Goal: Task Accomplishment & Management: Complete application form

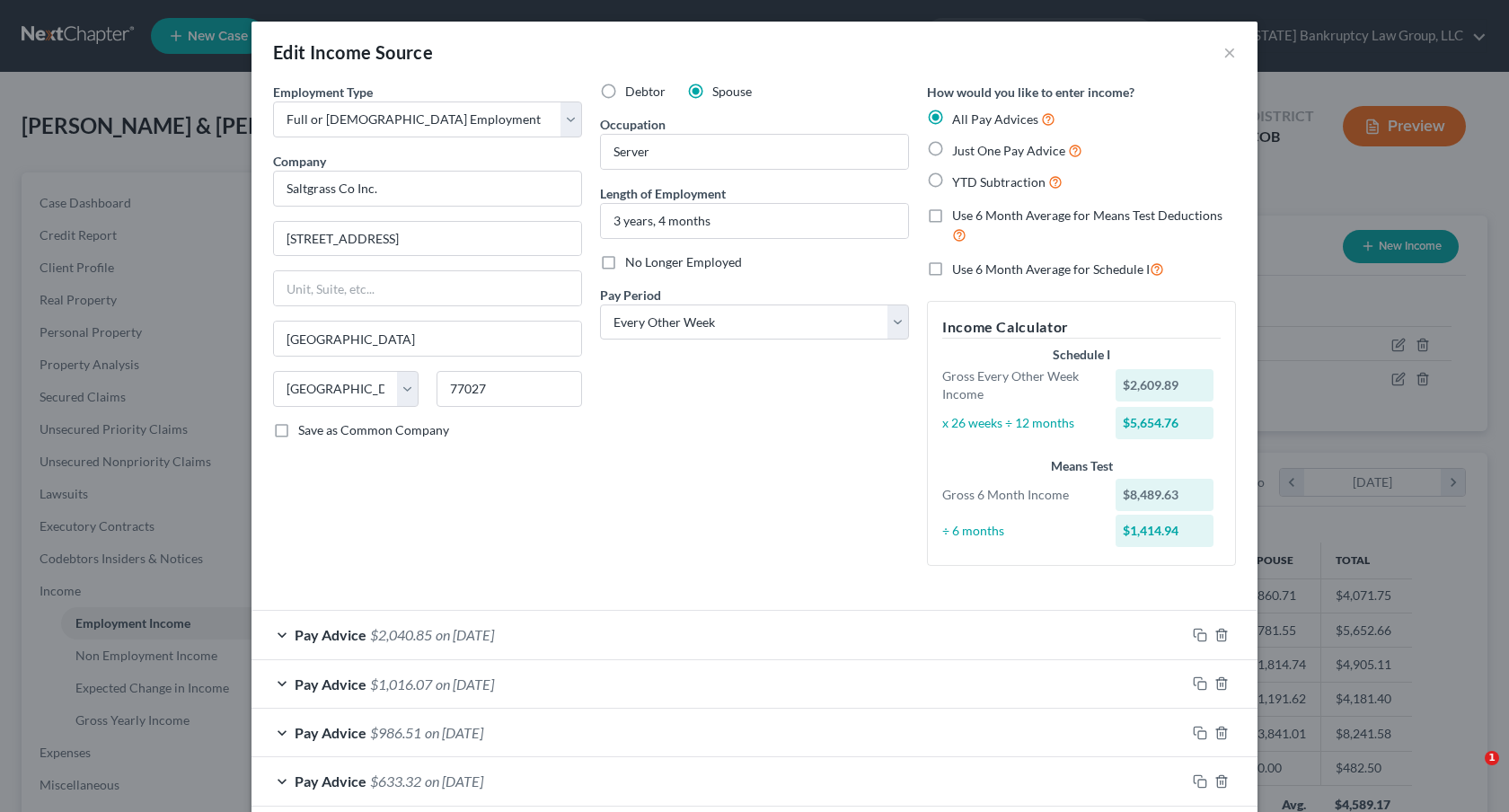
select select "0"
select select "45"
select select "2"
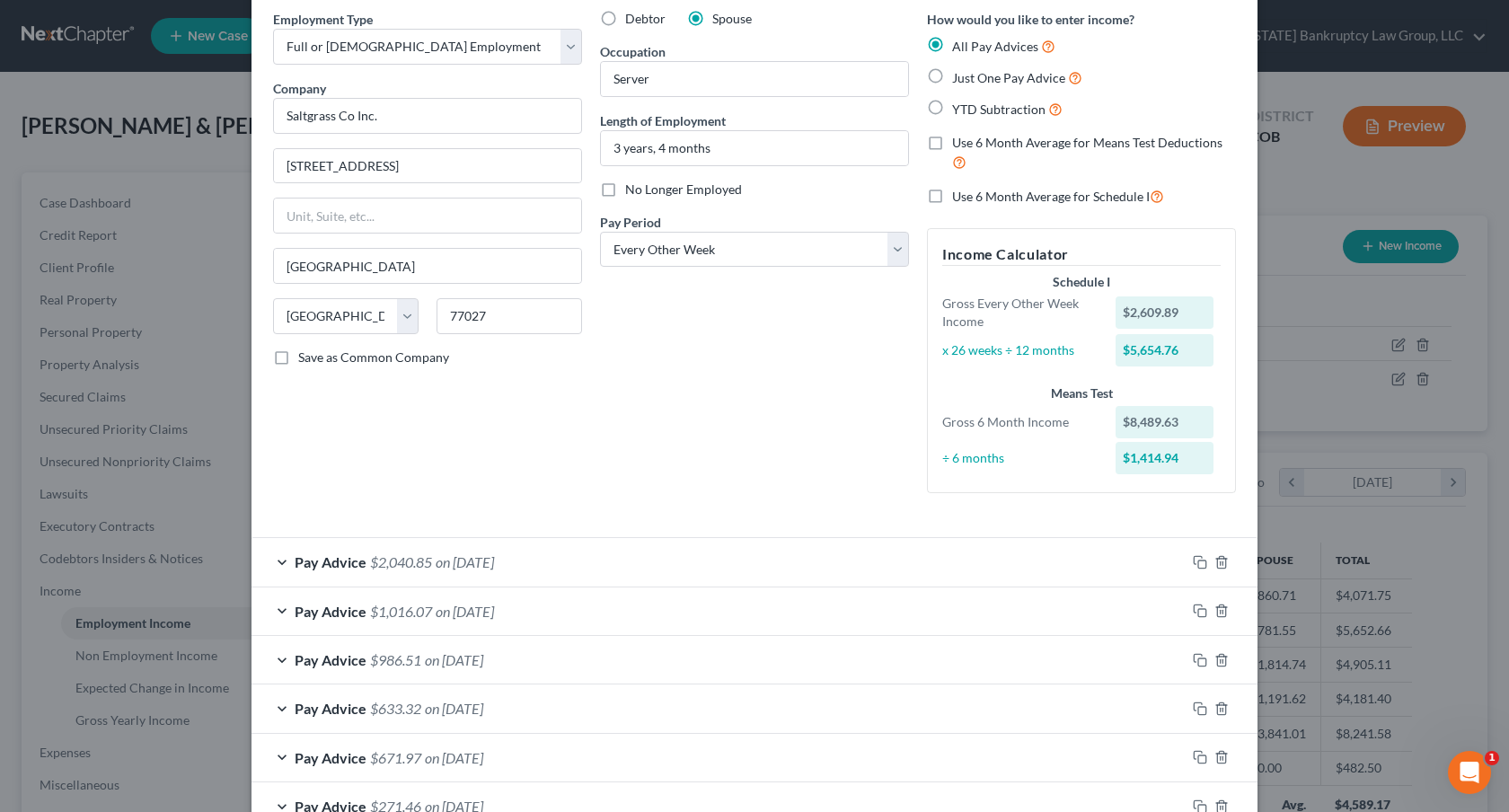
scroll to position [81, 0]
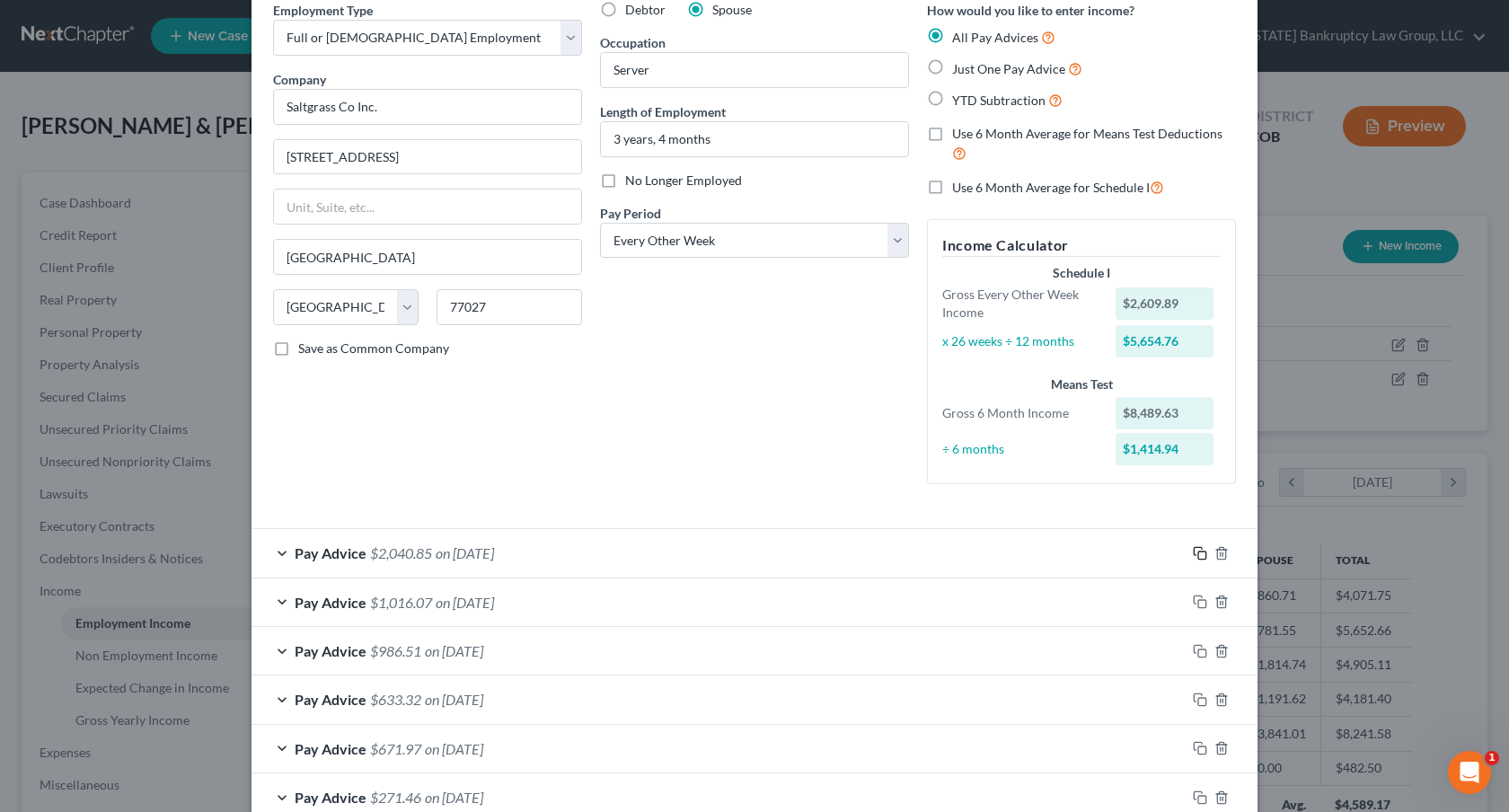
click at [1200, 549] on icon "button" at bounding box center [1200, 553] width 14 height 14
click at [1200, 554] on icon "button" at bounding box center [1200, 553] width 14 height 14
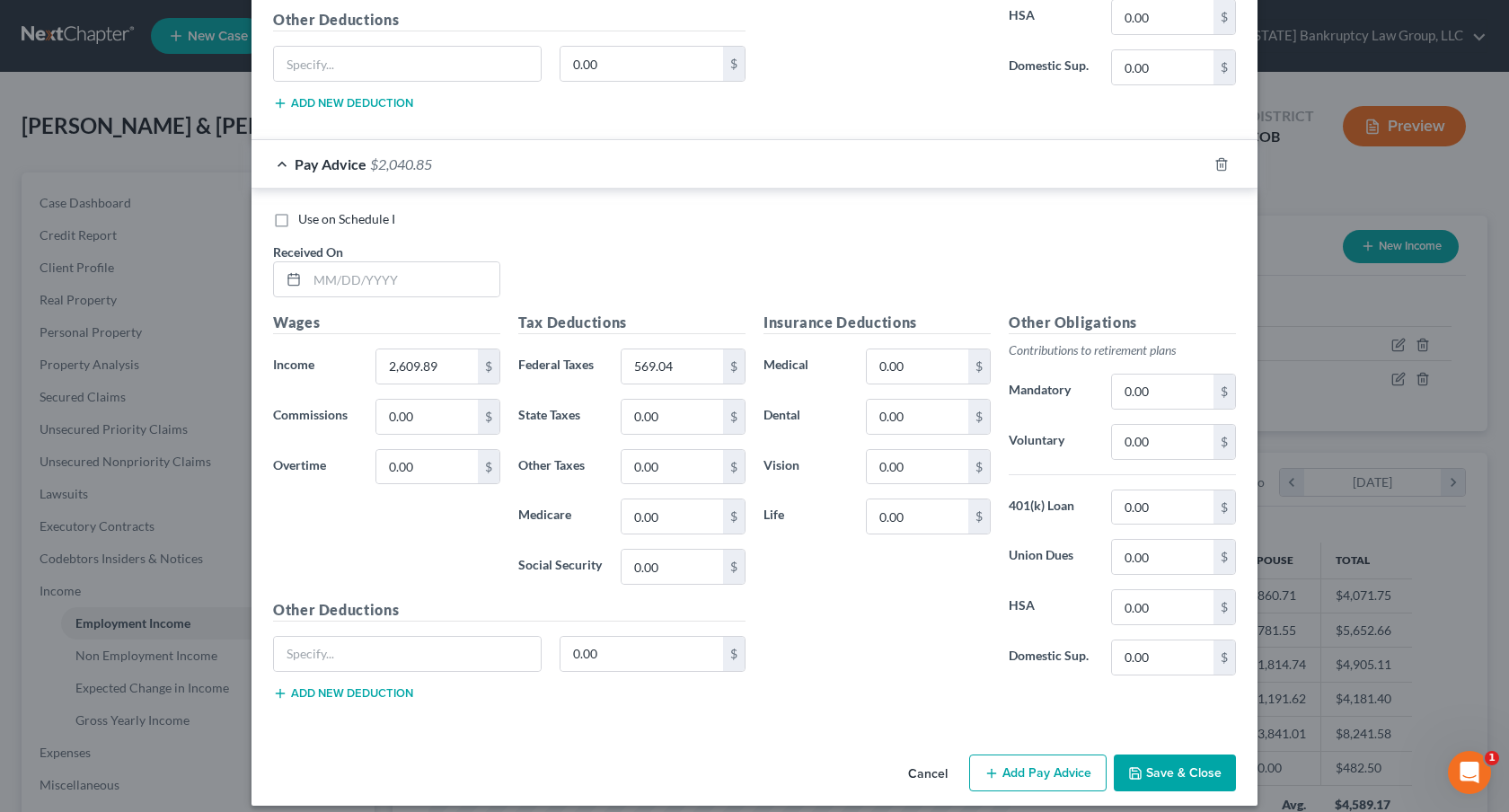
scroll to position [1661, 0]
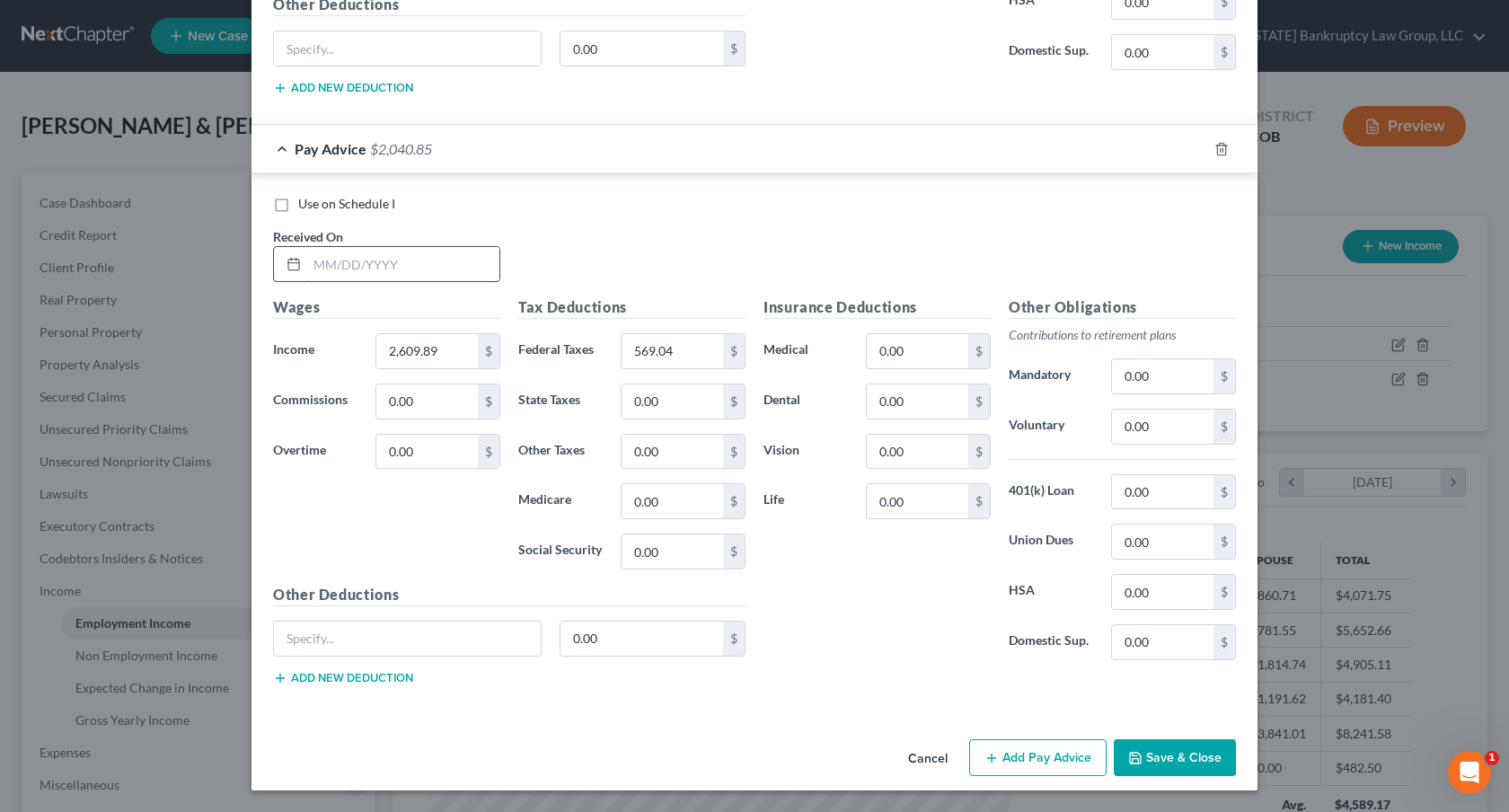
click at [434, 254] on input "text" at bounding box center [403, 264] width 192 height 34
type input "[DATE]"
click at [413, 350] on input "2,609.89" at bounding box center [427, 351] width 101 height 34
type input "1,814.98"
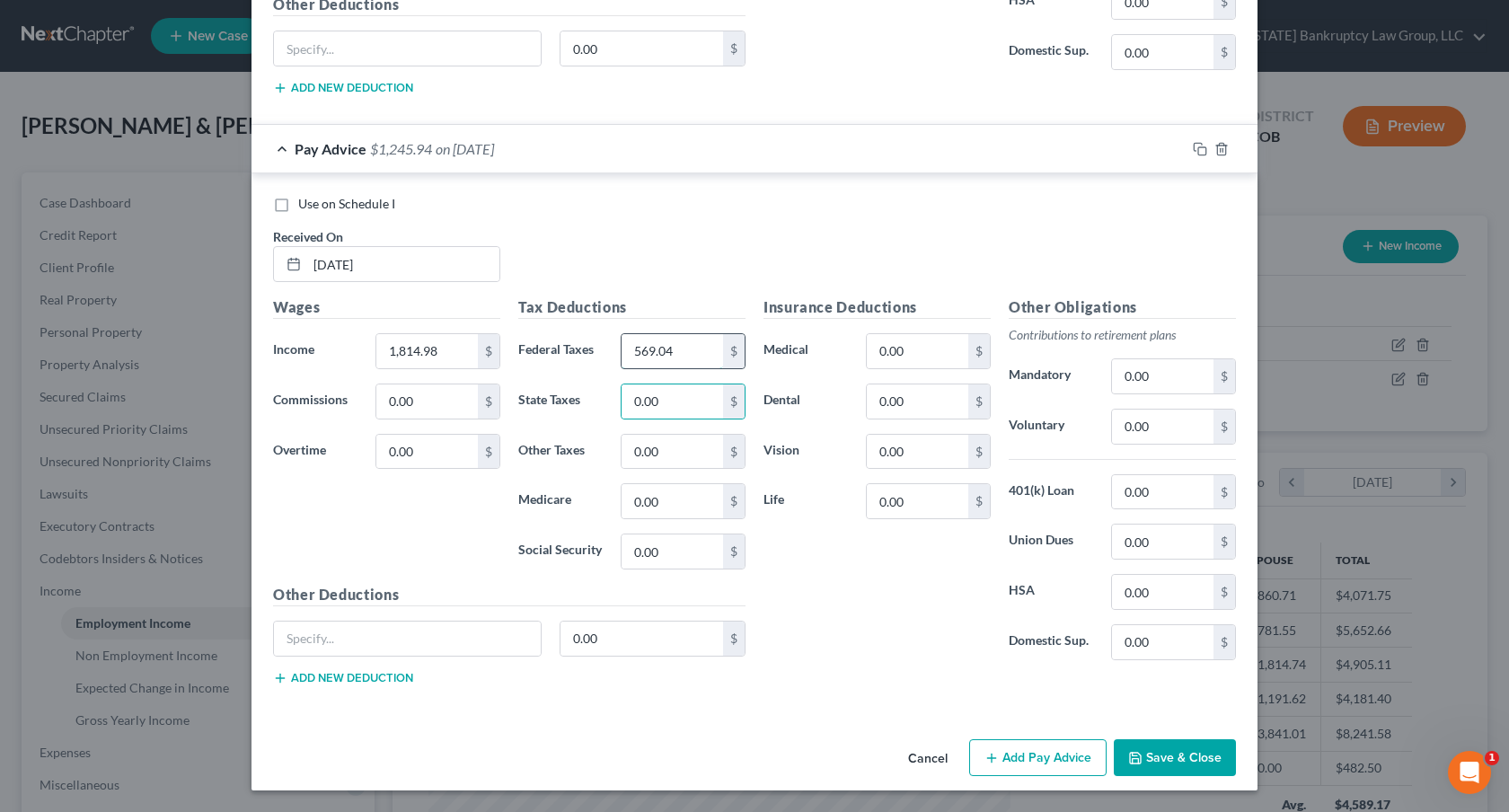
click at [645, 352] on input "569.04" at bounding box center [672, 351] width 101 height 34
type input "357.40"
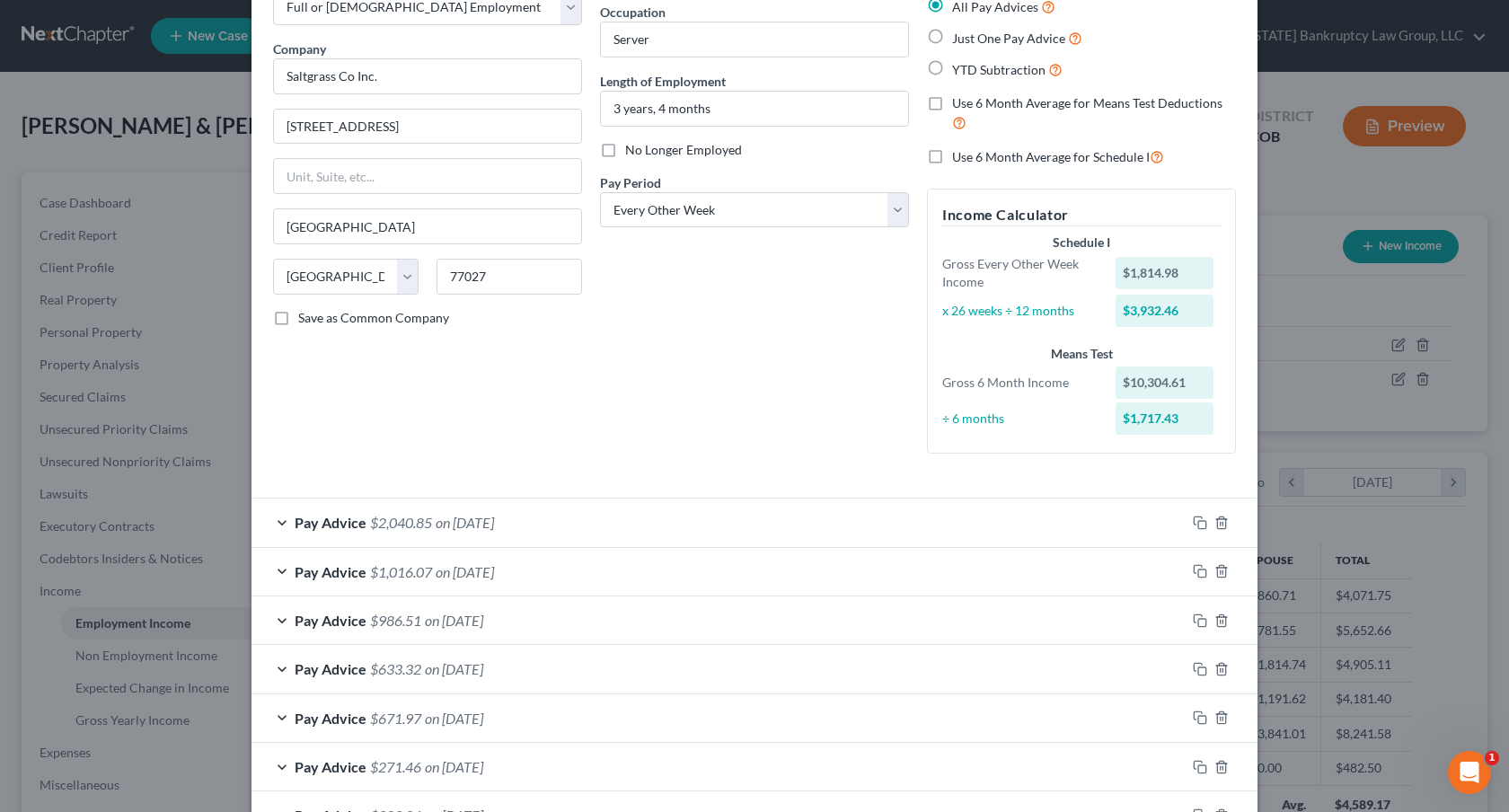
scroll to position [110, 0]
click at [952, 157] on label "Use 6 Month Average for Schedule I" at bounding box center [1058, 158] width 212 height 21
click at [960, 157] on input "Use 6 Month Average for Schedule I" at bounding box center [965, 154] width 12 height 12
checkbox input "true"
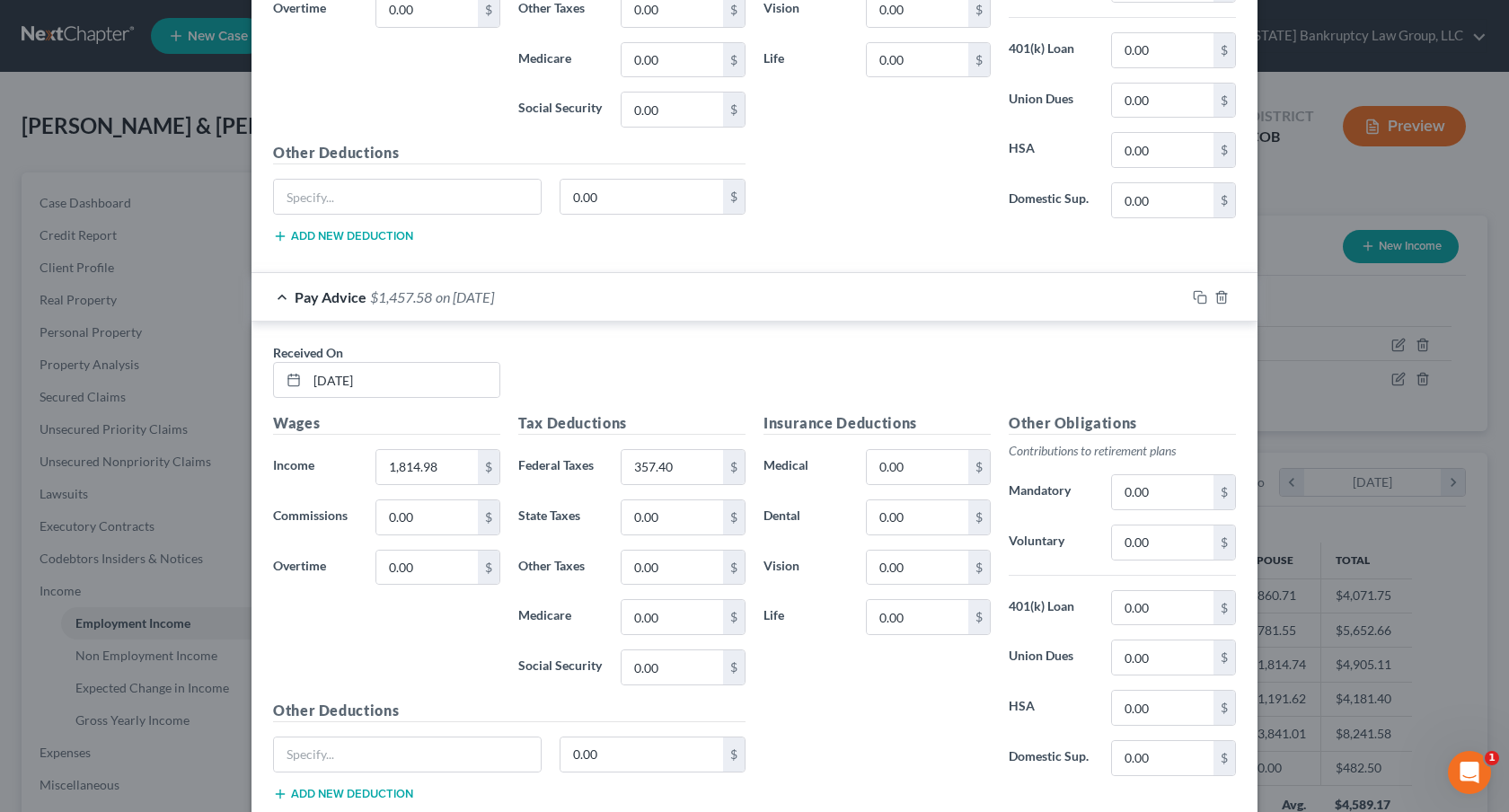
scroll to position [1597, 0]
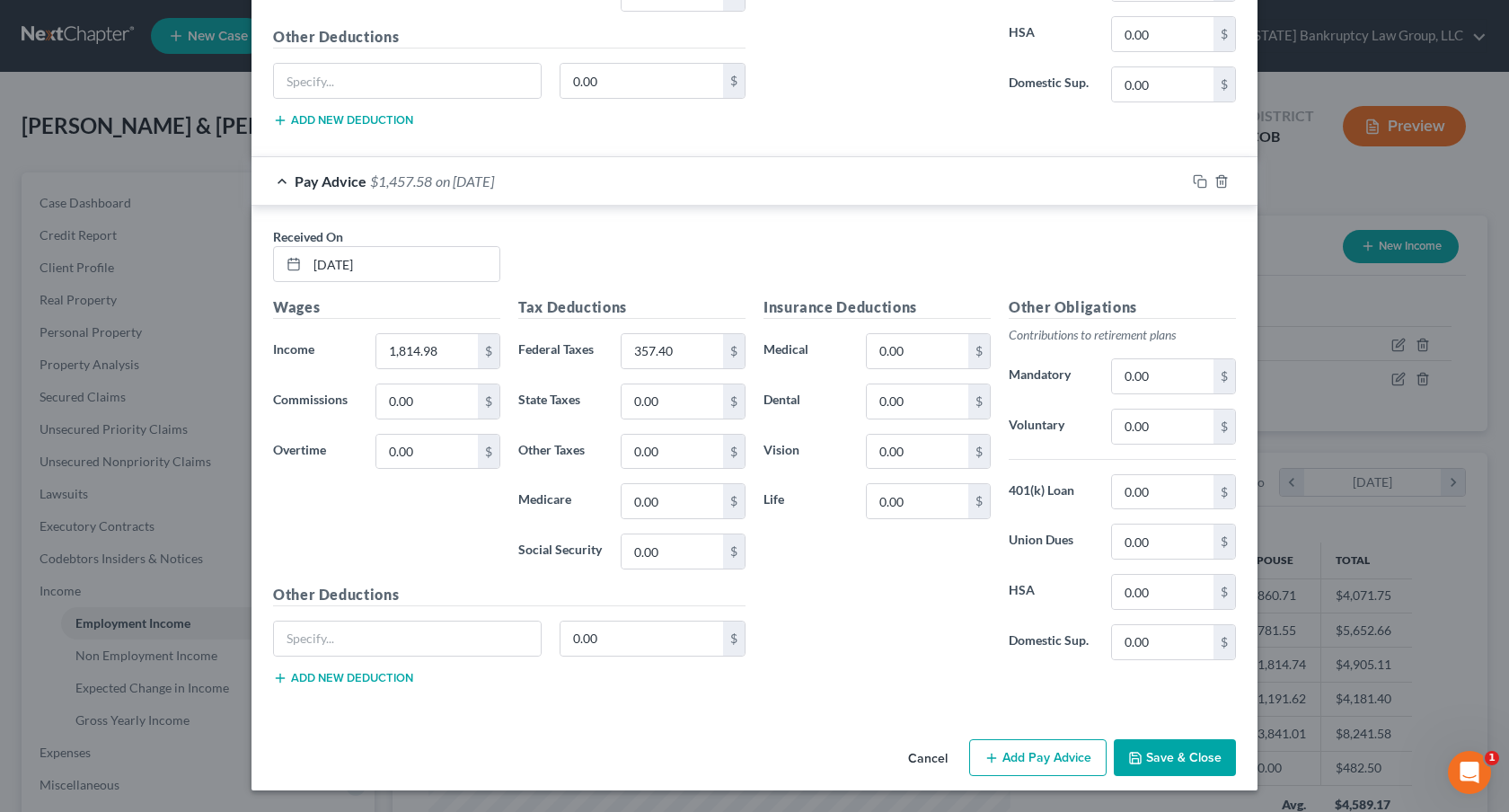
click at [1167, 750] on button "Save & Close" at bounding box center [1175, 758] width 122 height 38
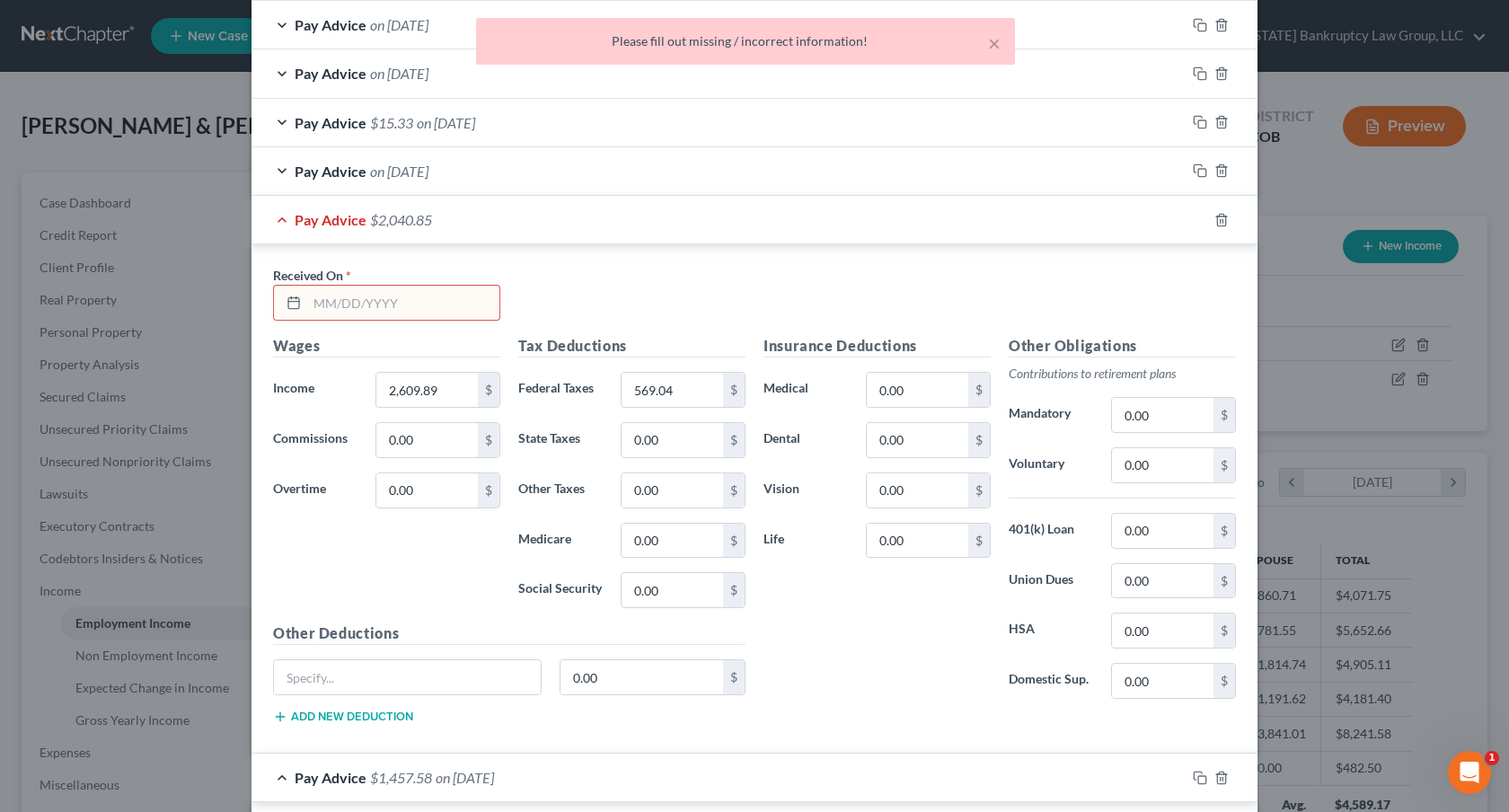
scroll to position [996, 0]
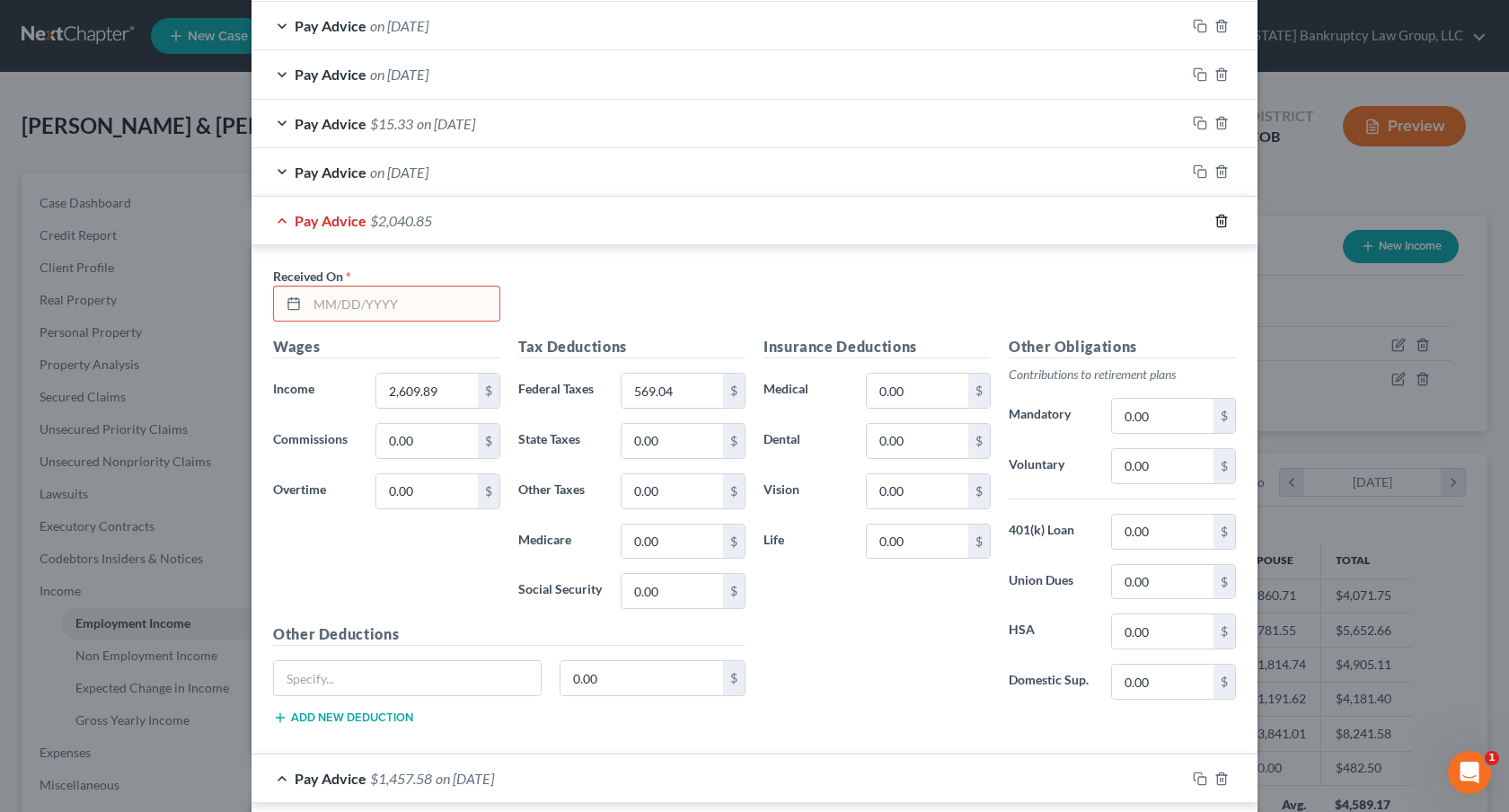
click at [1221, 215] on icon "button" at bounding box center [1221, 220] width 8 height 12
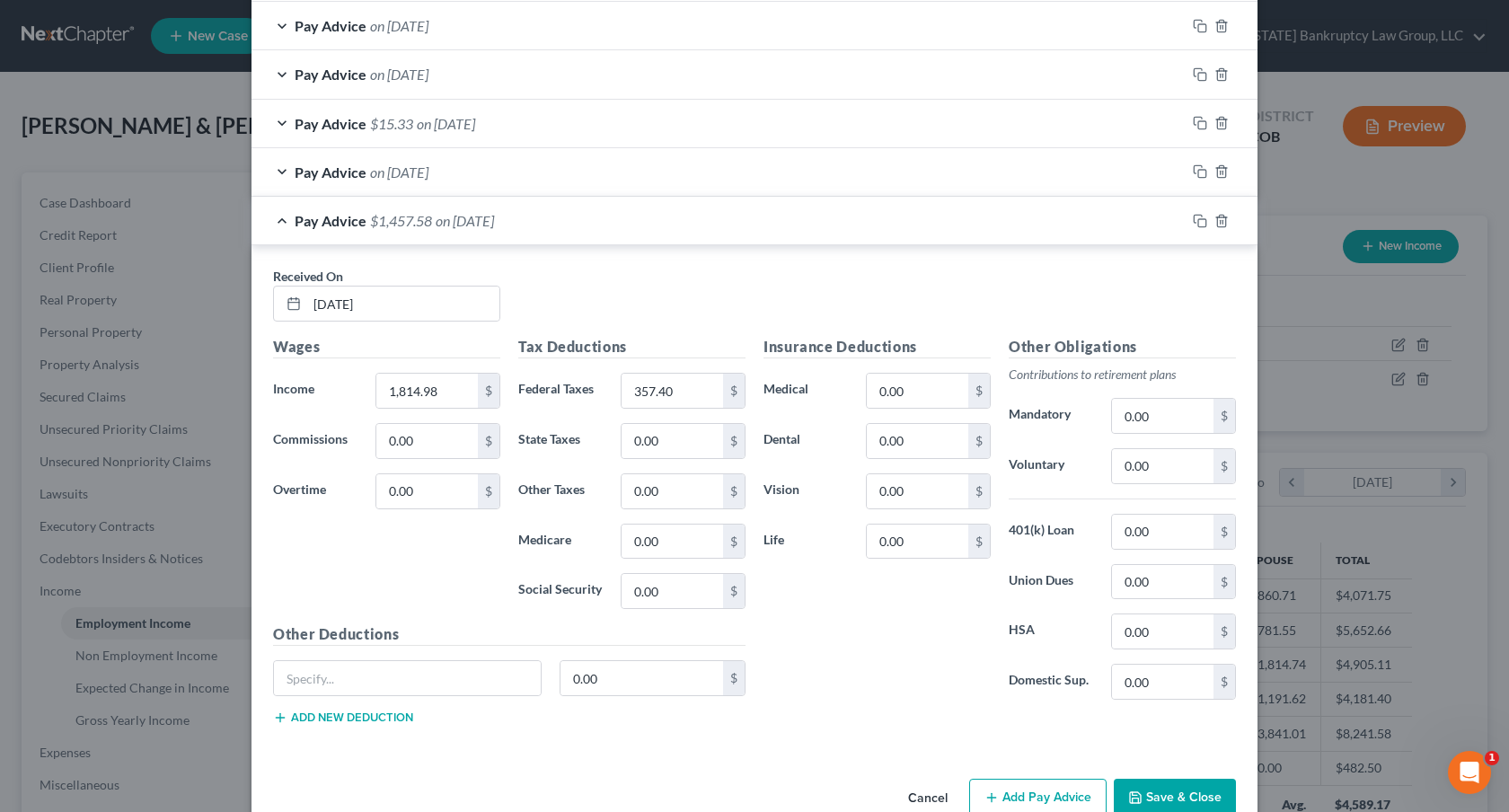
click at [1176, 790] on button "Save & Close" at bounding box center [1175, 798] width 122 height 38
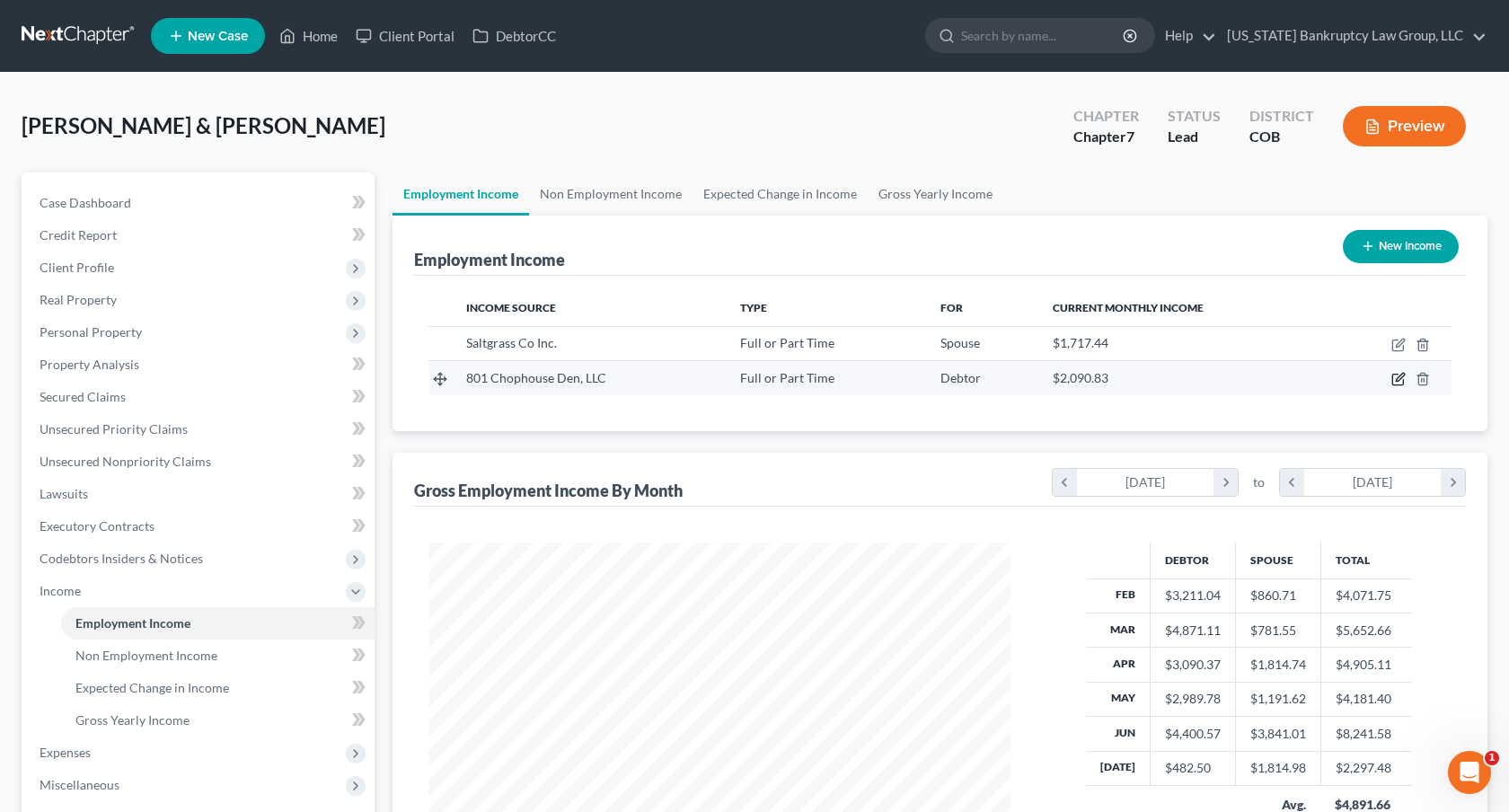
click at [1401, 380] on icon "button" at bounding box center [1399, 379] width 14 height 14
select select "0"
select select "17"
select select "3"
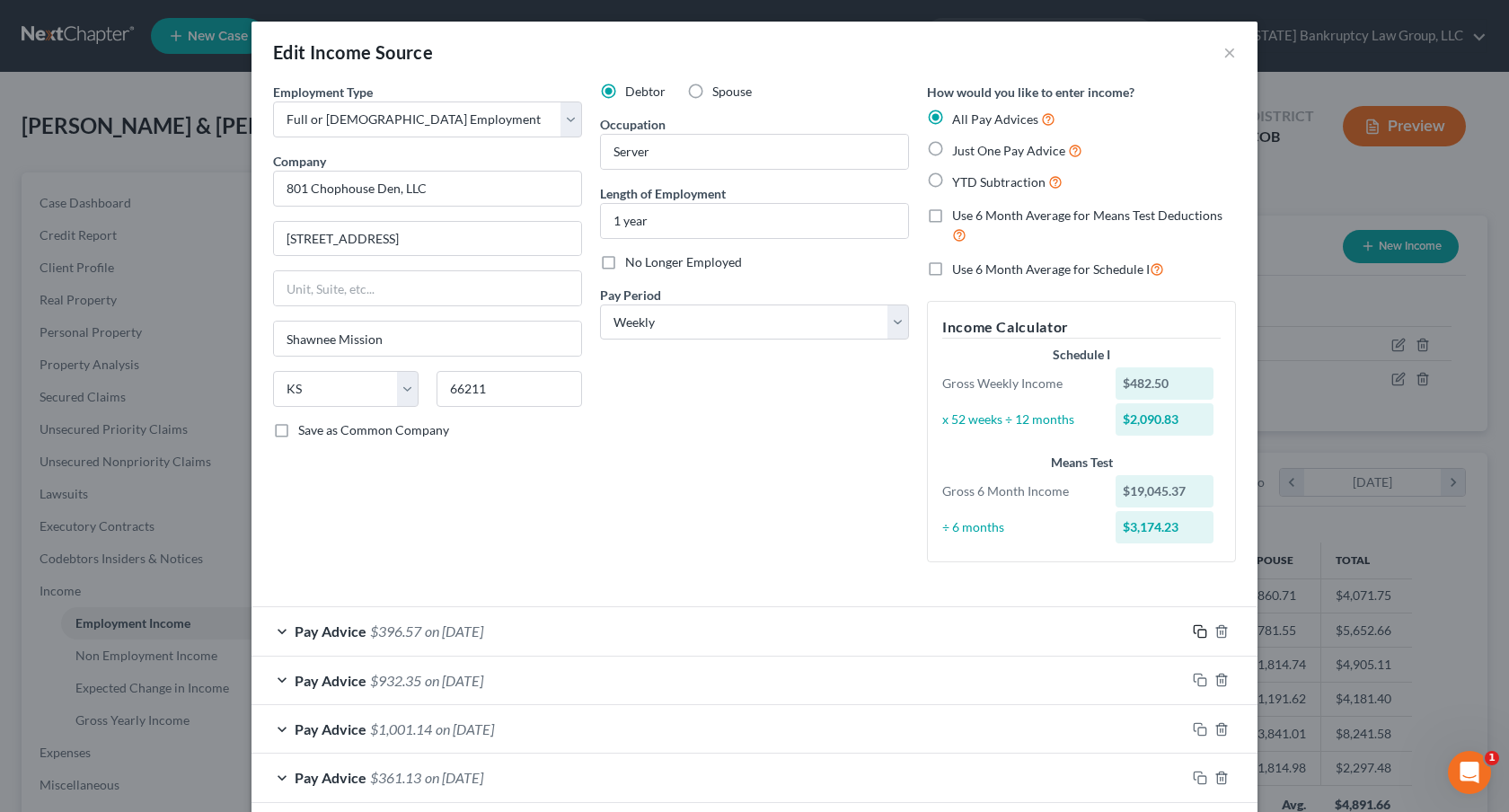
click at [1194, 625] on icon "button" at bounding box center [1197, 629] width 8 height 8
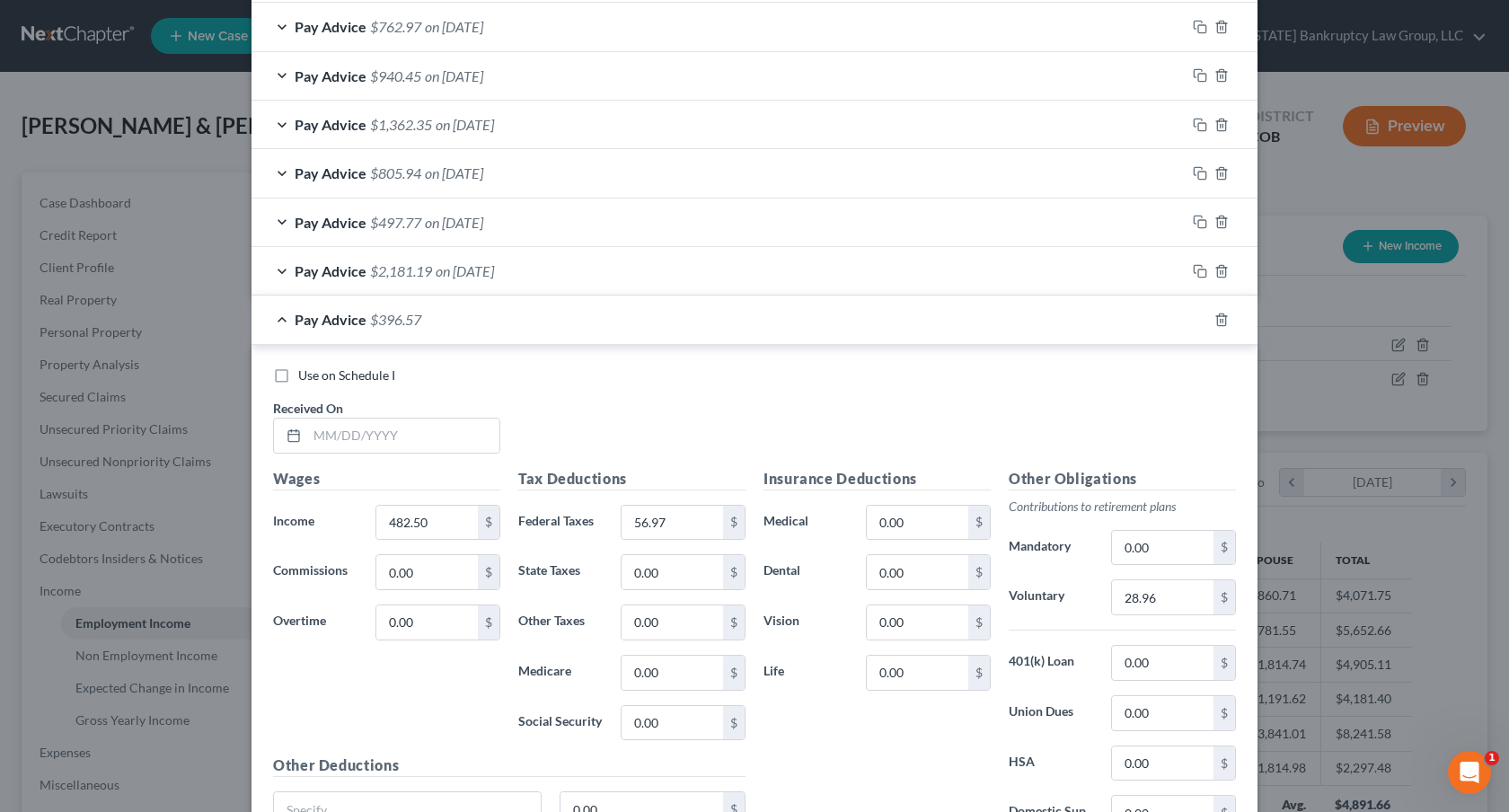
scroll to position [1703, 0]
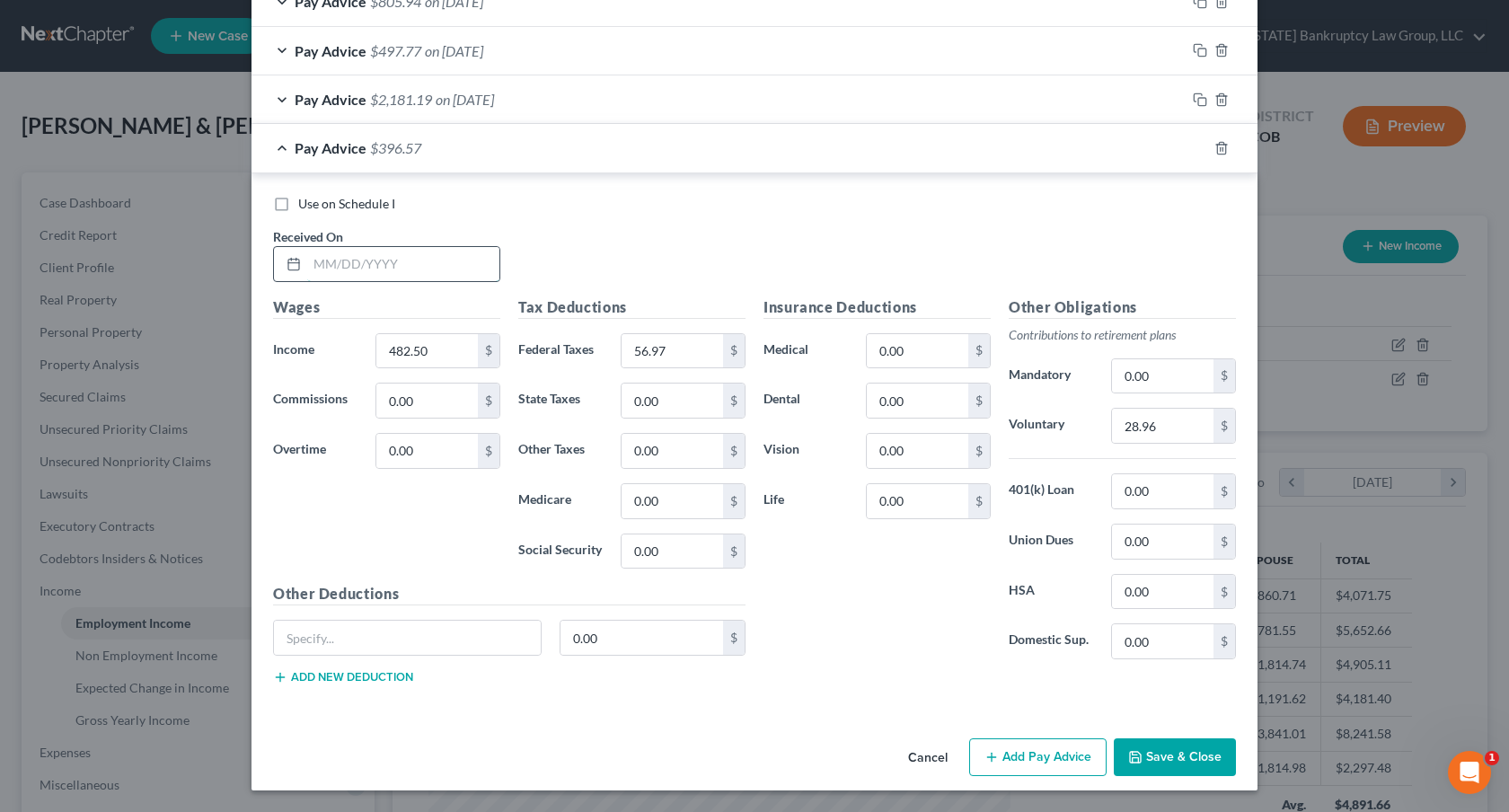
click at [402, 262] on input "text" at bounding box center [403, 264] width 192 height 34
type input "07/21/2025"
click at [447, 350] on input "482.50" at bounding box center [427, 351] width 101 height 34
type input "0"
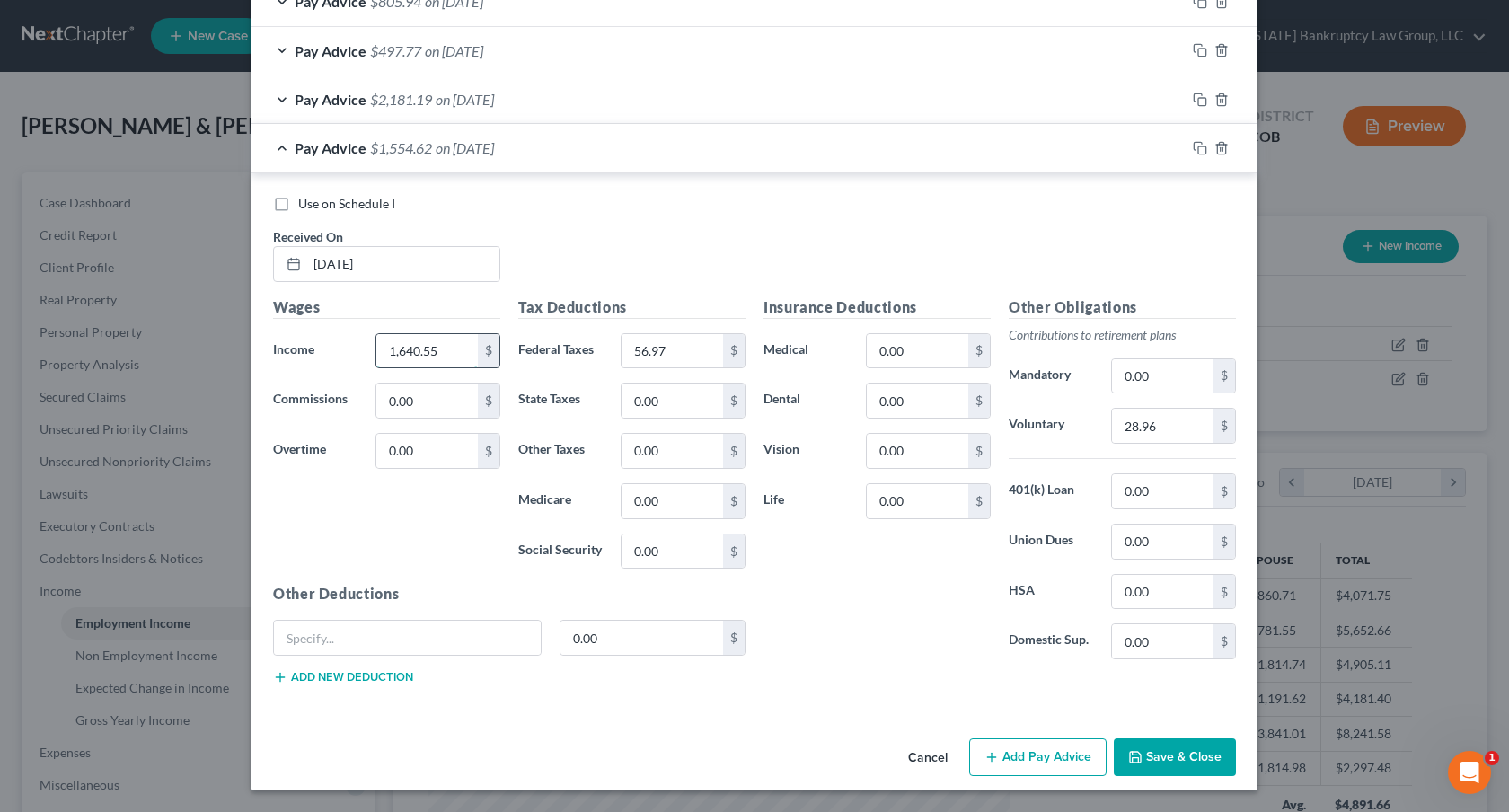
type input "1,640.55"
click at [651, 359] on input "56.97" at bounding box center [672, 351] width 101 height 34
type input "307.00"
click at [1134, 431] on input "28.96" at bounding box center [1163, 425] width 101 height 34
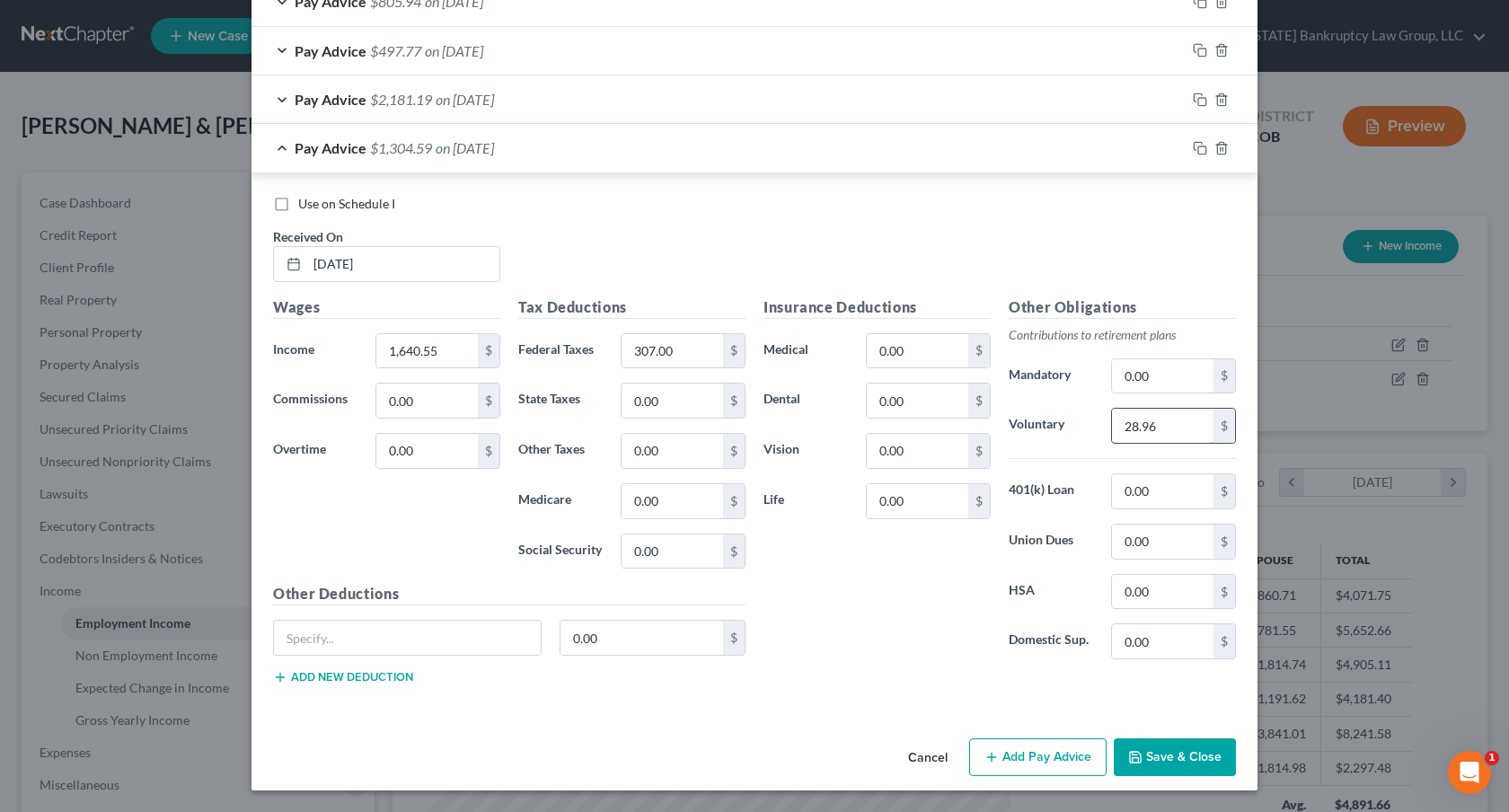
click at [1134, 431] on input "28.96" at bounding box center [1163, 425] width 101 height 34
type input "98.44"
click at [1198, 146] on rect "button" at bounding box center [1202, 150] width 8 height 8
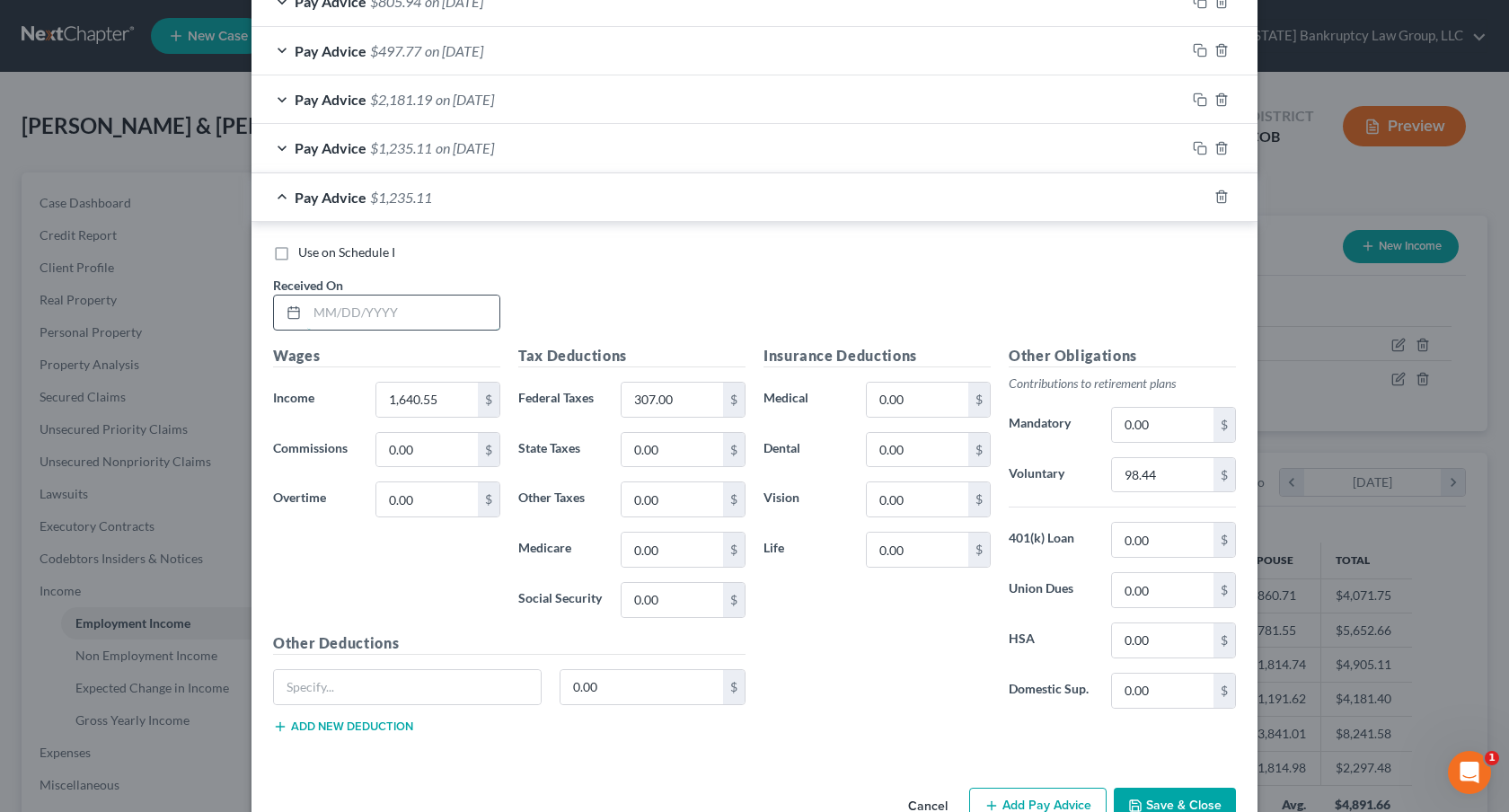
click at [403, 311] on input "text" at bounding box center [403, 313] width 192 height 34
type input "07/28/2025"
type input "1,402.58"
type input "249.87"
click at [1136, 472] on input "98.44" at bounding box center [1163, 475] width 101 height 34
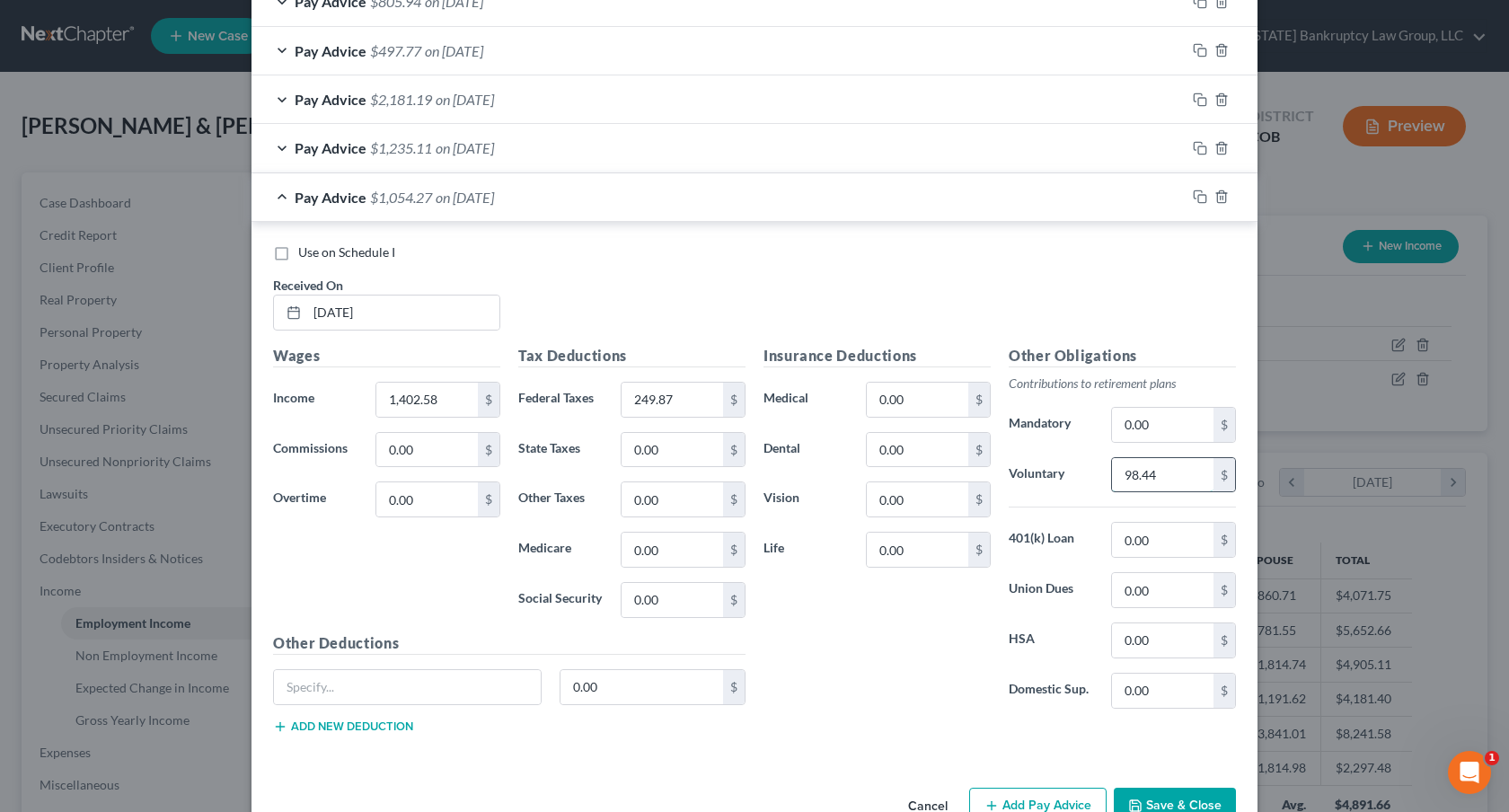
click at [1136, 472] on input "98.44" at bounding box center [1163, 475] width 101 height 34
type input "84.16"
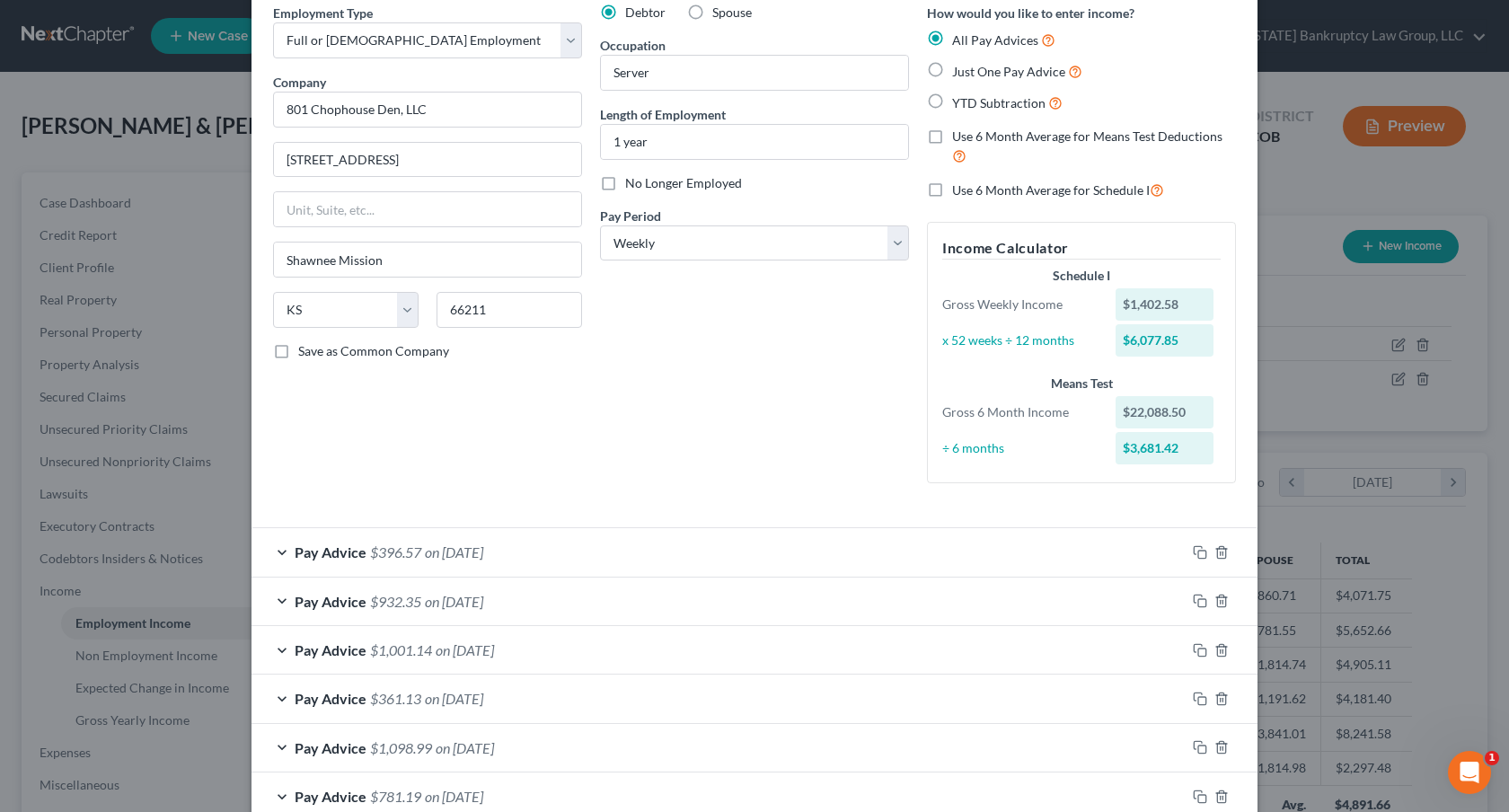
scroll to position [0, 0]
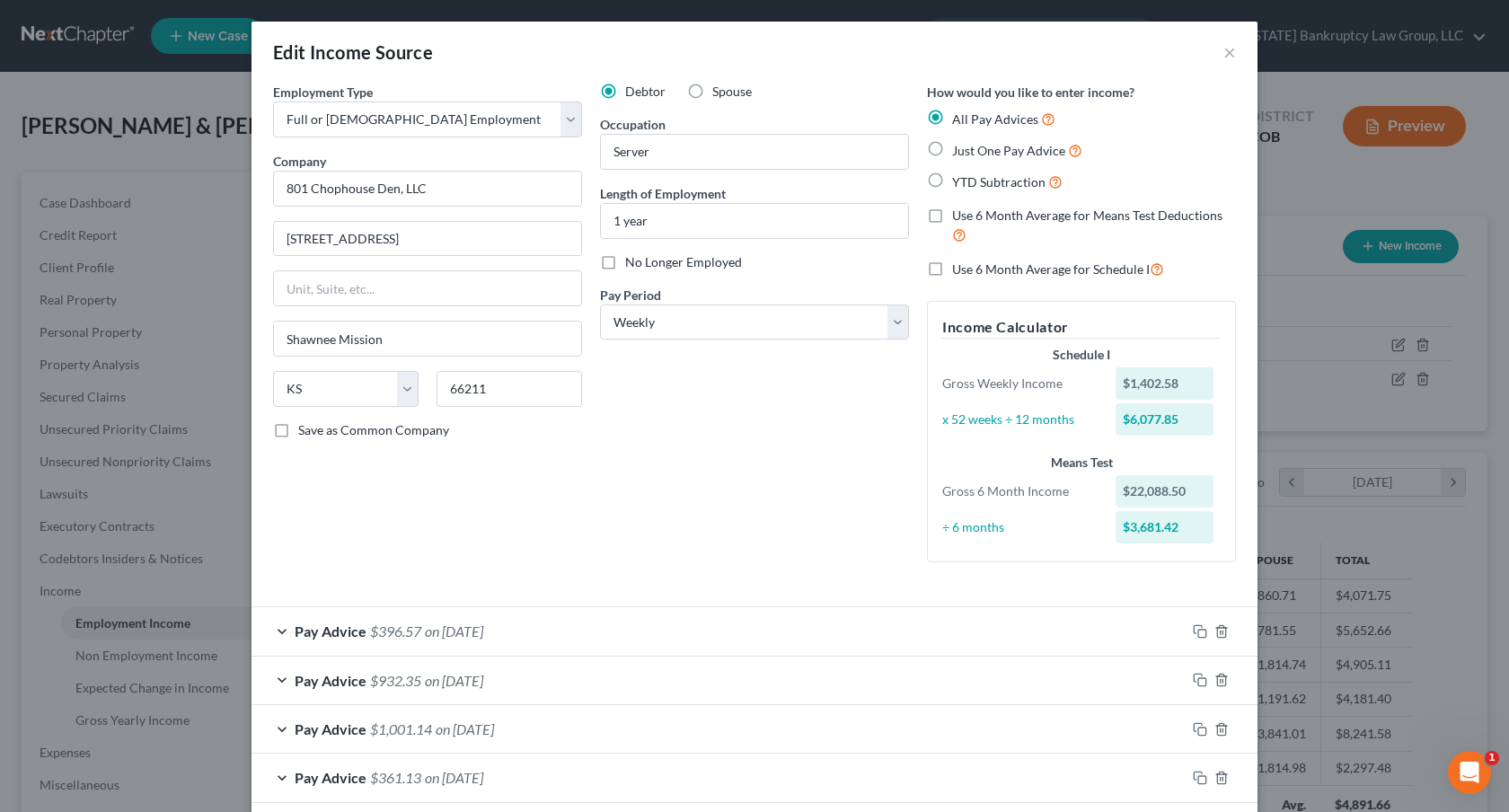
click at [952, 266] on label "Use 6 Month Average for Schedule I" at bounding box center [1058, 268] width 212 height 21
click at [960, 266] on input "Use 6 Month Average for Schedule I" at bounding box center [965, 264] width 12 height 12
checkbox input "true"
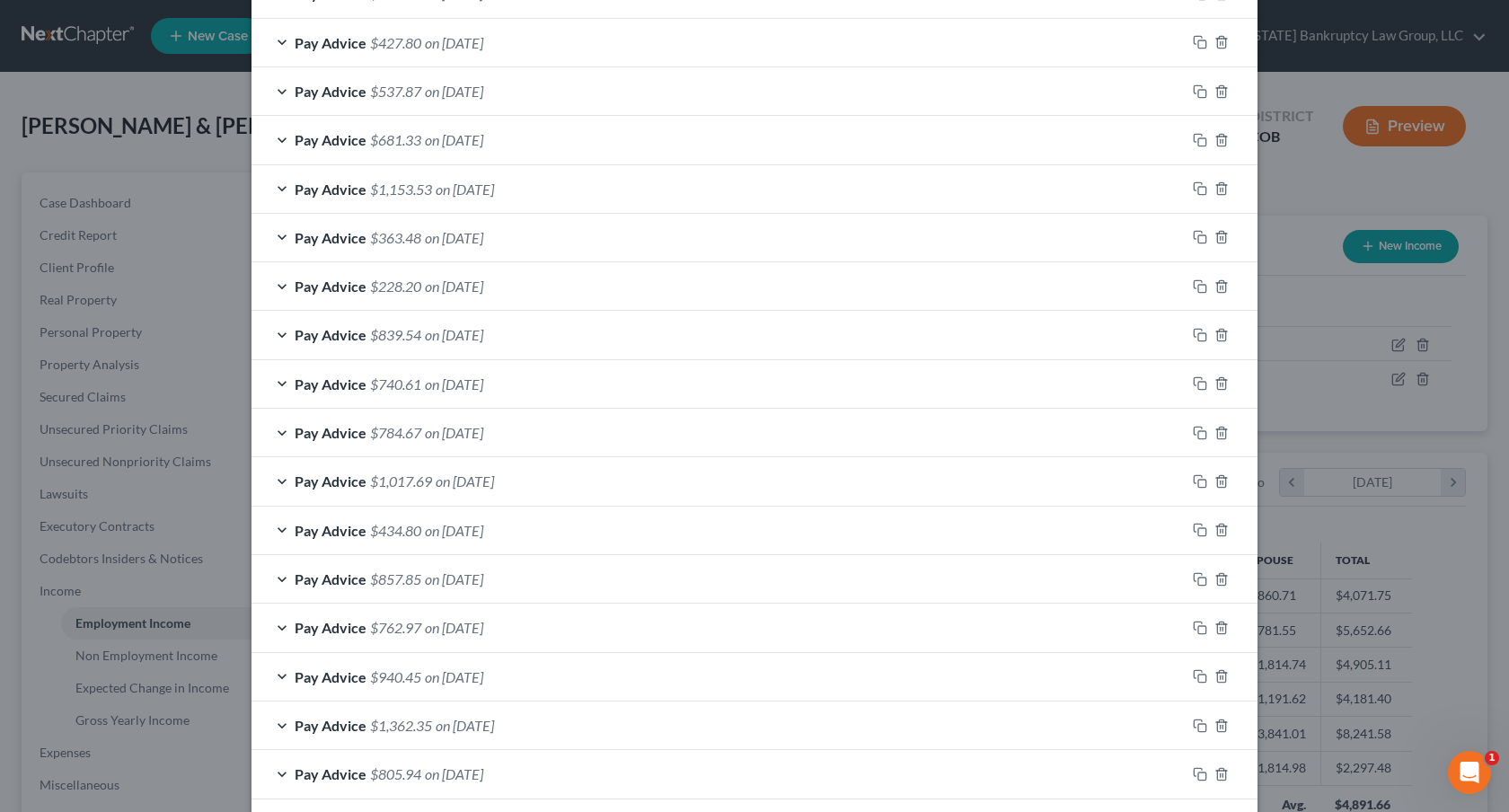
scroll to position [1719, 0]
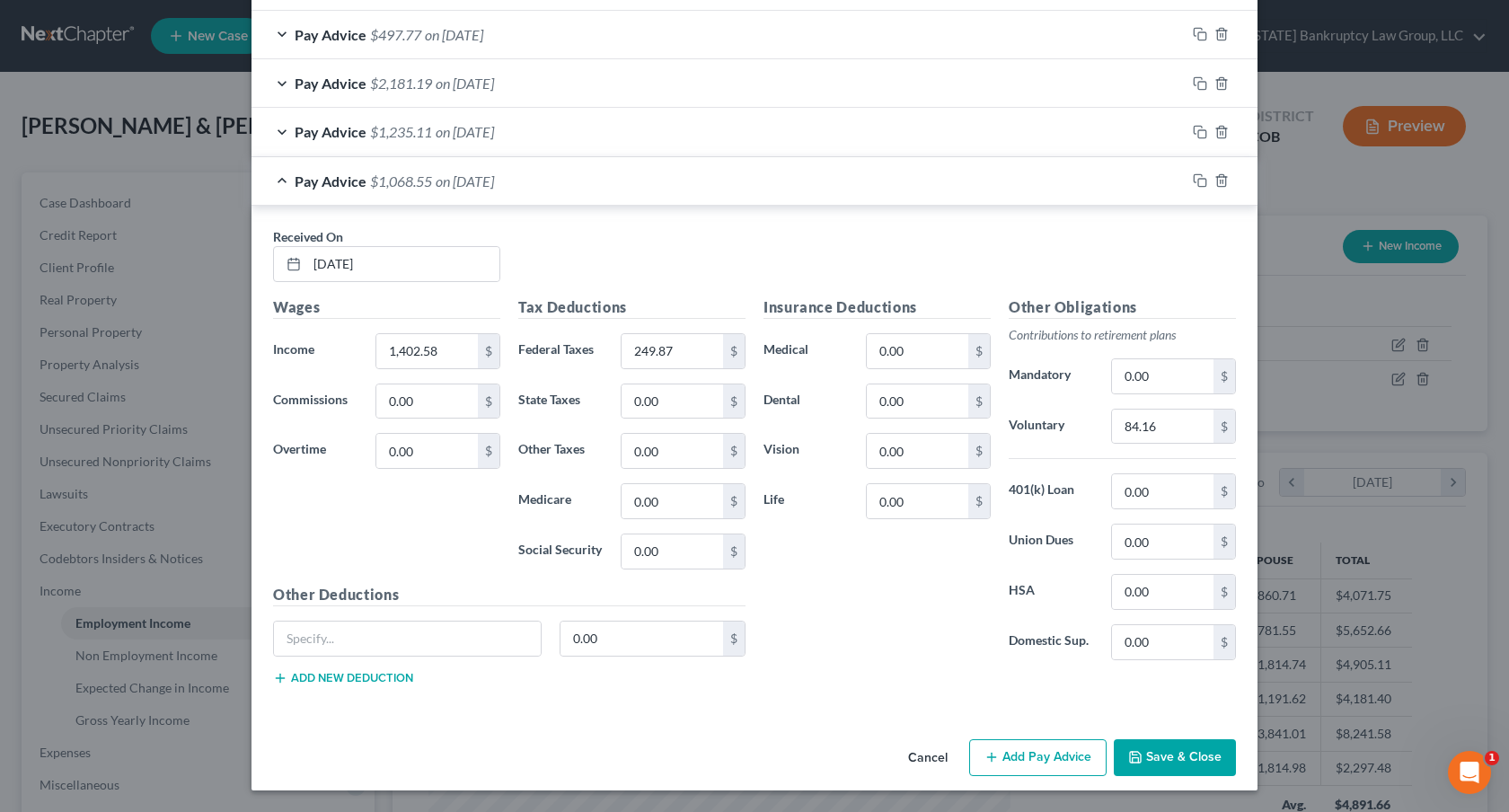
click at [1192, 762] on button "Save & Close" at bounding box center [1175, 758] width 122 height 38
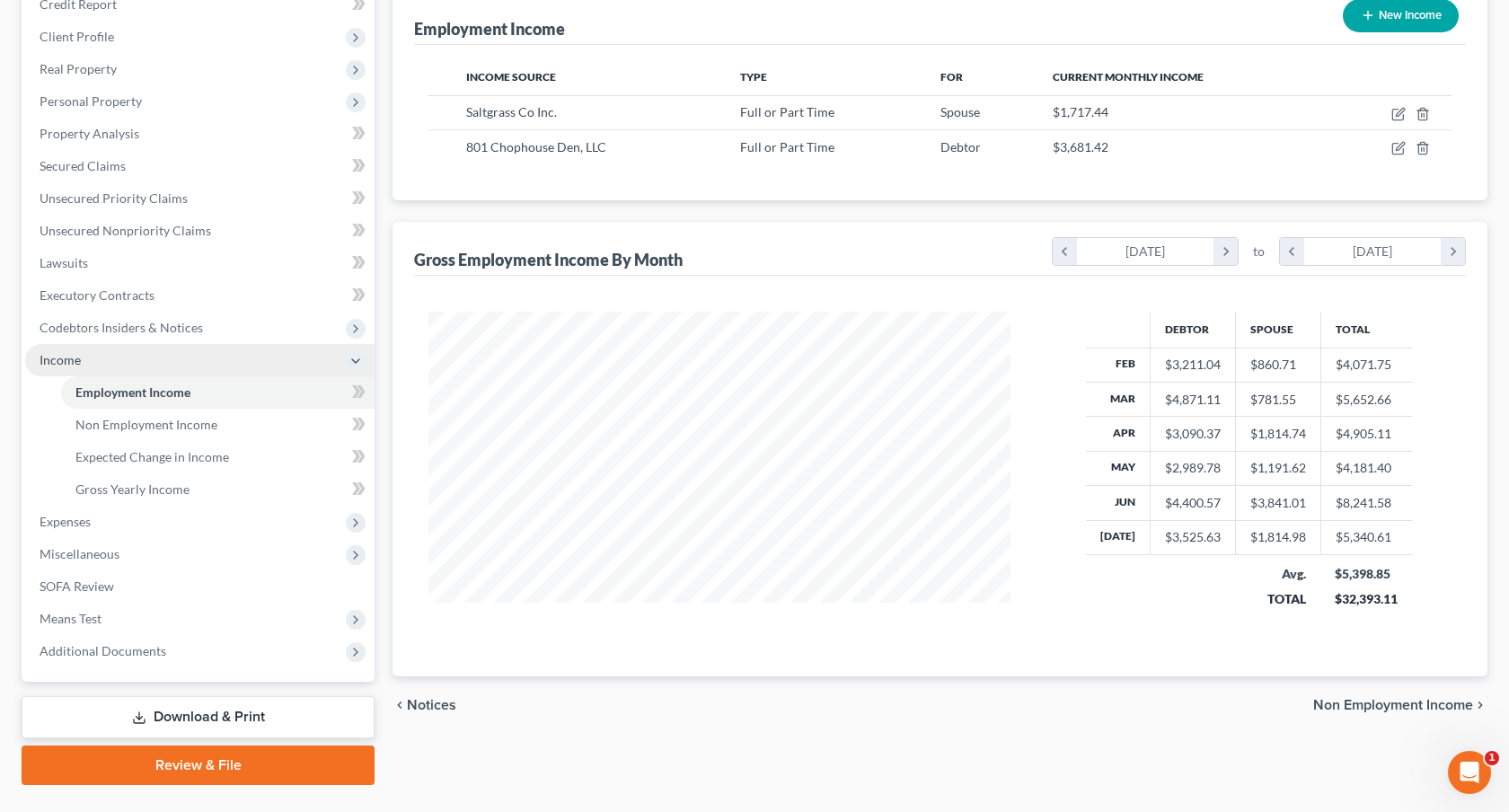
scroll to position [270, 0]
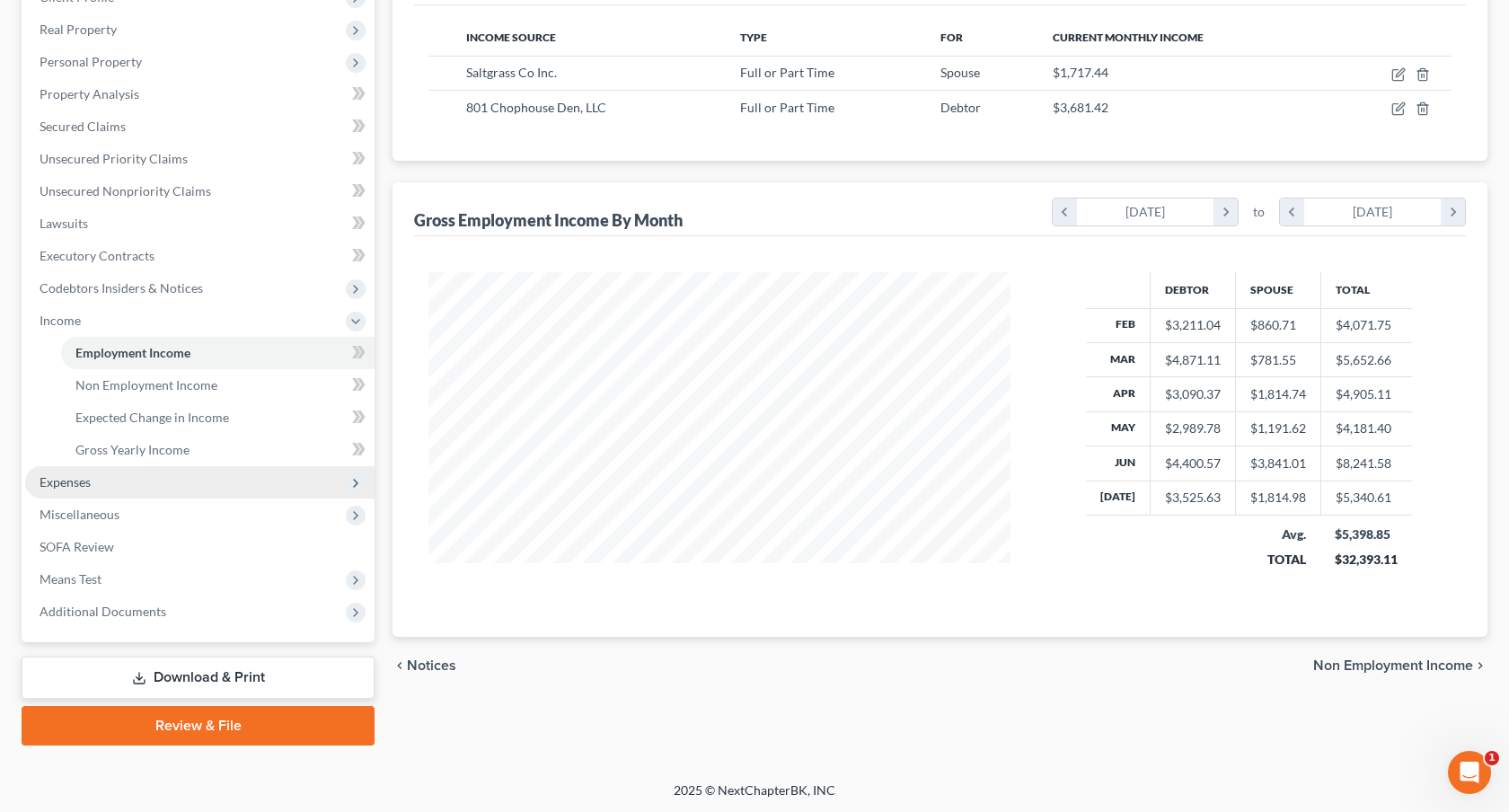
click at [88, 478] on span "Expenses" at bounding box center [65, 481] width 52 height 15
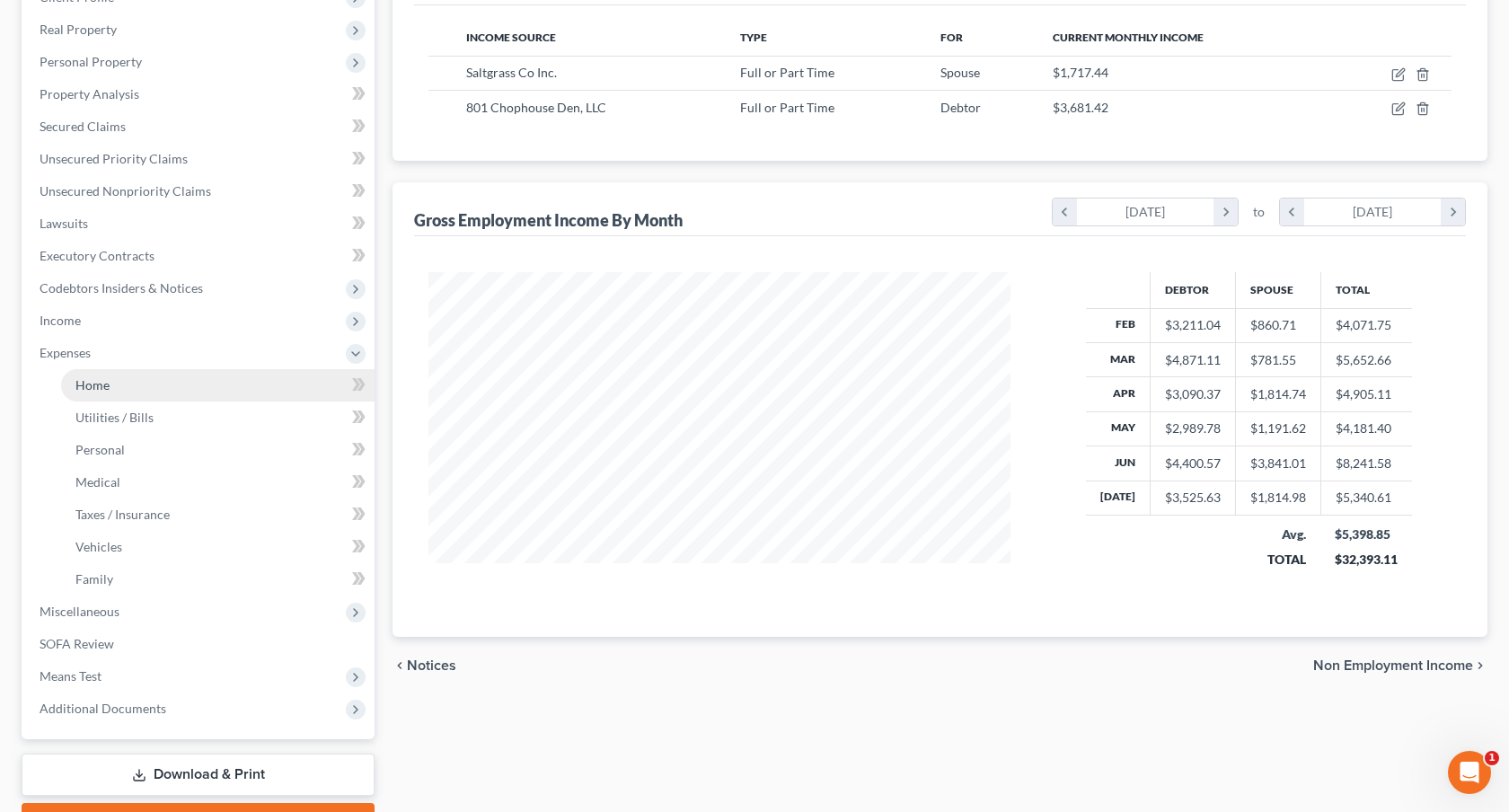
click at [91, 388] on span "Home" at bounding box center [93, 385] width 34 height 15
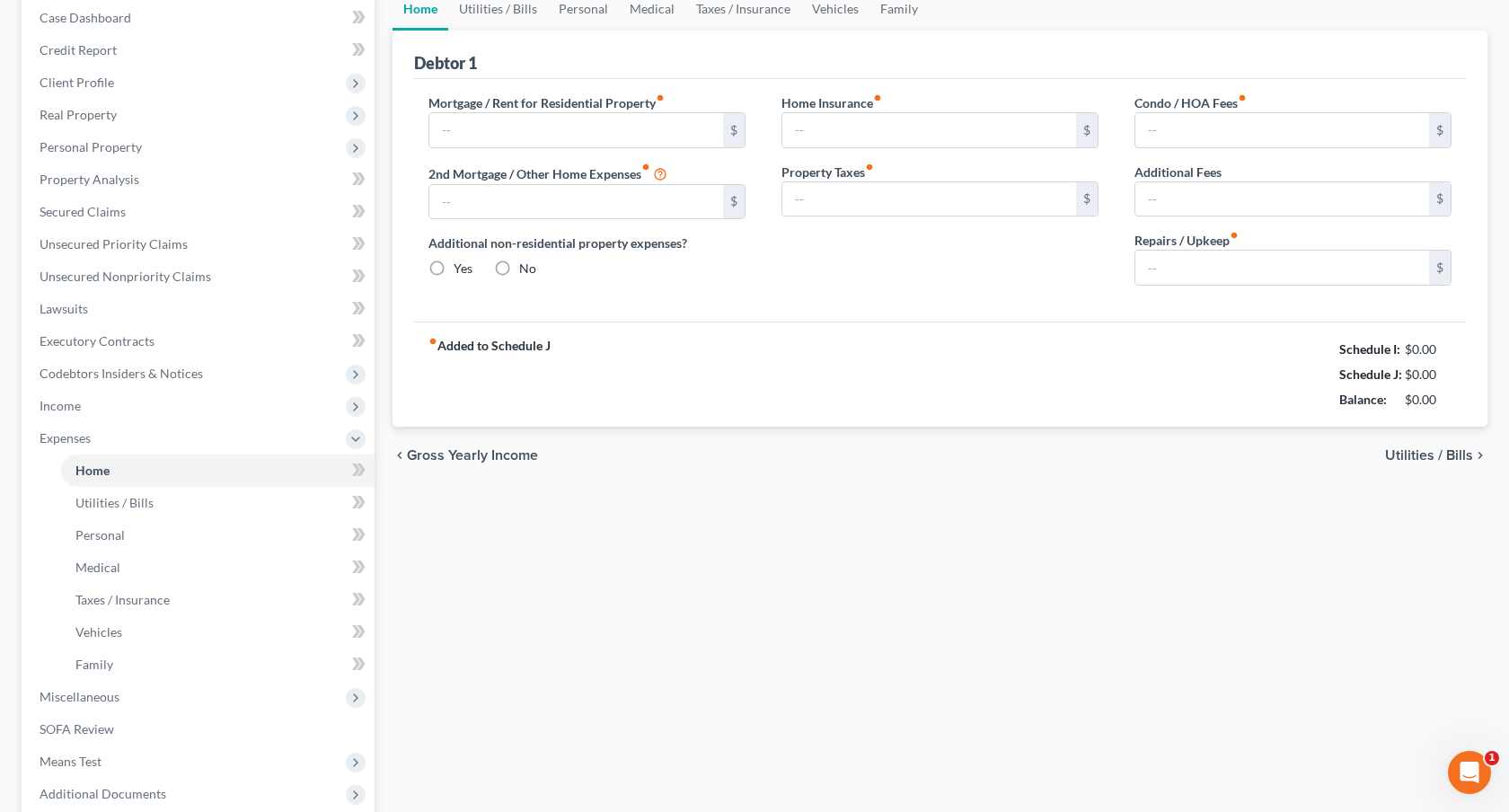
type input "2,200.00"
type input "0.00"
radio input "true"
type input "16.00"
type input "0.00"
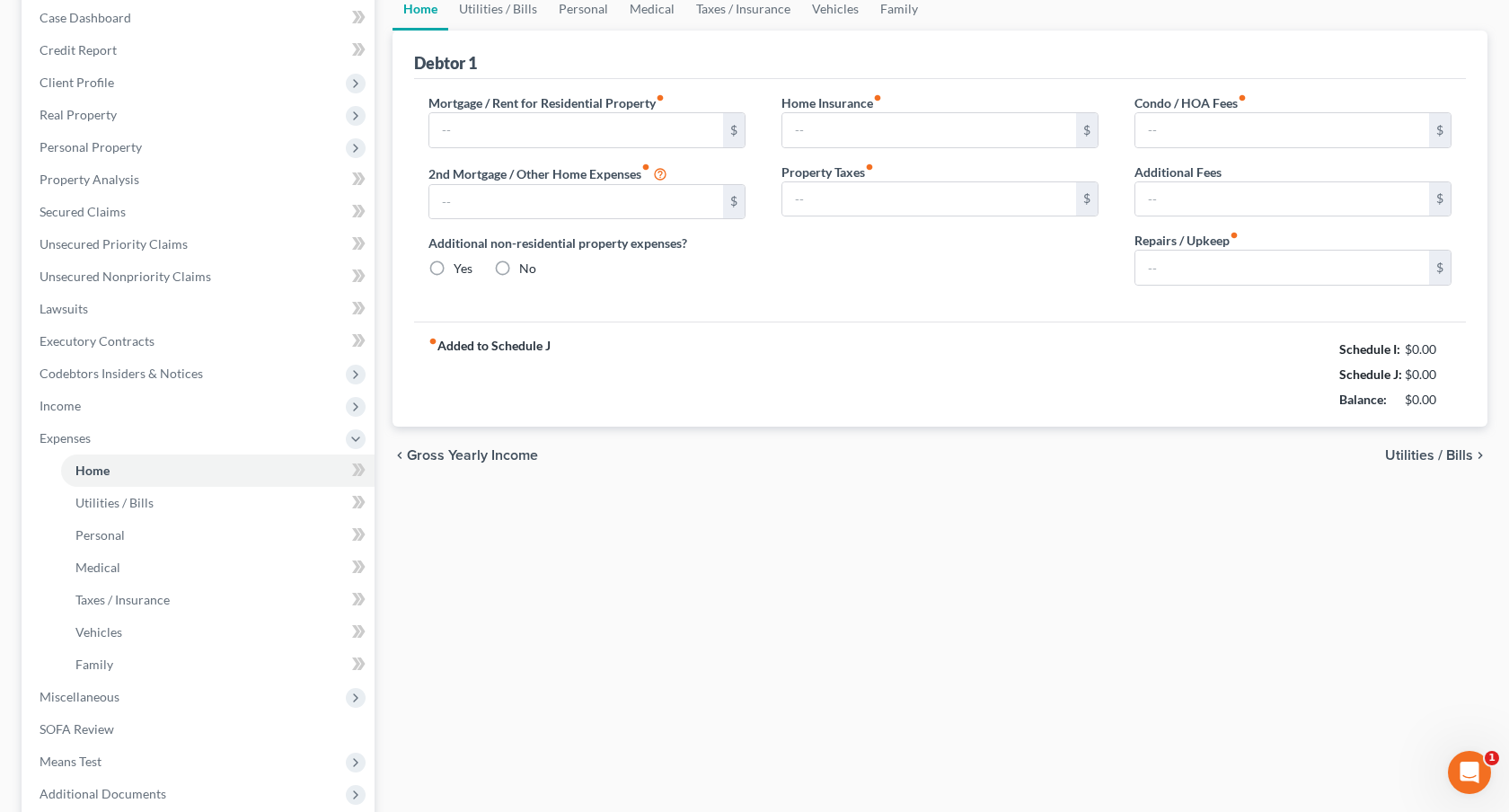
type input "0.00"
type input "100.00"
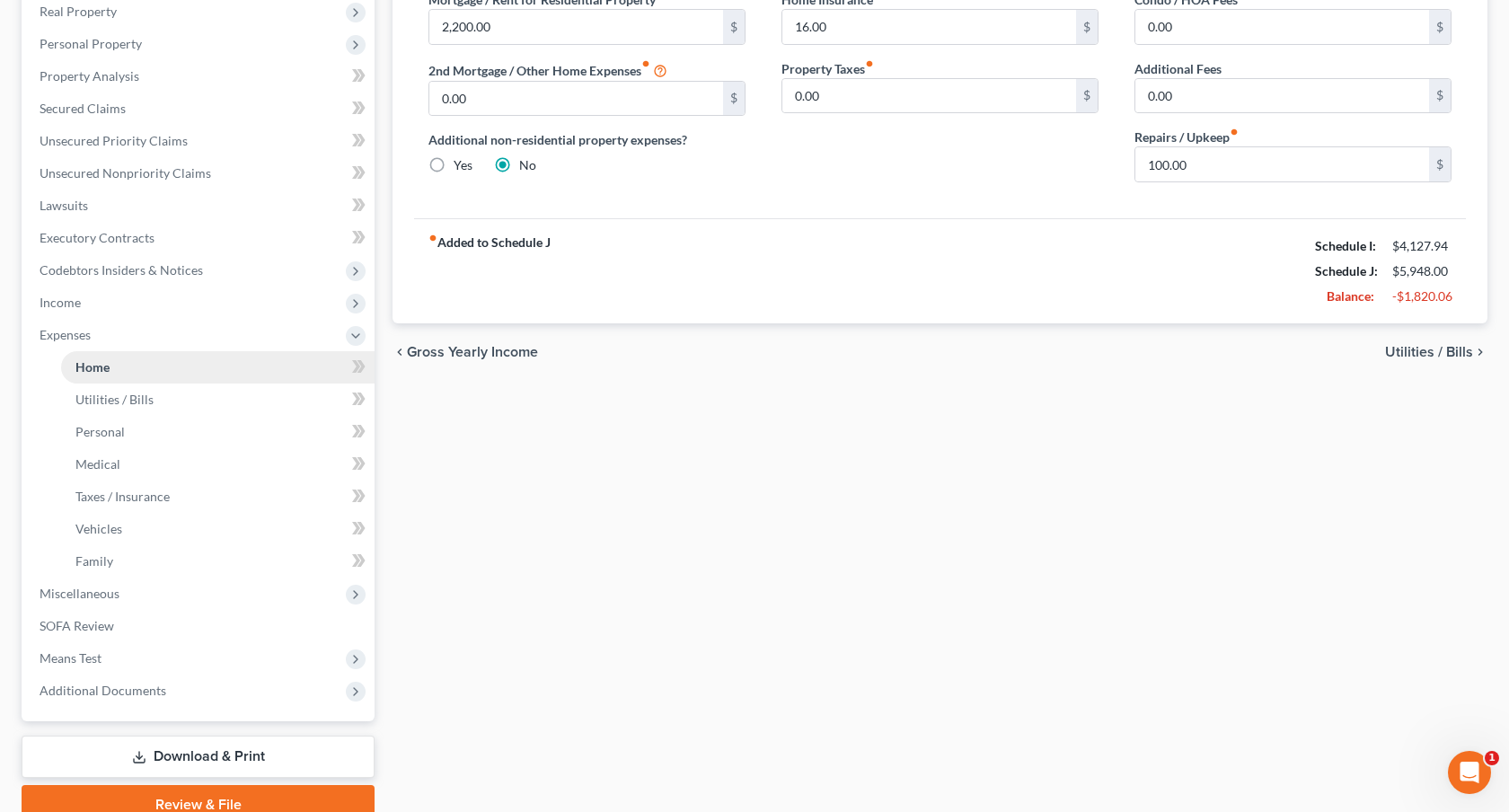
scroll to position [315, 0]
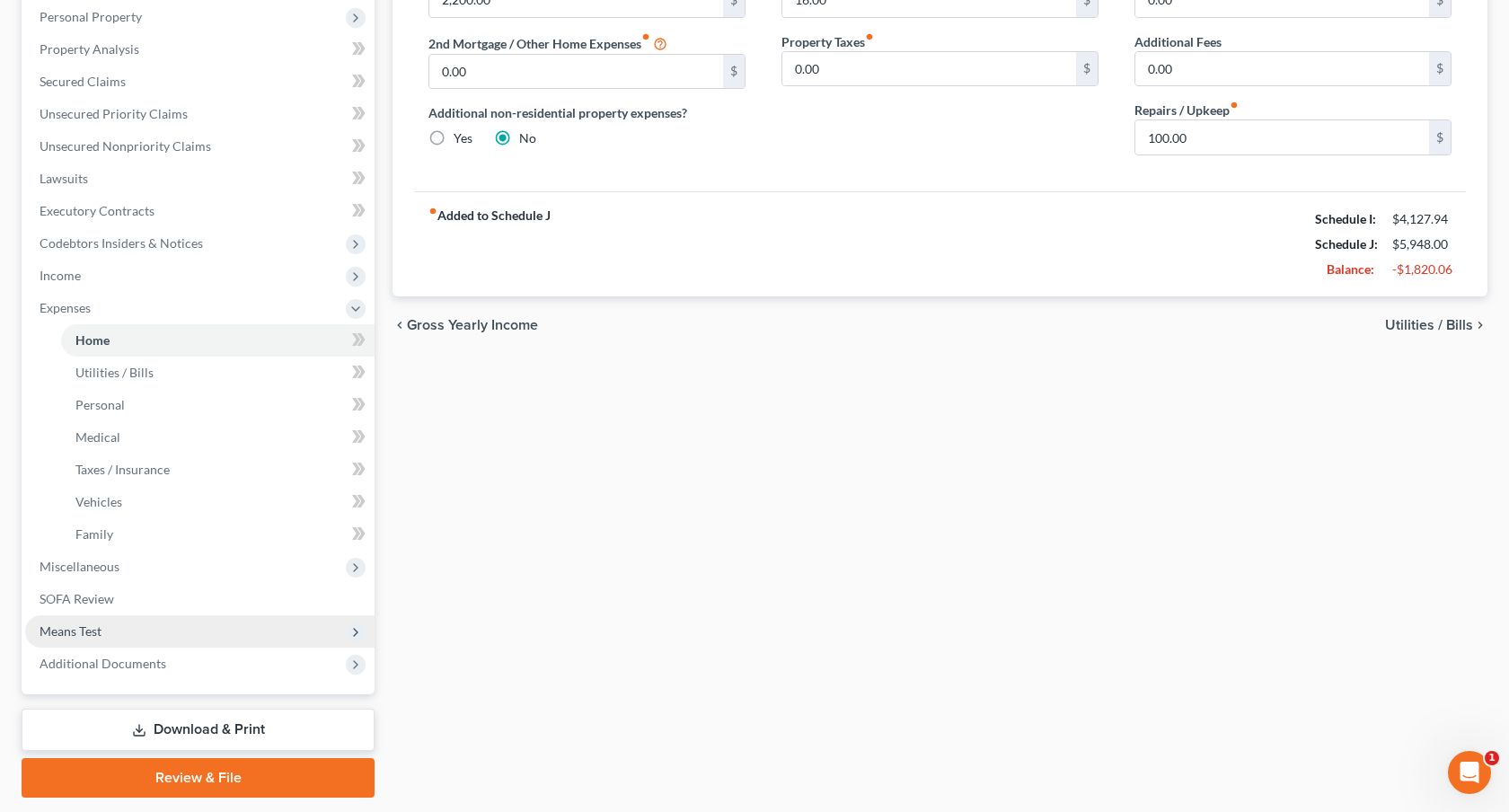
click at [118, 631] on span "Means Test" at bounding box center [200, 631] width 350 height 33
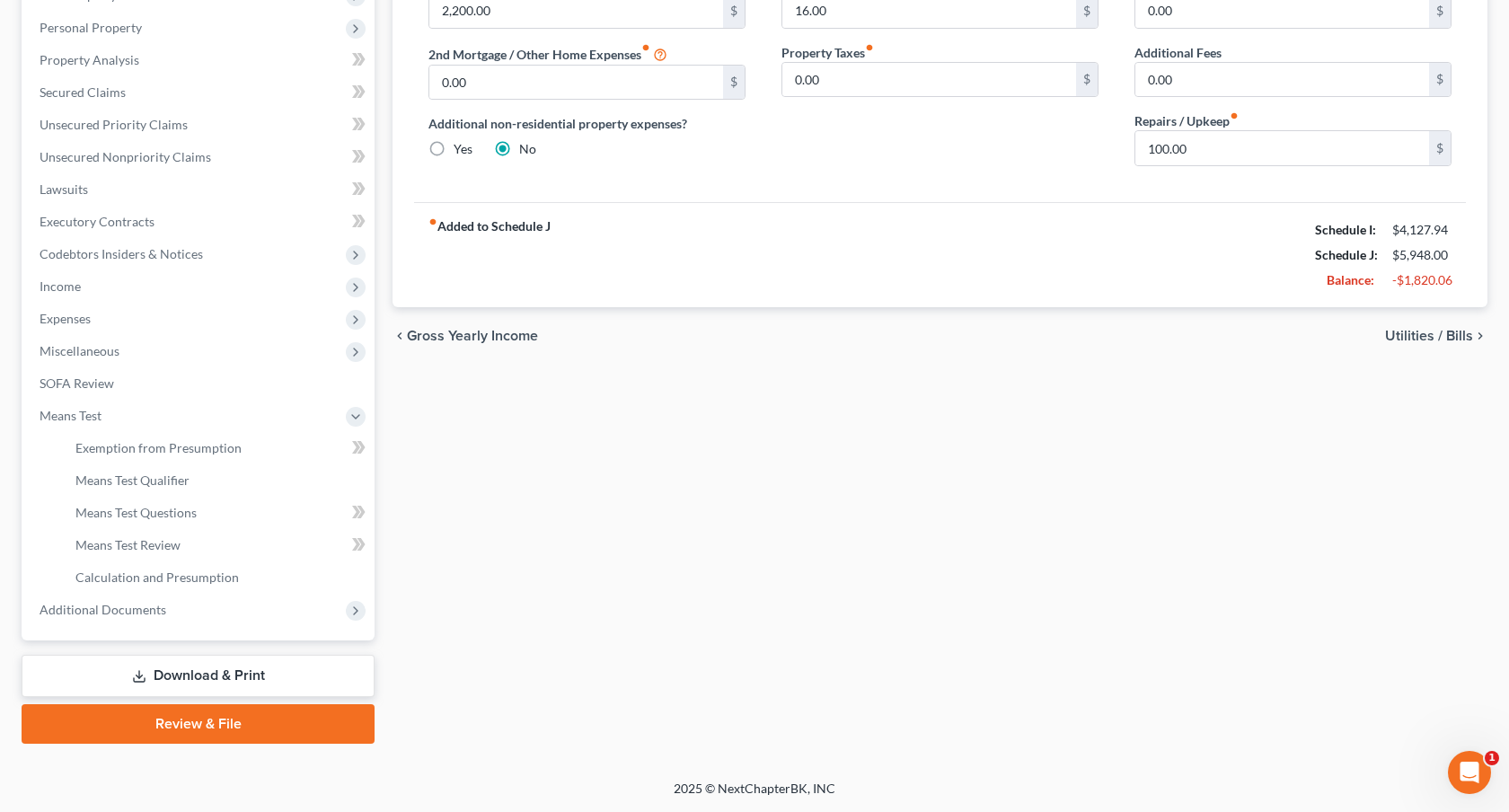
scroll to position [303, 0]
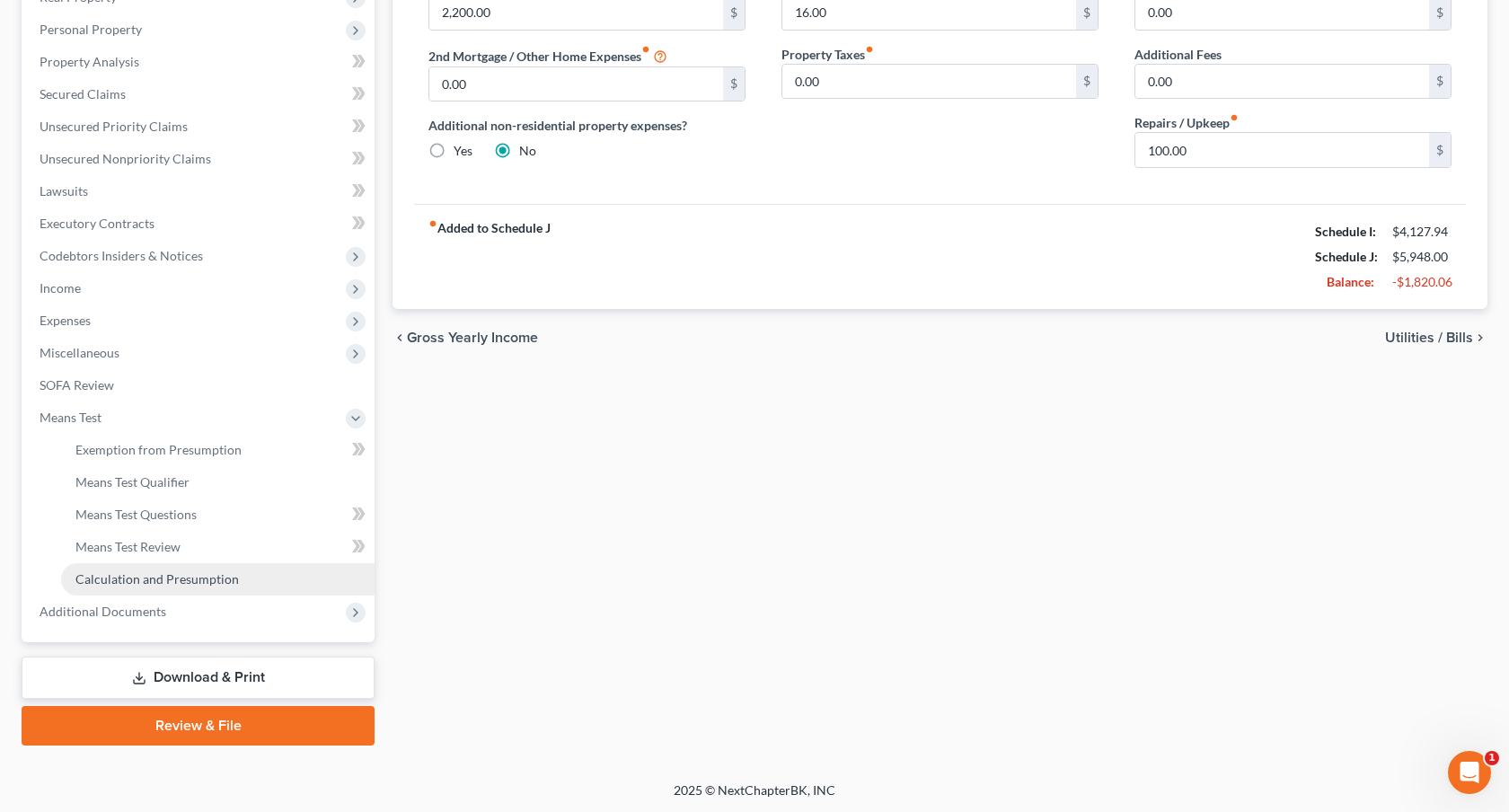
click at [173, 583] on span "Calculation and Presumption" at bounding box center [157, 578] width 164 height 15
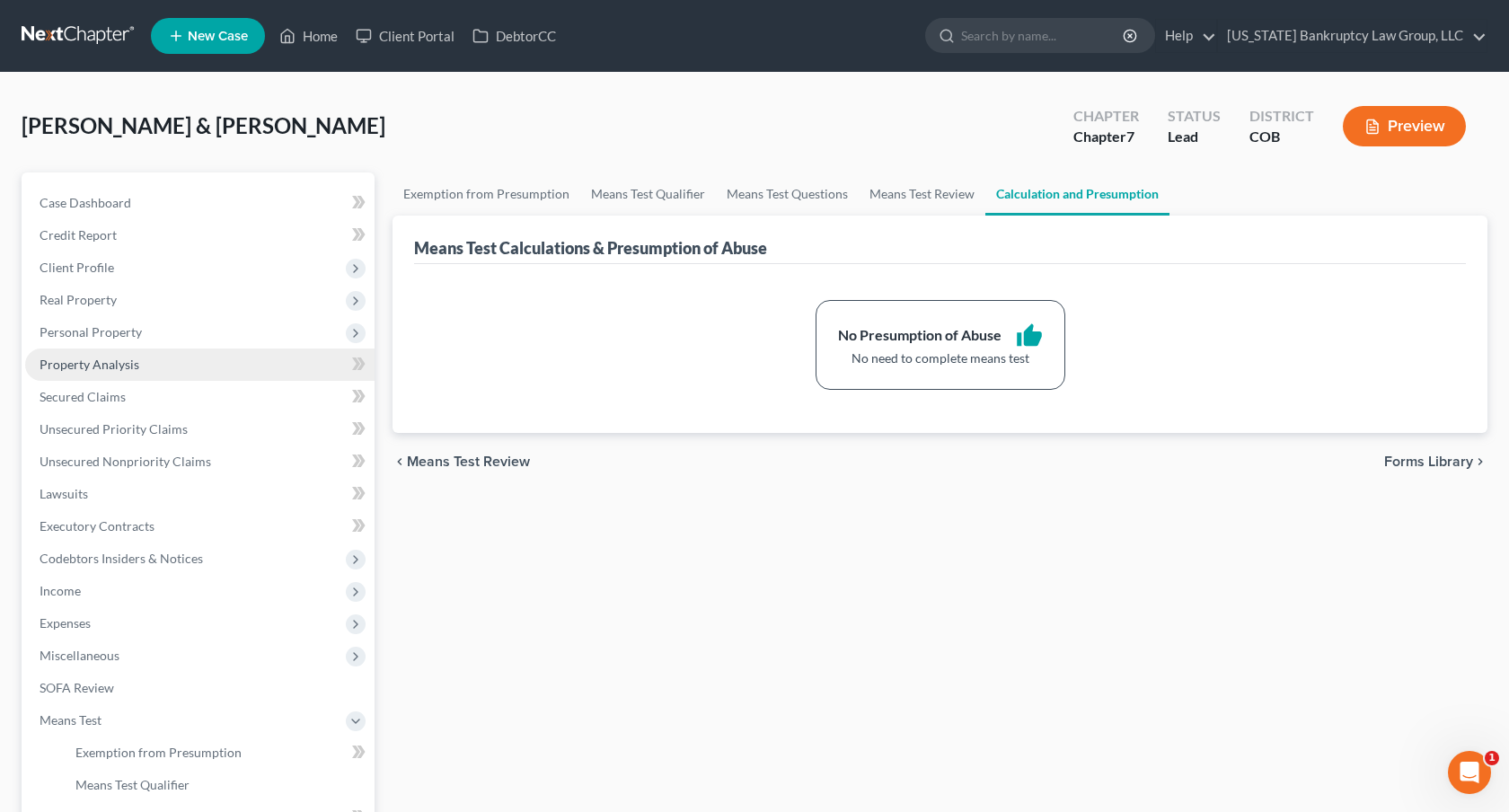
click at [127, 359] on span "Property Analysis" at bounding box center [89, 364] width 99 height 15
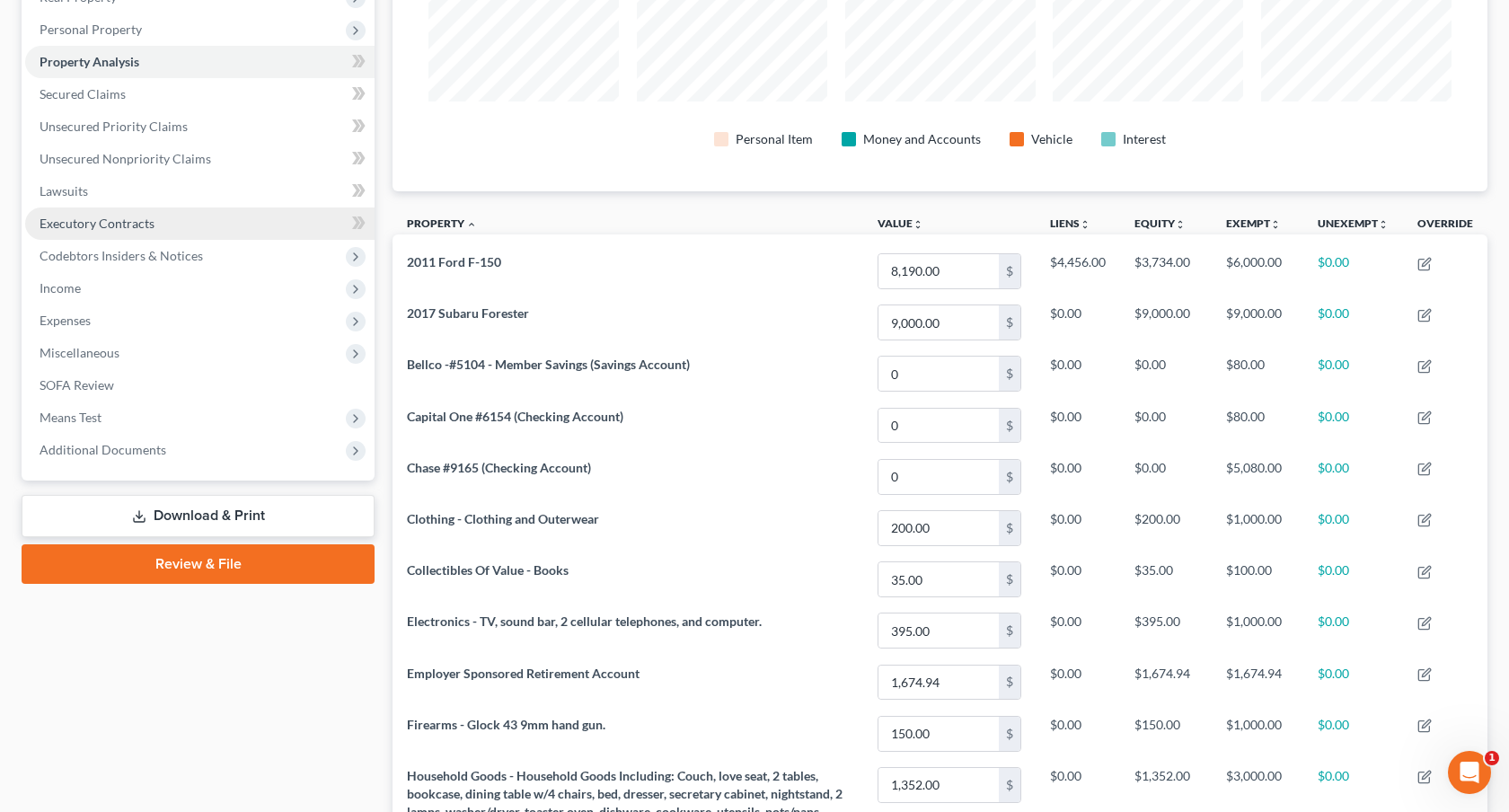
scroll to position [324, 0]
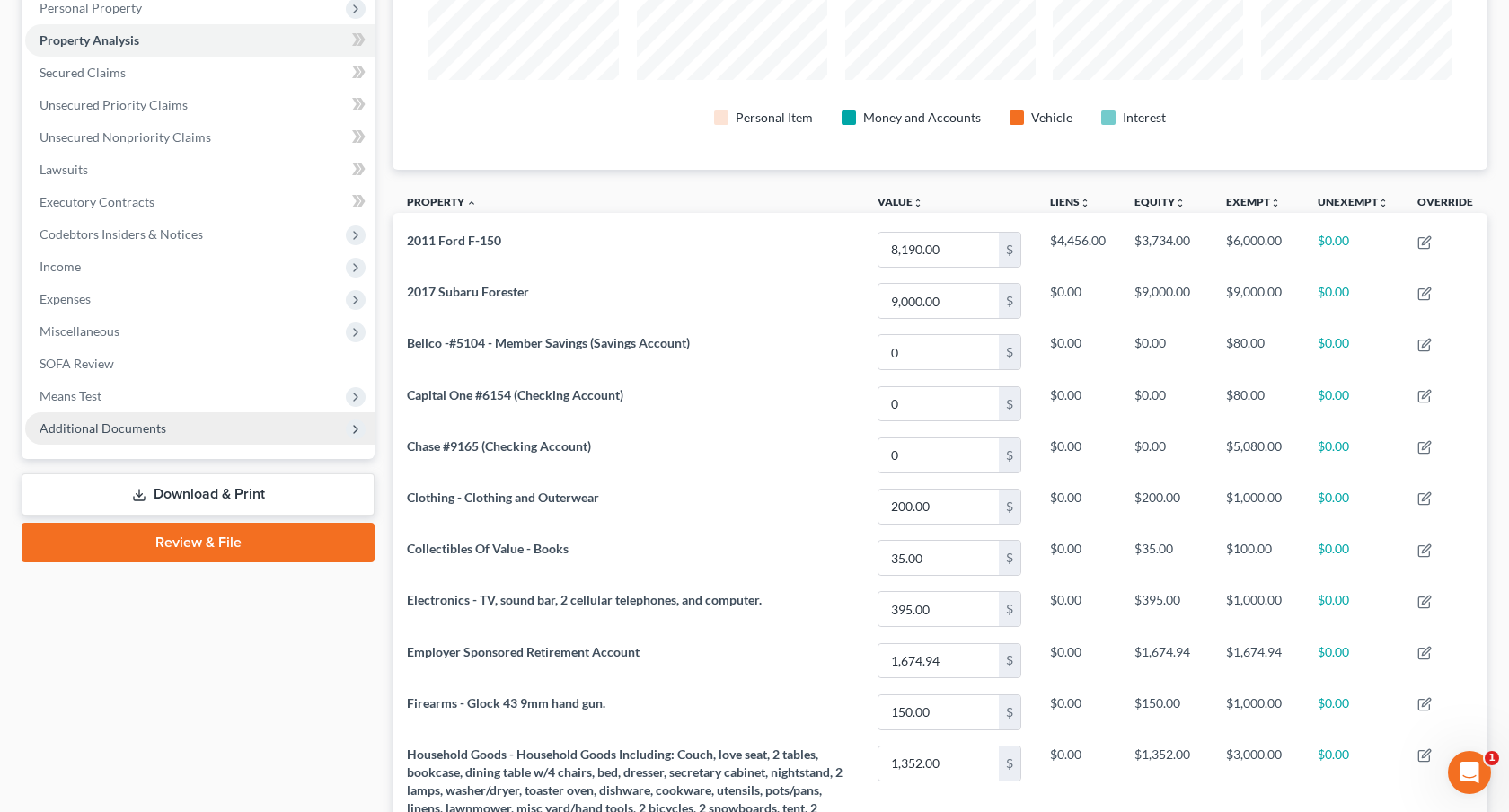
click at [165, 431] on span "Additional Documents" at bounding box center [200, 428] width 350 height 33
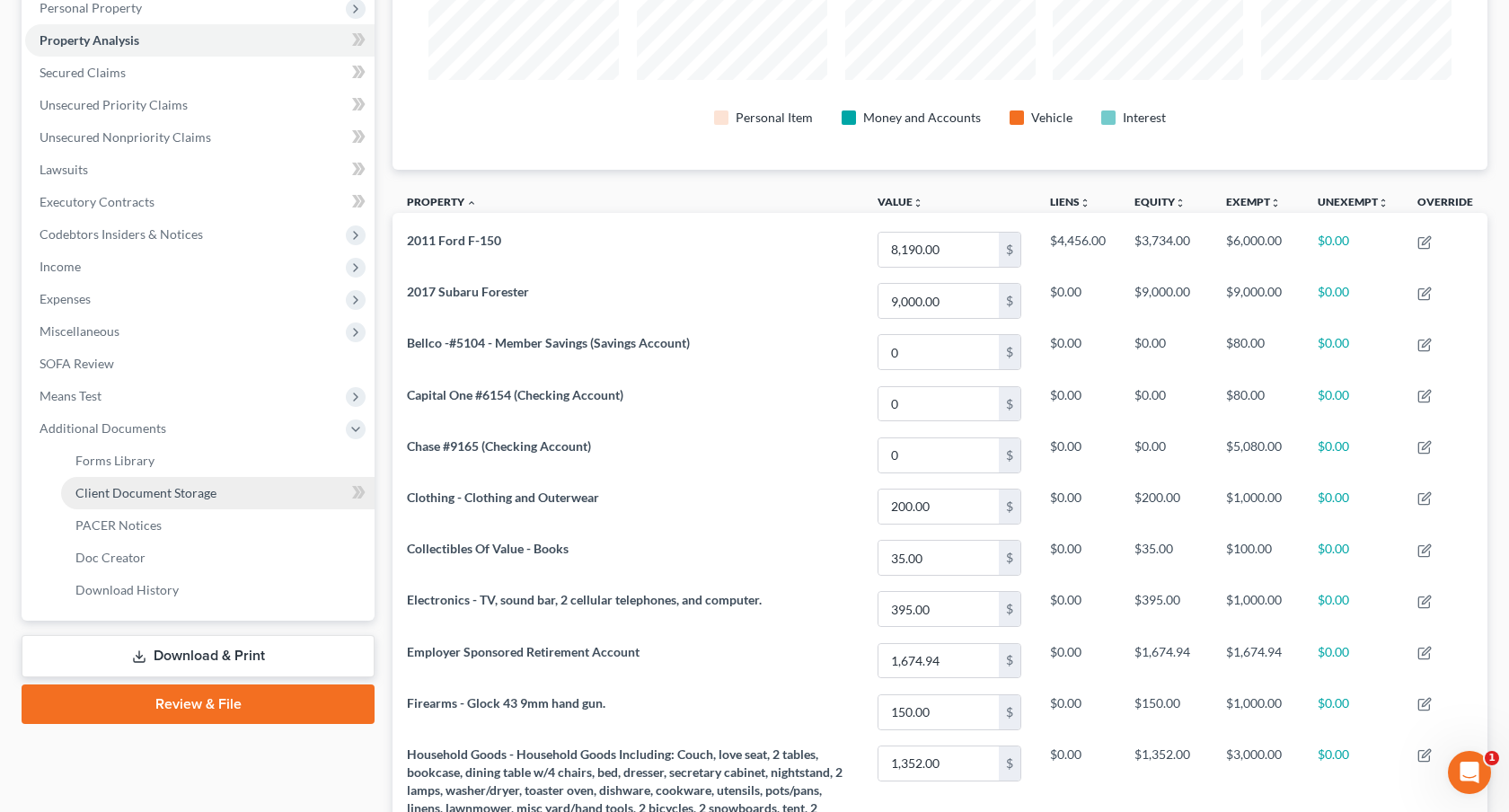
click at [170, 494] on span "Client Document Storage" at bounding box center [146, 492] width 141 height 15
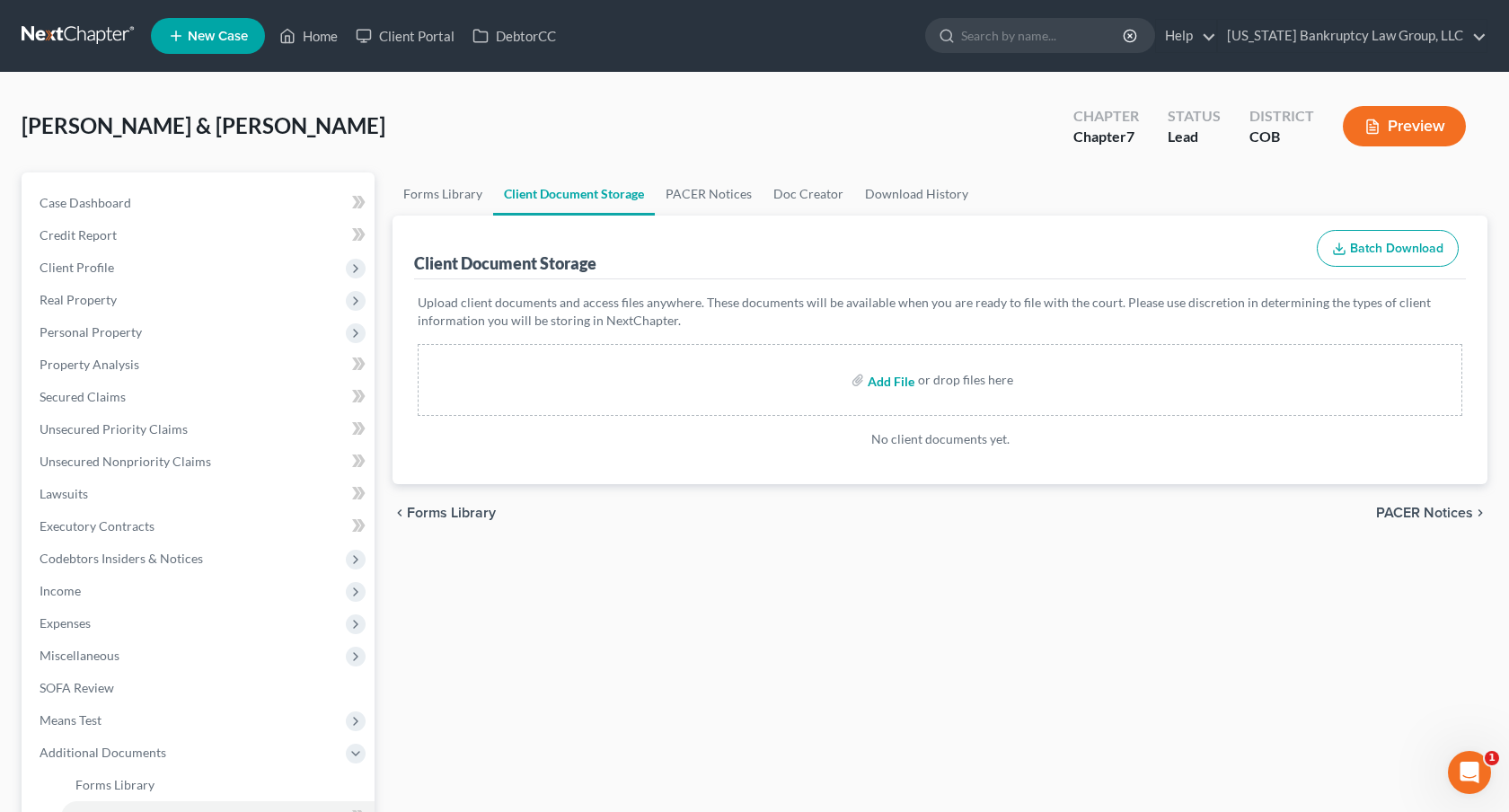
click at [887, 379] on input "file" at bounding box center [889, 380] width 43 height 33
type input "C:\fakepath\Credit Counseling Certificate - Brandon.pdf"
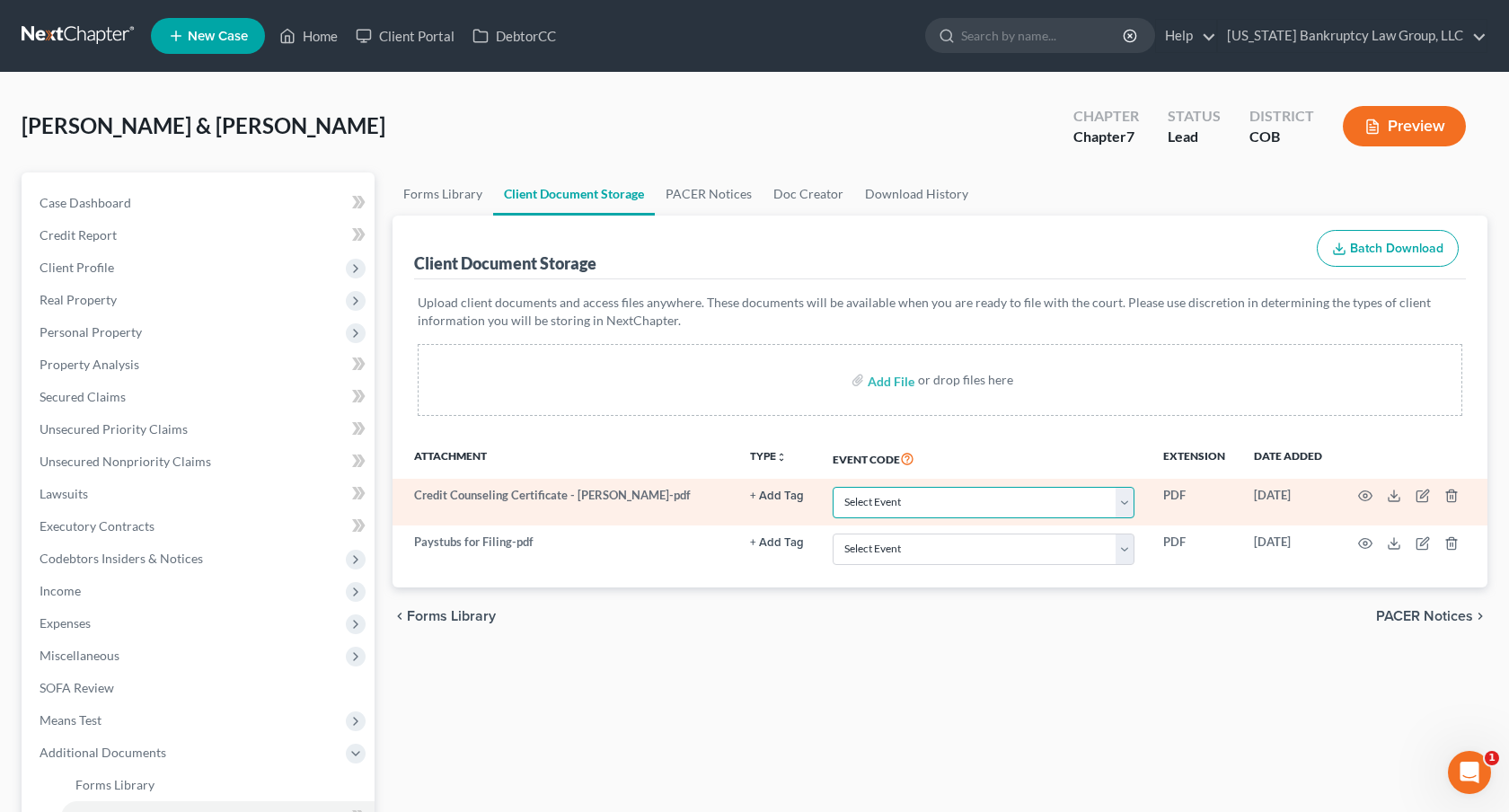
click at [981, 500] on select "Select Event 1009-1.1 Notice of Amendments 20 Largest Unsecured Creditors Amend…" at bounding box center [984, 502] width 302 height 32
select select "5"
click at [834, 487] on select "Select Event 1009-1.1 Notice of Amendments 20 Largest Unsecured Creditors Amend…" at bounding box center [984, 502] width 302 height 32
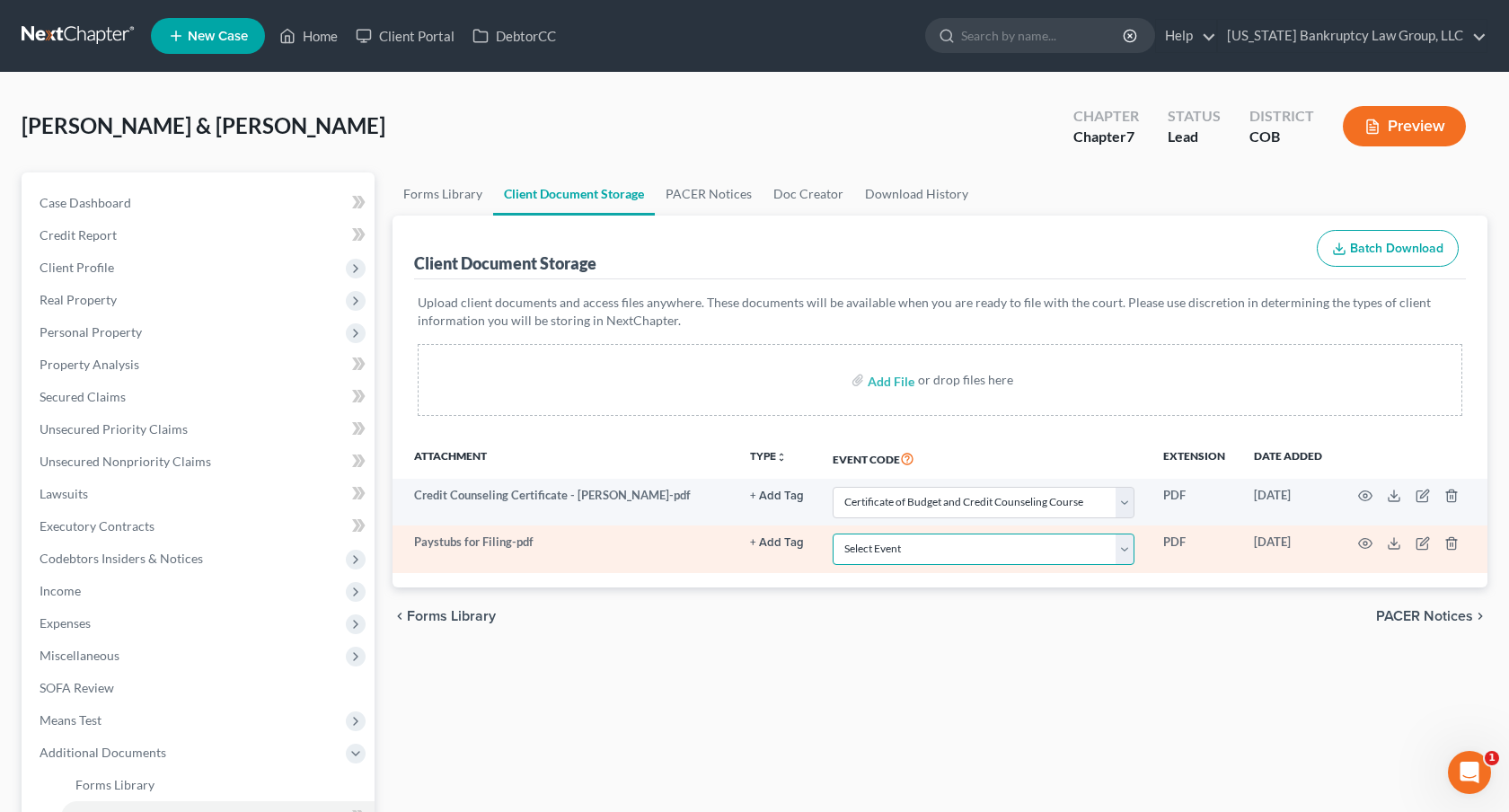
click at [994, 545] on select "Select Event 1009-1.1 Notice of Amendments 20 Largest Unsecured Creditors Amend…" at bounding box center [984, 549] width 302 height 32
select select "28"
click at [834, 534] on select "Select Event 1009-1.1 Notice of Amendments 20 Largest Unsecured Creditors Amend…" at bounding box center [984, 549] width 302 height 32
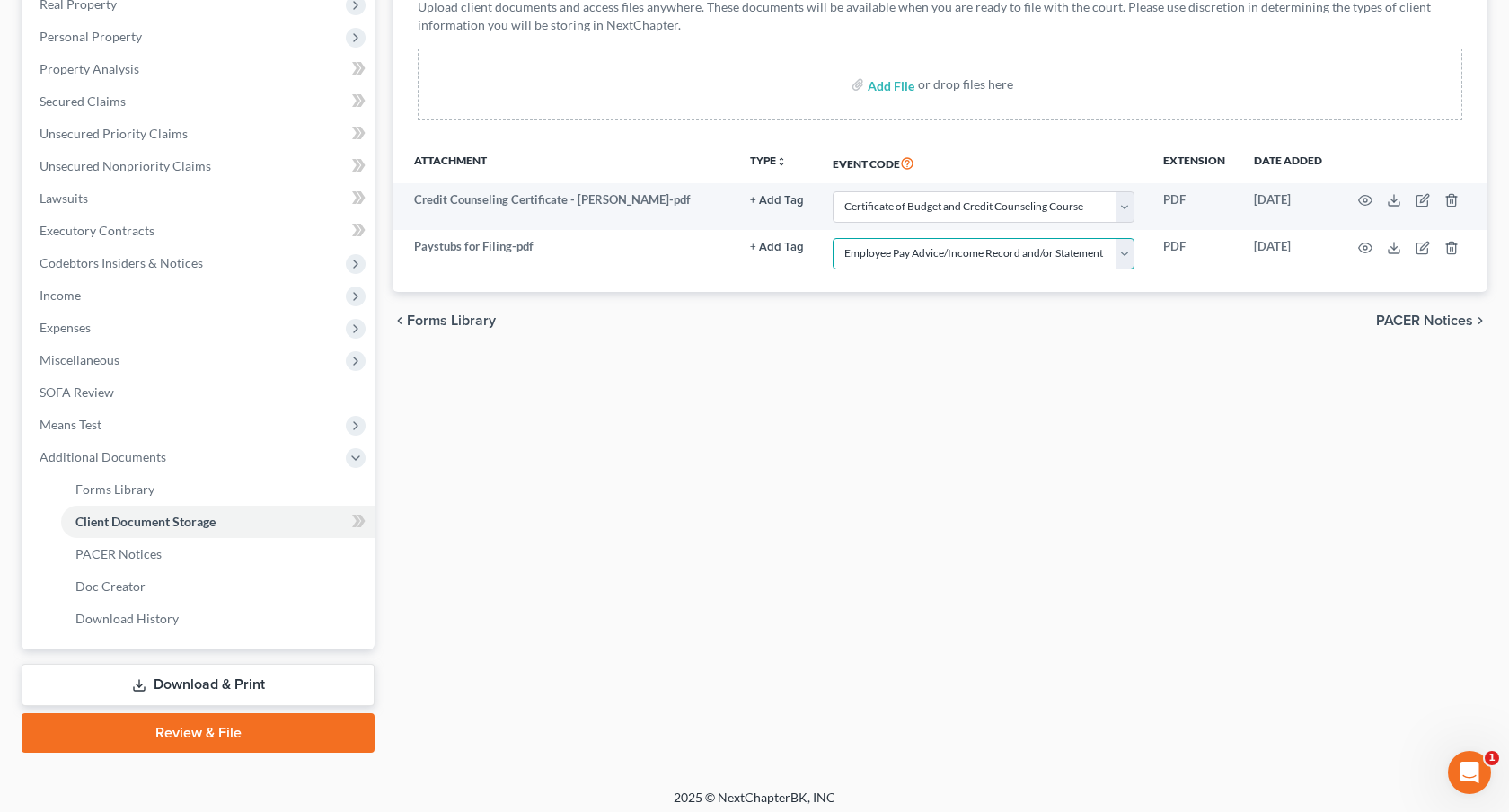
scroll to position [303, 0]
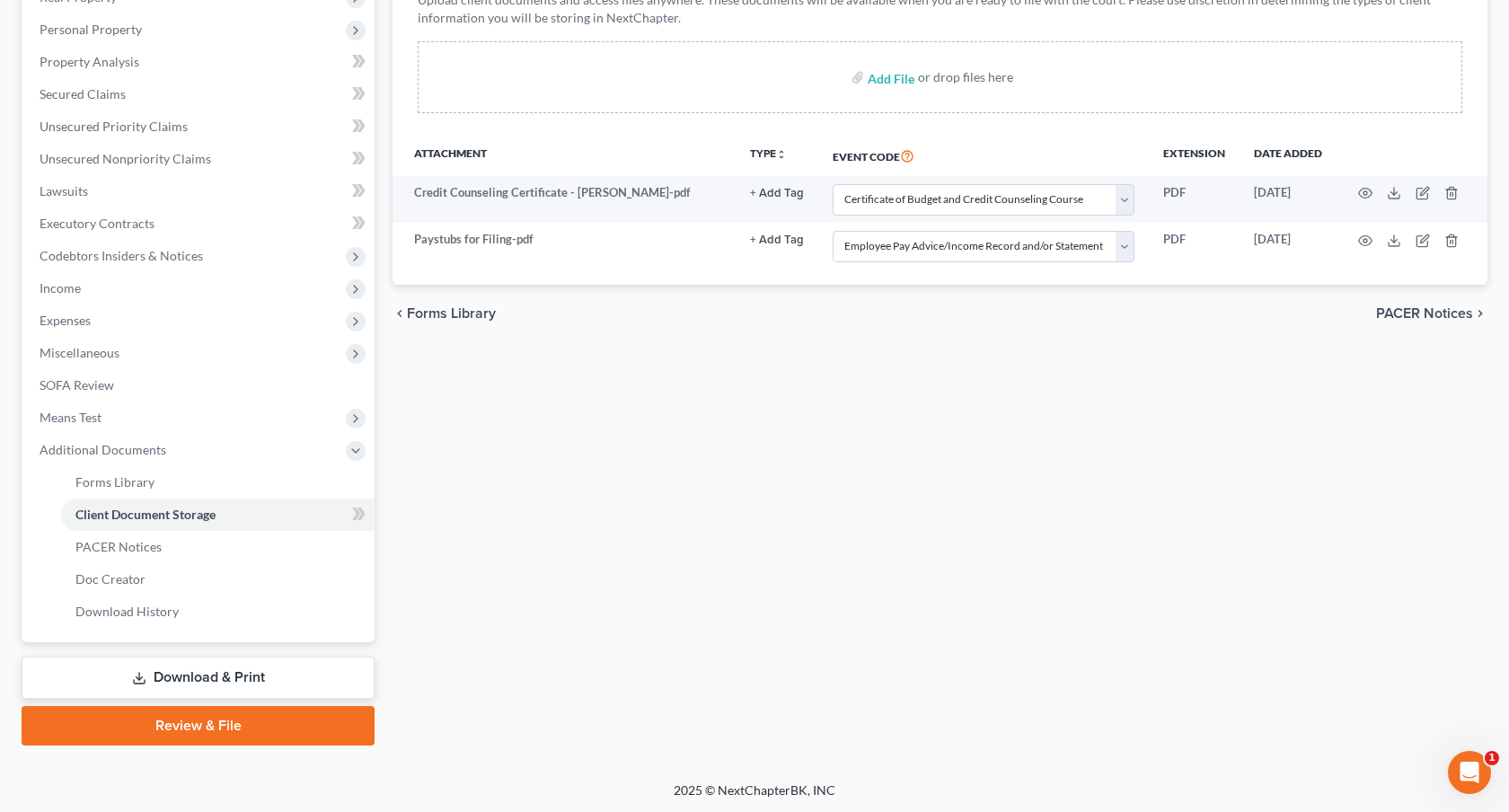
click at [344, 664] on link "Download & Print" at bounding box center [198, 677] width 353 height 42
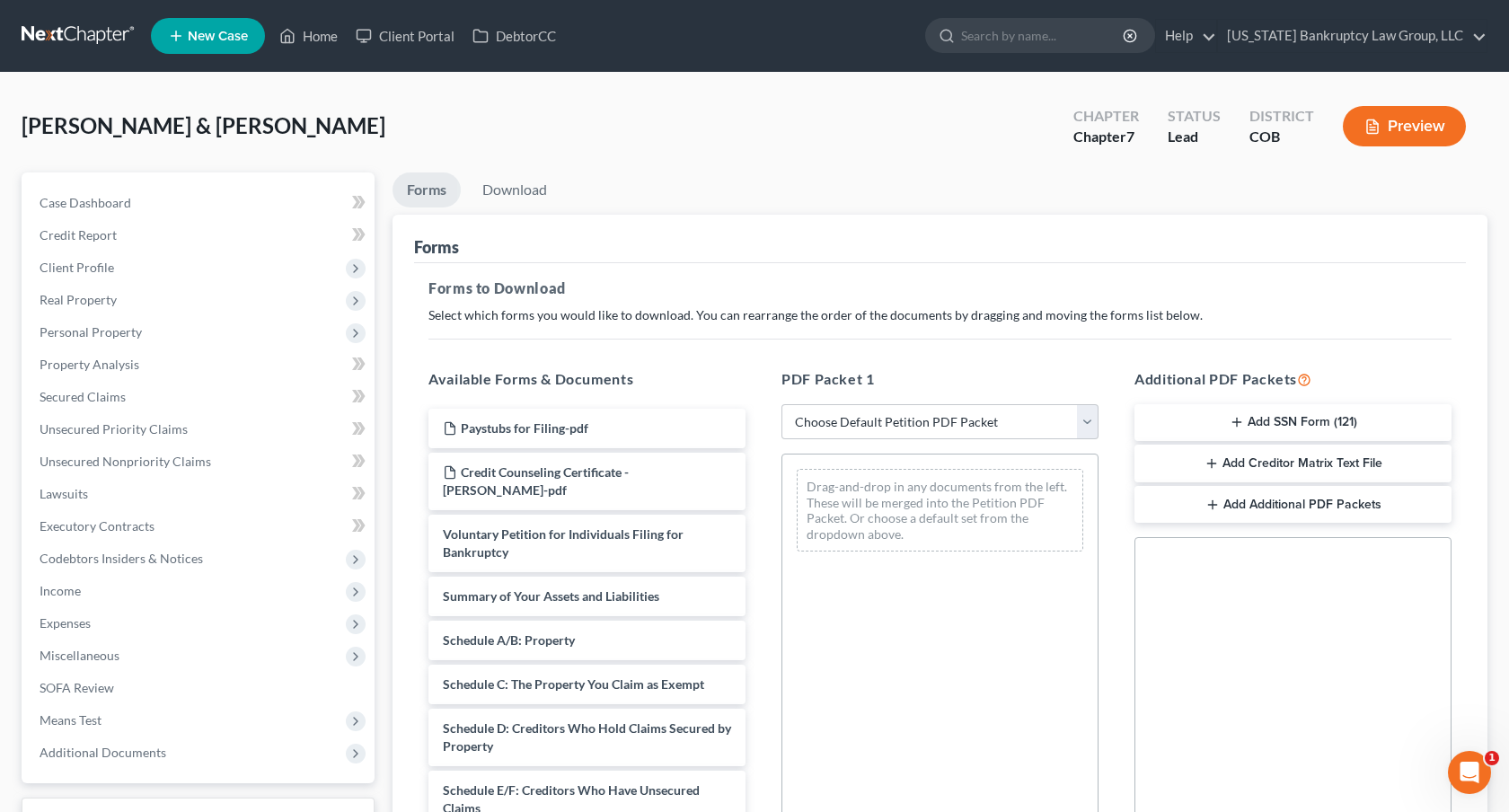
click at [1189, 415] on button "Add SSN Form (121)" at bounding box center [1293, 423] width 317 height 38
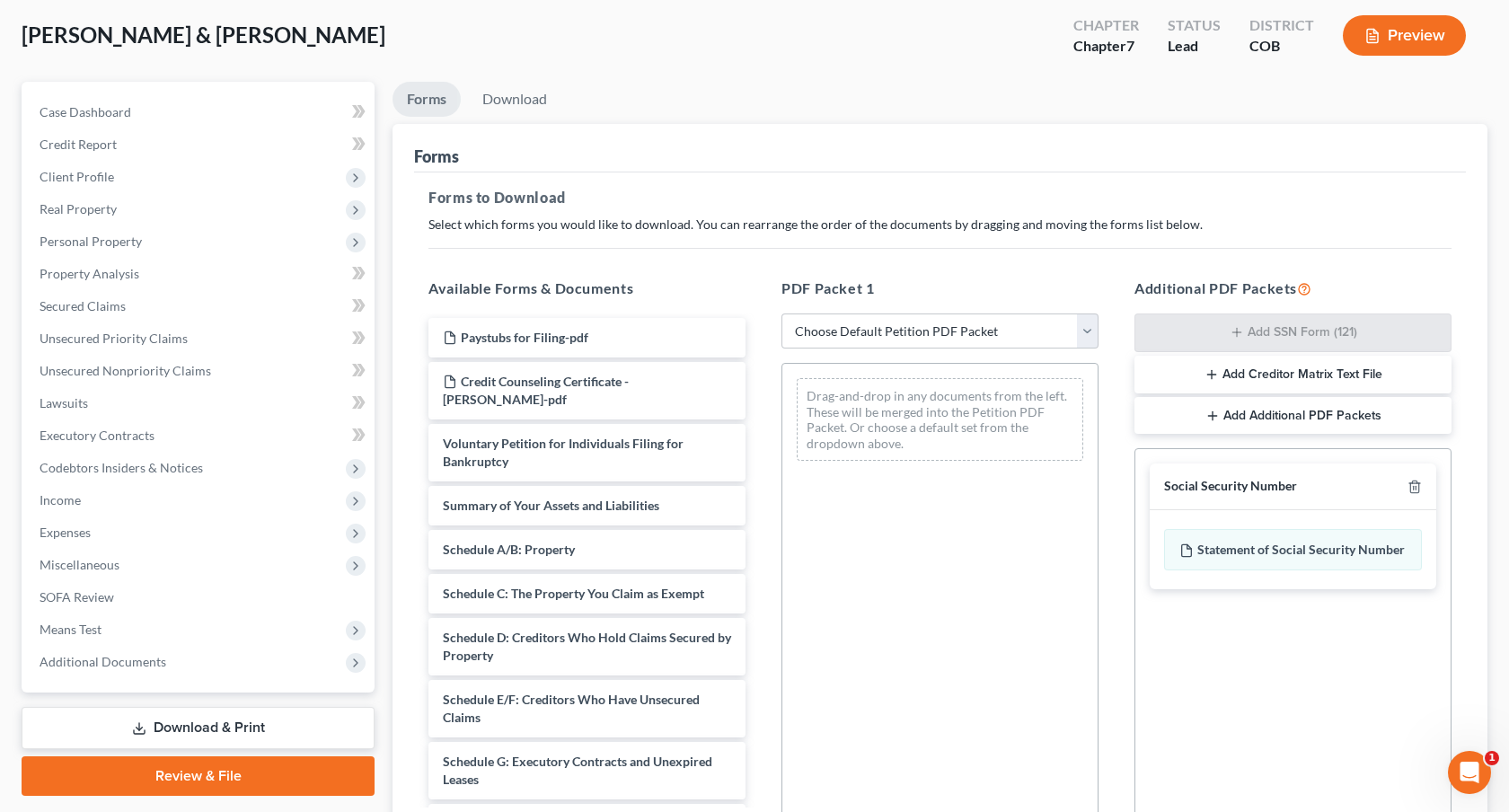
scroll to position [296, 0]
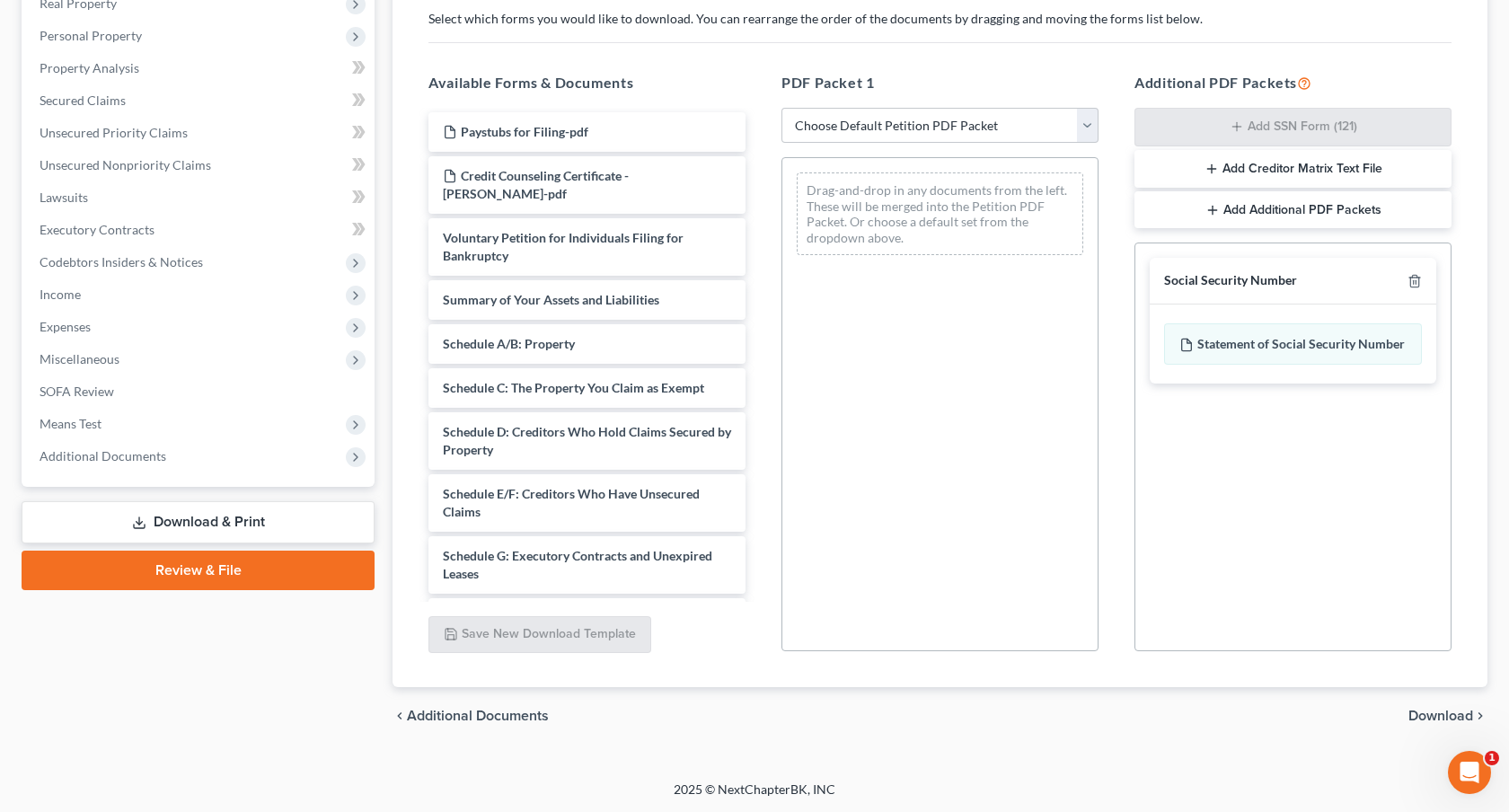
click at [1429, 714] on span "Download" at bounding box center [1441, 715] width 65 height 14
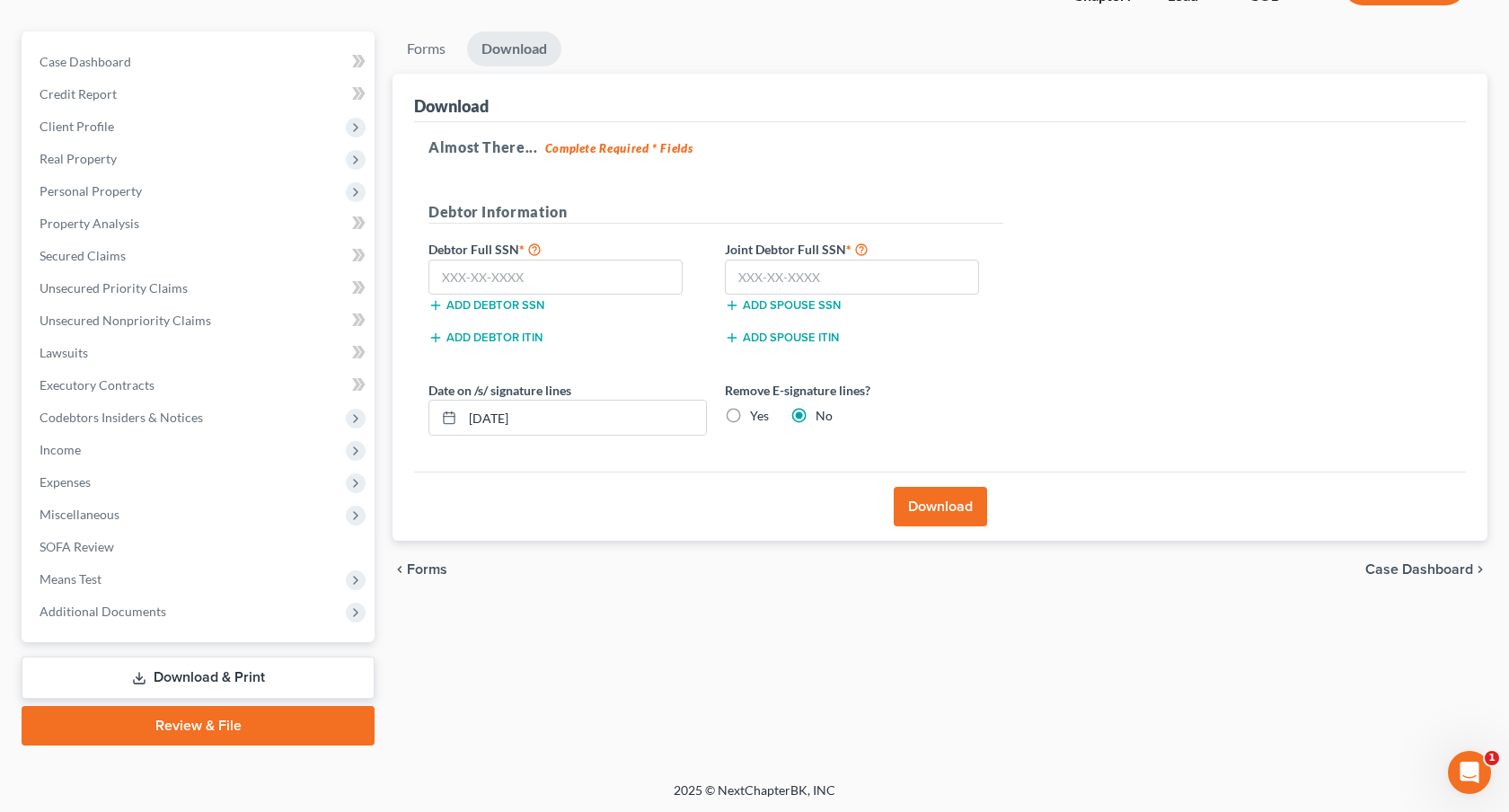
scroll to position [0, 0]
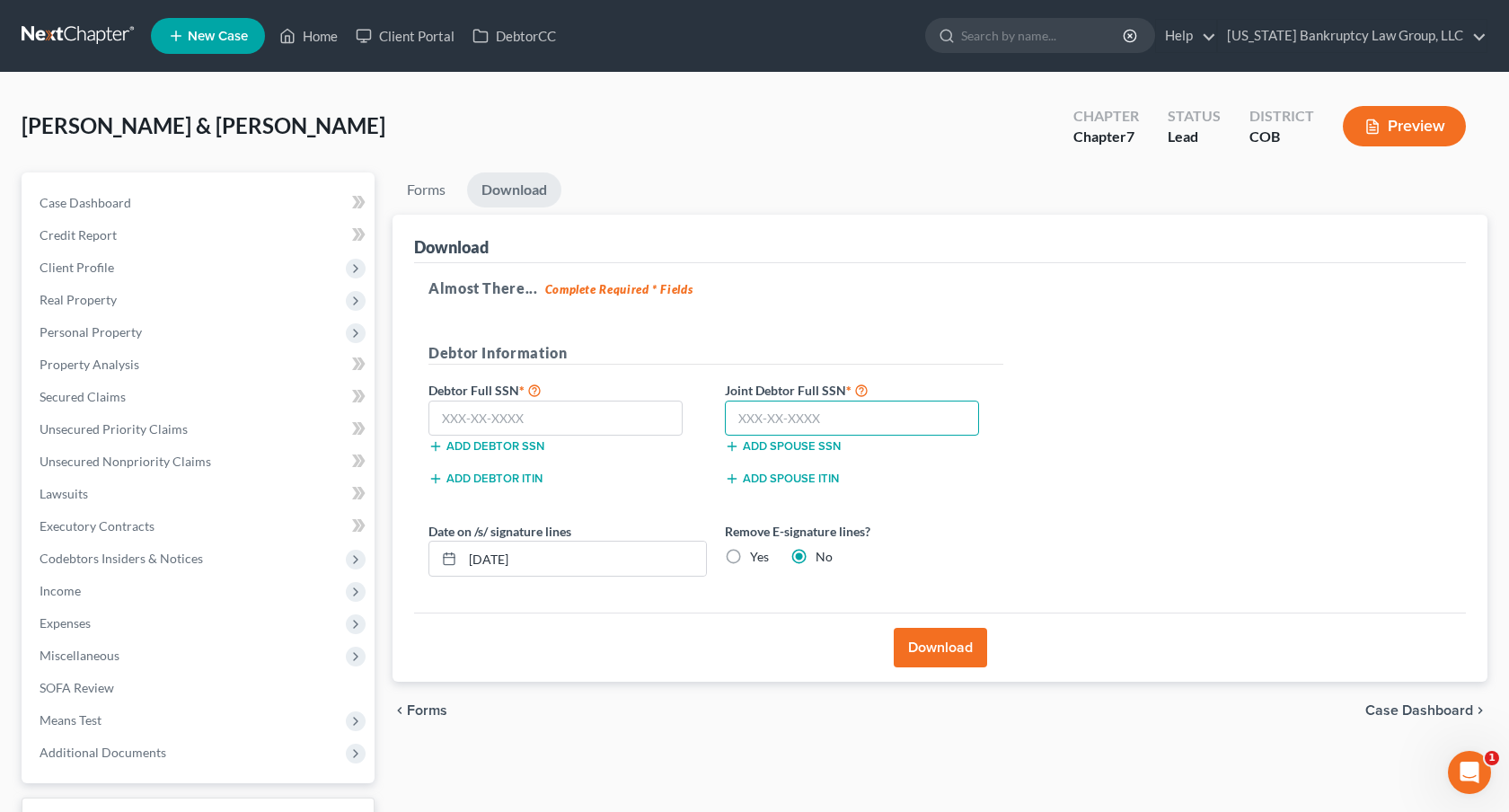
click at [829, 420] on input "text" at bounding box center [851, 418] width 254 height 36
type input "523-85-3766"
click at [493, 420] on input "text" at bounding box center [555, 418] width 254 height 36
type input "590-31-1626"
click at [938, 641] on button "Download" at bounding box center [940, 648] width 93 height 40
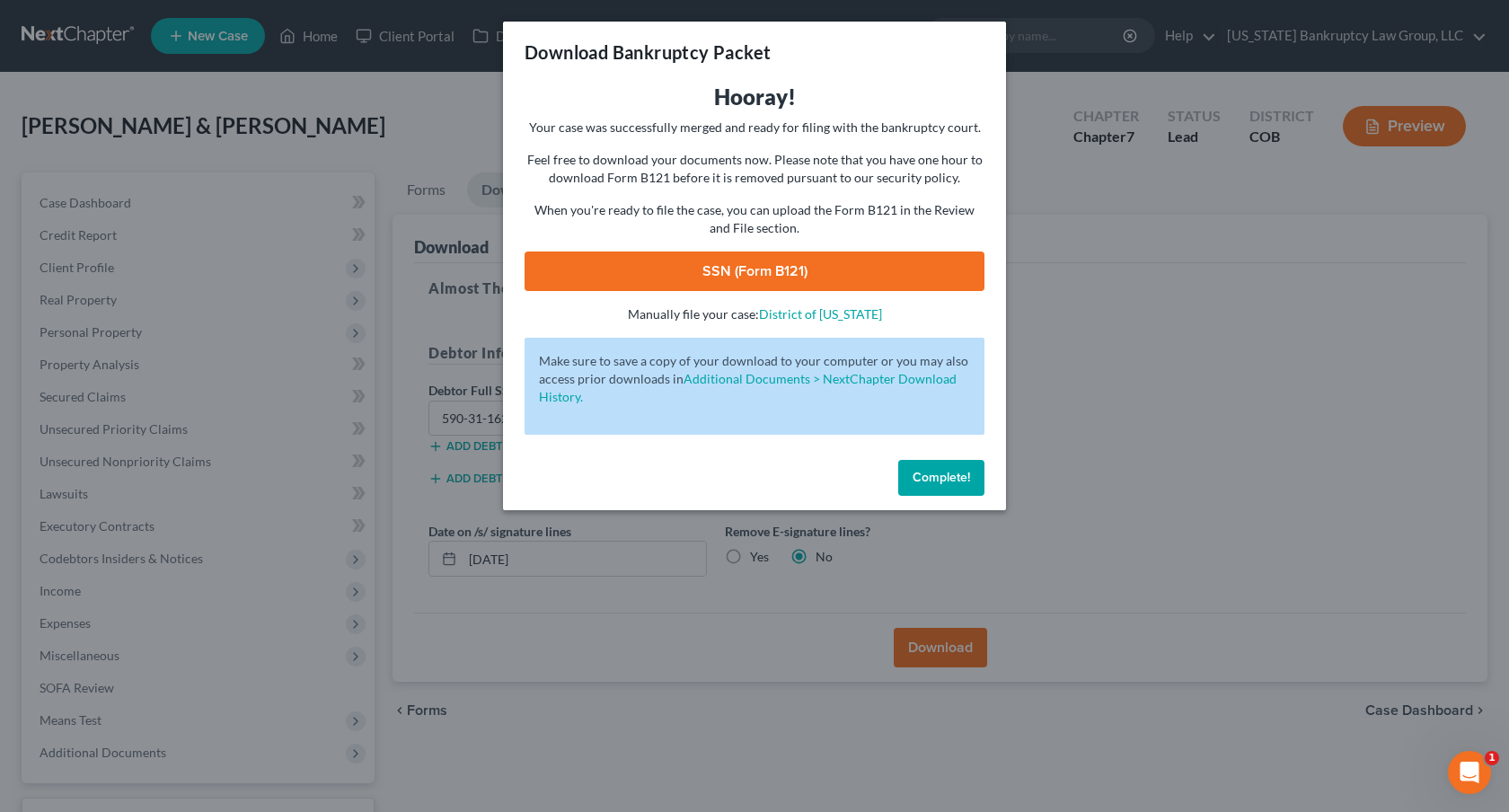
click at [798, 264] on link "SSN (Form B121)" at bounding box center [754, 271] width 460 height 40
click at [923, 477] on span "Complete!" at bounding box center [942, 477] width 58 height 15
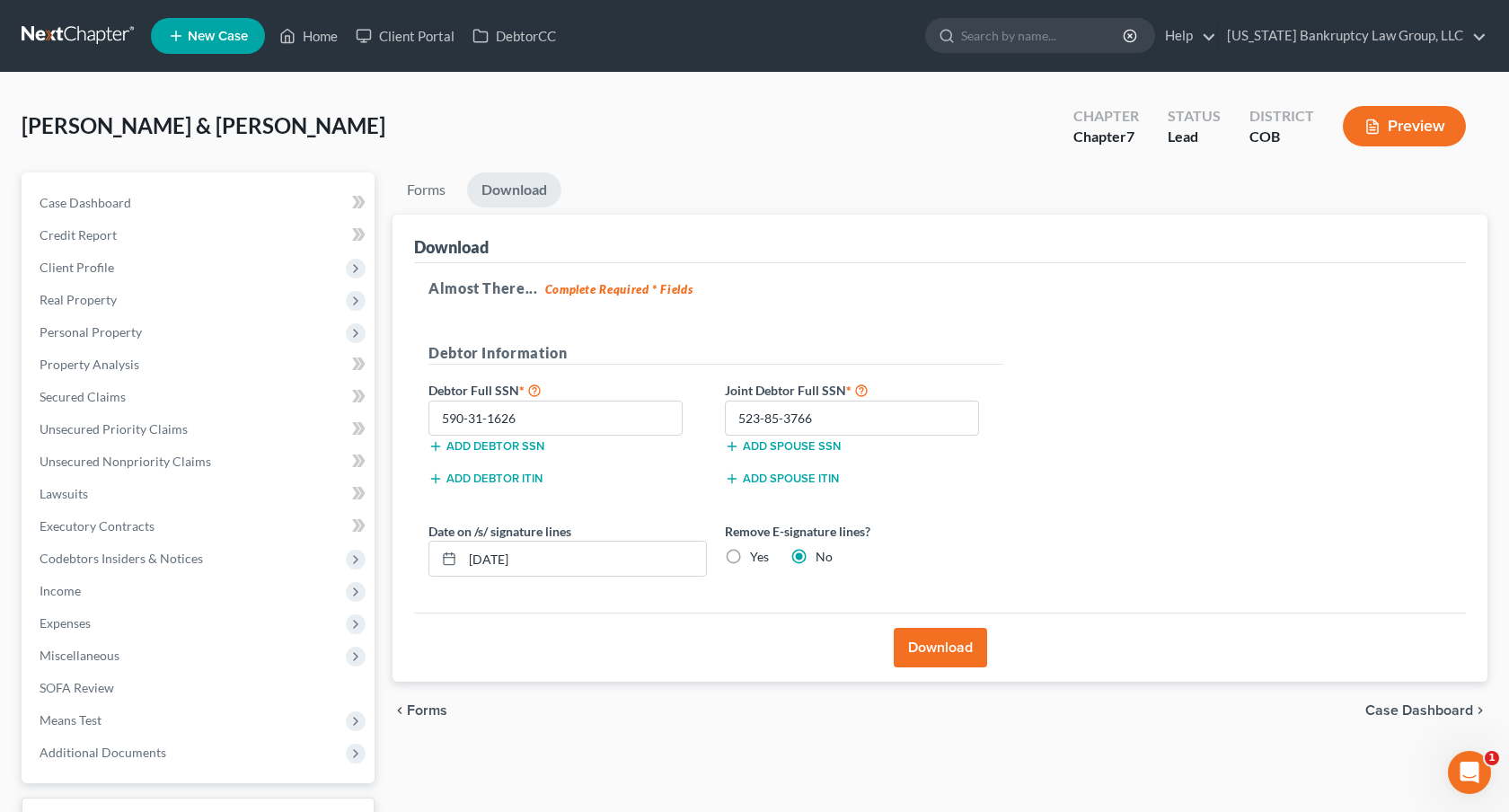
click at [100, 38] on link at bounding box center [79, 36] width 115 height 33
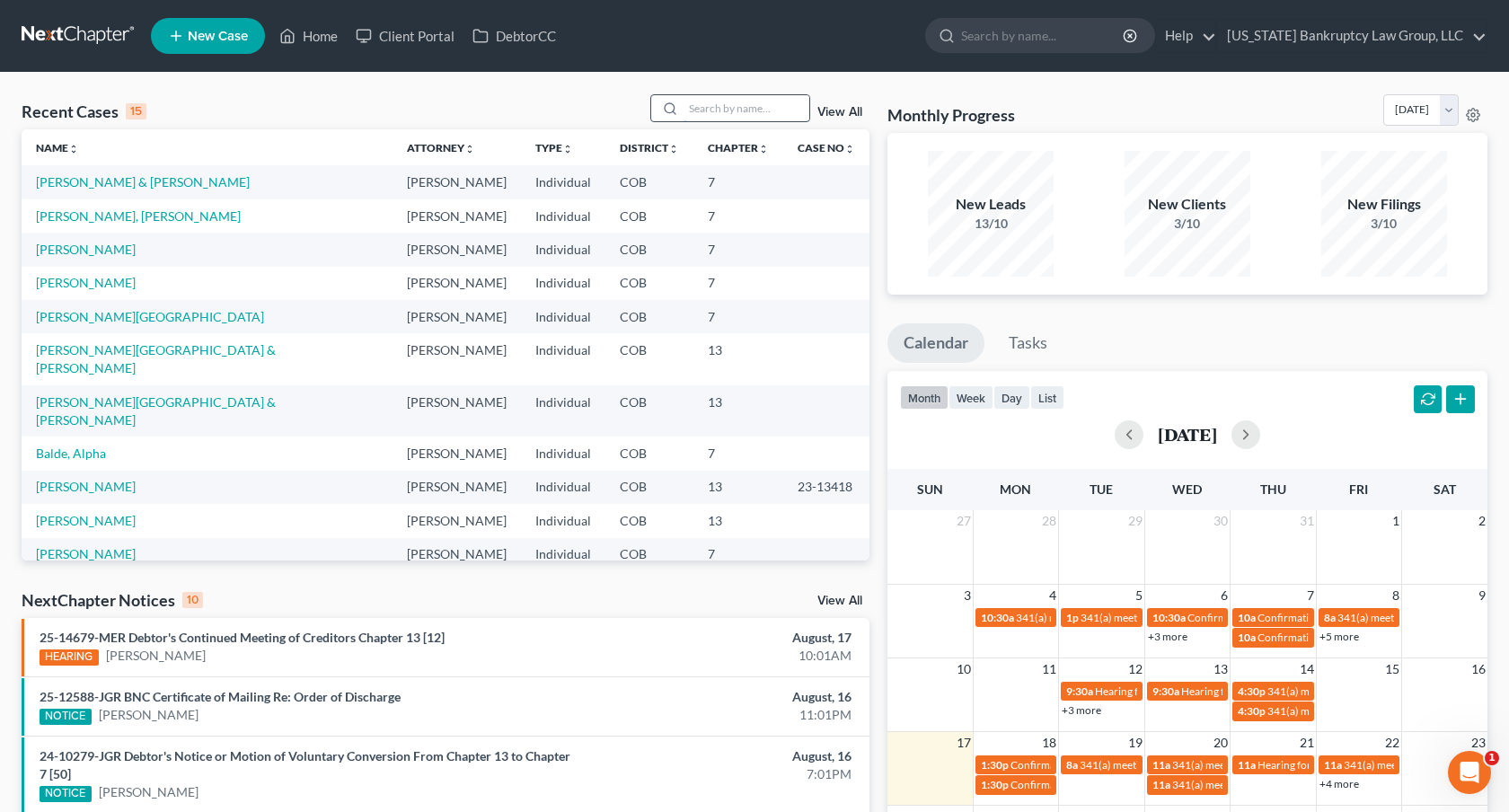
click at [698, 110] on input "search" at bounding box center [746, 107] width 126 height 26
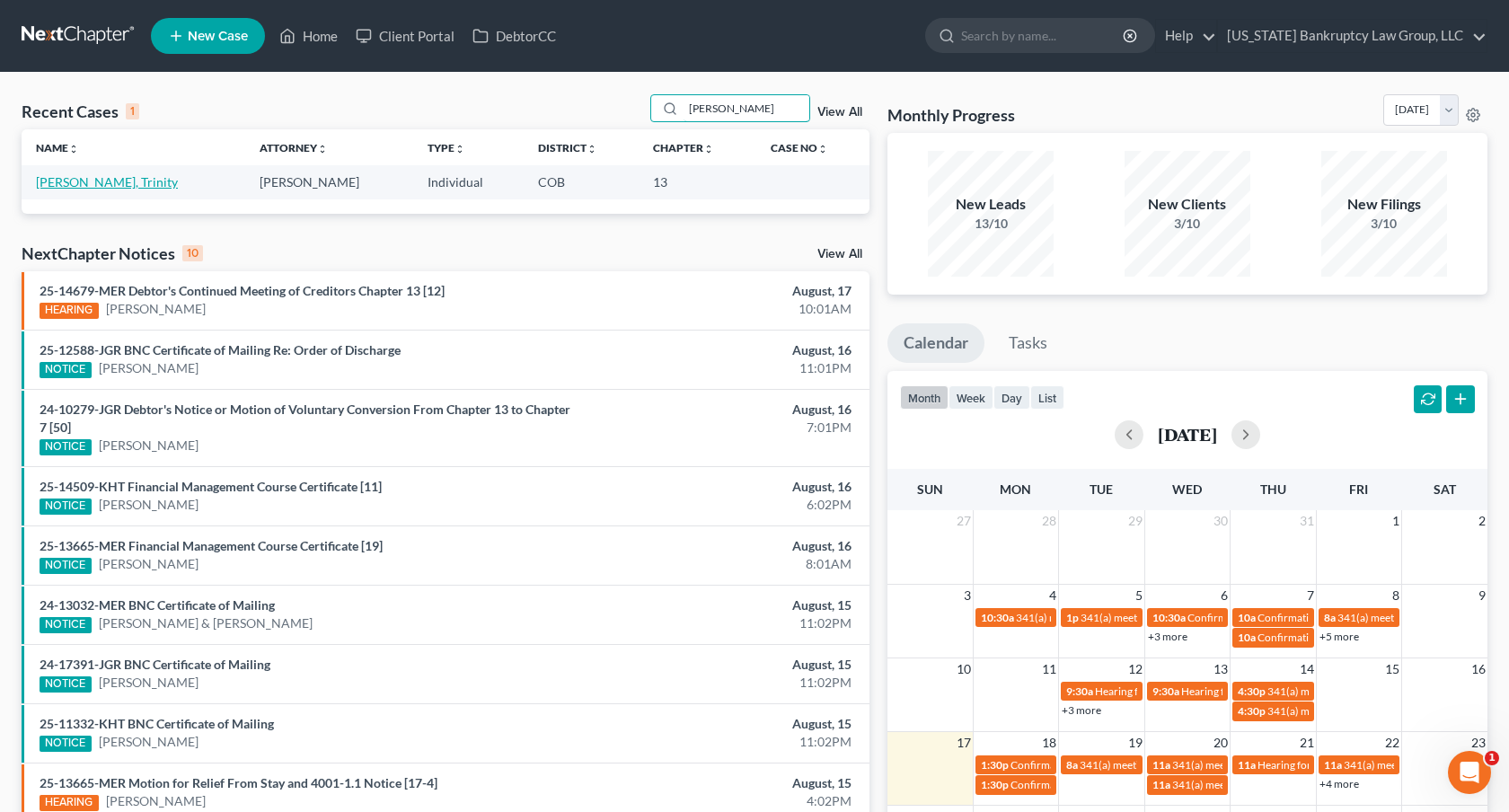
type input "lockert"
click at [149, 187] on link "[PERSON_NAME], Trinity" at bounding box center [107, 182] width 142 height 15
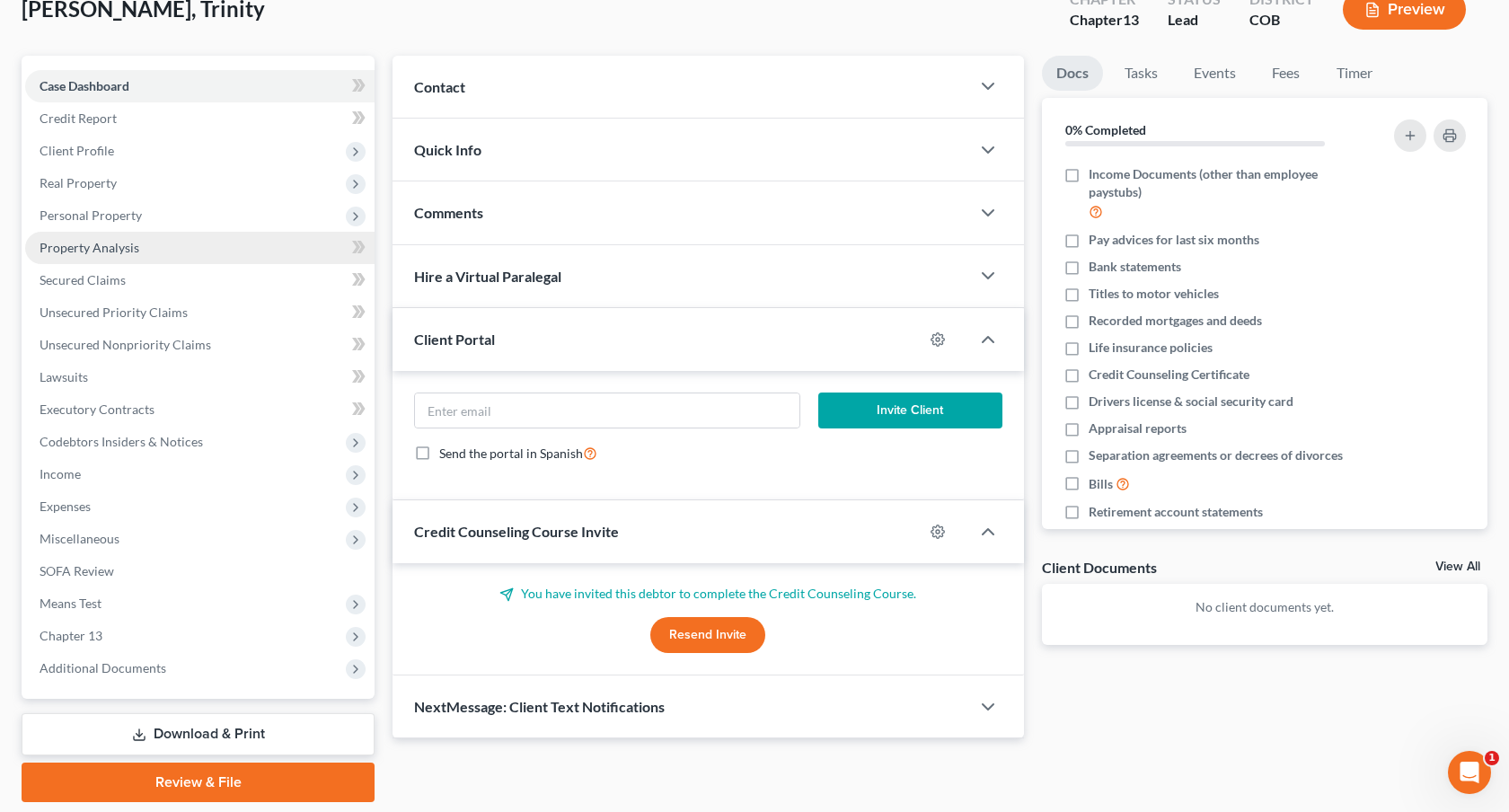
scroll to position [149, 0]
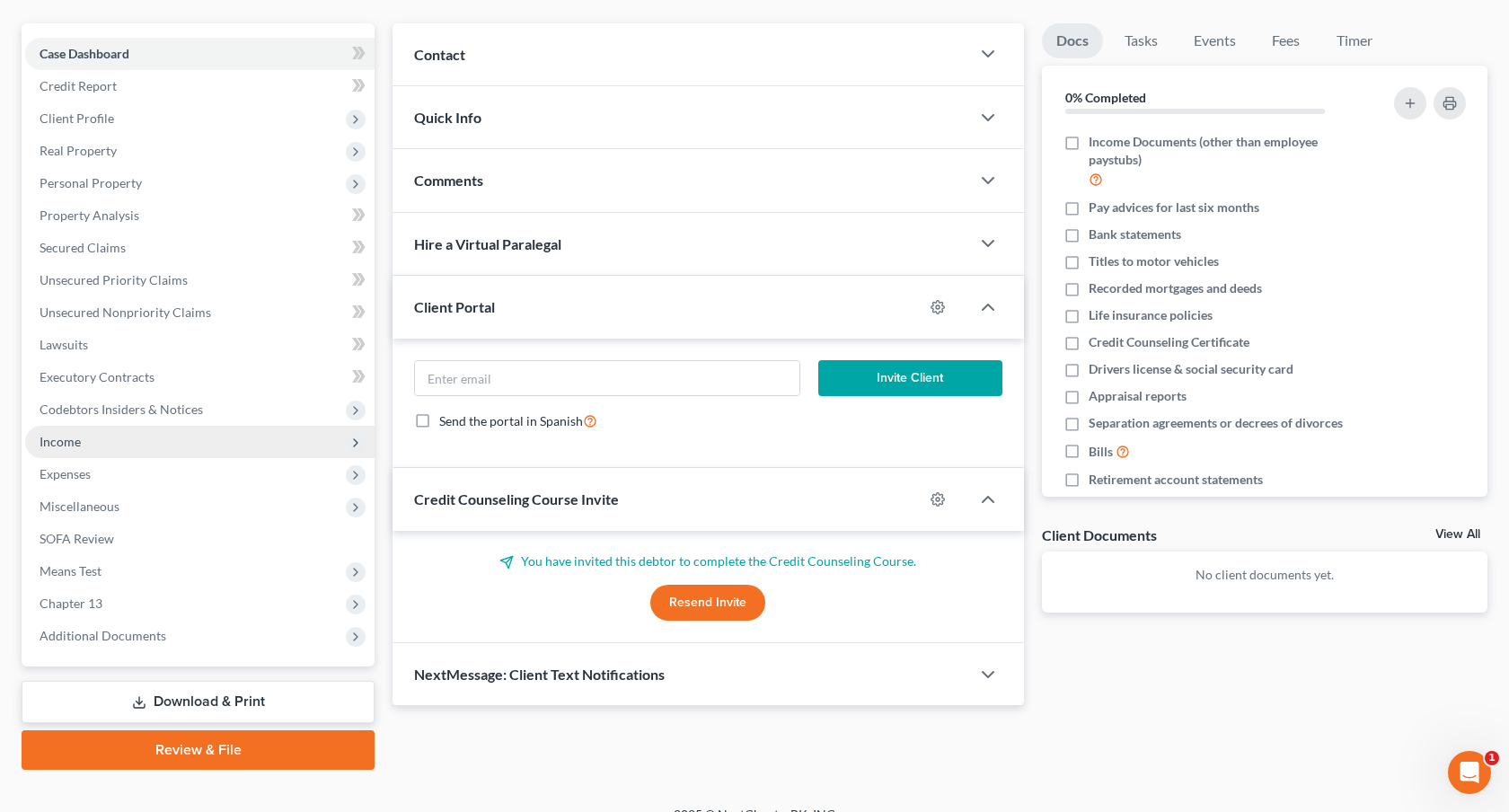
click at [185, 443] on span "Income" at bounding box center [200, 442] width 350 height 33
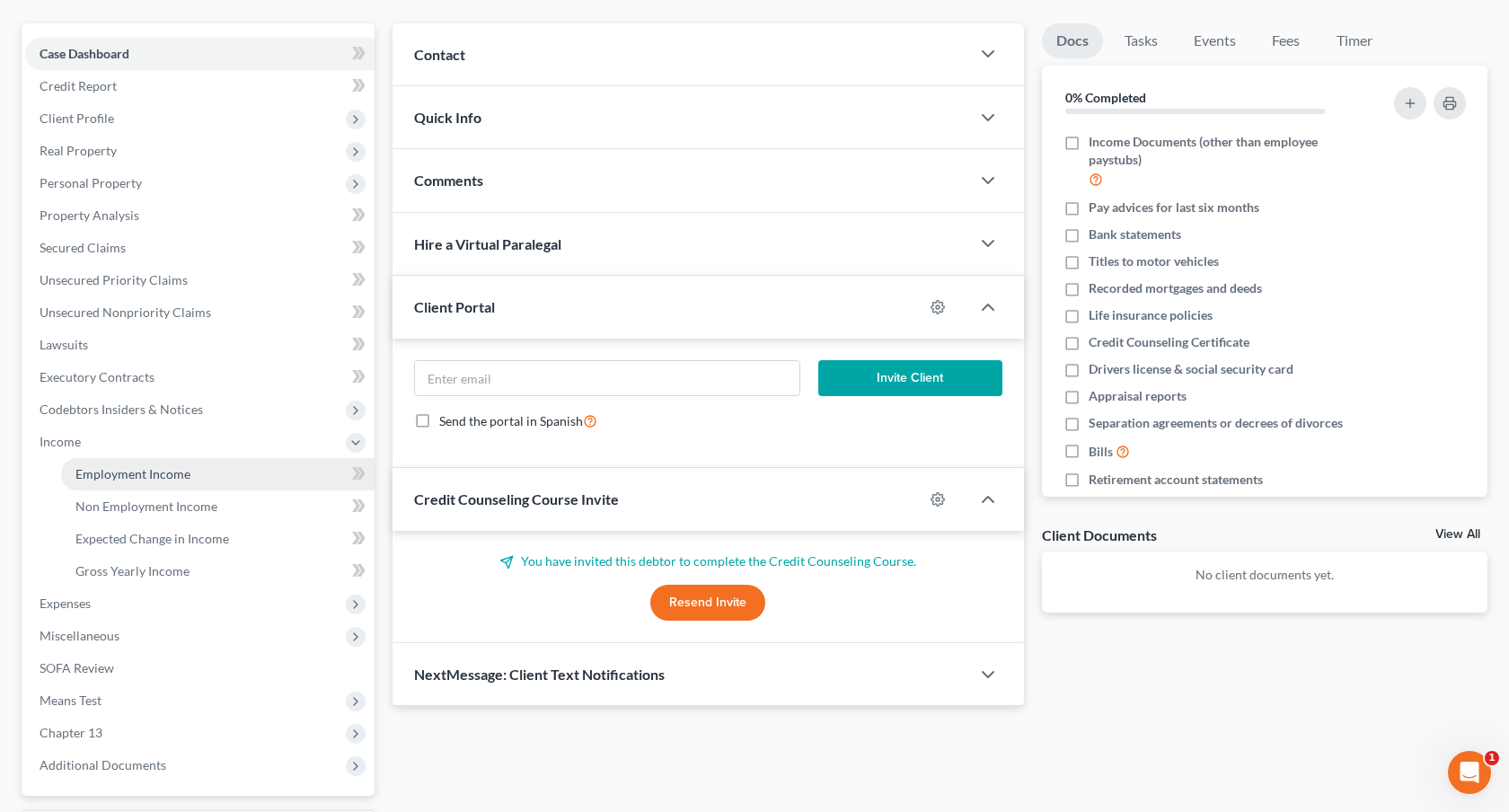
click at [185, 484] on link "Employment Income" at bounding box center [218, 474] width 314 height 33
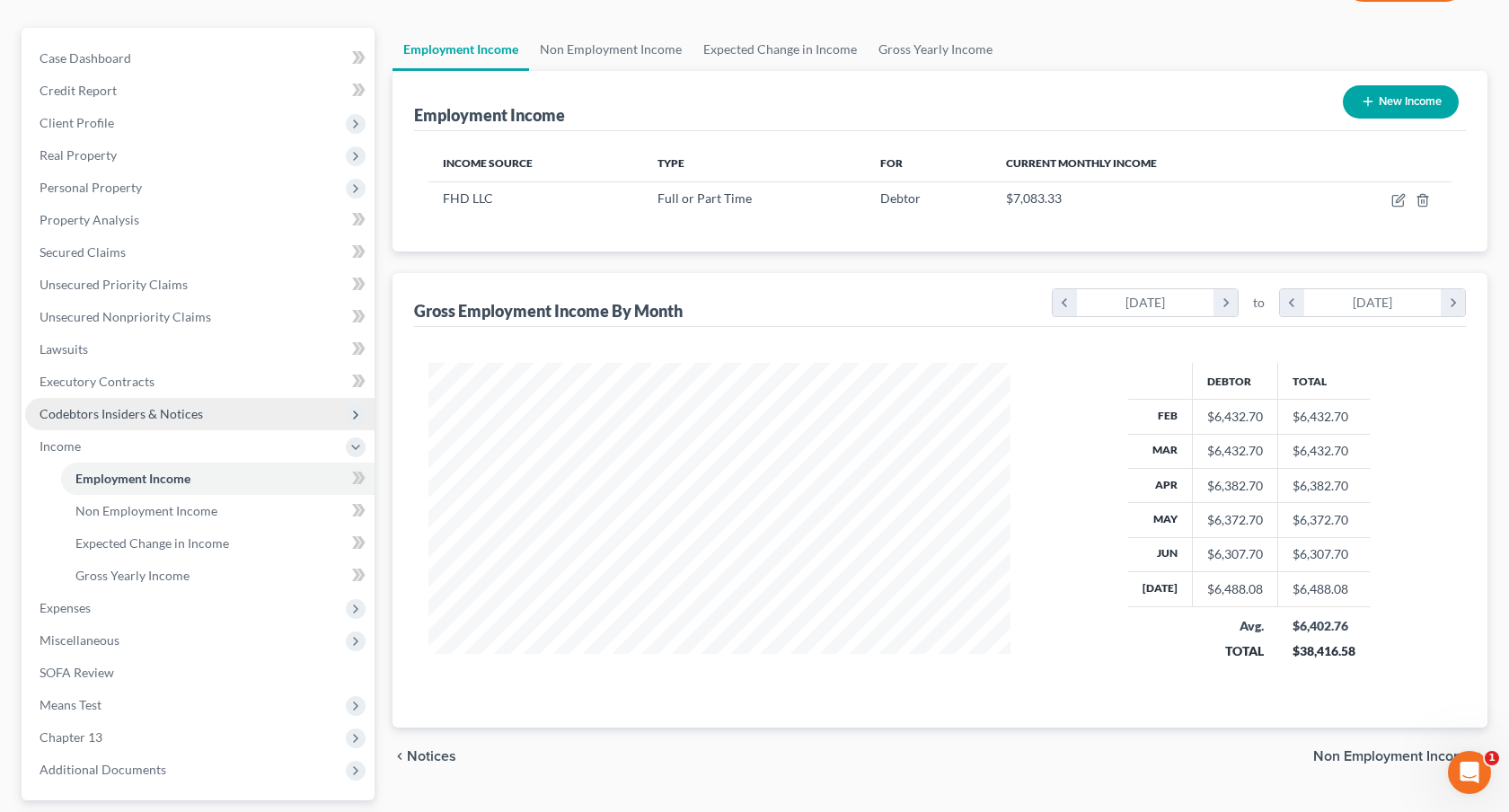
scroll to position [210, 0]
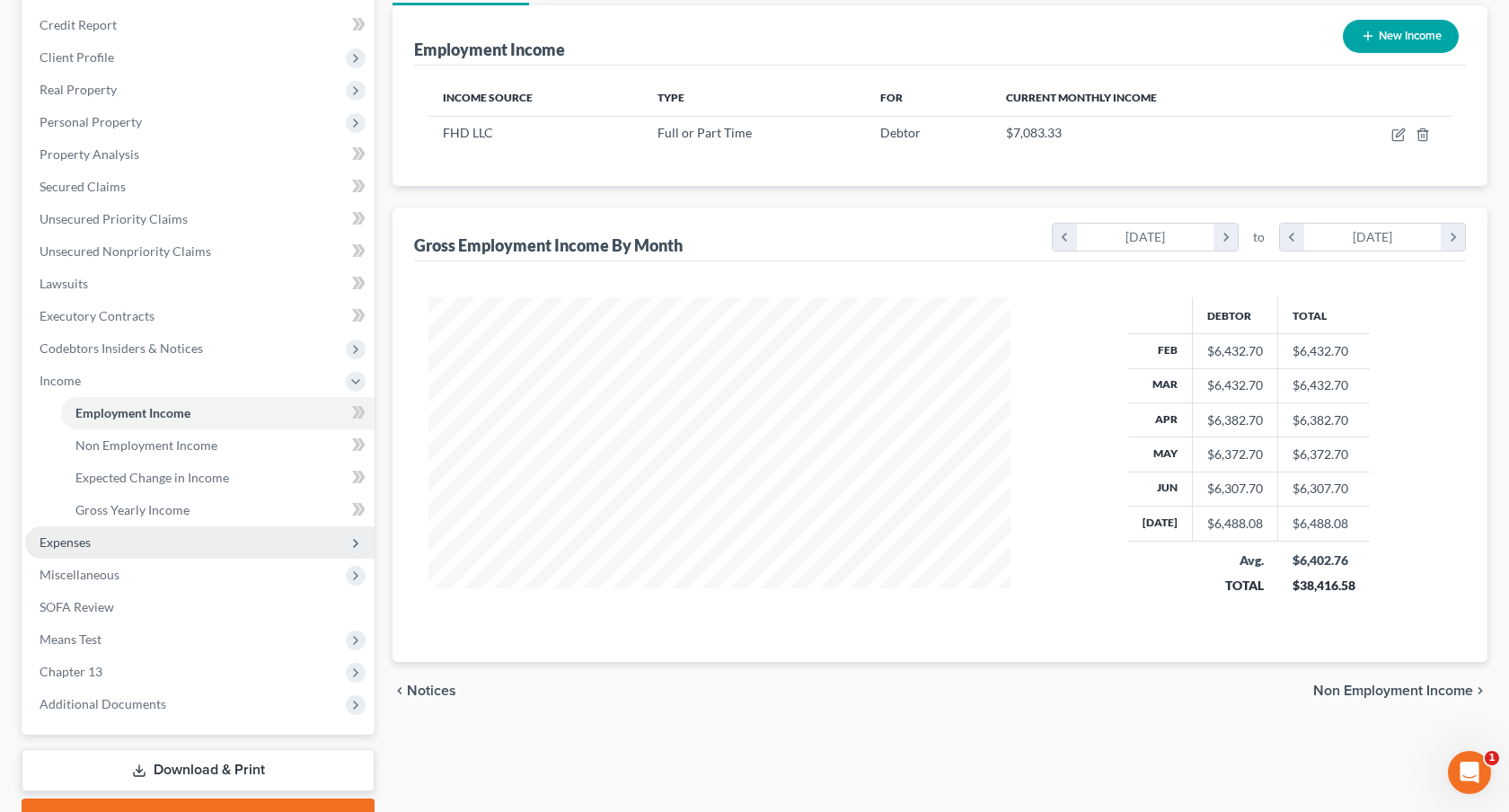
click at [129, 550] on span "Expenses" at bounding box center [200, 543] width 350 height 33
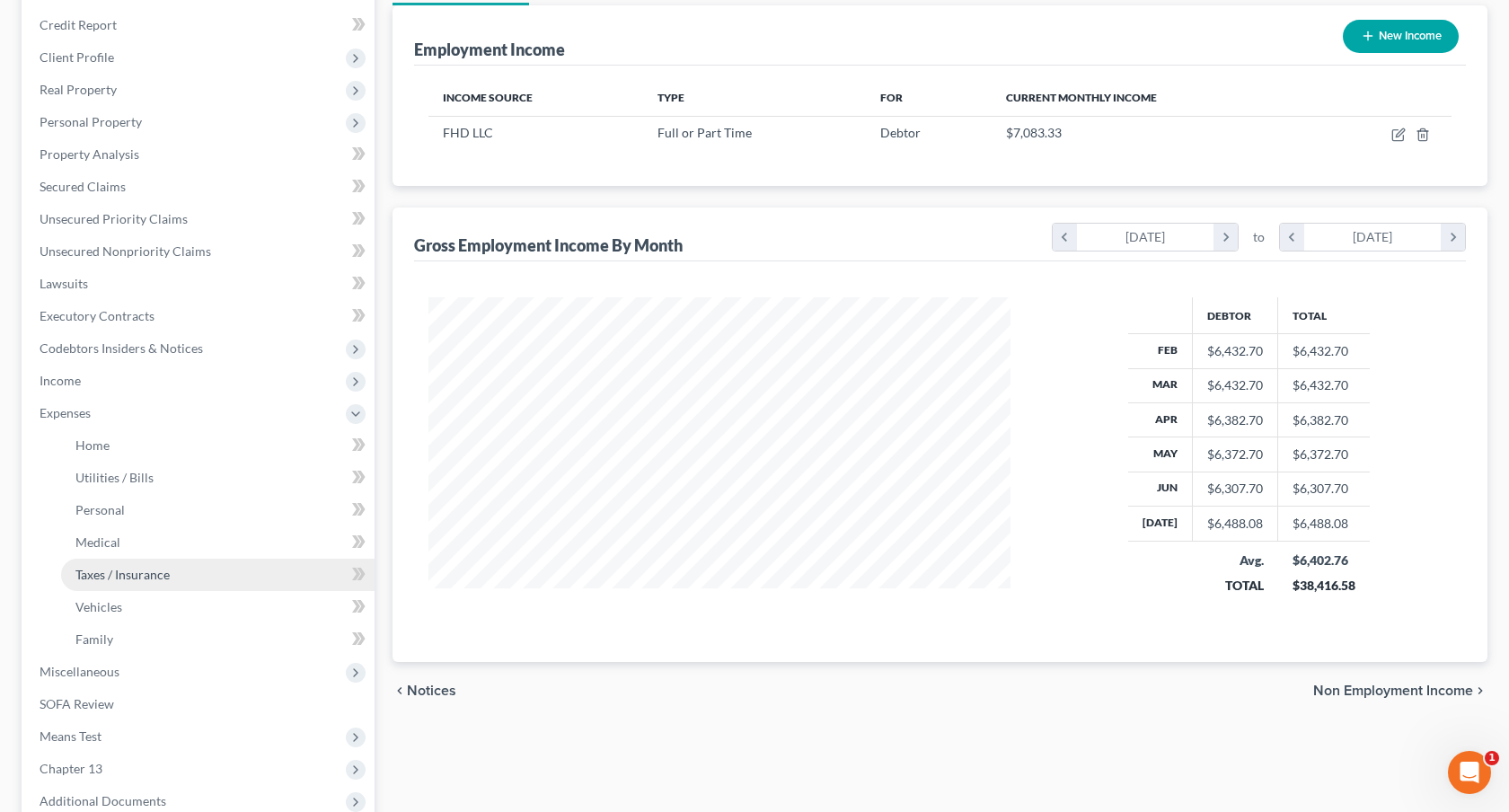
click at [130, 565] on link "Taxes / Insurance" at bounding box center [218, 574] width 314 height 33
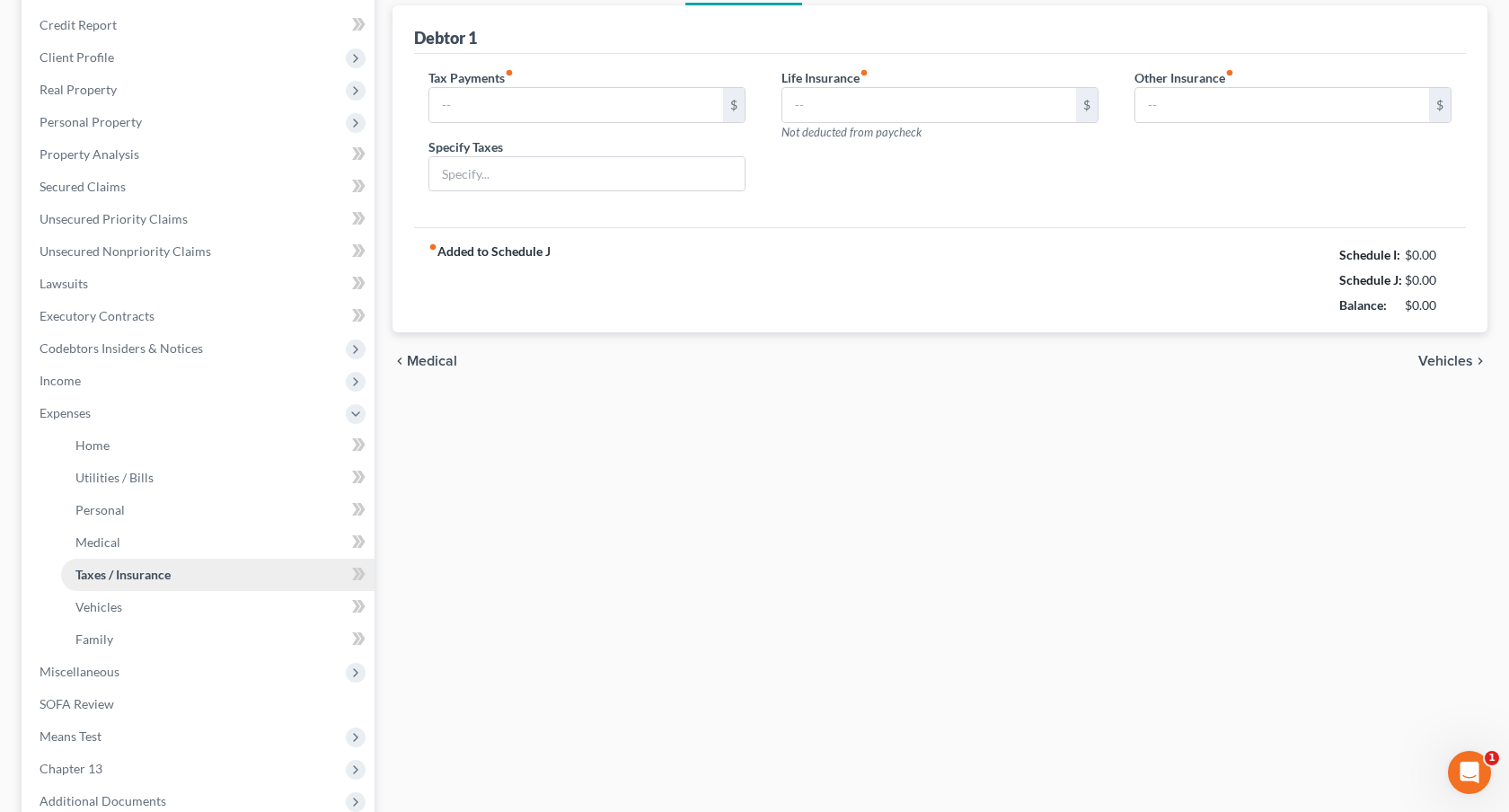
scroll to position [77, 0]
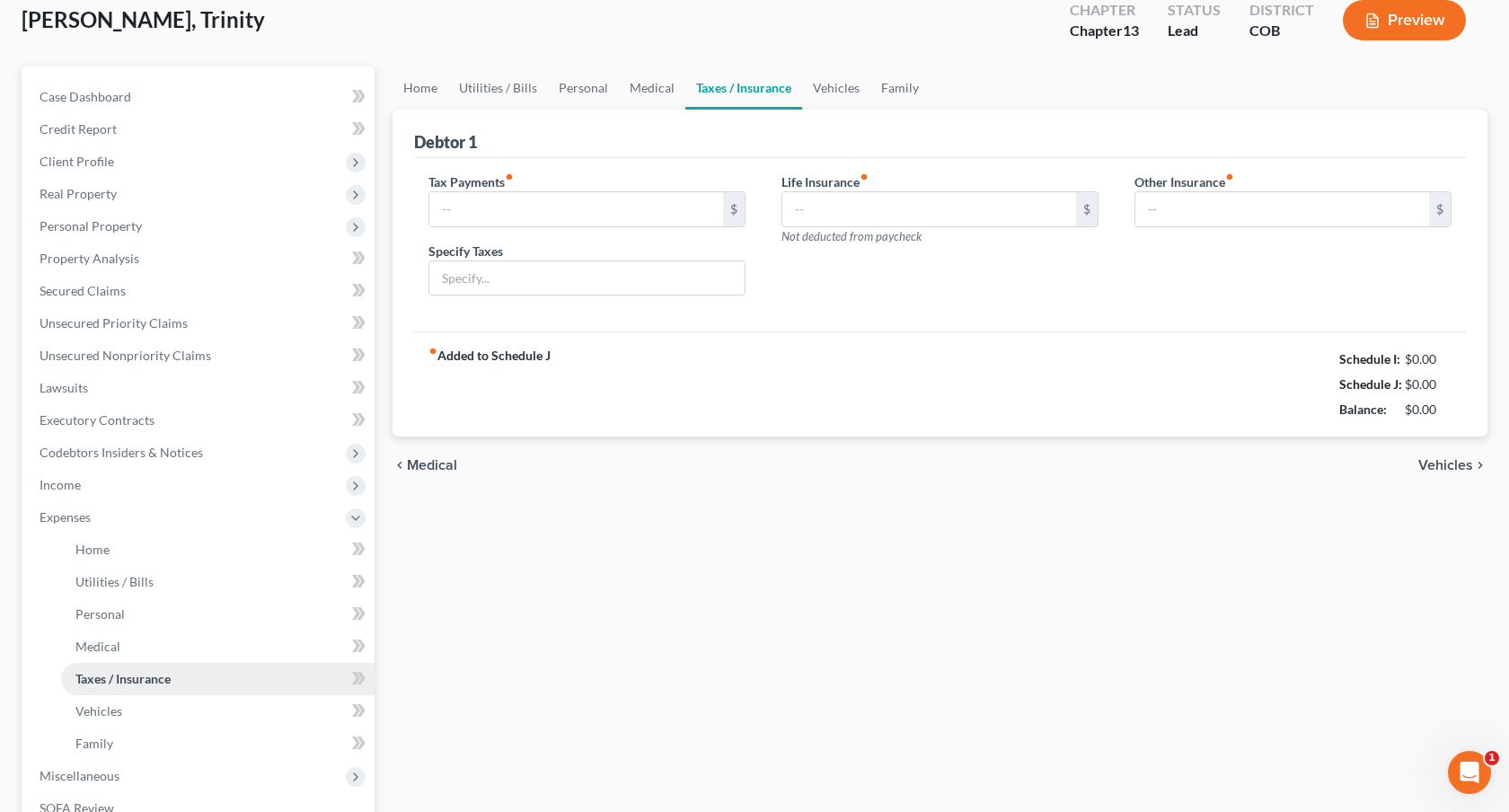
type input "0.00"
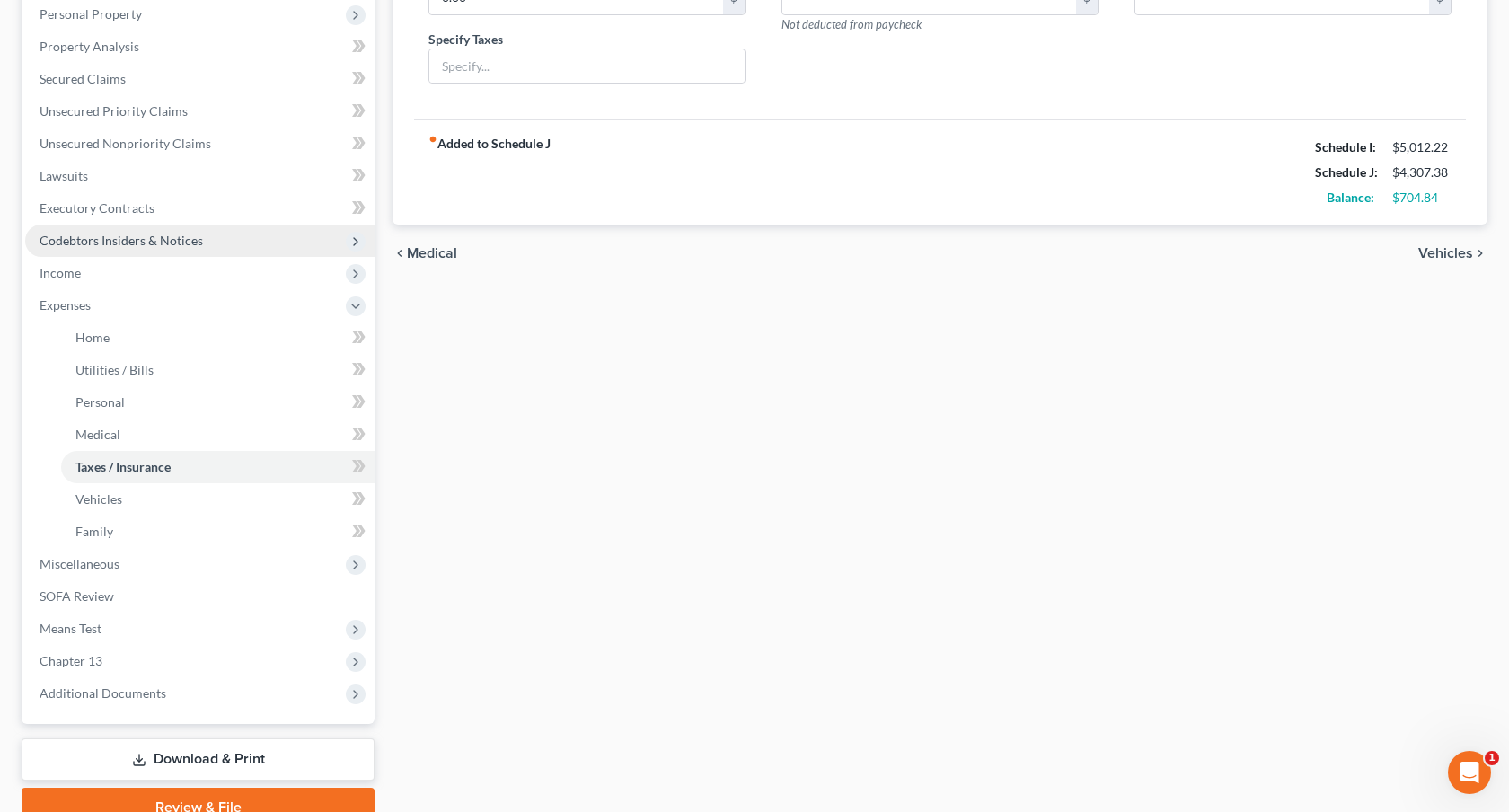
scroll to position [399, 0]
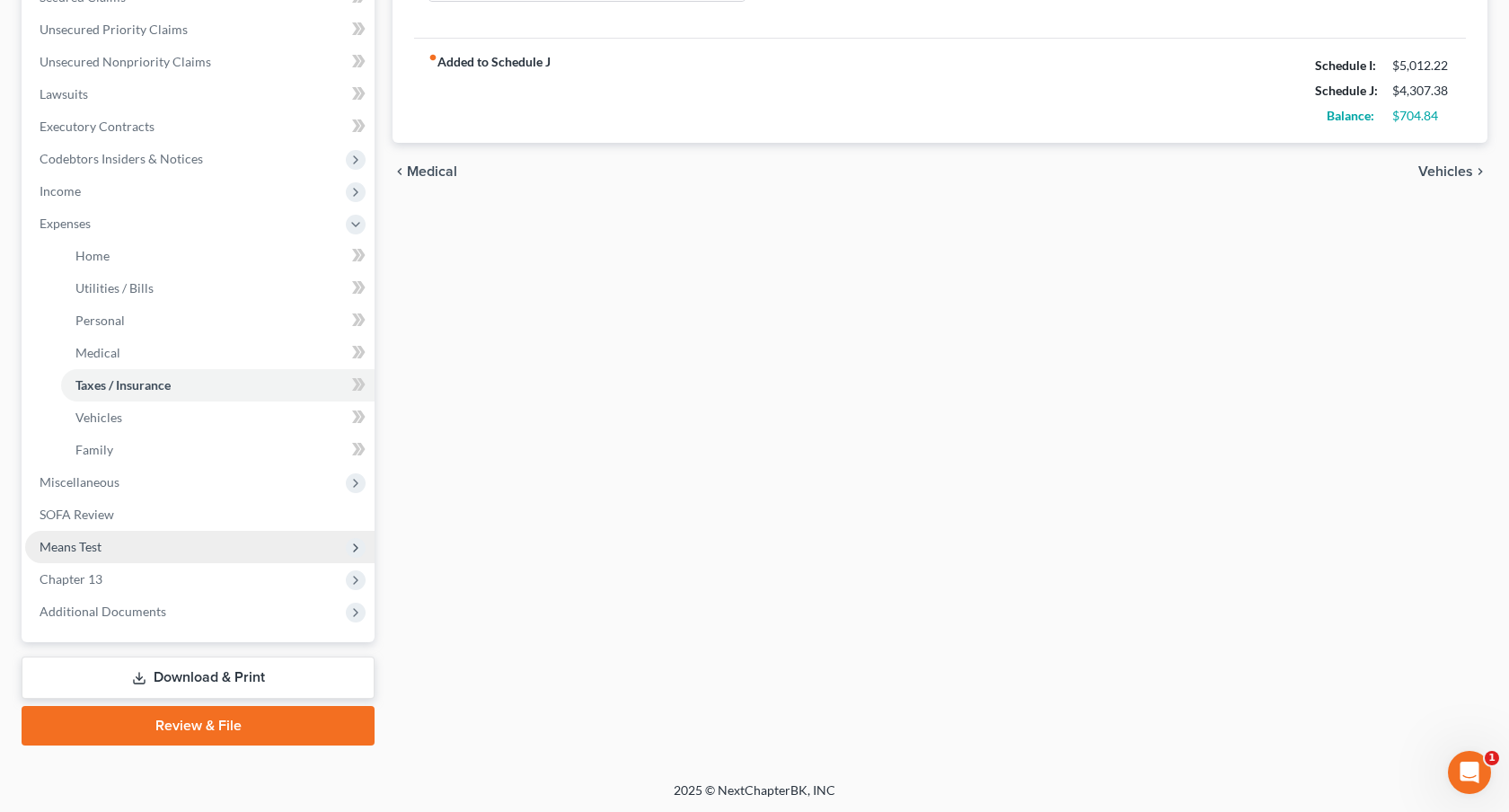
click at [159, 544] on span "Means Test" at bounding box center [200, 547] width 350 height 33
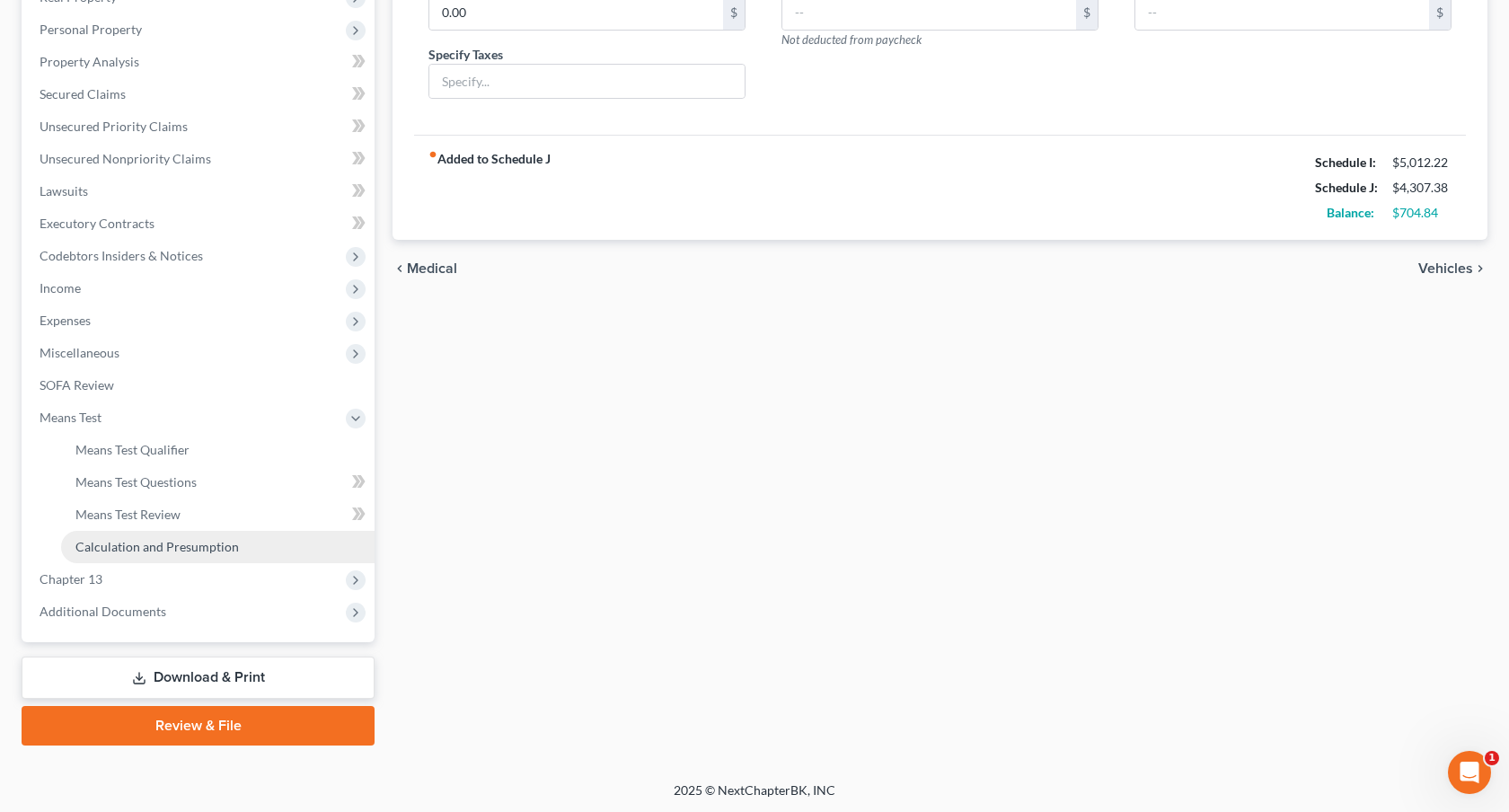
click at [171, 552] on span "Calculation and Presumption" at bounding box center [157, 546] width 164 height 15
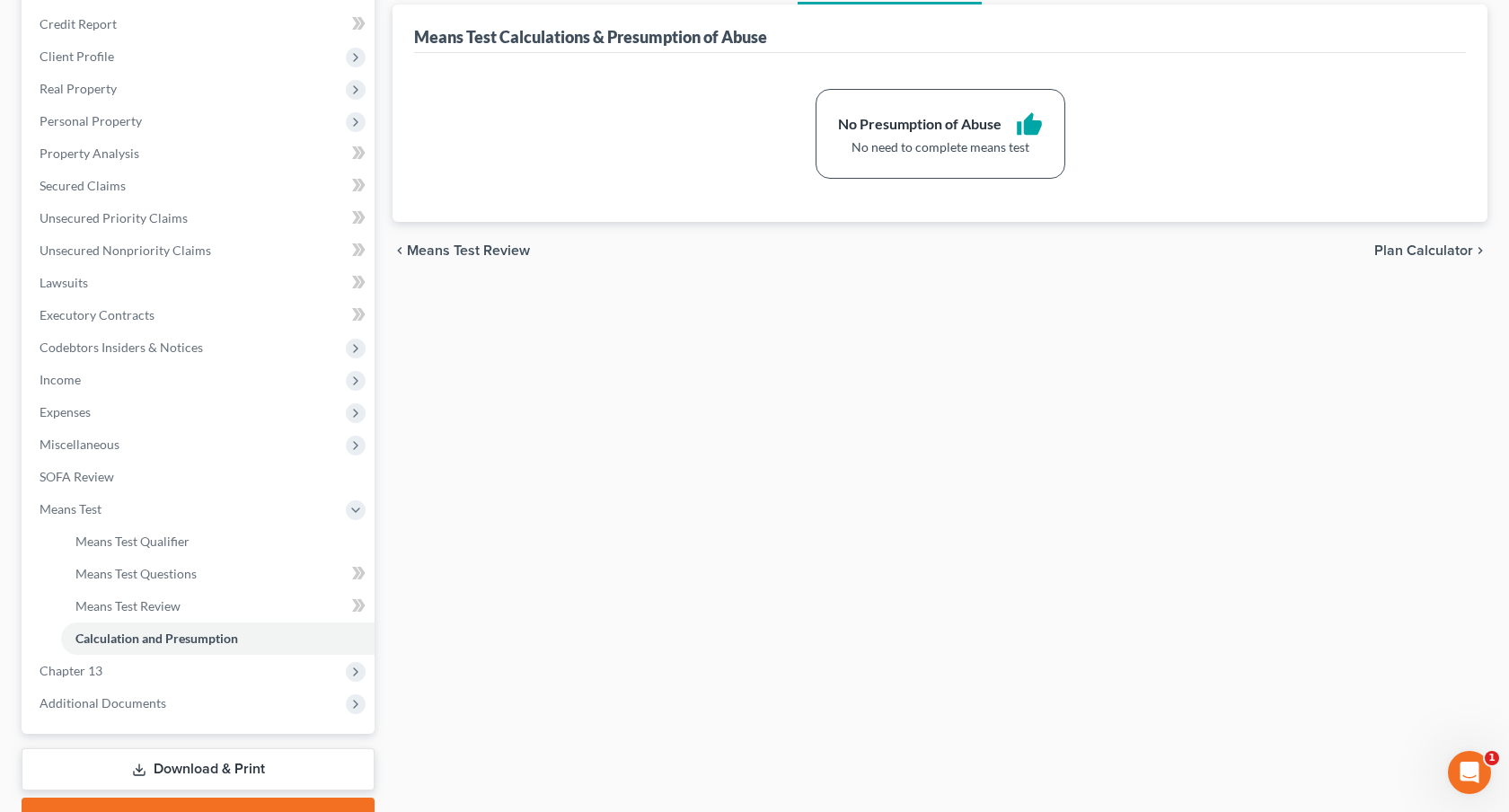
scroll to position [303, 0]
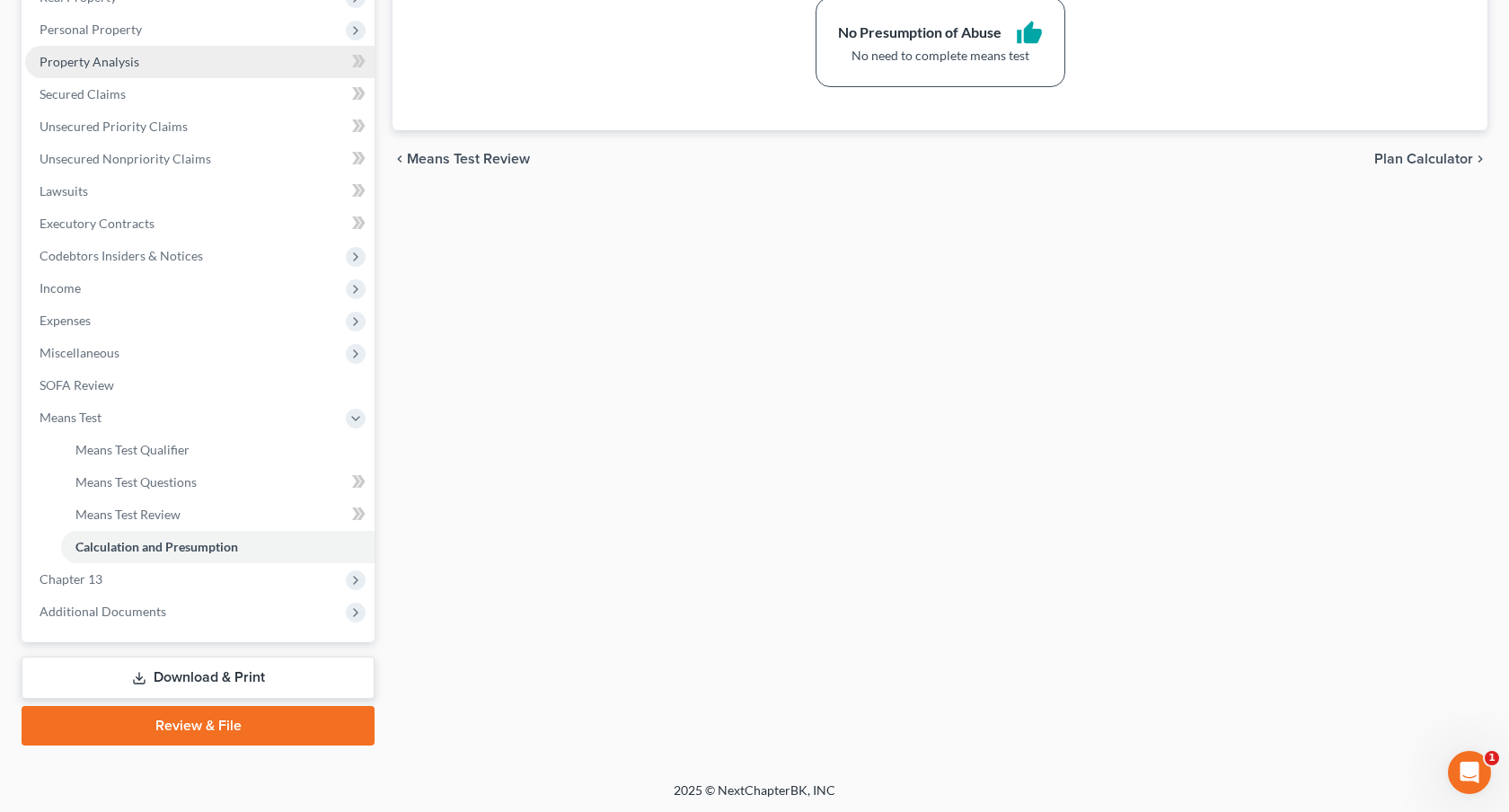
click at [103, 66] on span "Property Analysis" at bounding box center [89, 61] width 99 height 15
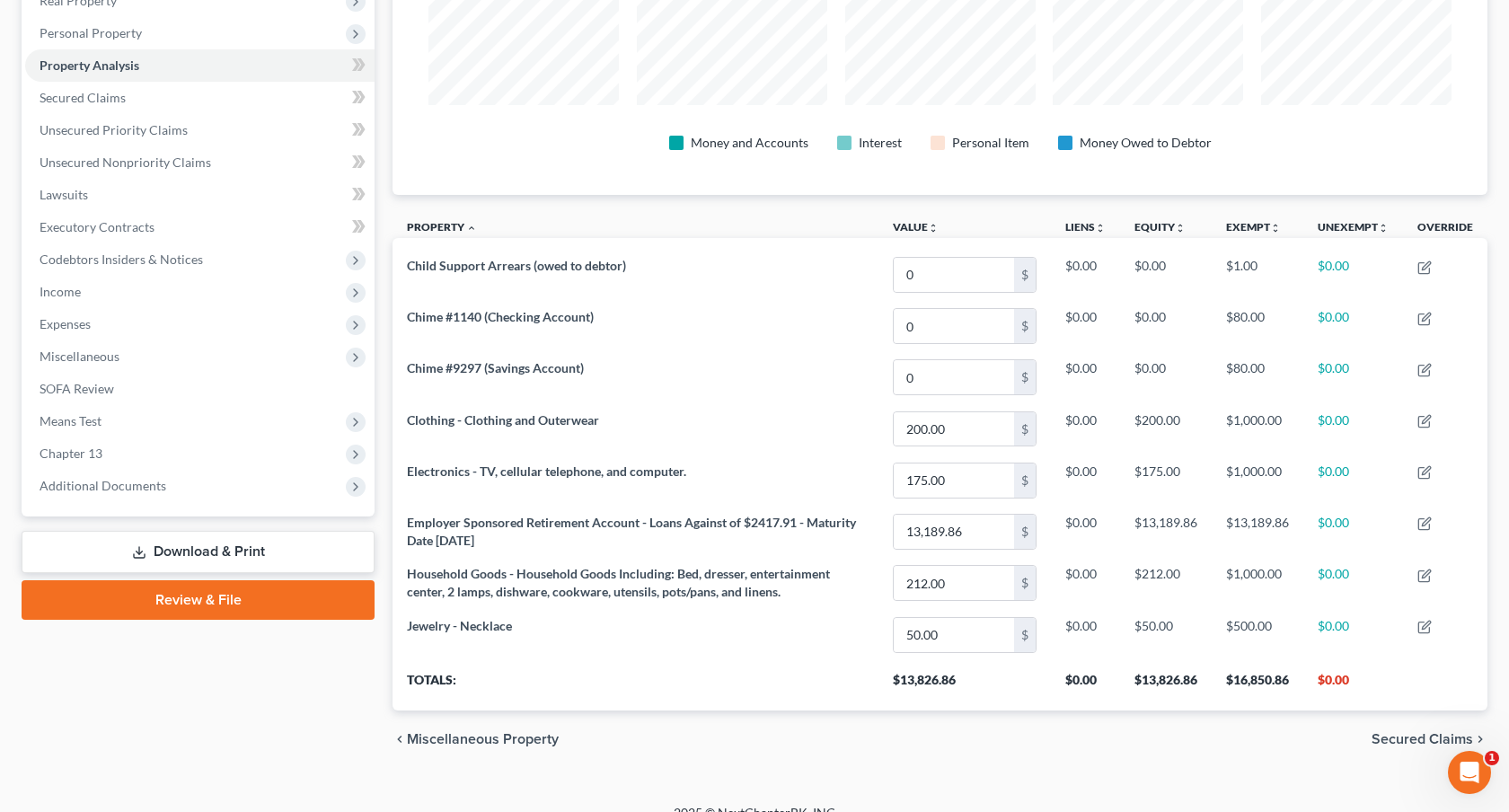
scroll to position [322, 0]
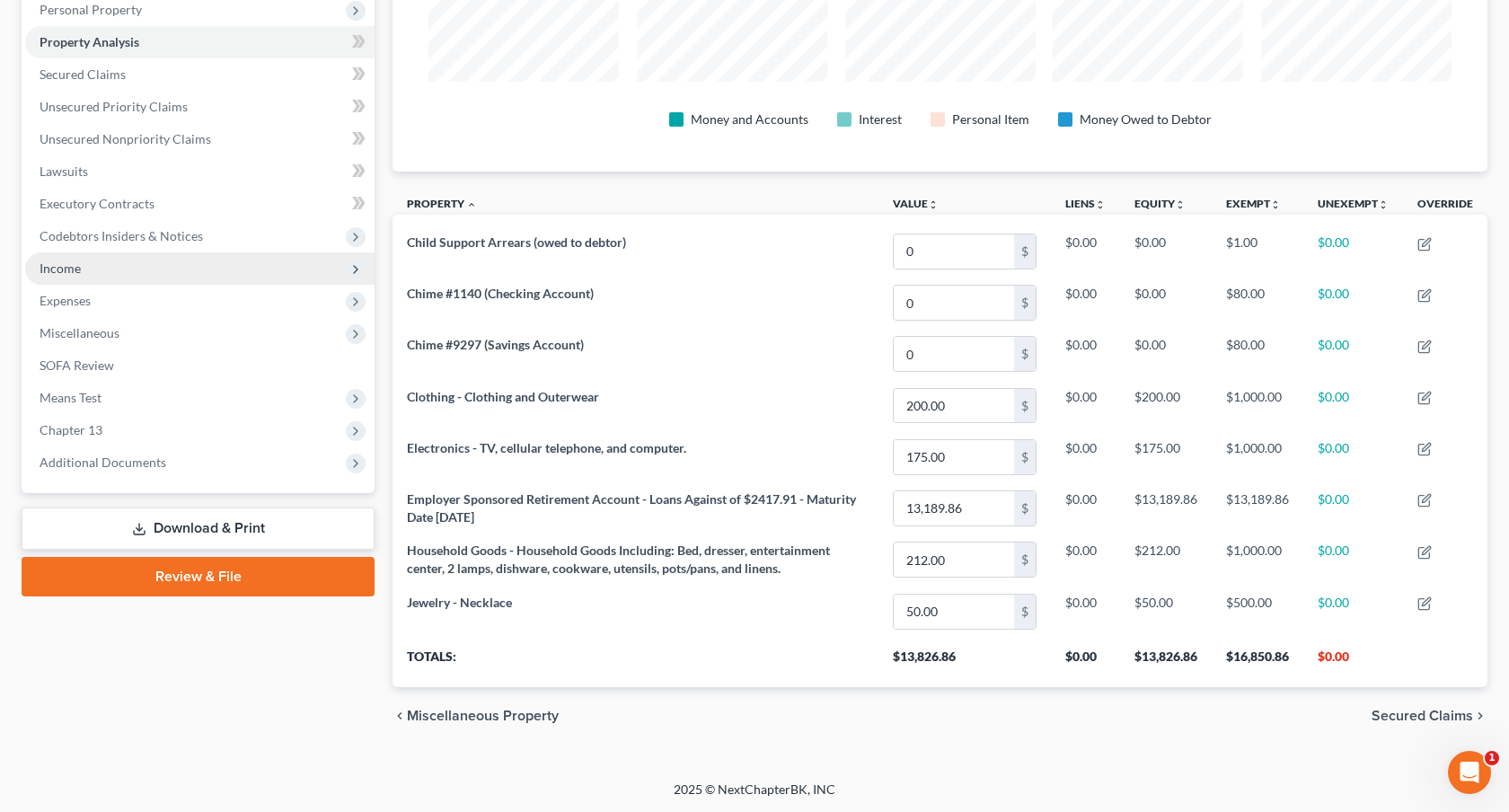
click at [140, 266] on span "Income" at bounding box center [200, 268] width 350 height 33
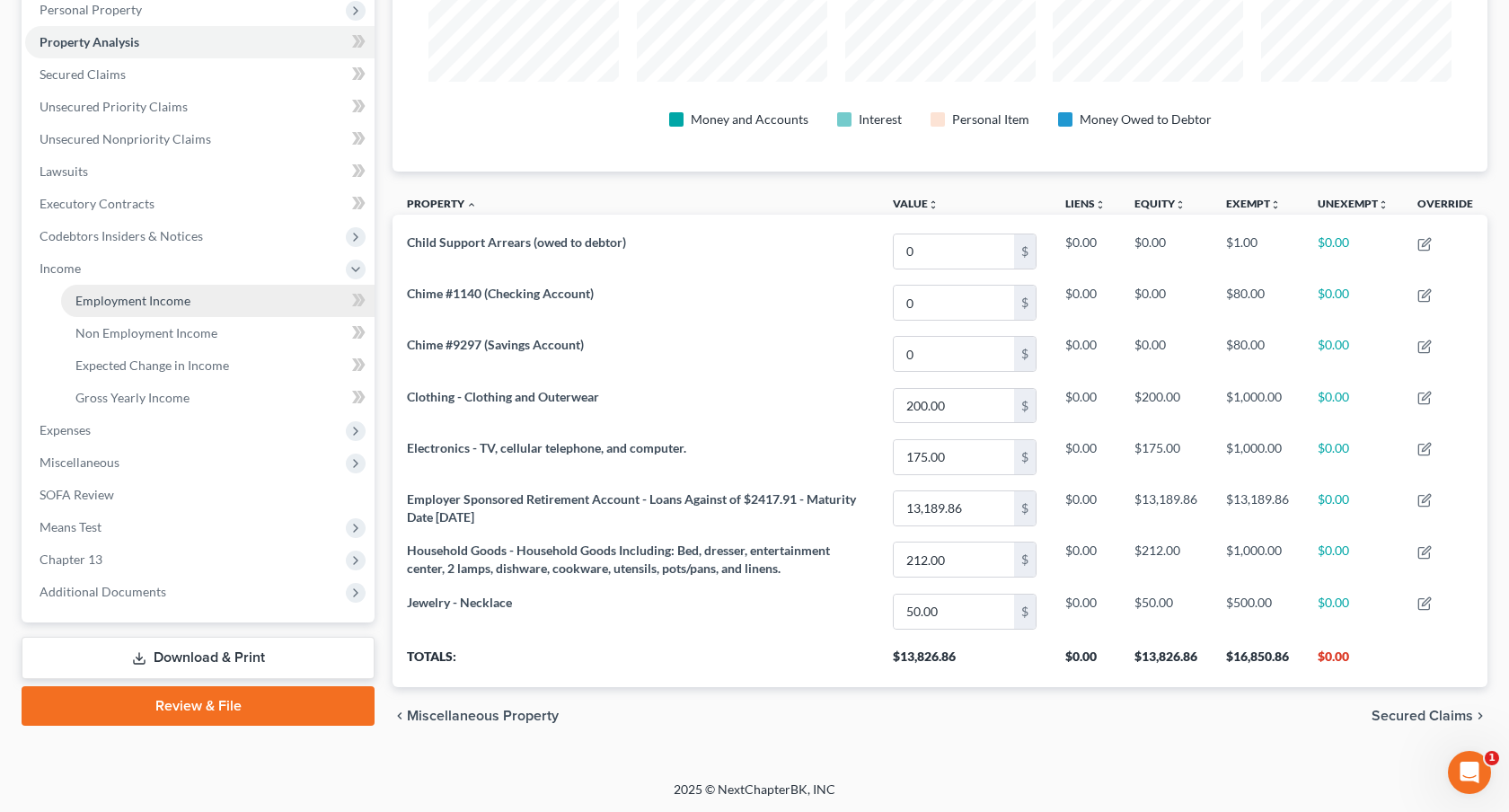
click at [142, 302] on span "Employment Income" at bounding box center [133, 300] width 115 height 15
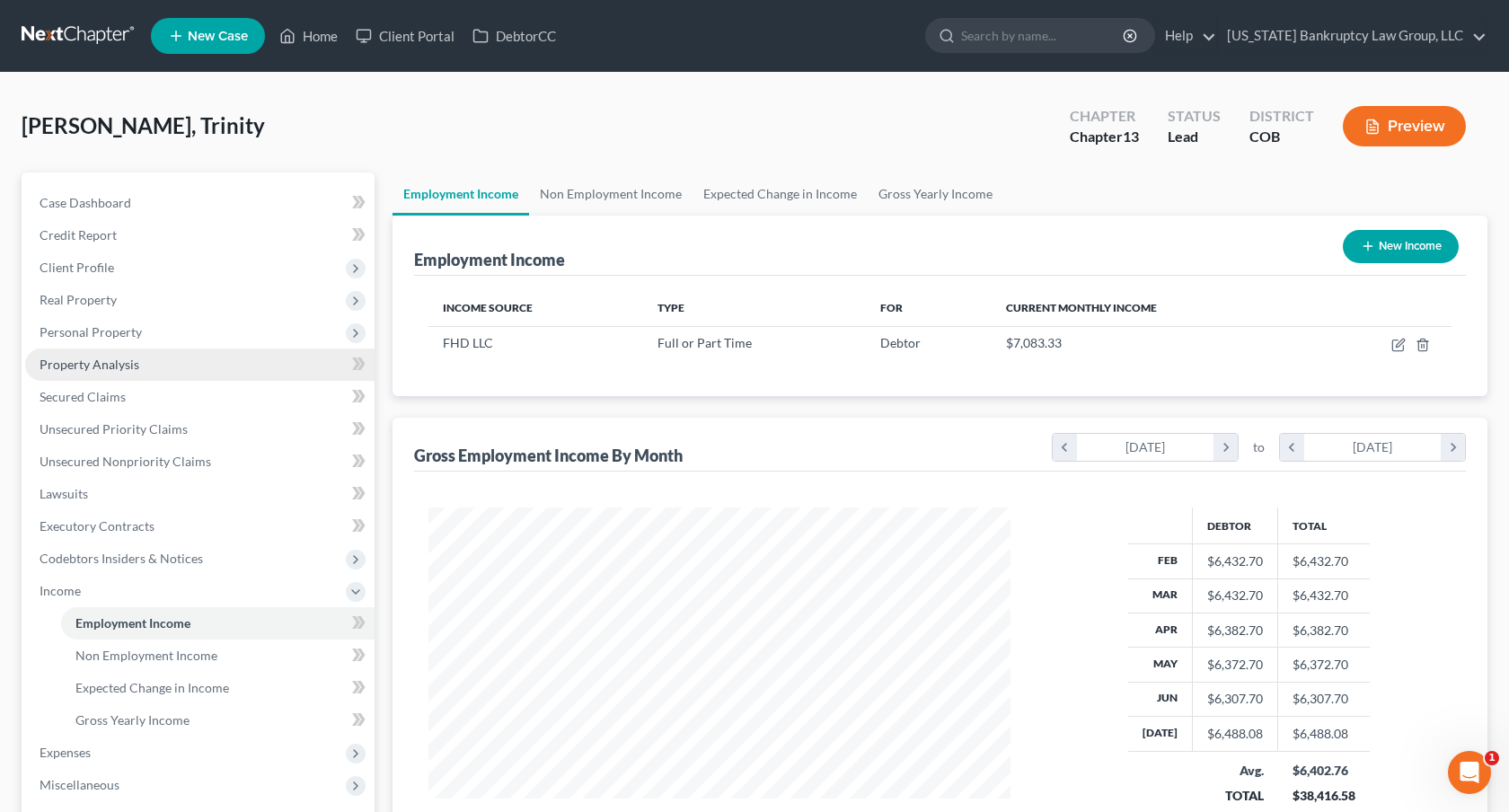
scroll to position [322, 617]
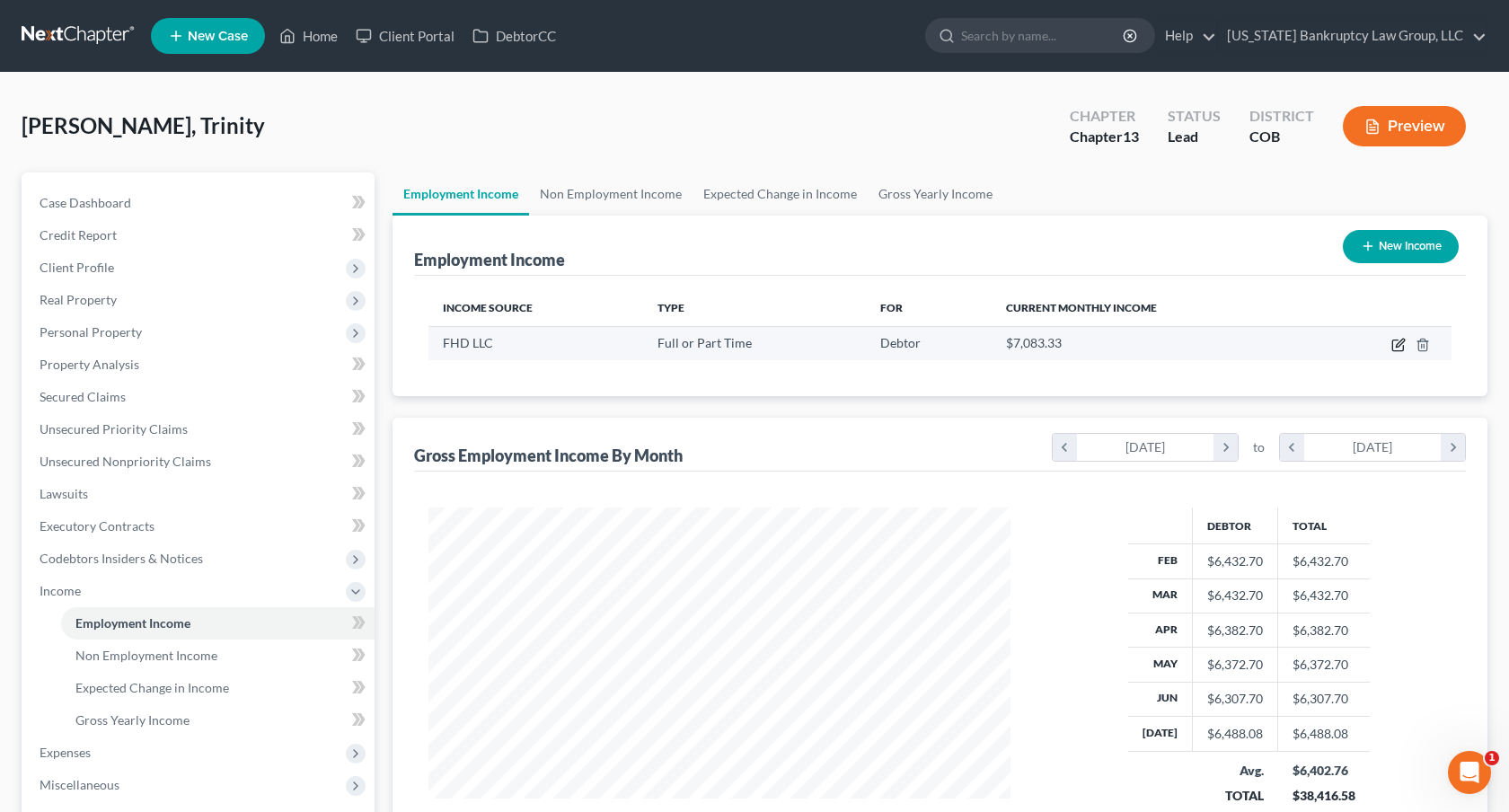
click at [1394, 347] on icon "button" at bounding box center [1399, 345] width 14 height 14
select select "0"
select select "5"
select select "2"
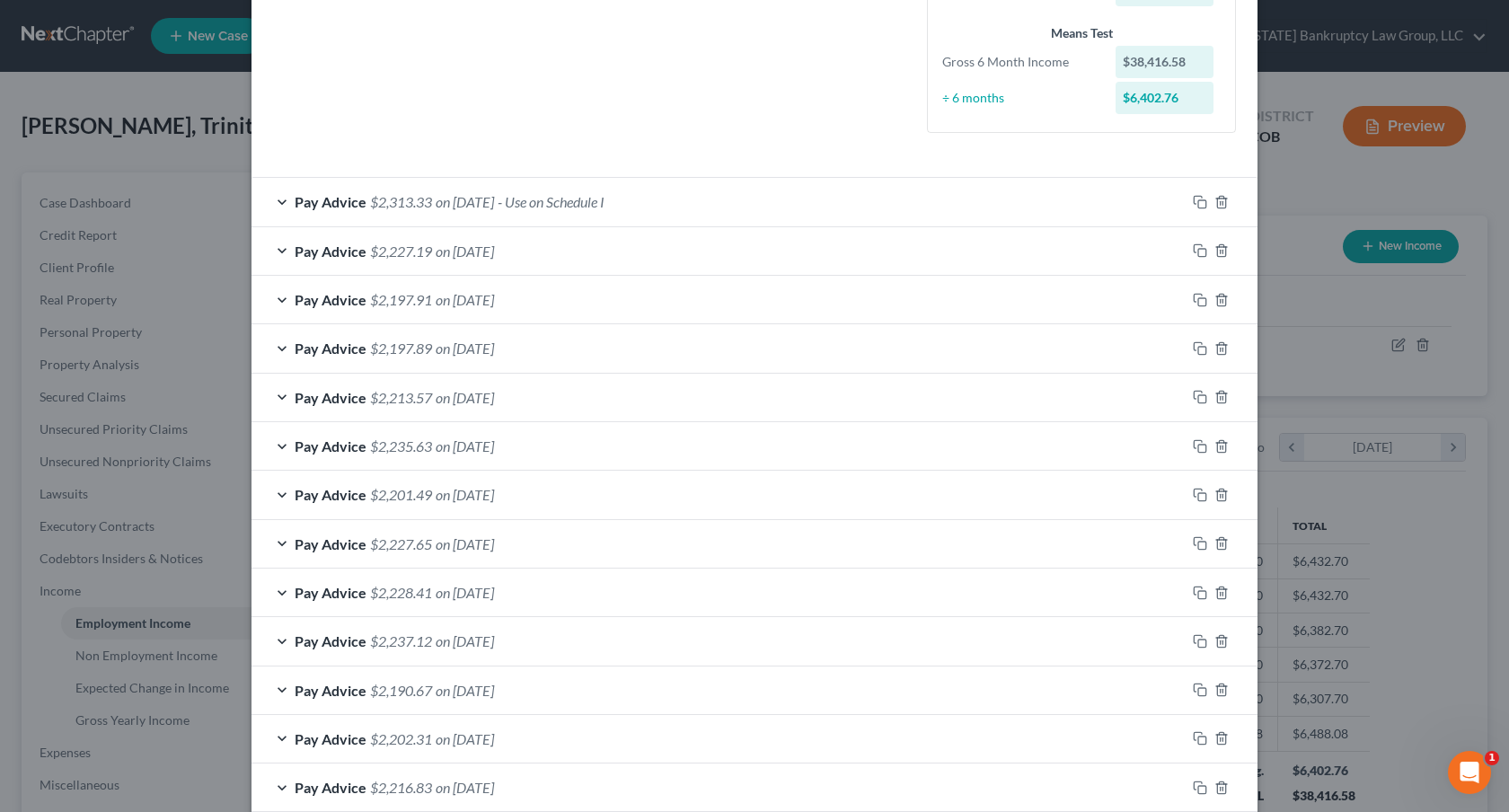
scroll to position [662, 0]
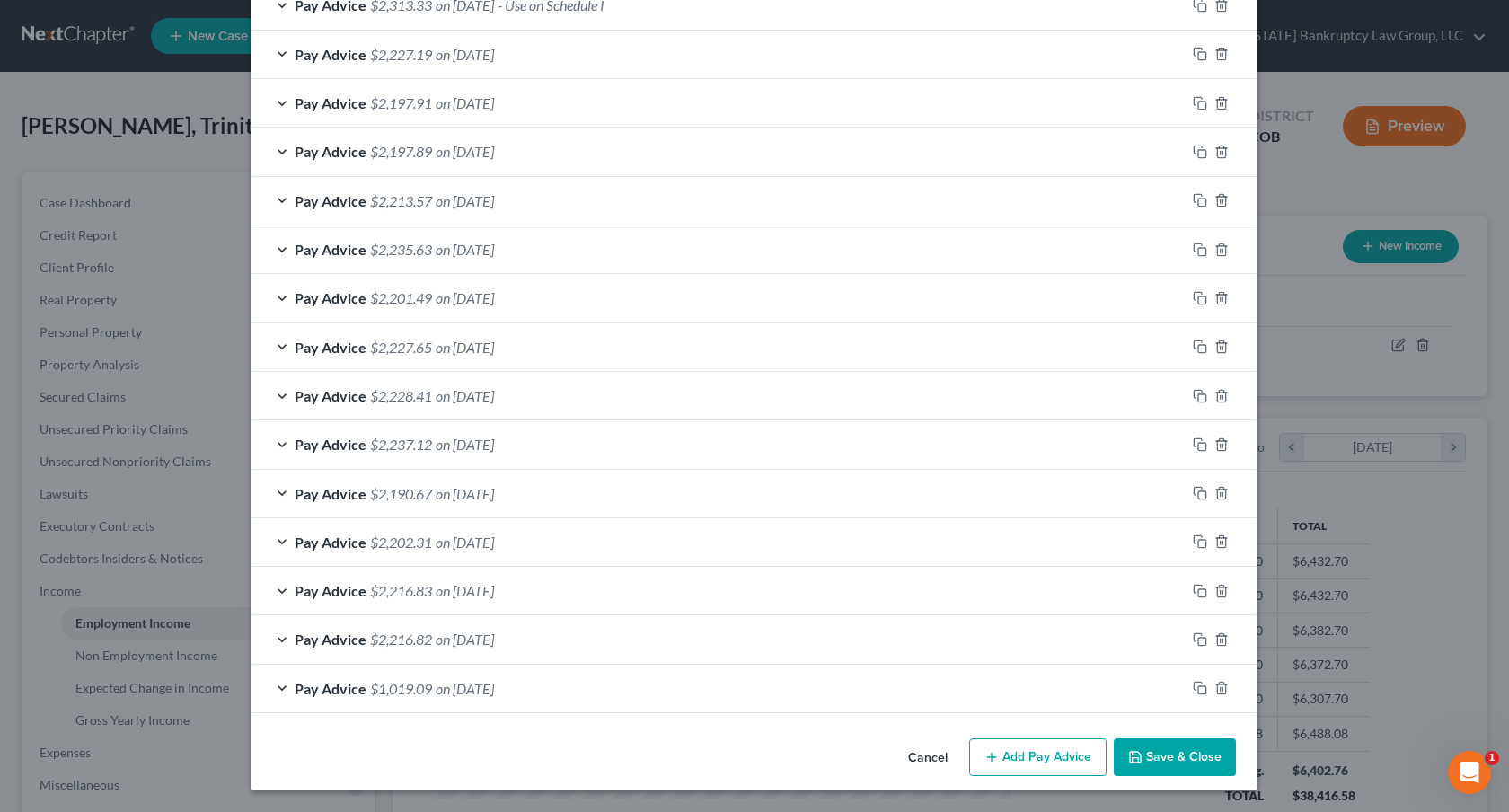
click at [1158, 761] on button "Save & Close" at bounding box center [1175, 757] width 122 height 38
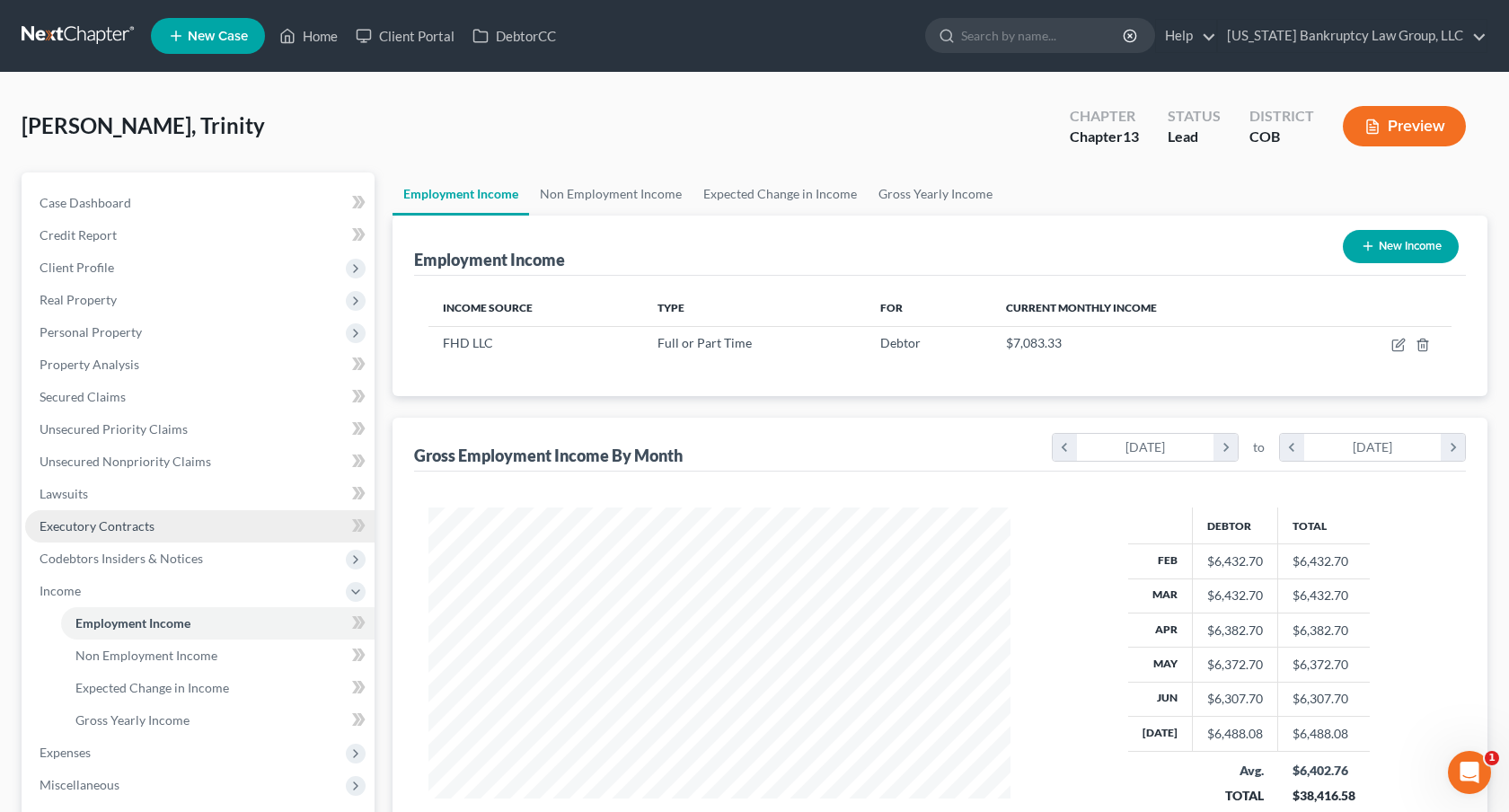
scroll to position [303, 0]
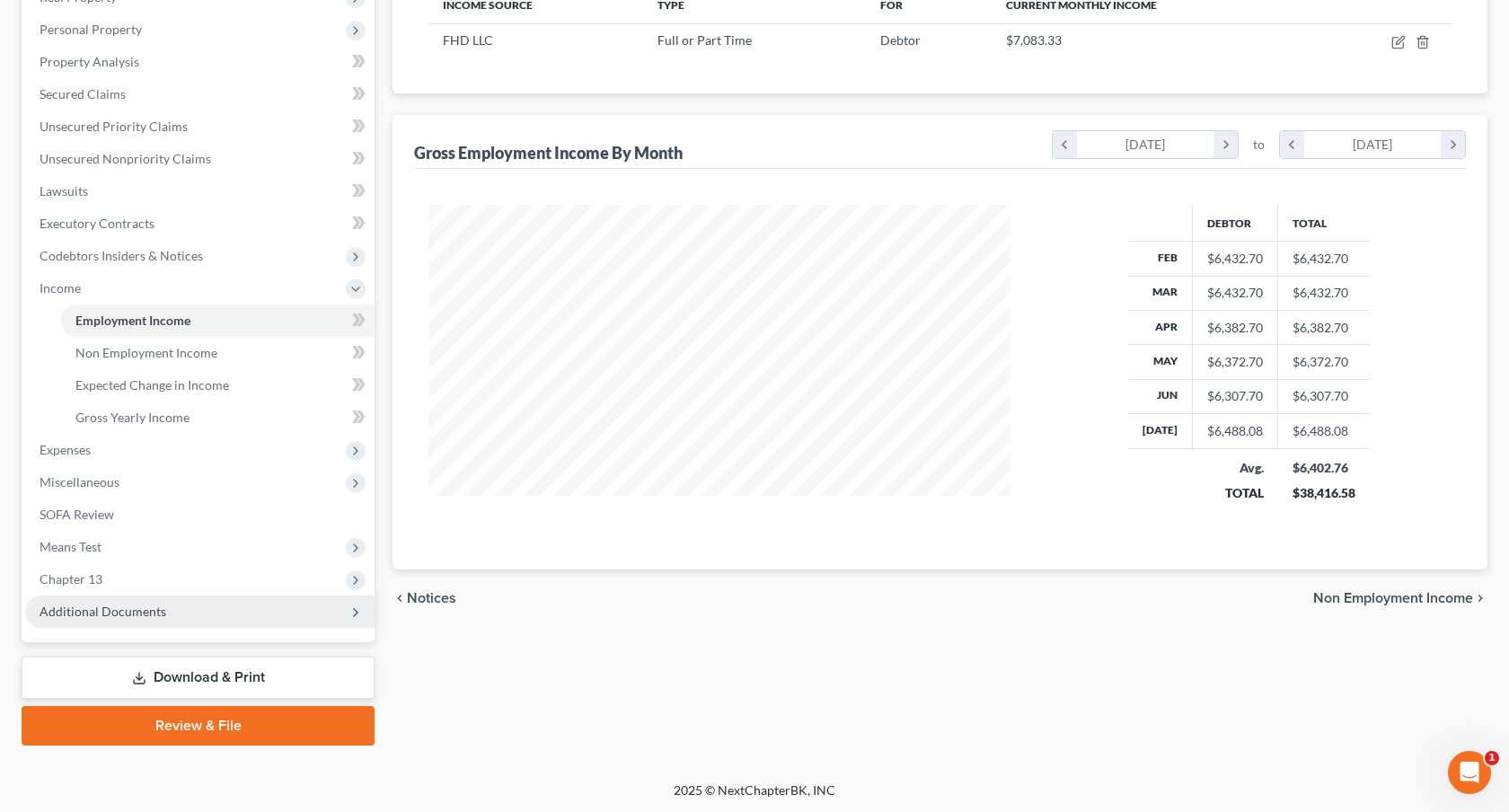
click at [136, 603] on span "Additional Documents" at bounding box center [103, 611] width 127 height 15
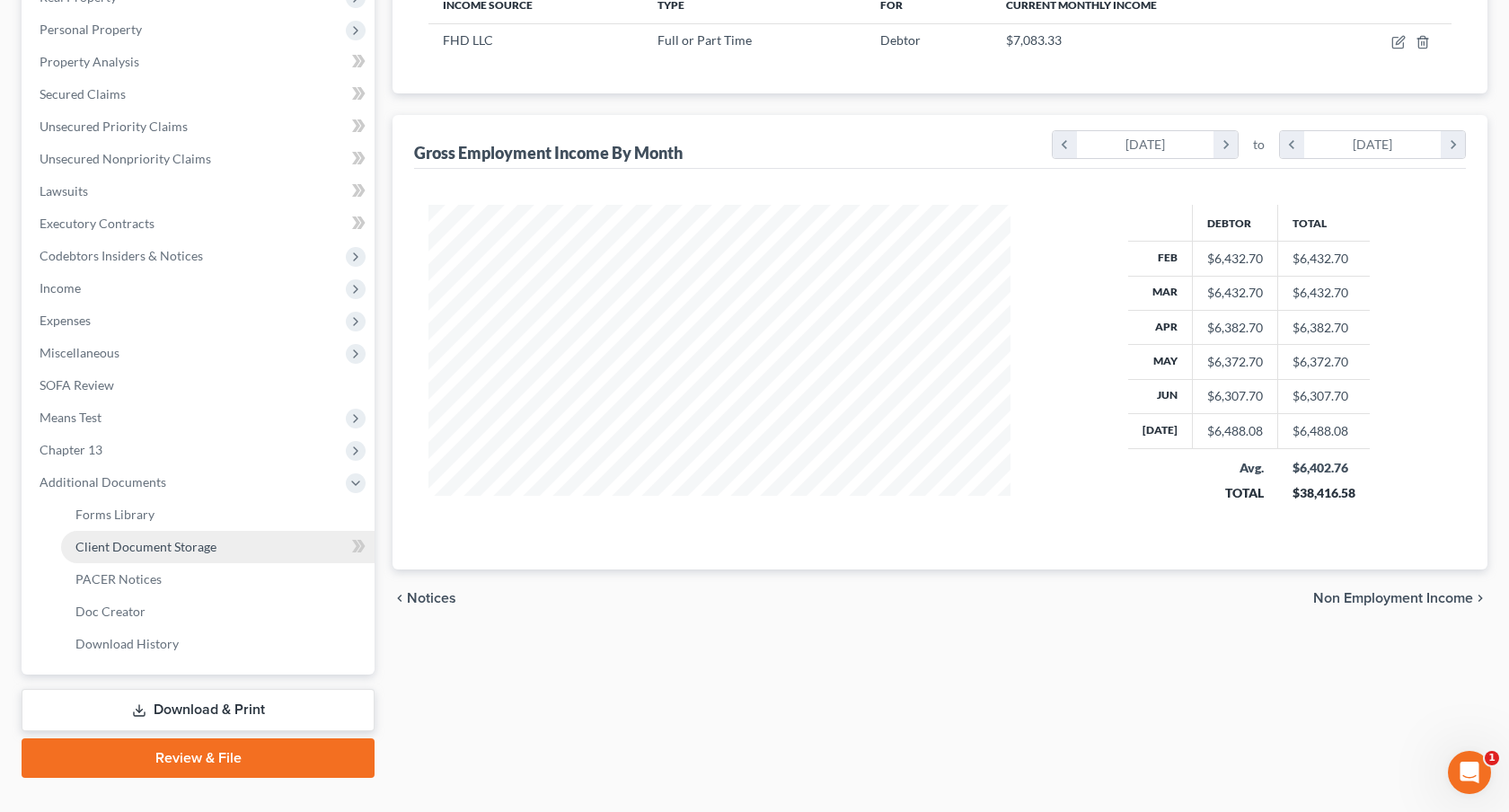
click at [180, 547] on span "Client Document Storage" at bounding box center [146, 546] width 141 height 15
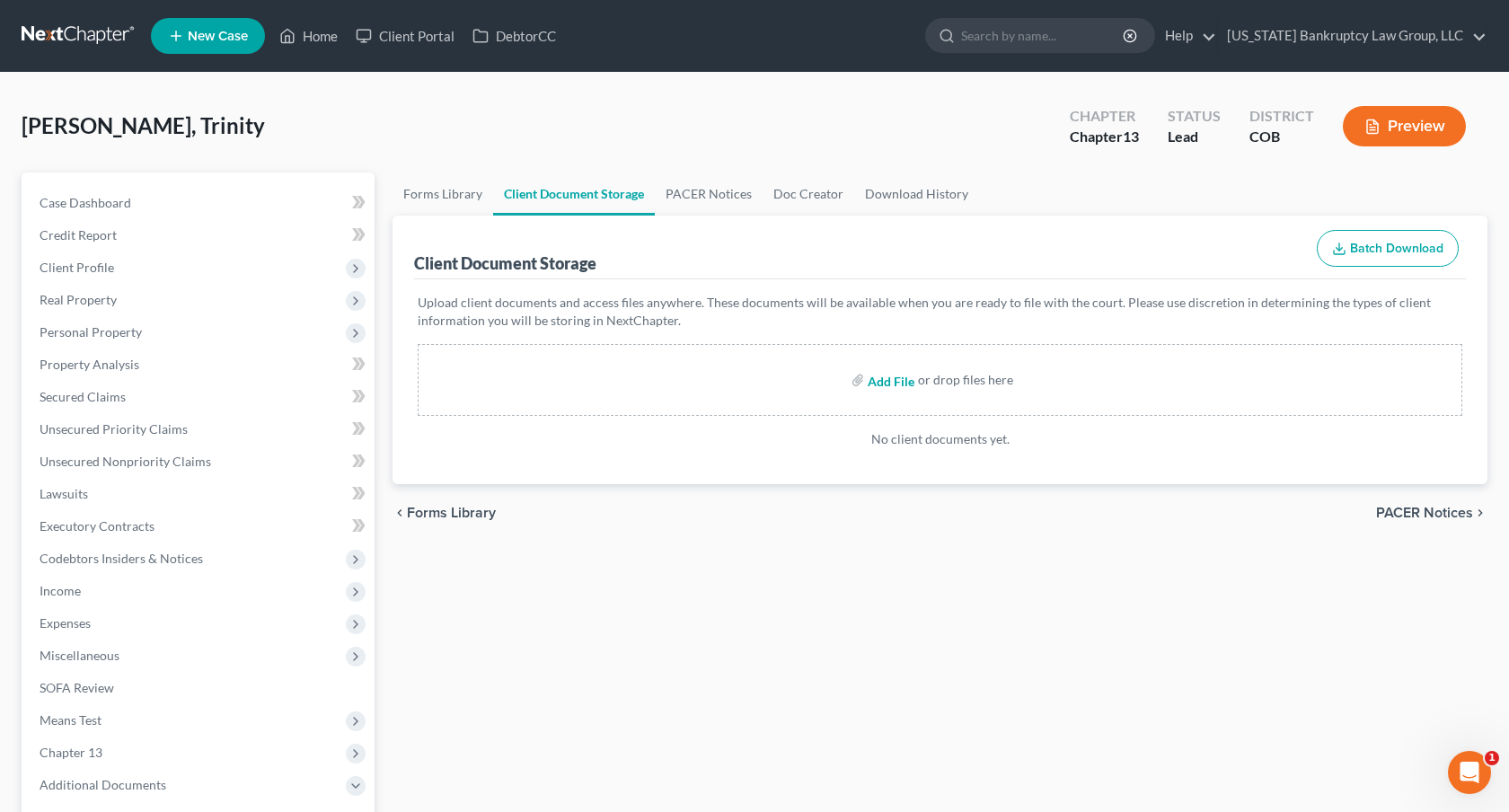
click at [876, 380] on input "file" at bounding box center [889, 380] width 43 height 33
type input "C:\fakepath\Chapter 13 Plan.pdf"
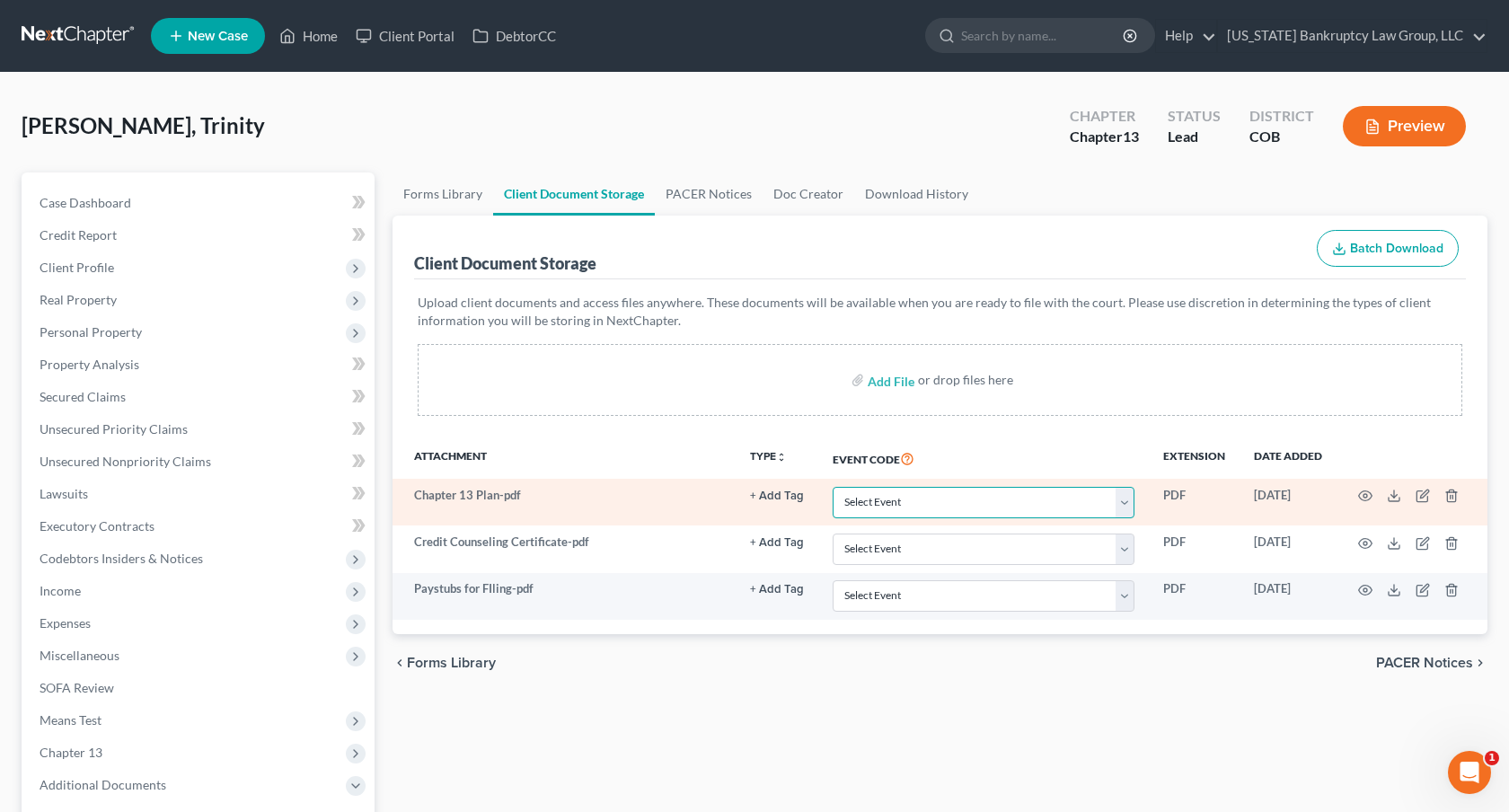
click at [922, 493] on select "Select Event 1009-1.1 Notice of Amendments 20 Largest Unsecured Creditors Amend…" at bounding box center [984, 502] width 302 height 32
select select "12"
click at [834, 487] on select "Select Event 1009-1.1 Notice of Amendments 20 Largest Unsecured Creditors Amend…" at bounding box center [984, 502] width 302 height 32
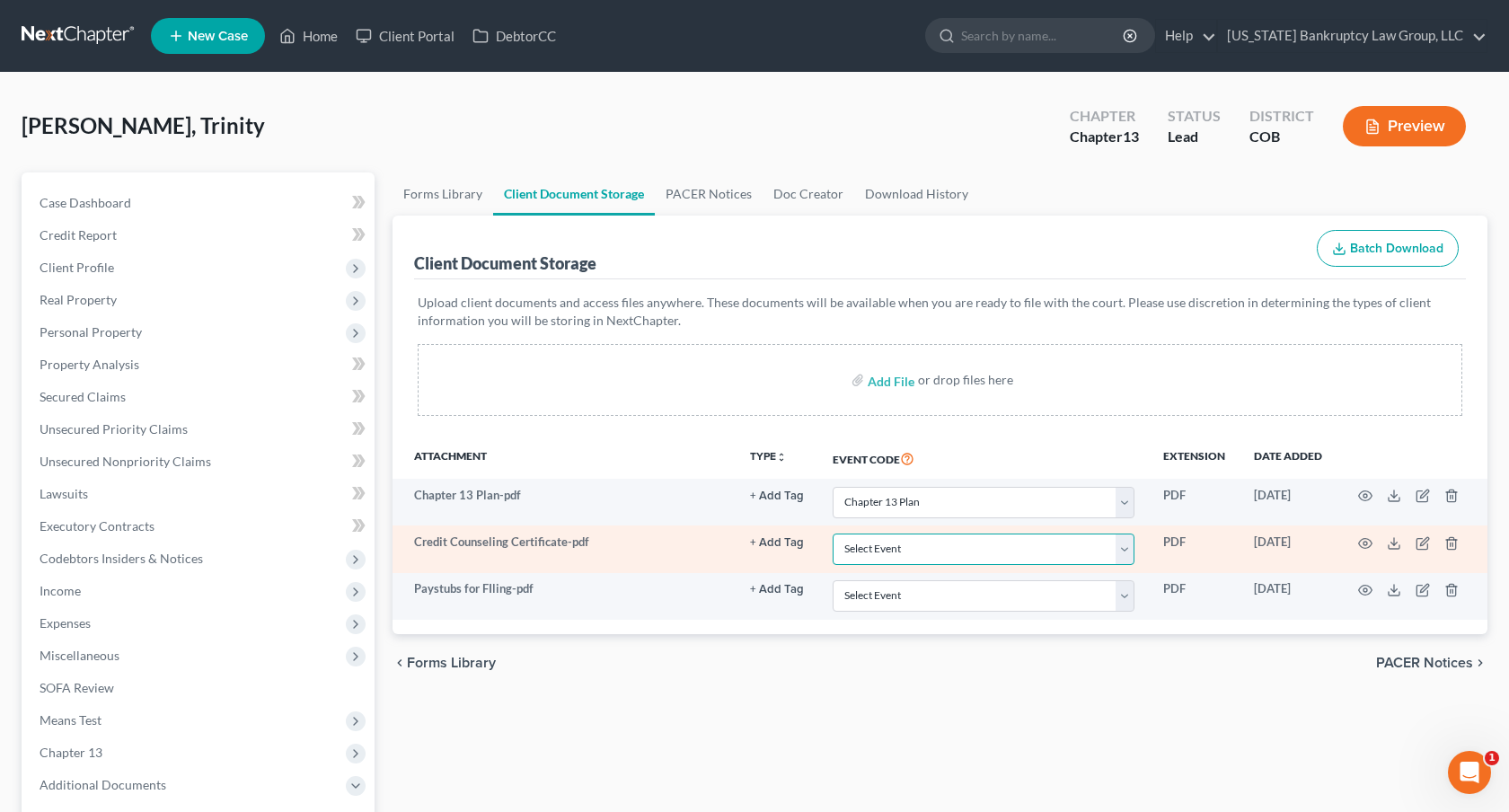
click at [956, 548] on select "Select Event 1009-1.1 Notice of Amendments 20 Largest Unsecured Creditors Amend…" at bounding box center [984, 549] width 302 height 32
select select "5"
click at [834, 534] on select "Select Event 1009-1.1 Notice of Amendments 20 Largest Unsecured Creditors Amend…" at bounding box center [984, 549] width 302 height 32
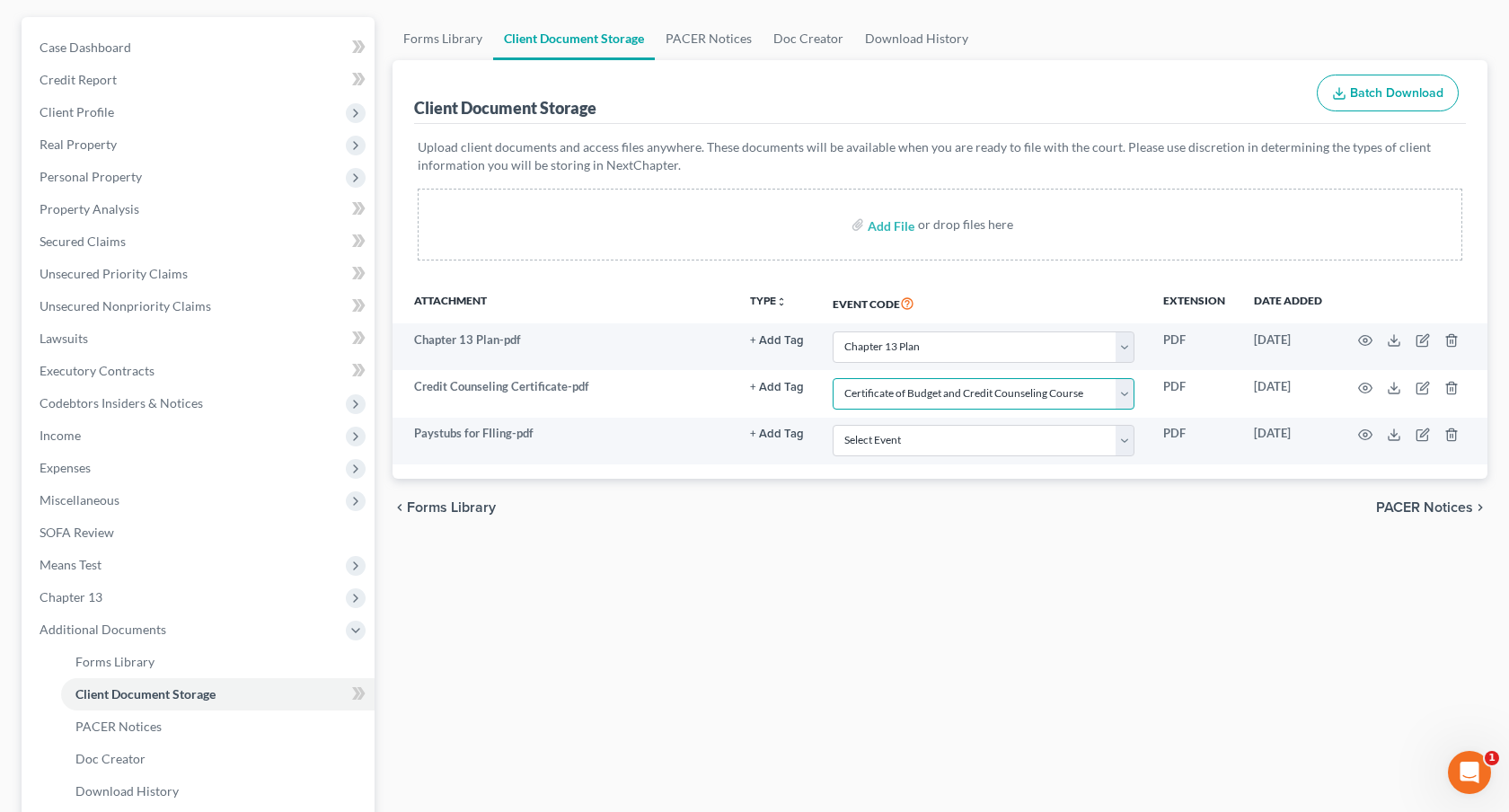
scroll to position [229, 0]
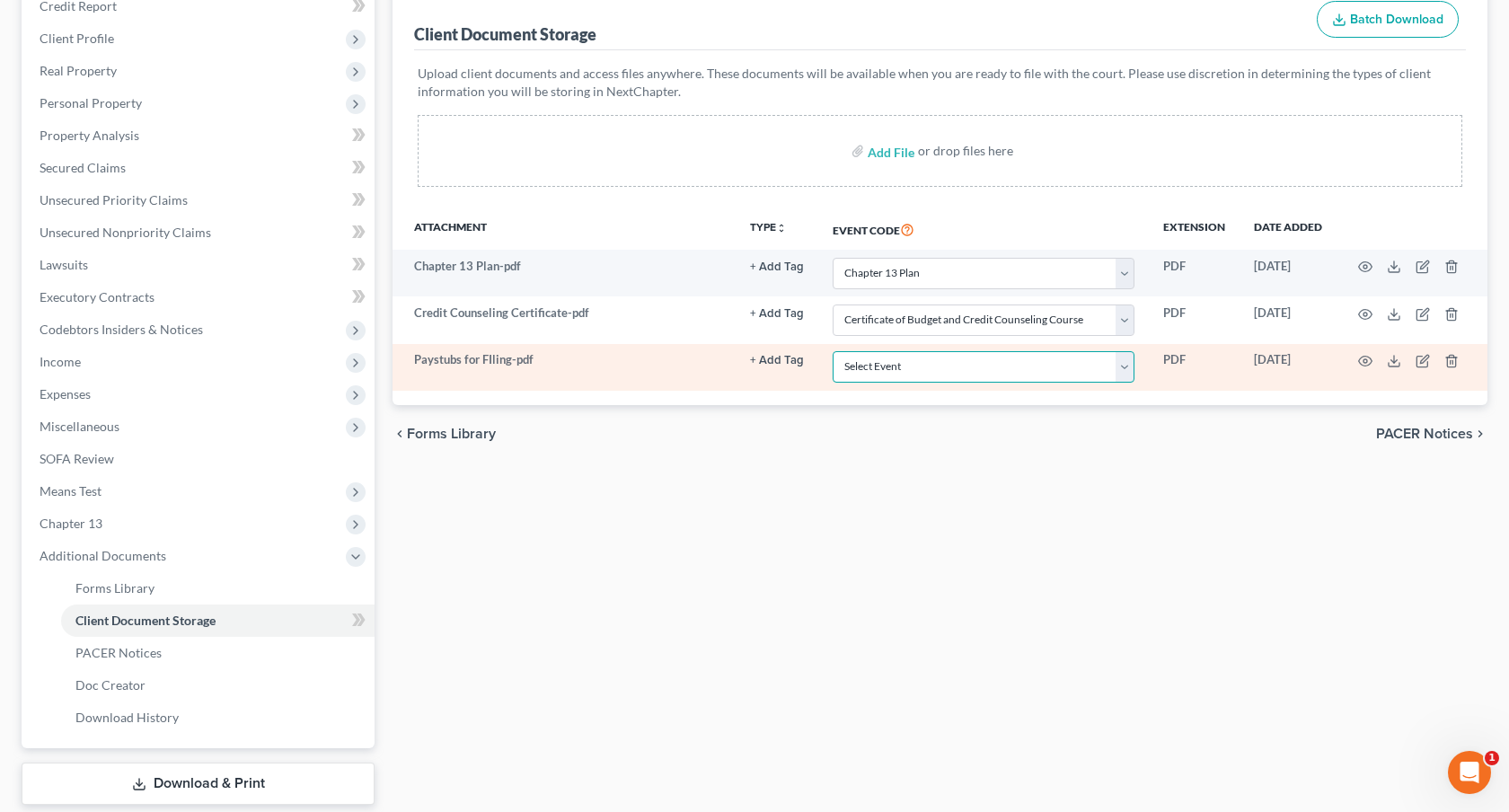
click at [942, 369] on select "Select Event 1009-1.1 Notice of Amendments 20 Largest Unsecured Creditors Amend…" at bounding box center [984, 367] width 302 height 32
select select "28"
click at [834, 351] on select "Select Event 1009-1.1 Notice of Amendments 20 Largest Unsecured Creditors Amend…" at bounding box center [984, 367] width 302 height 32
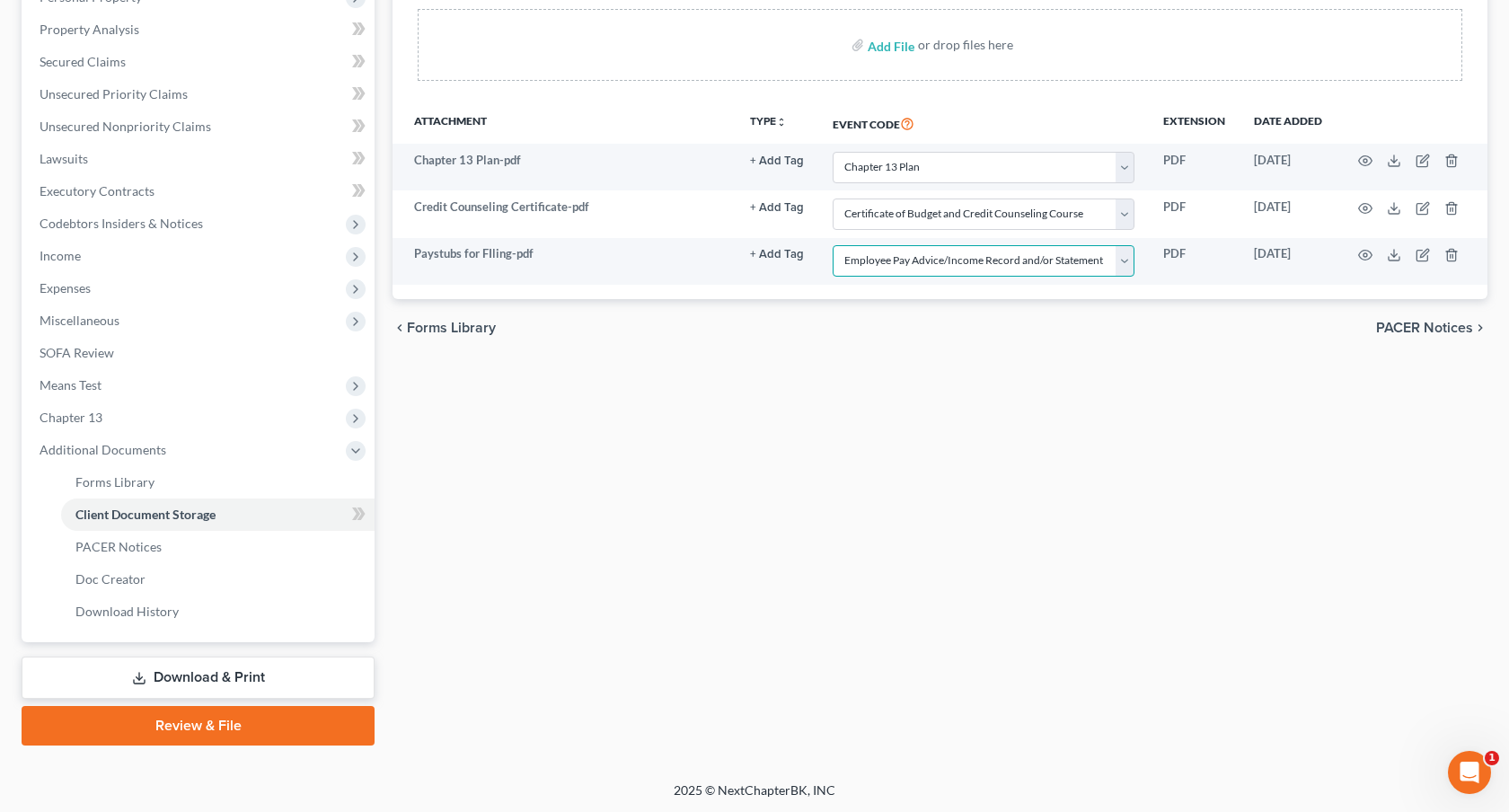
scroll to position [335, 0]
click at [326, 684] on link "Download & Print" at bounding box center [198, 677] width 353 height 42
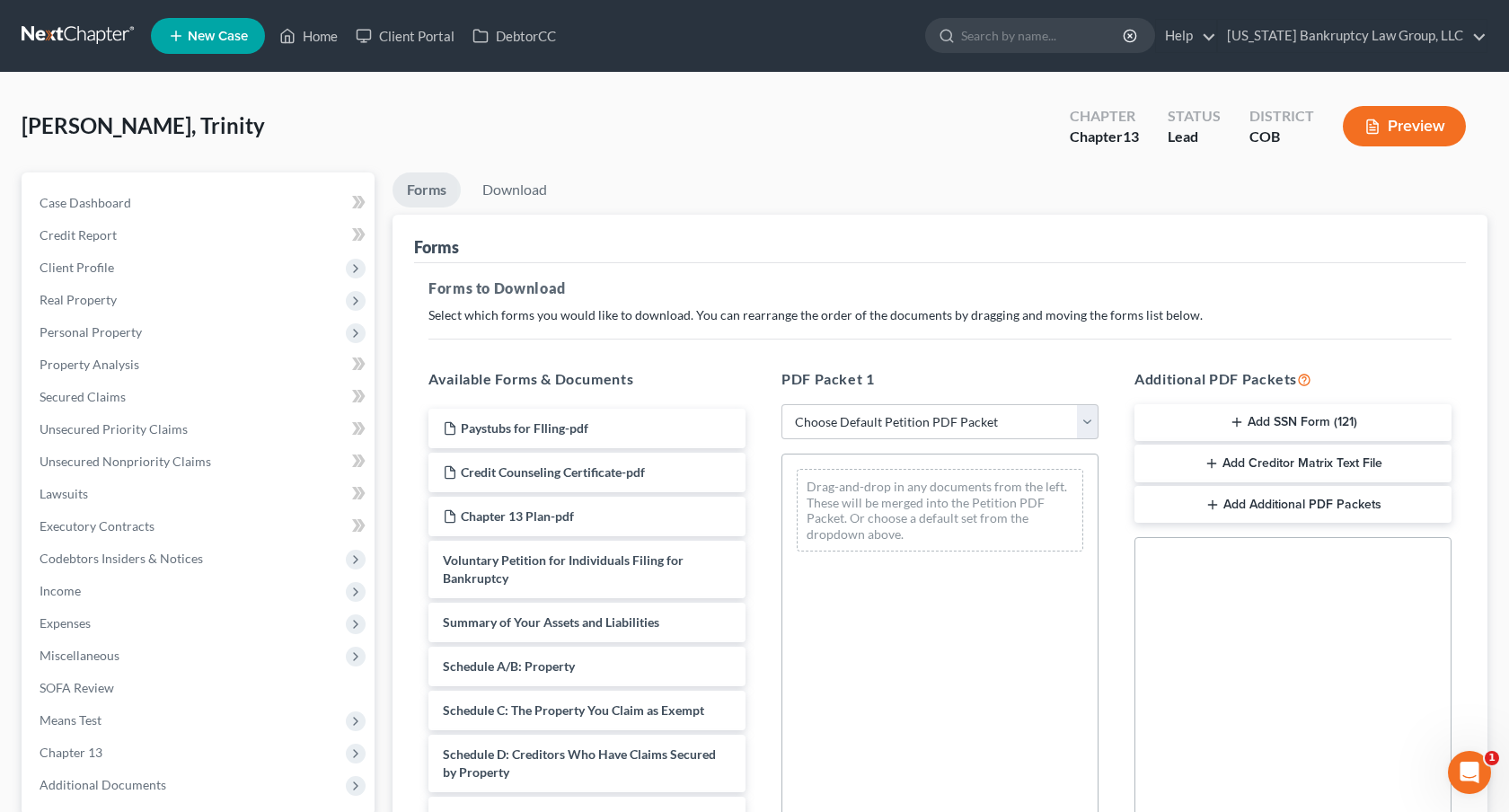
click at [1189, 422] on button "Add SSN Form (121)" at bounding box center [1293, 423] width 317 height 38
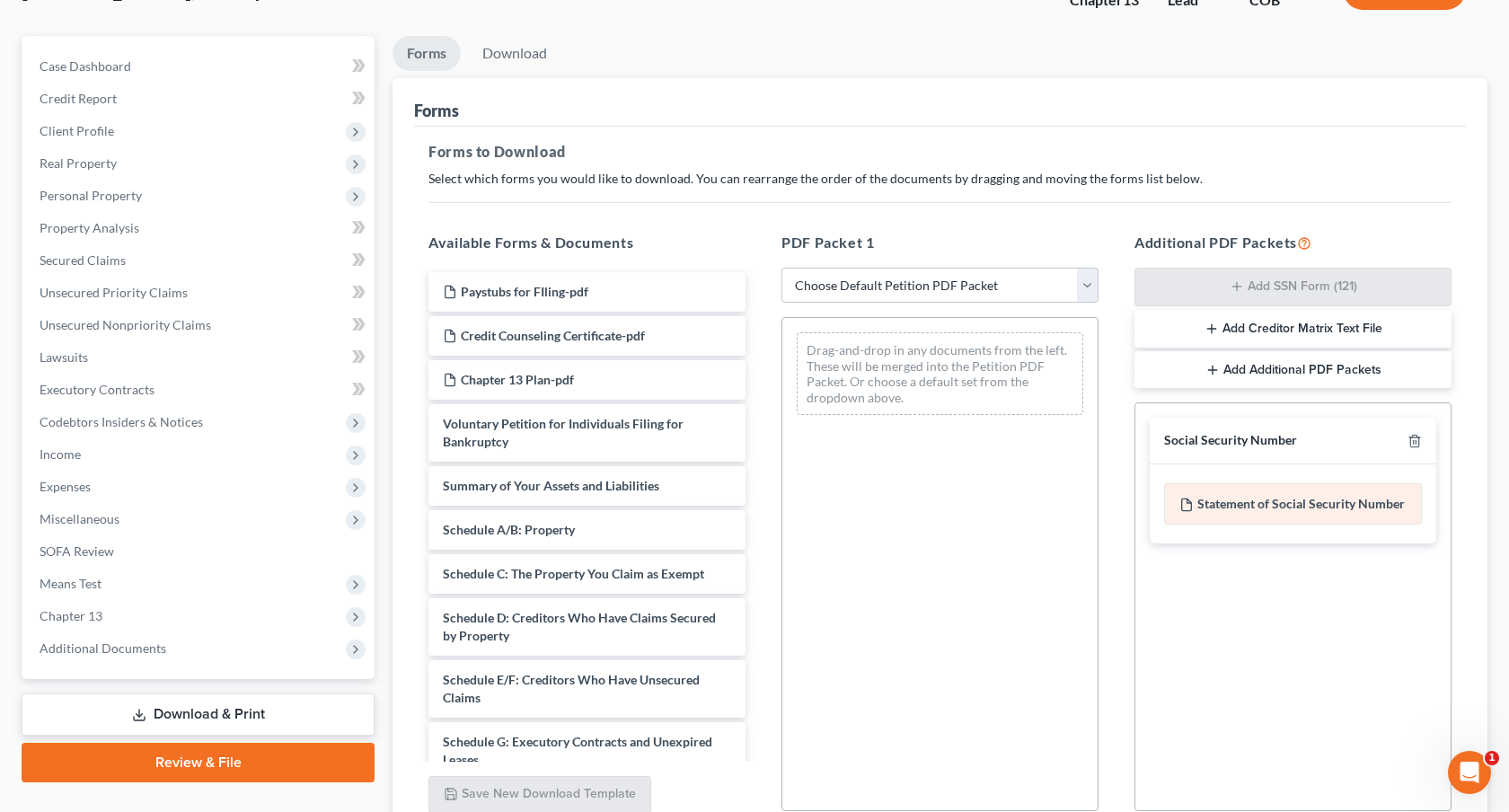
scroll to position [296, 0]
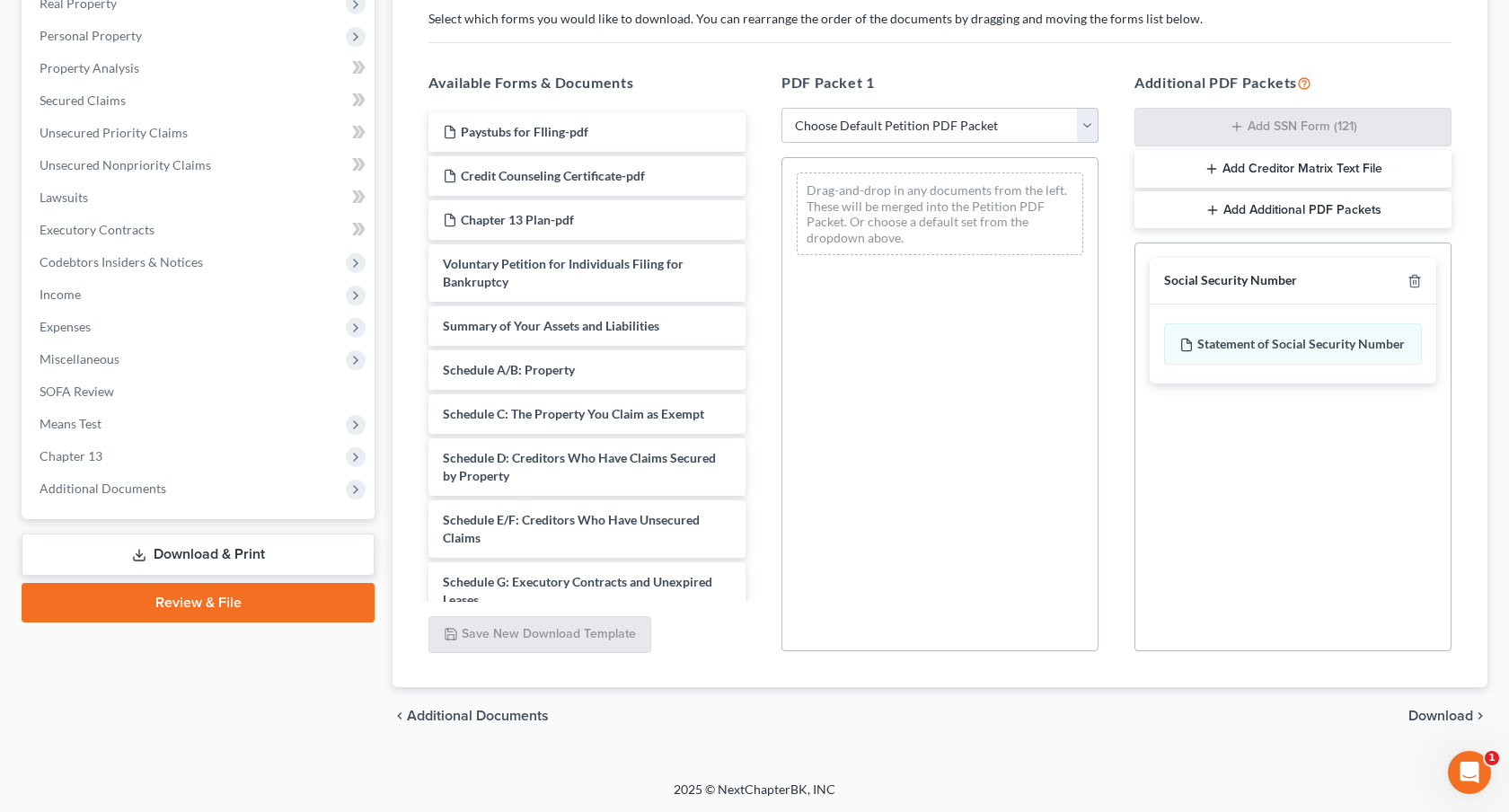
click at [1417, 708] on span "Download" at bounding box center [1441, 715] width 65 height 14
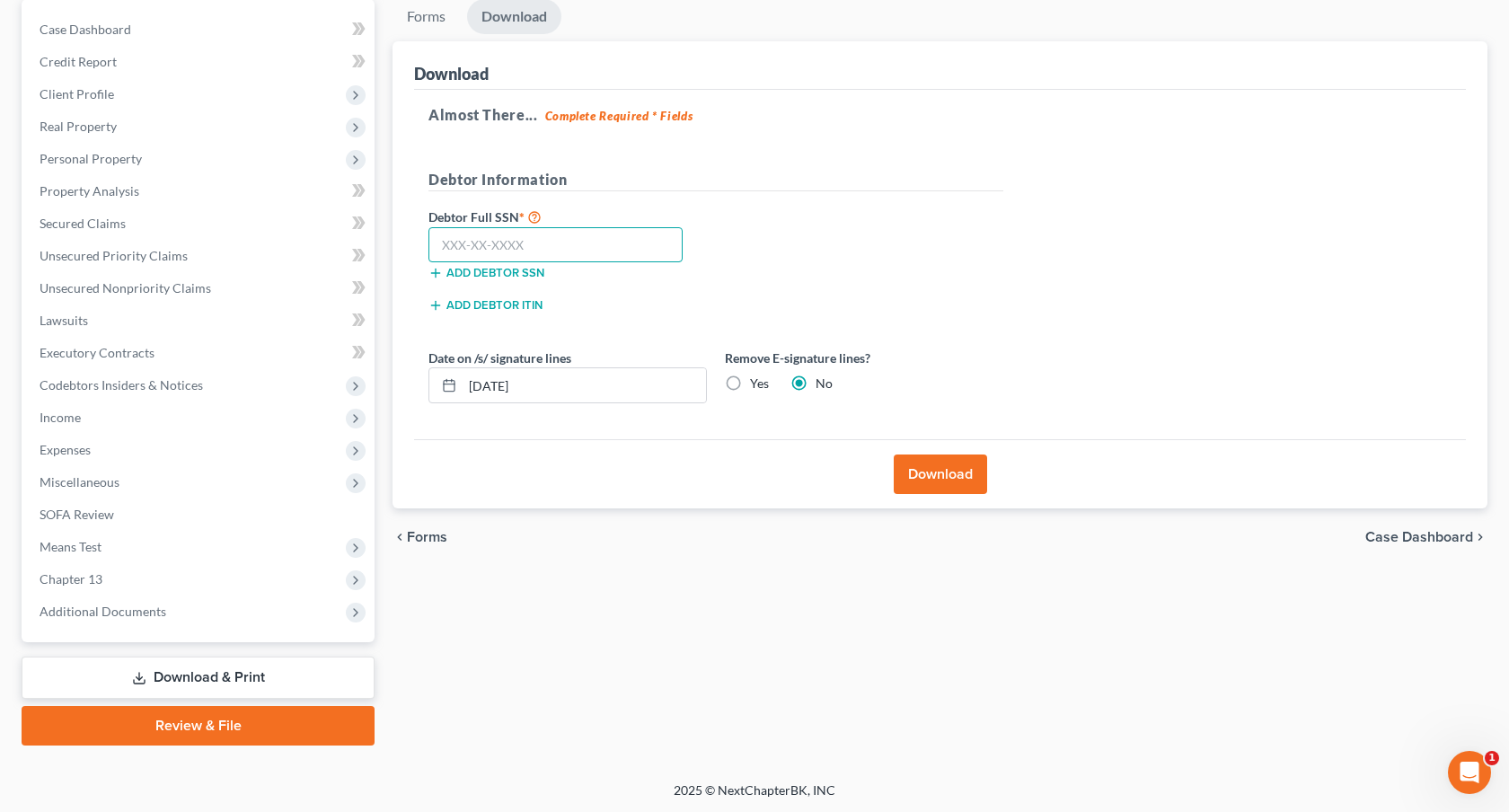
click at [658, 238] on input "text" at bounding box center [555, 246] width 254 height 36
type input "524-53-1519"
click at [920, 477] on button "Download" at bounding box center [940, 474] width 93 height 40
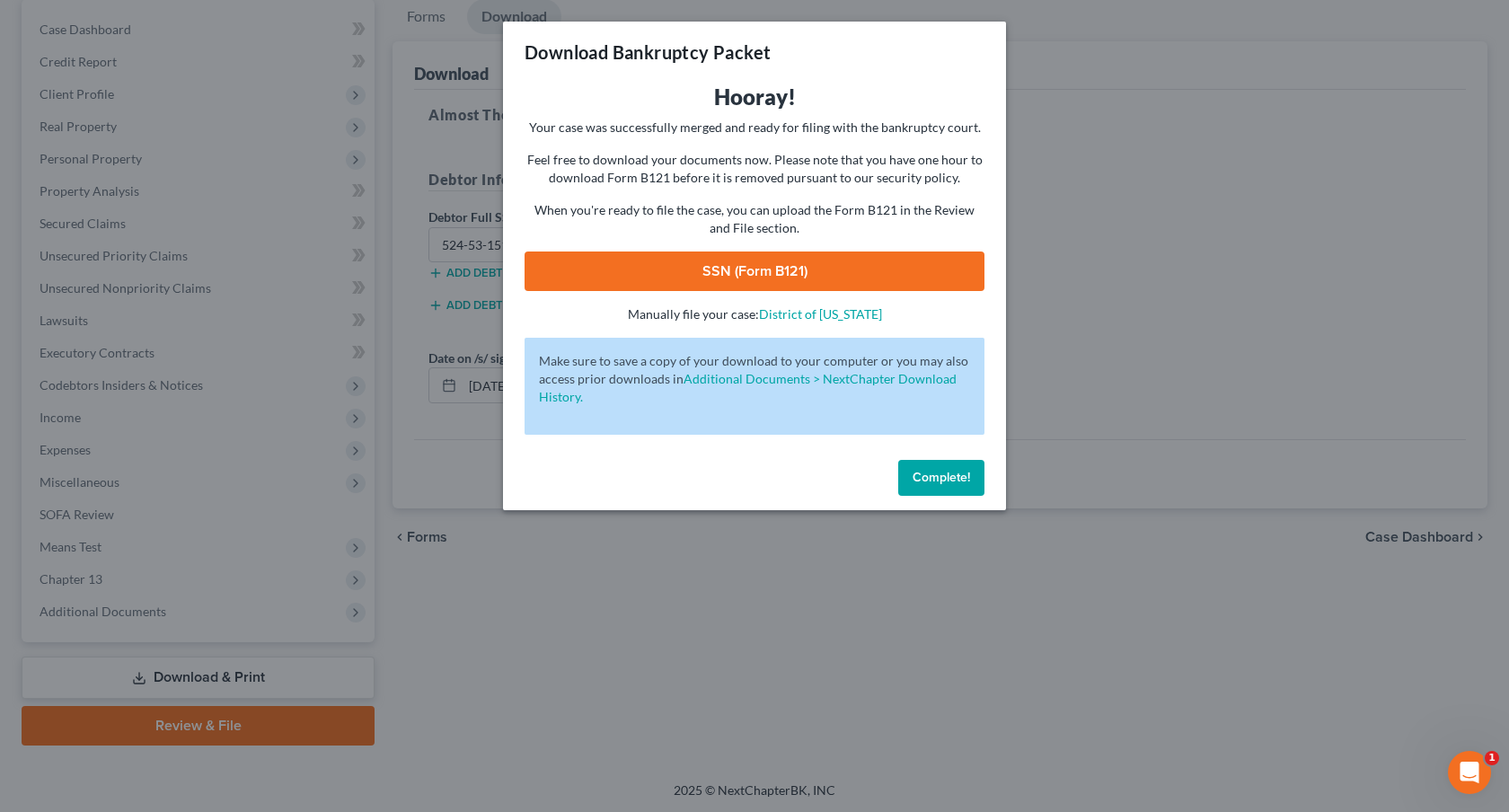
click at [922, 282] on link "SSN (Form B121)" at bounding box center [754, 271] width 460 height 40
click at [954, 486] on button "Complete!" at bounding box center [941, 478] width 86 height 36
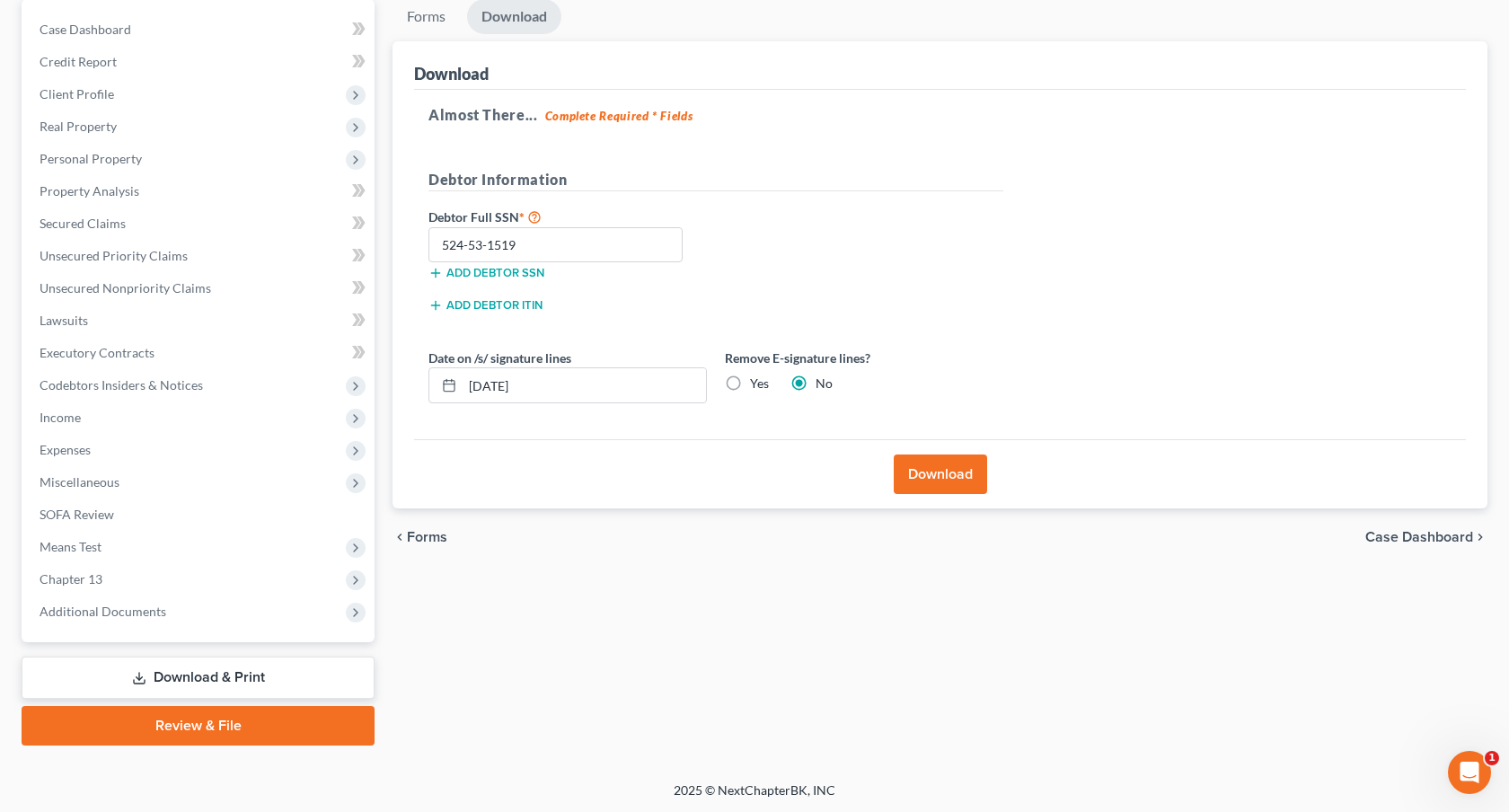
click at [330, 719] on link "Review & File" at bounding box center [198, 725] width 353 height 40
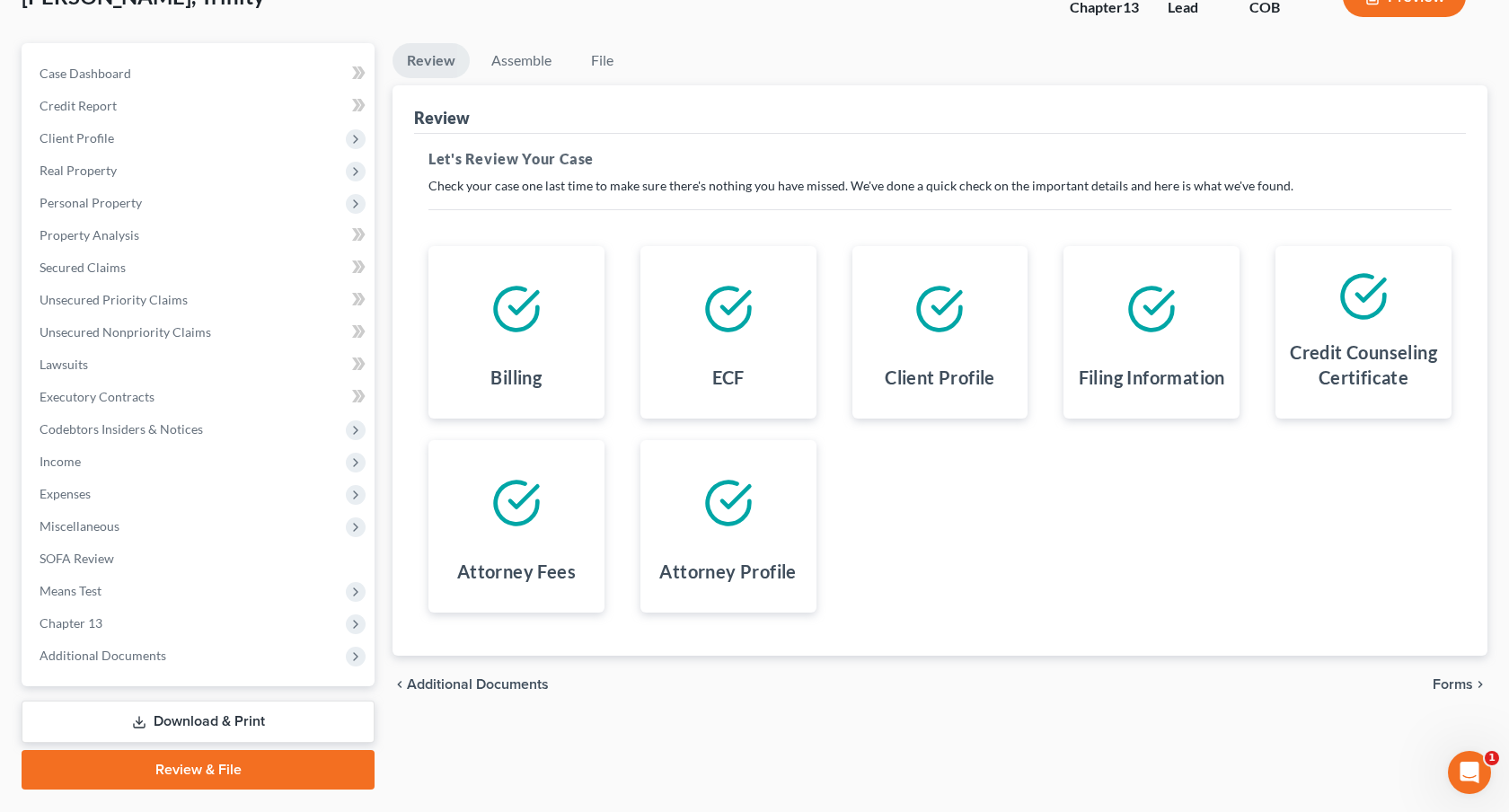
scroll to position [173, 0]
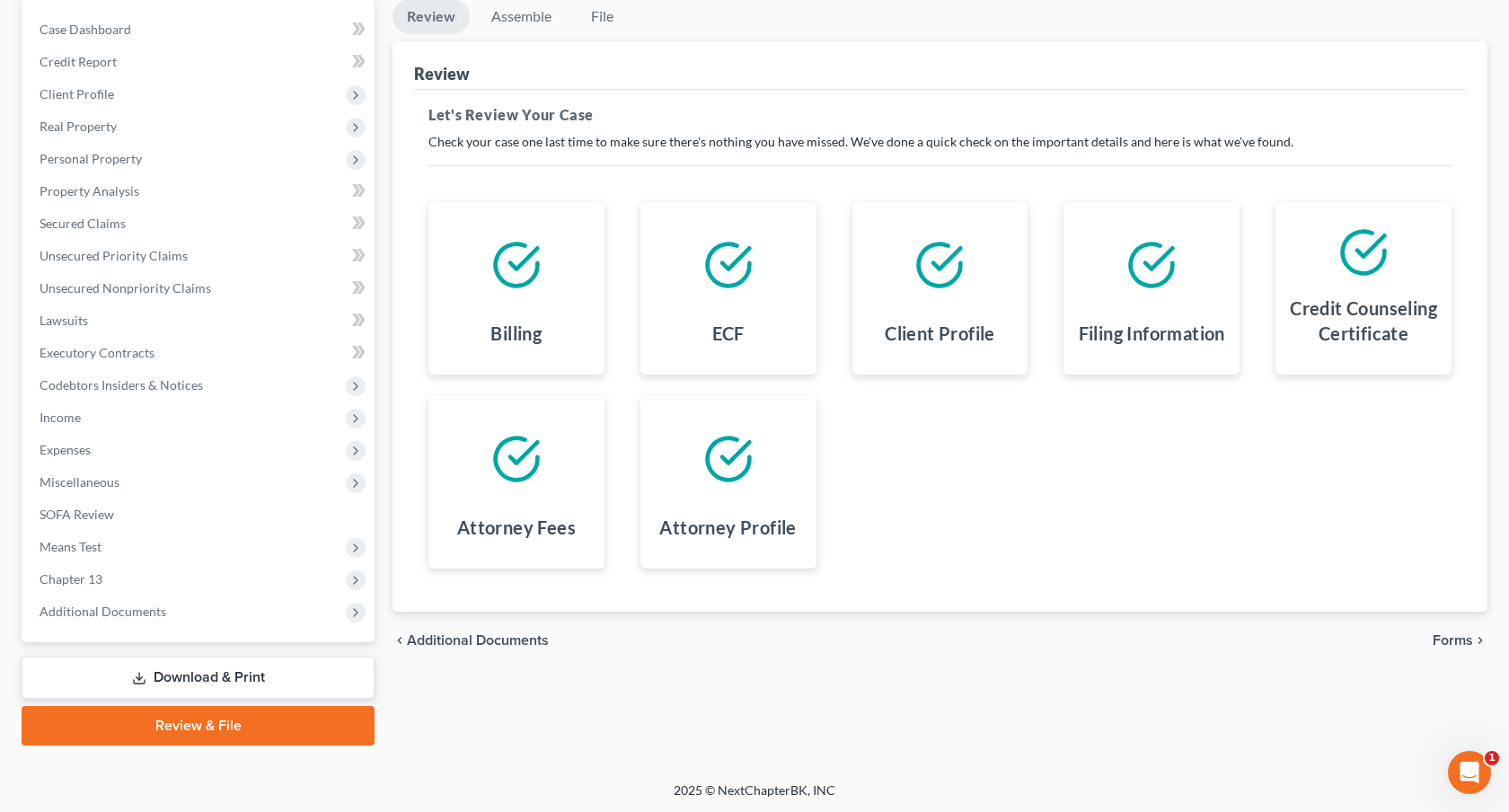
click at [1453, 641] on span "Forms" at bounding box center [1453, 640] width 41 height 14
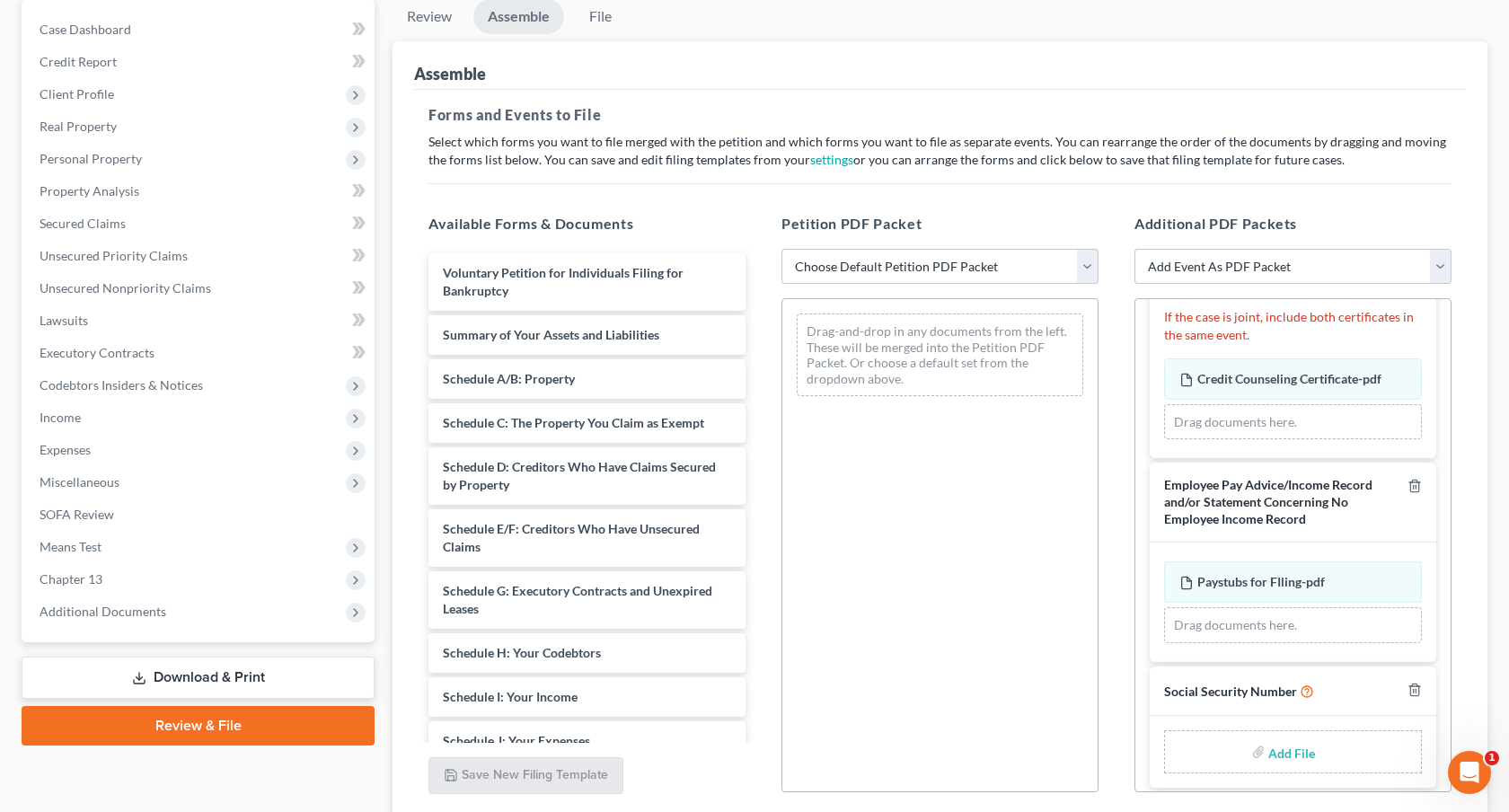
scroll to position [262, 0]
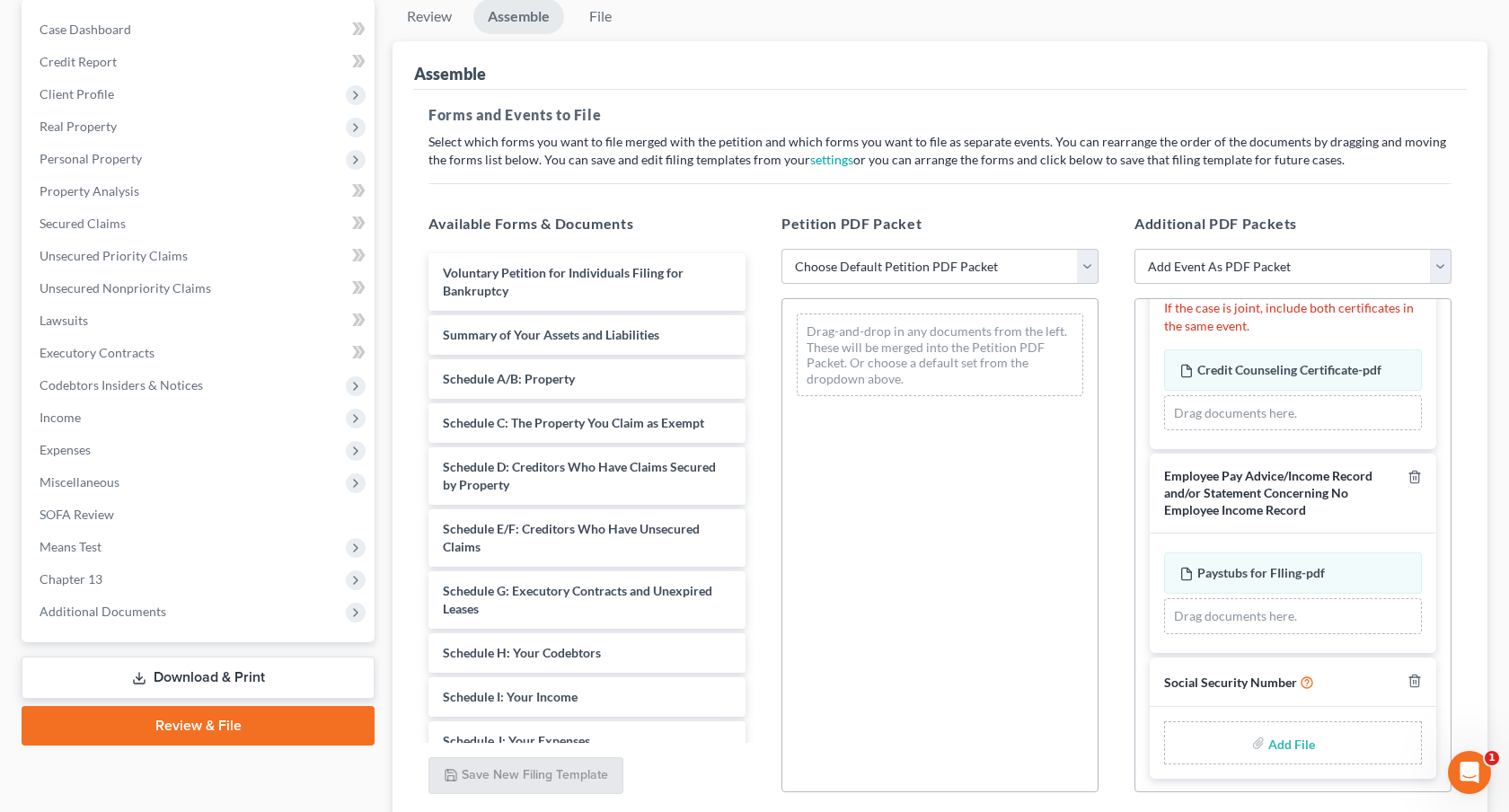
click at [1298, 737] on input "file" at bounding box center [1290, 742] width 43 height 33
type input "C:\fakepath\081725 Statement of Social Security Number.pdf"
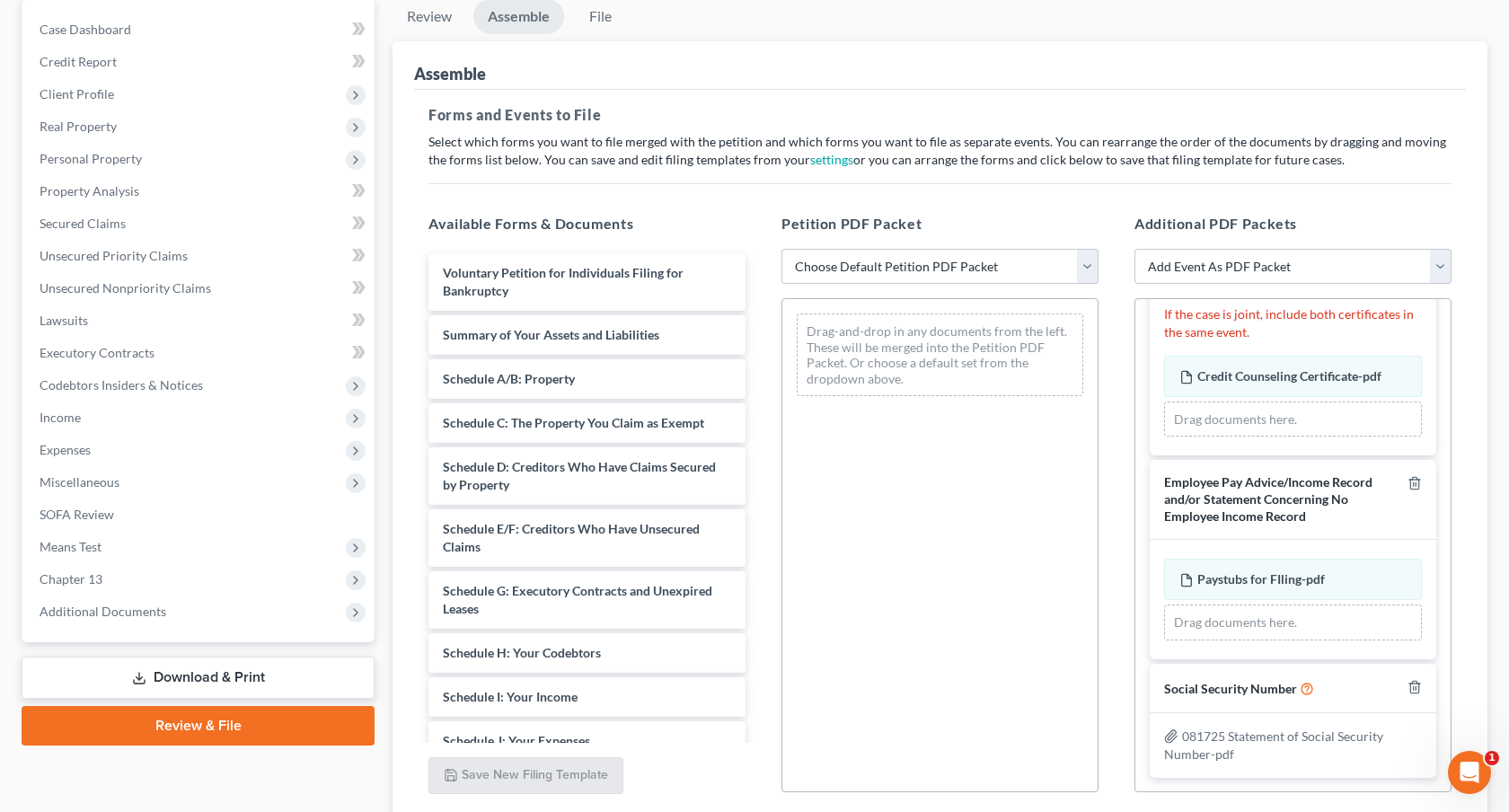
scroll to position [256, 0]
click at [889, 270] on select "Choose Default Petition PDF Packet Emergency Filing (Voluntary Petition and Cre…" at bounding box center [940, 266] width 317 height 36
select select "1"
click at [782, 248] on select "Choose Default Petition PDF Packet Emergency Filing (Voluntary Petition and Cre…" at bounding box center [940, 266] width 317 height 36
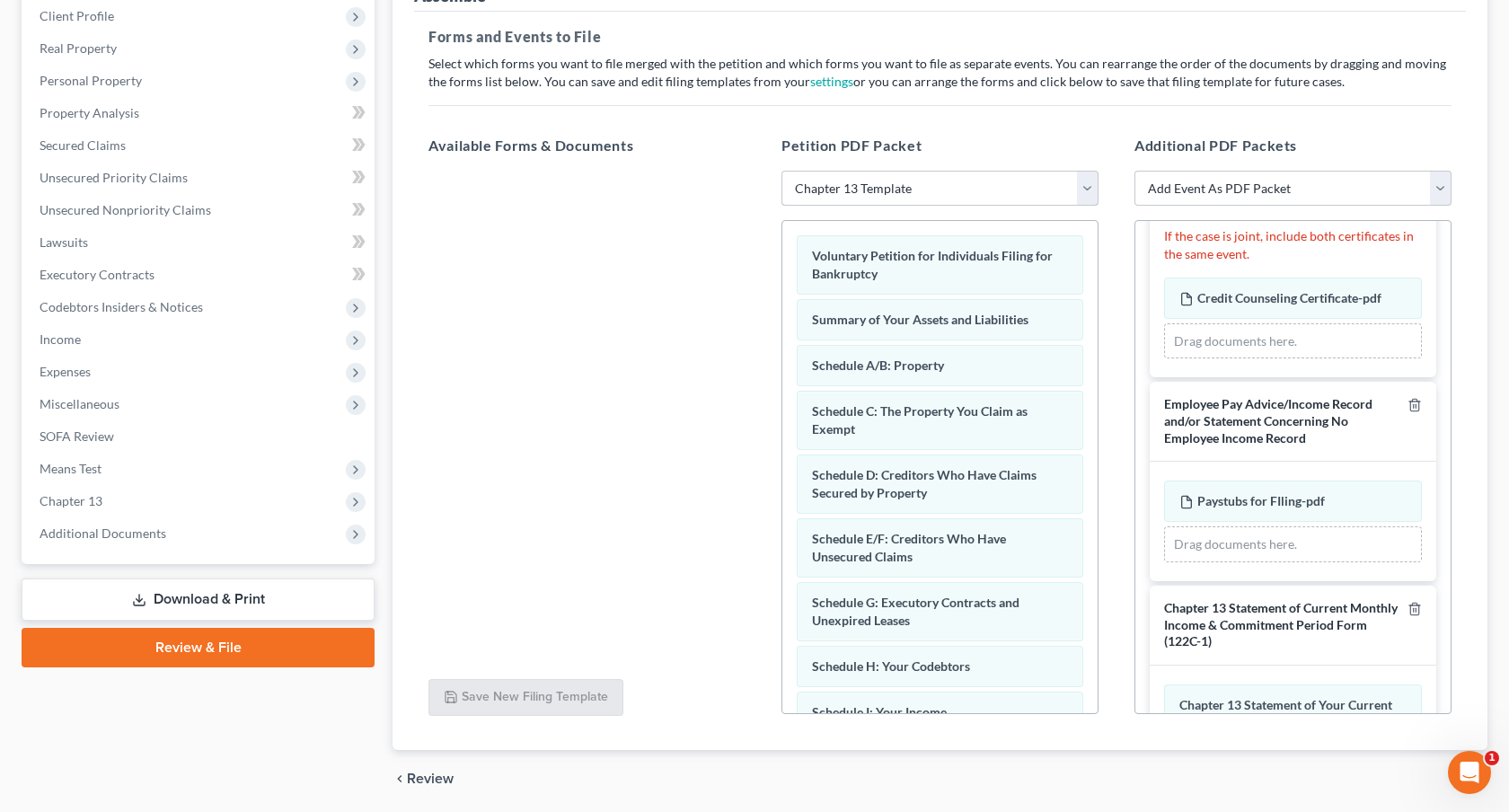
scroll to position [314, 0]
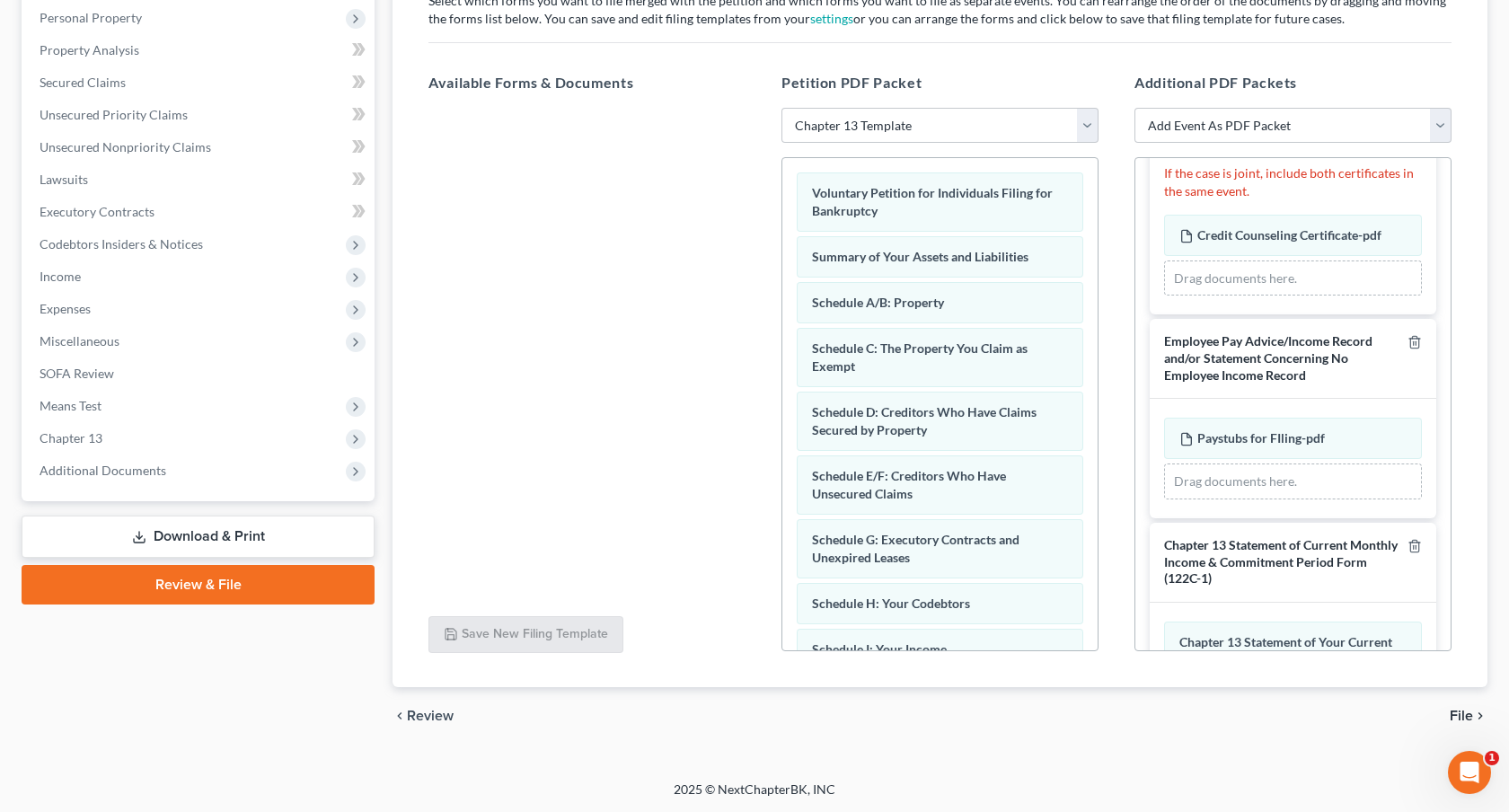
click at [1455, 711] on span "File" at bounding box center [1462, 715] width 23 height 14
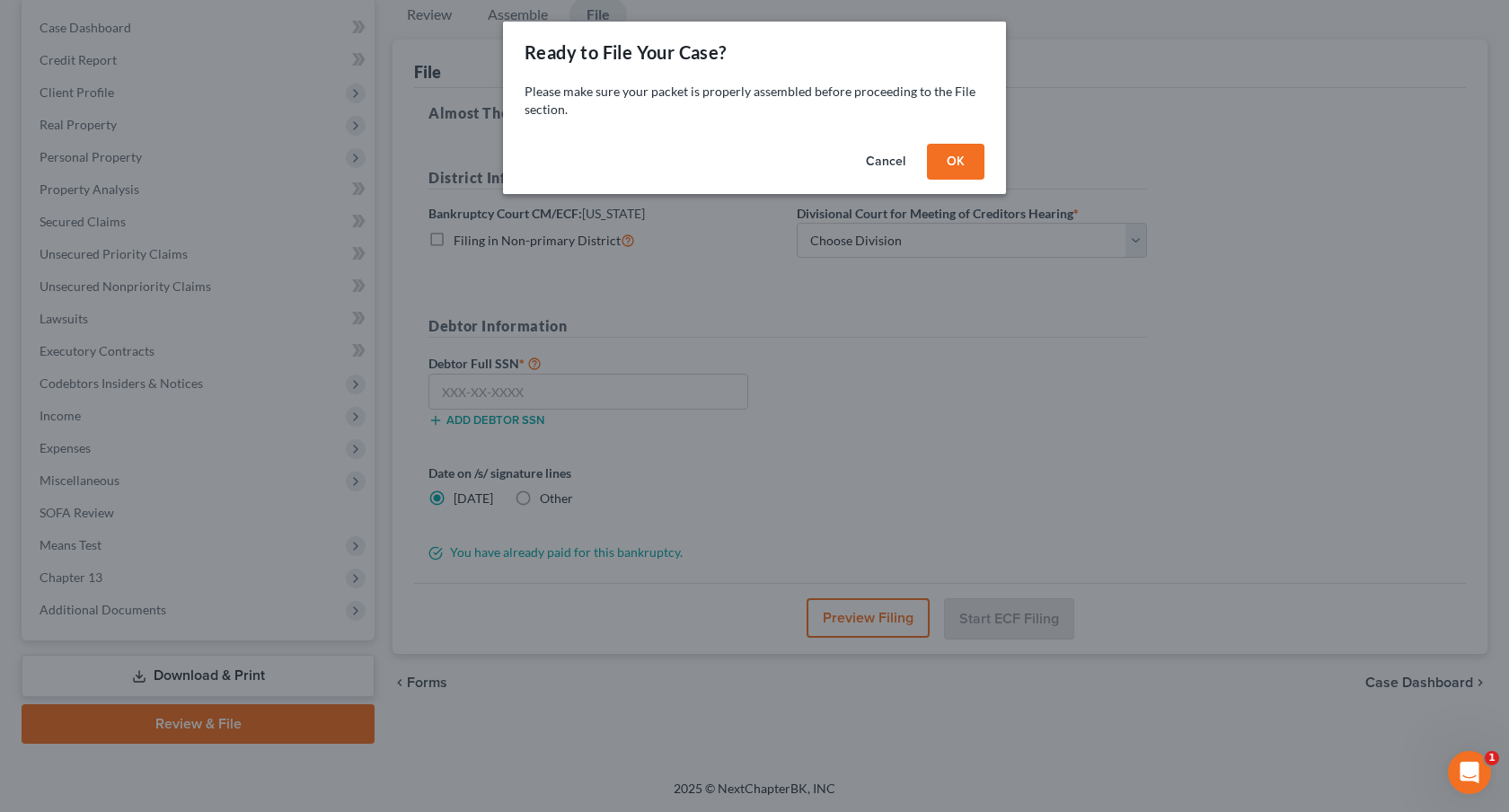
scroll to position [173, 0]
click at [935, 158] on button "OK" at bounding box center [956, 162] width 58 height 36
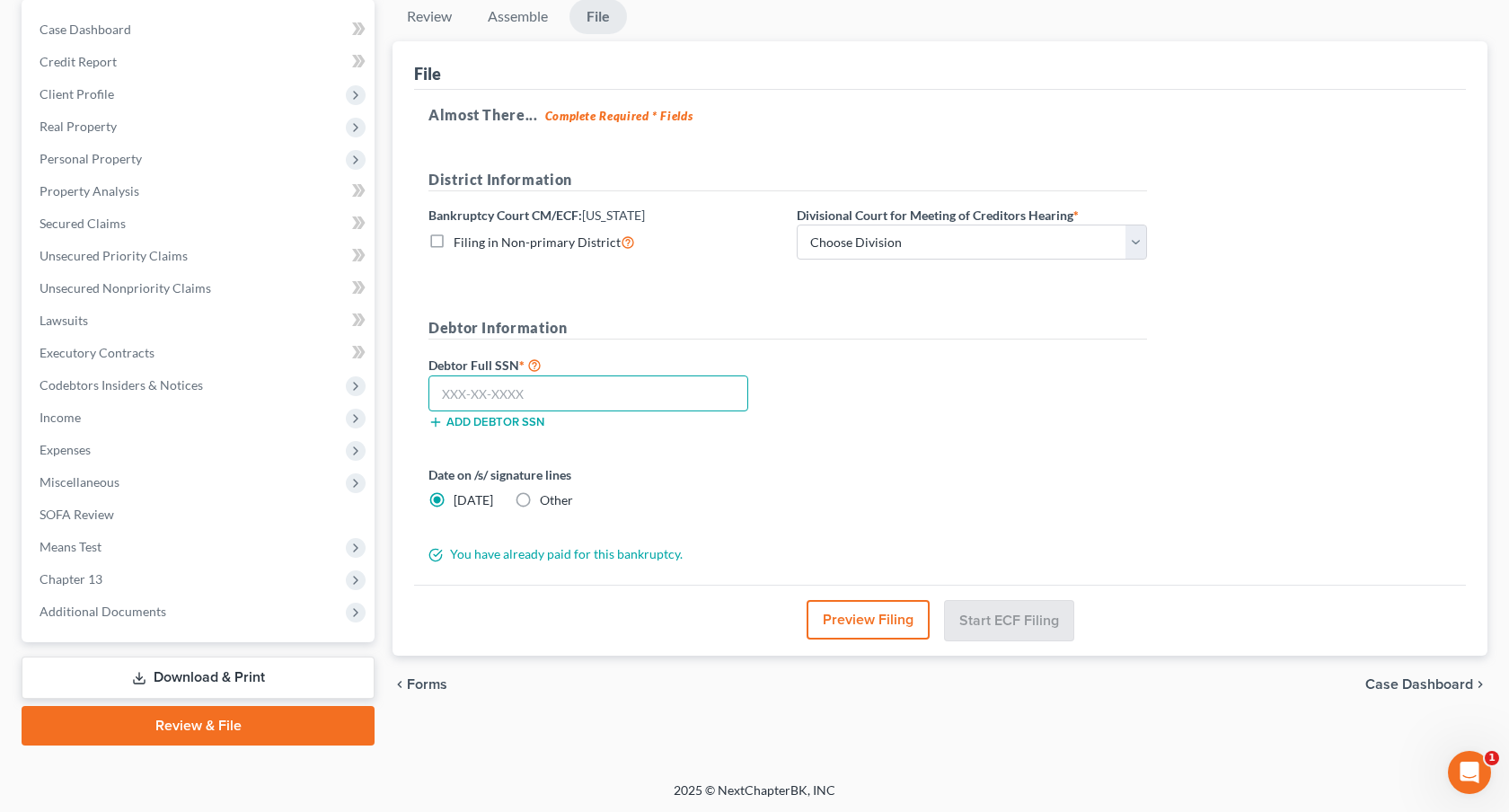
click at [550, 400] on input "text" at bounding box center [588, 394] width 320 height 36
type input "524-53-1519"
click at [955, 245] on select "Choose Division [GEOGRAPHIC_DATA]" at bounding box center [972, 243] width 351 height 36
select select "0"
click at [797, 225] on select "Choose Division [GEOGRAPHIC_DATA]" at bounding box center [972, 243] width 351 height 36
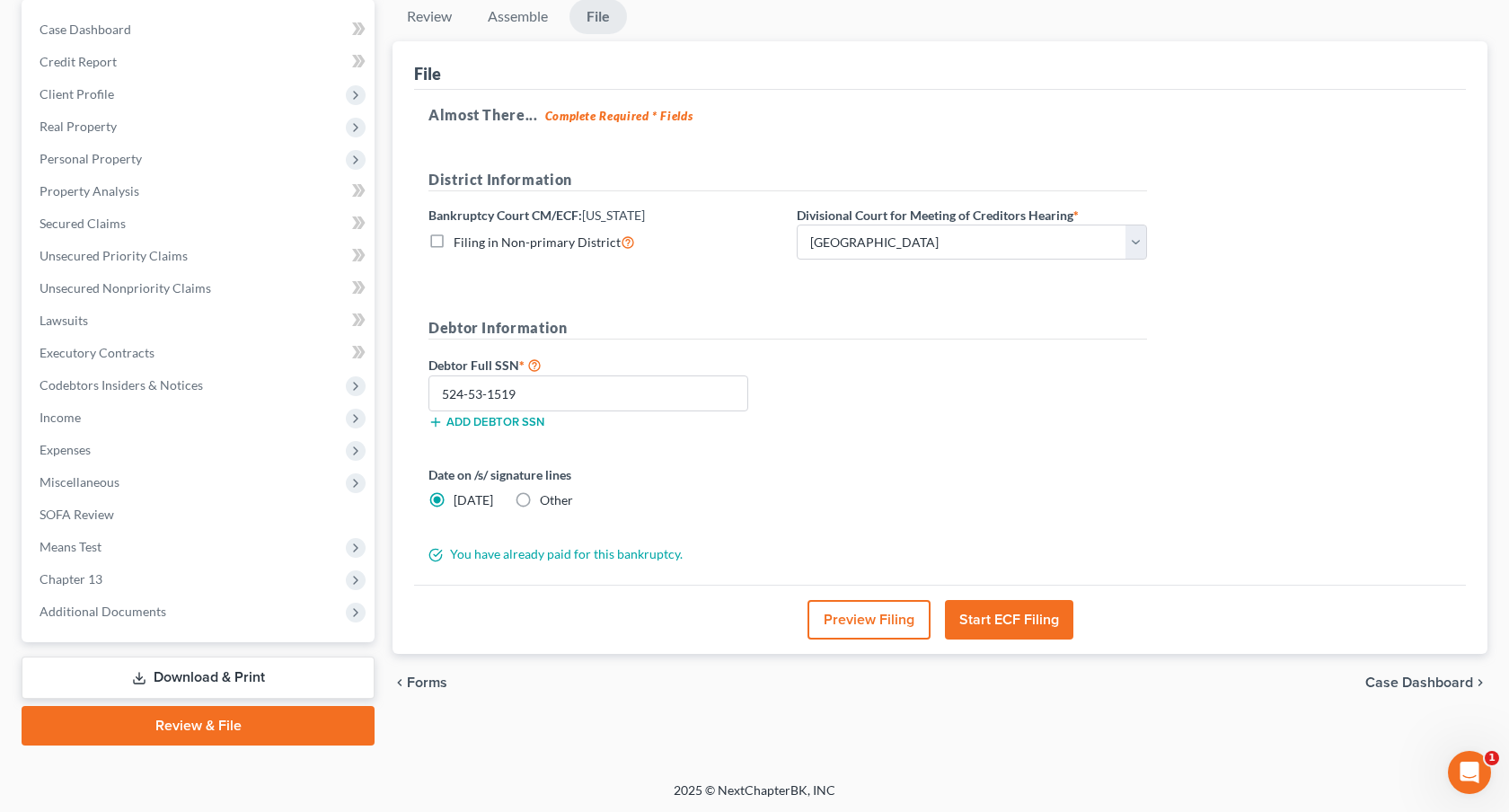
click at [1045, 611] on button "Start ECF Filing" at bounding box center [1009, 620] width 128 height 40
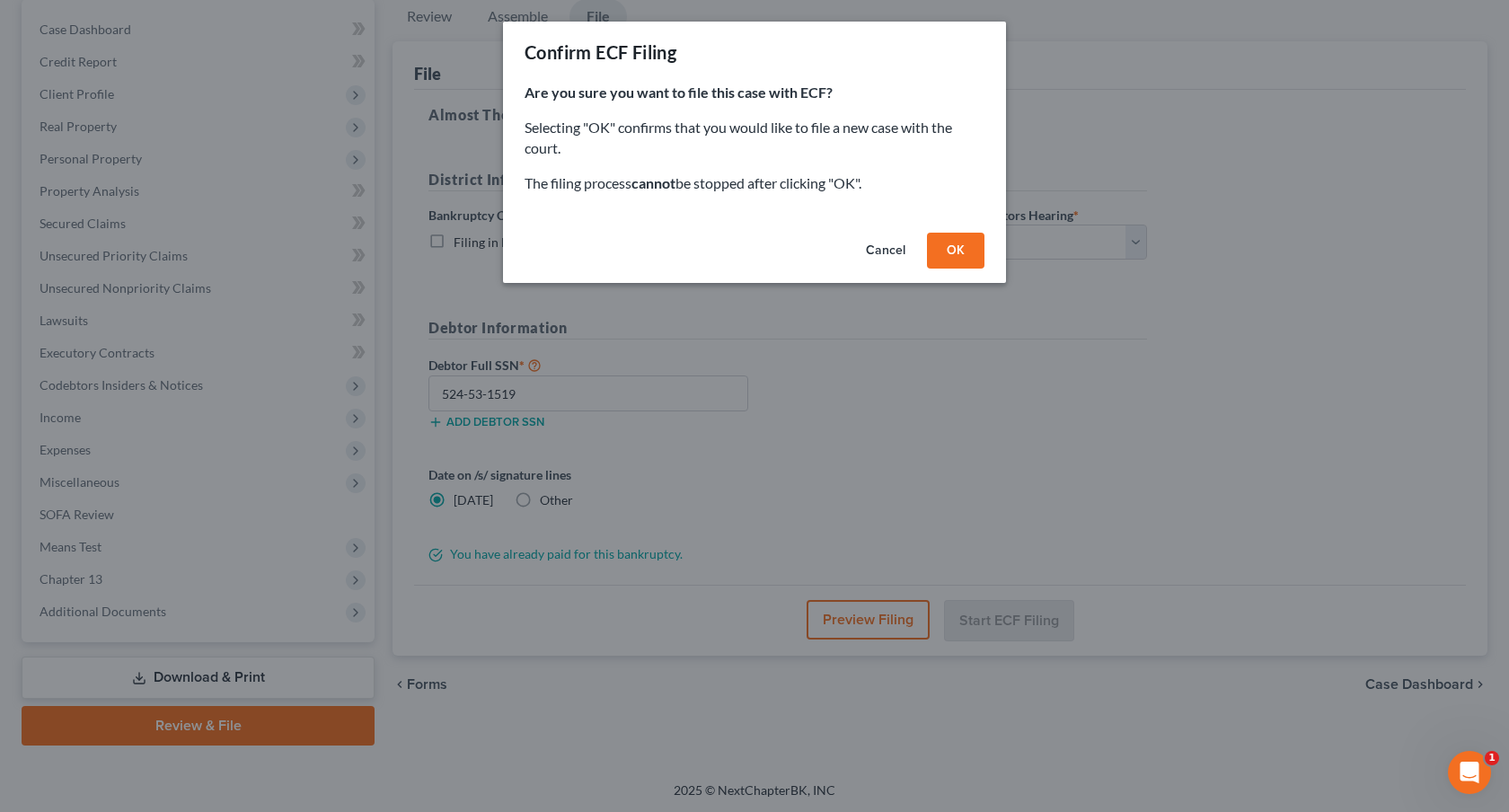
click at [962, 246] on button "OK" at bounding box center [956, 250] width 58 height 36
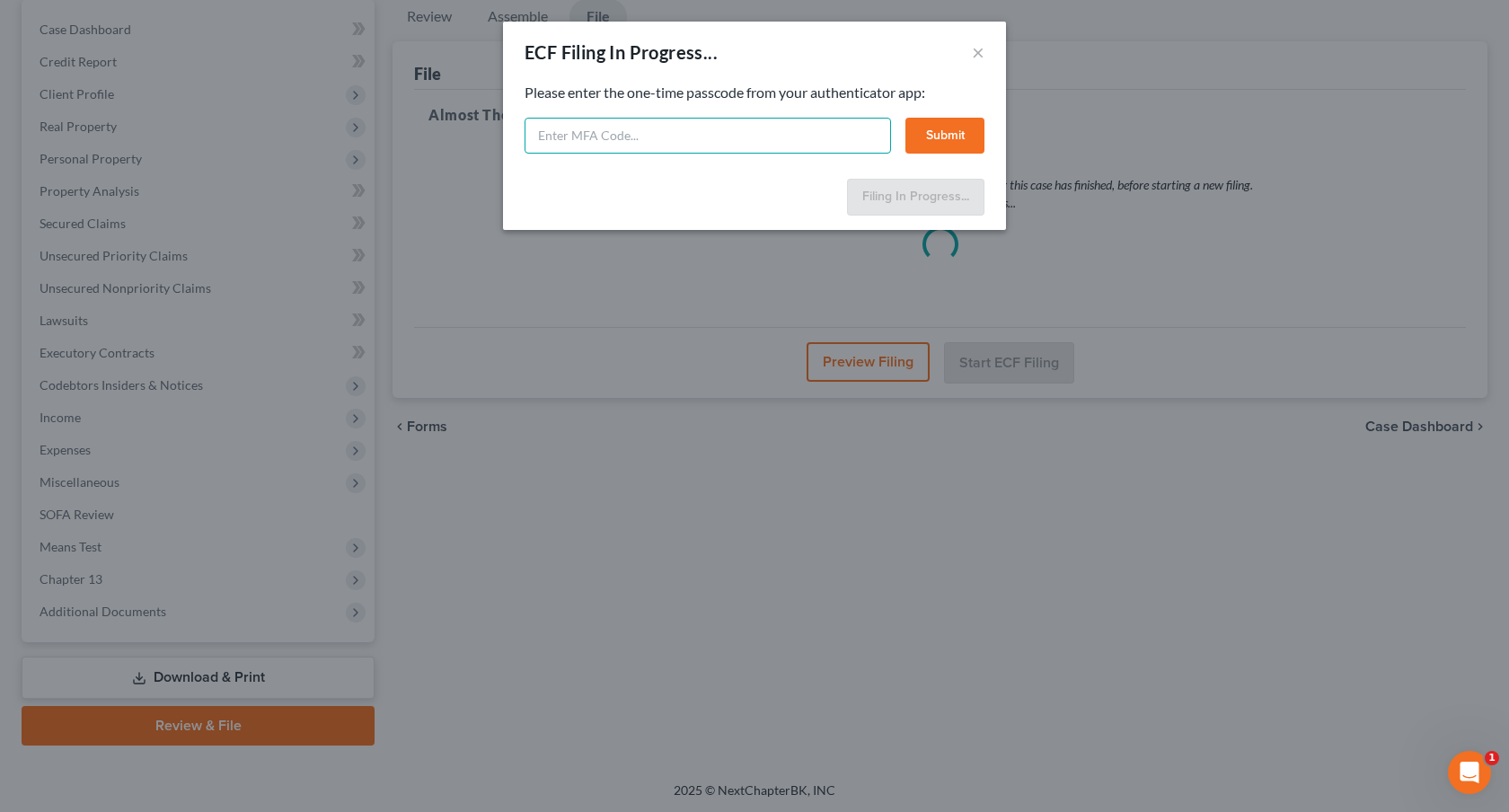
click at [745, 134] on input "text" at bounding box center [708, 135] width 367 height 36
type input "512238"
click at [940, 132] on button "Submit" at bounding box center [944, 135] width 79 height 36
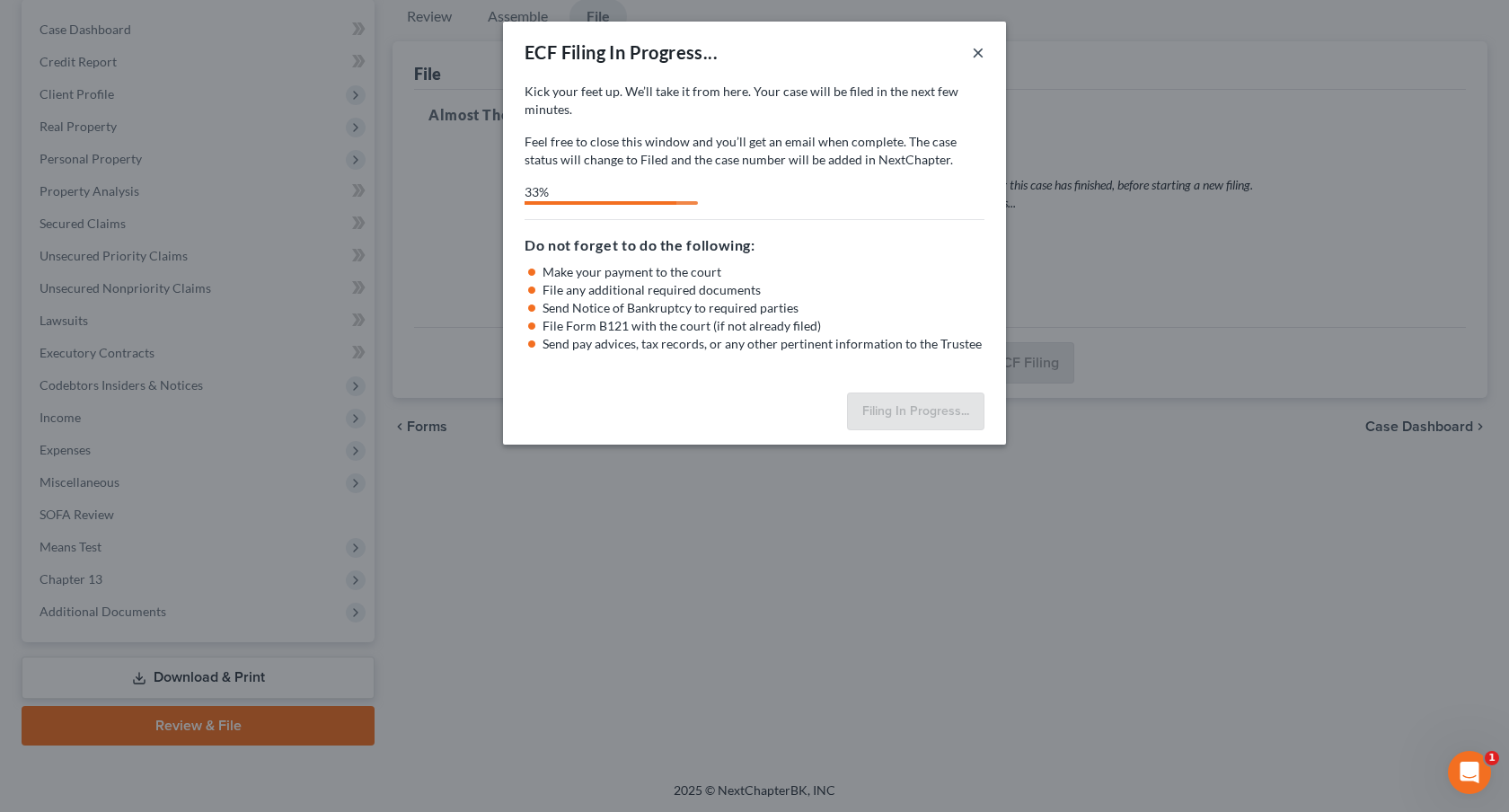
click at [976, 50] on button "×" at bounding box center [979, 52] width 13 height 22
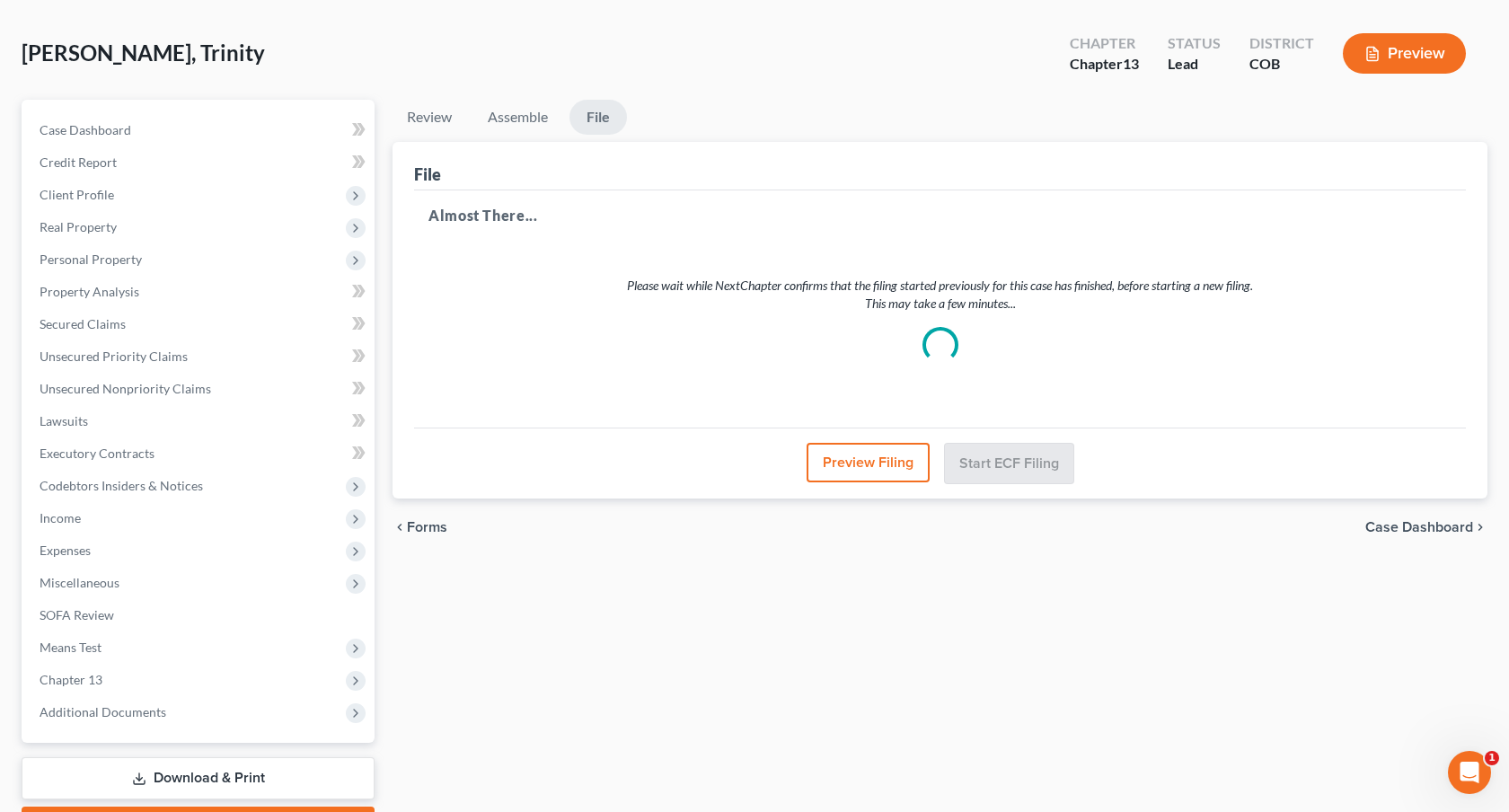
scroll to position [0, 0]
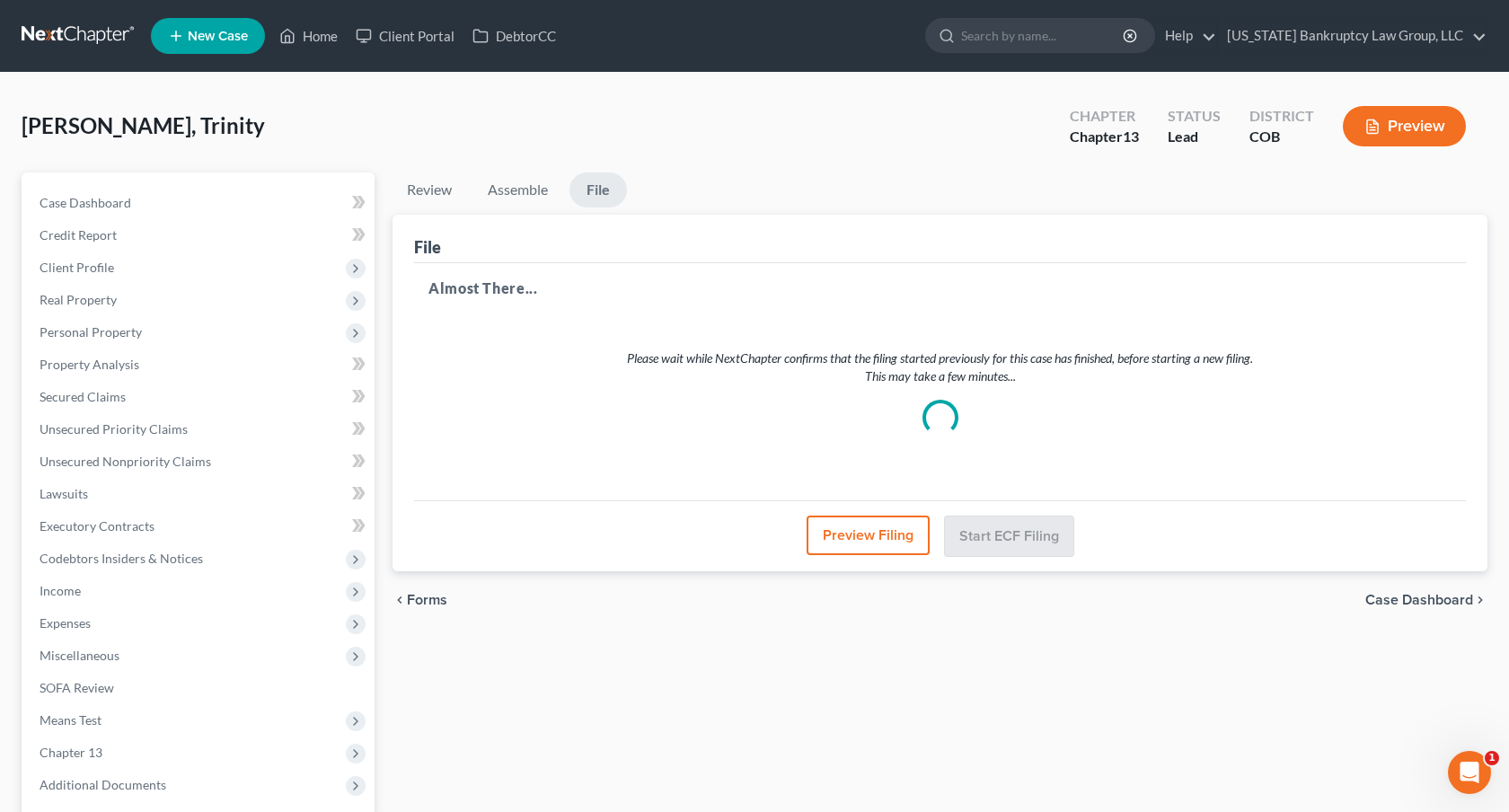
click at [101, 33] on link at bounding box center [79, 36] width 115 height 33
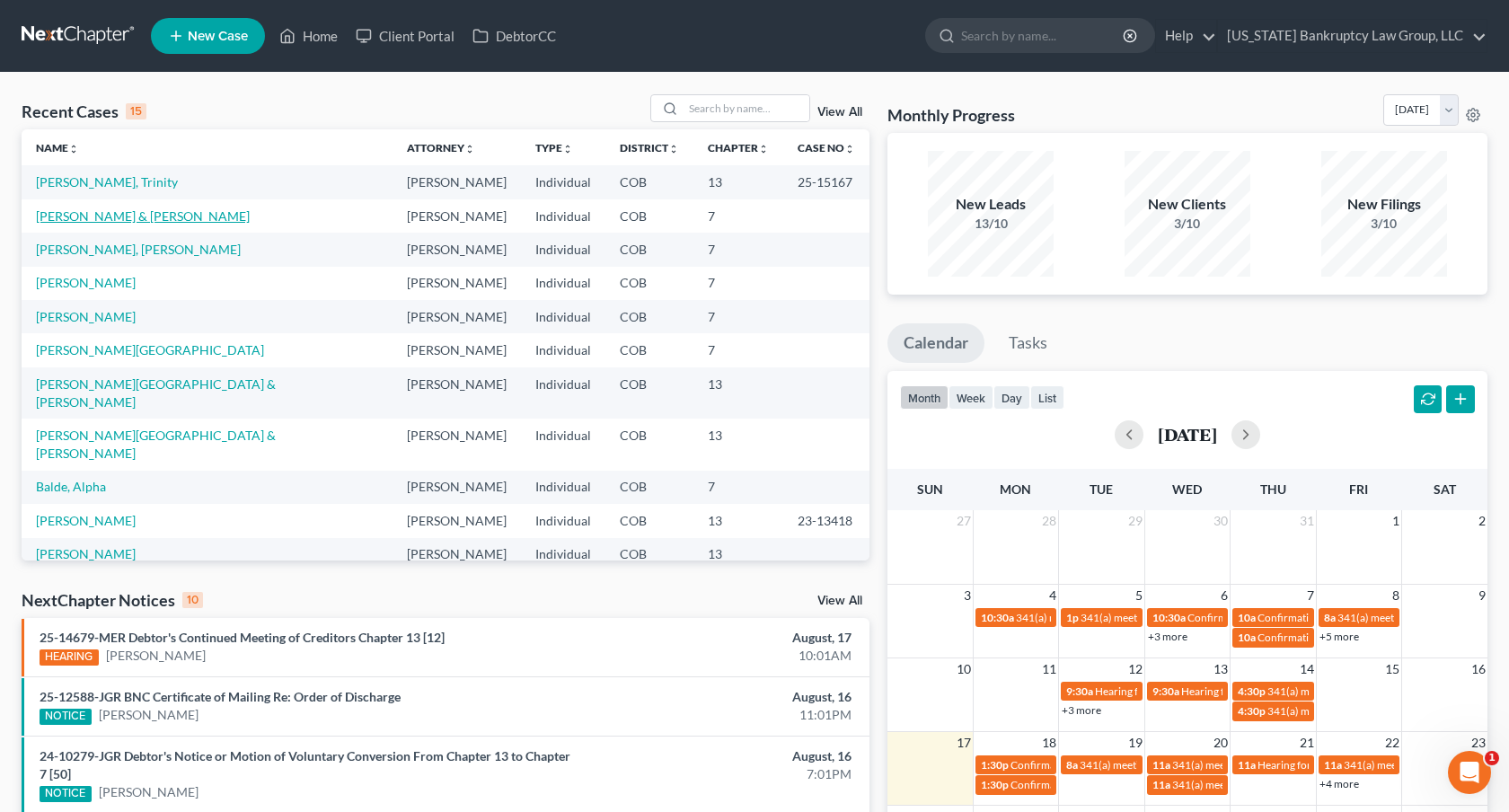
click at [117, 219] on link "[PERSON_NAME] & [PERSON_NAME]" at bounding box center [143, 216] width 214 height 15
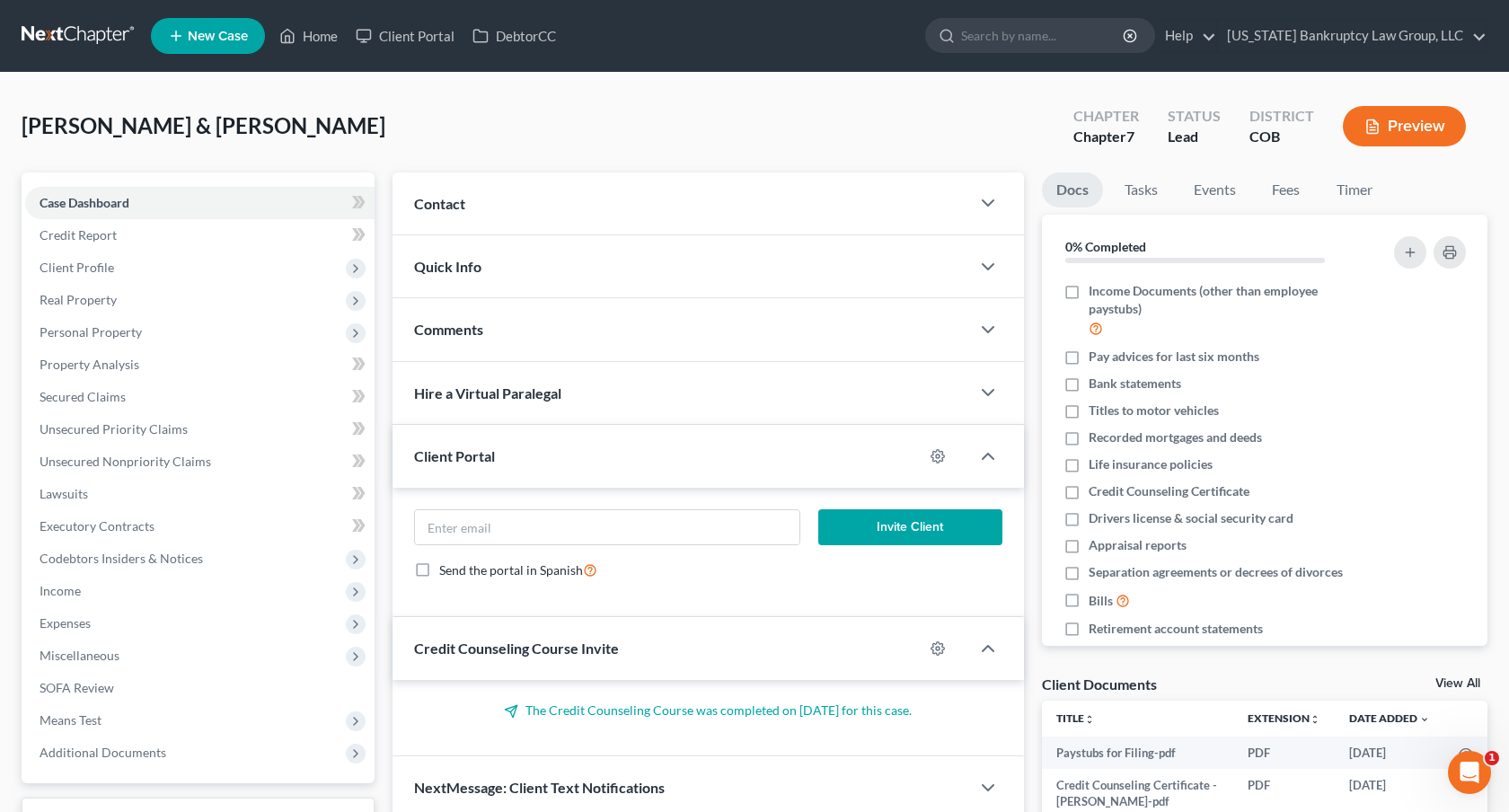
scroll to position [141, 0]
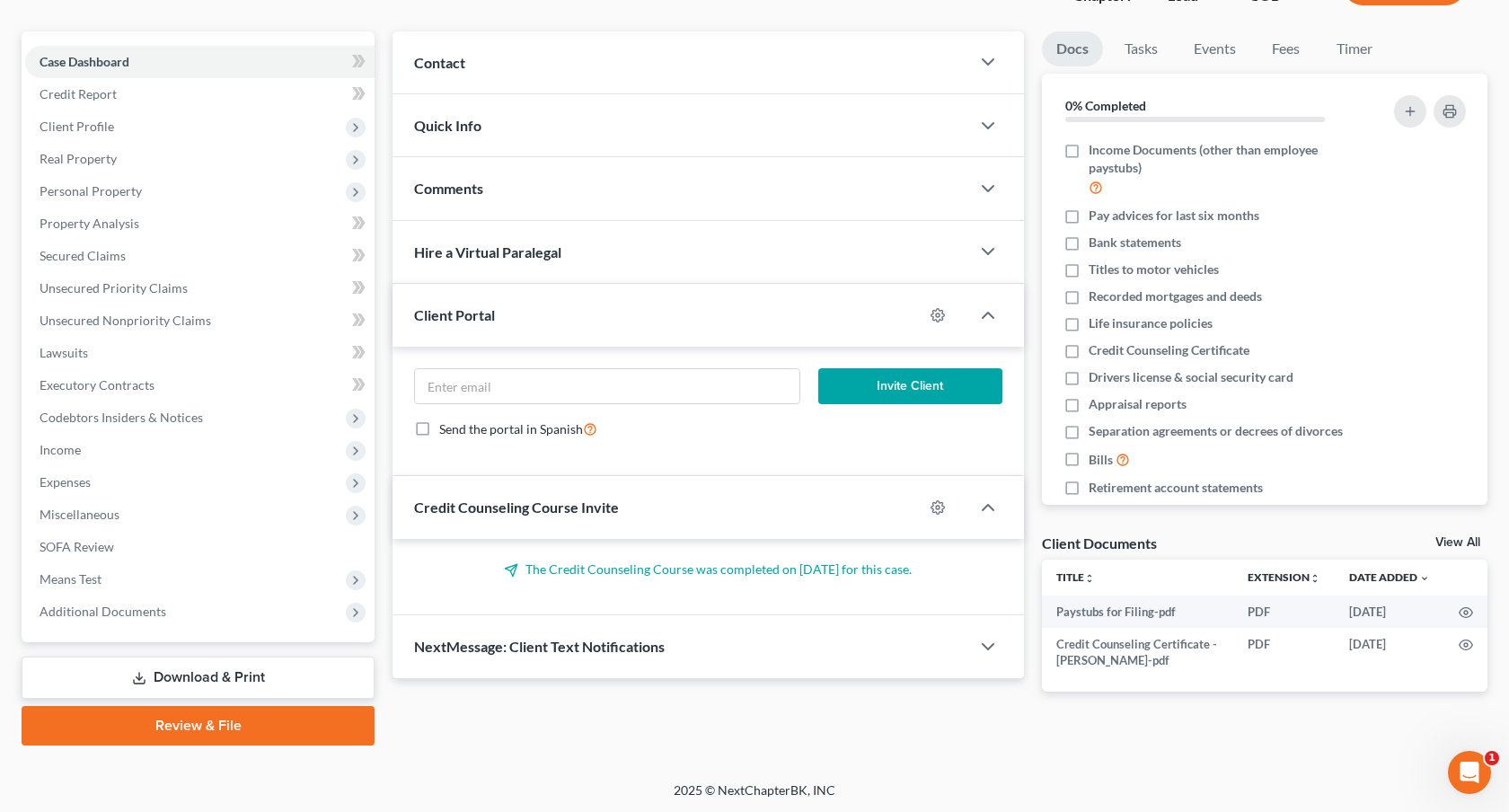
click at [321, 720] on link "Review & File" at bounding box center [198, 725] width 353 height 40
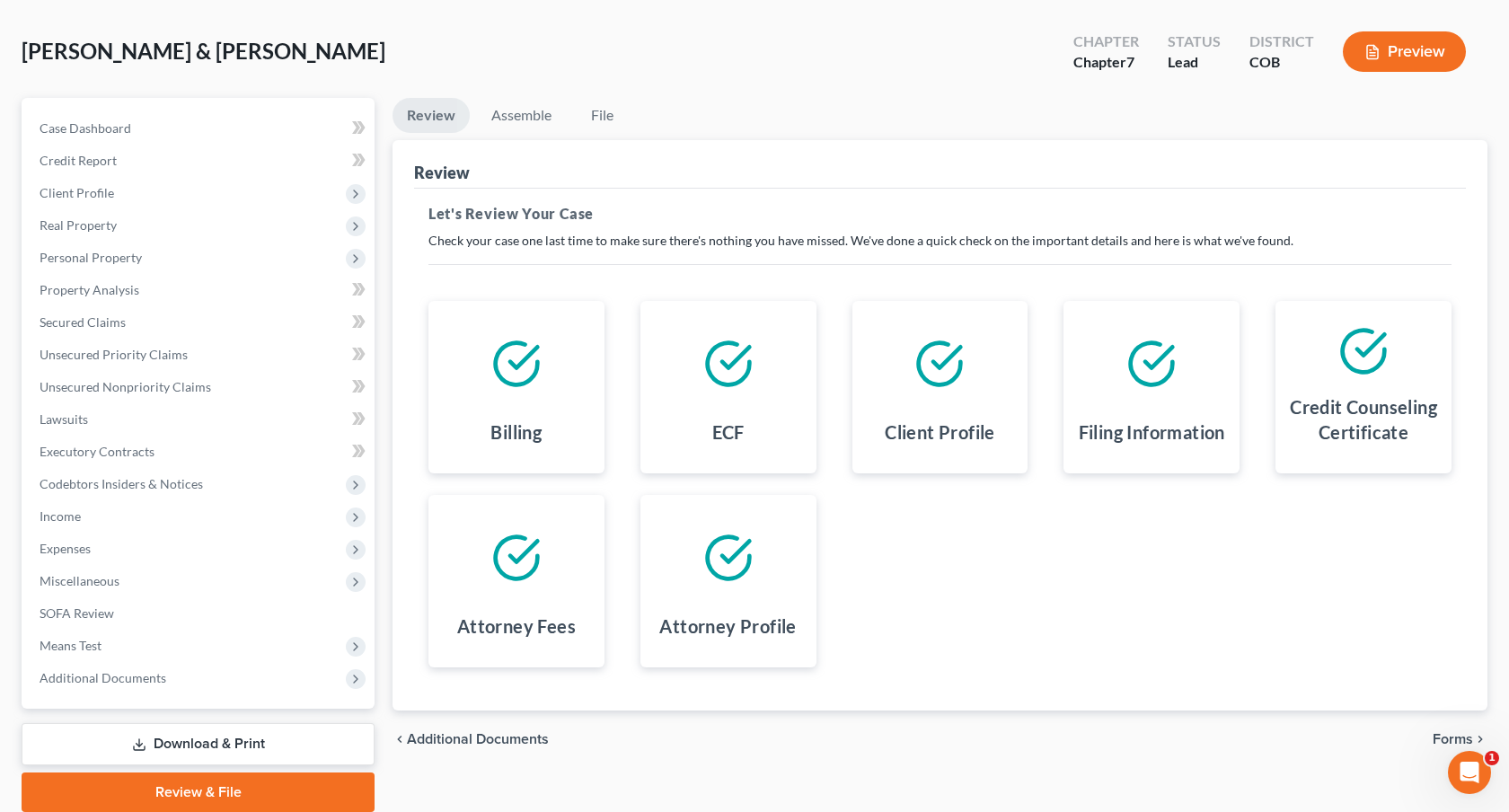
scroll to position [141, 0]
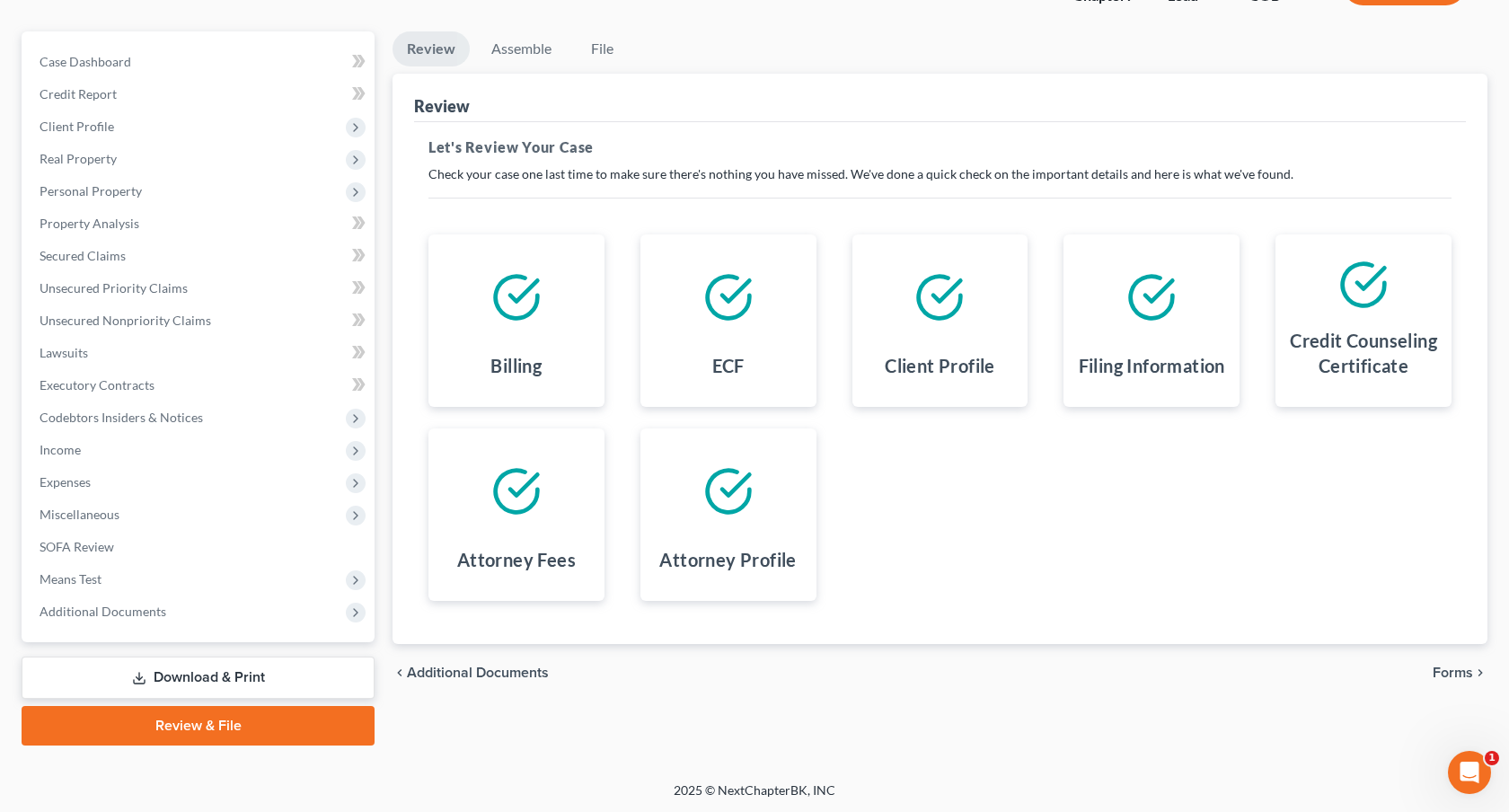
click at [1447, 672] on span "Forms" at bounding box center [1453, 673] width 41 height 14
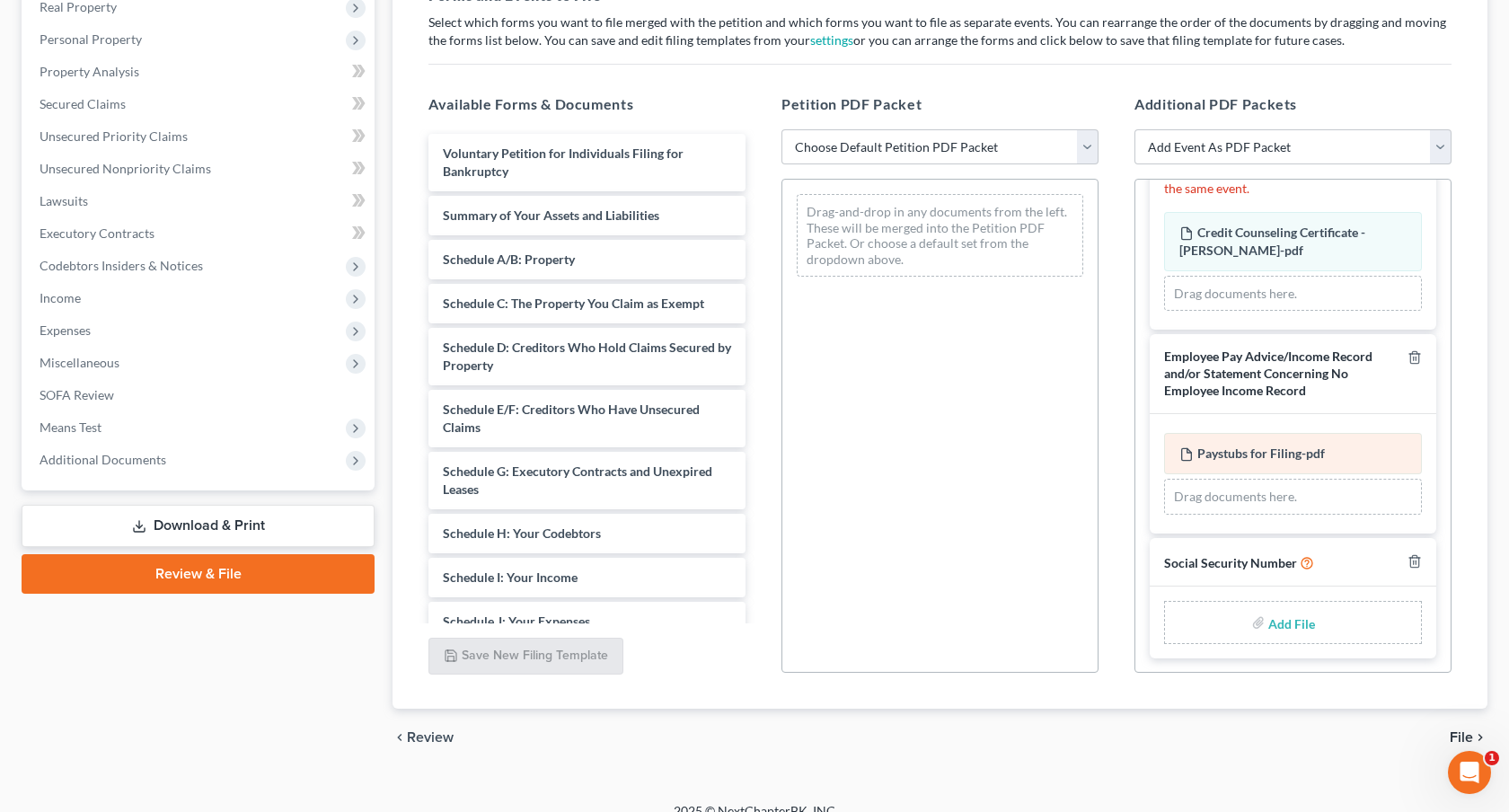
scroll to position [314, 0]
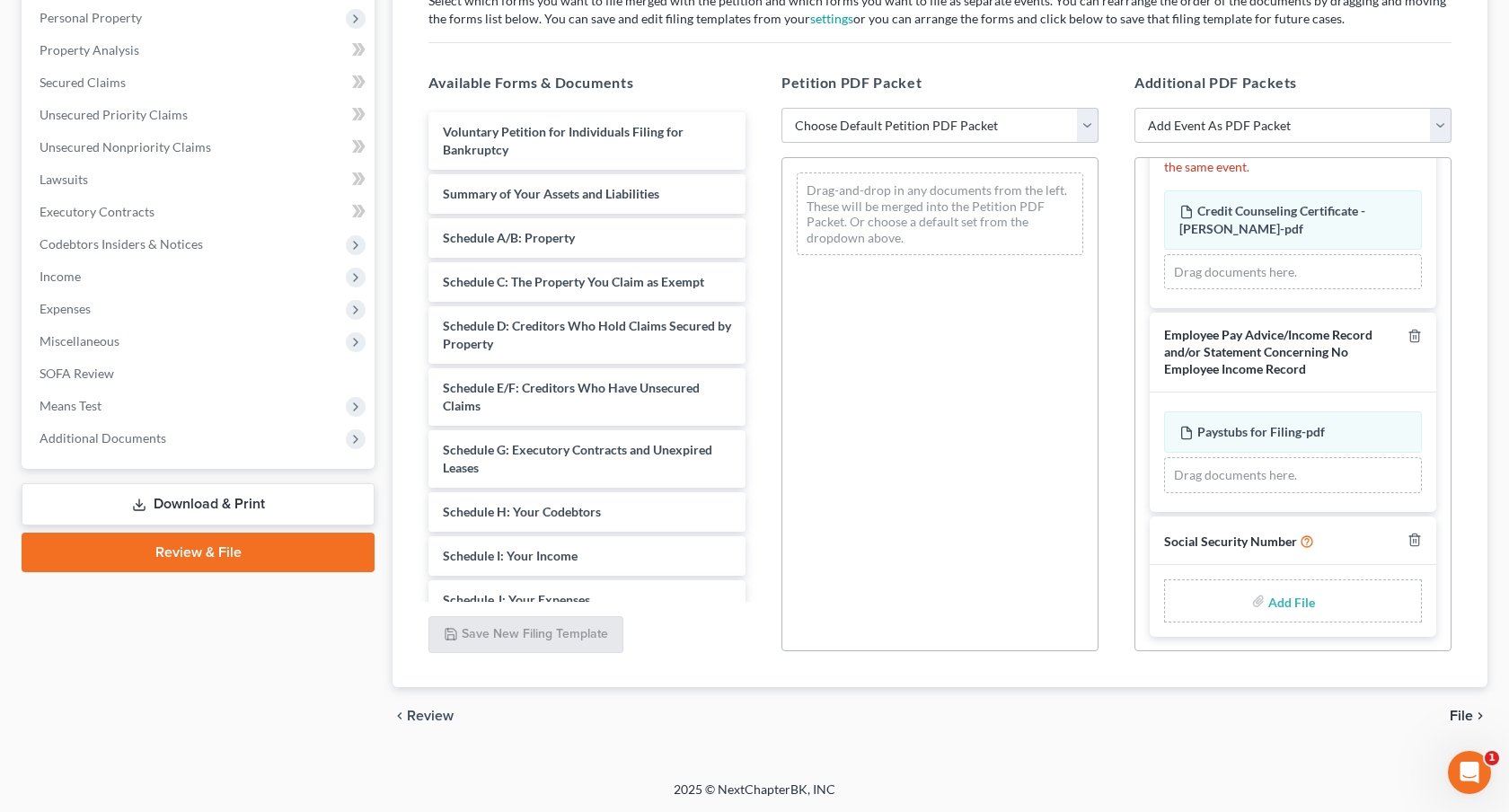
click at [1293, 600] on input "file" at bounding box center [1290, 601] width 43 height 33
type input "C:\fakepath\081725 Statement of Social Security Number.pdf"
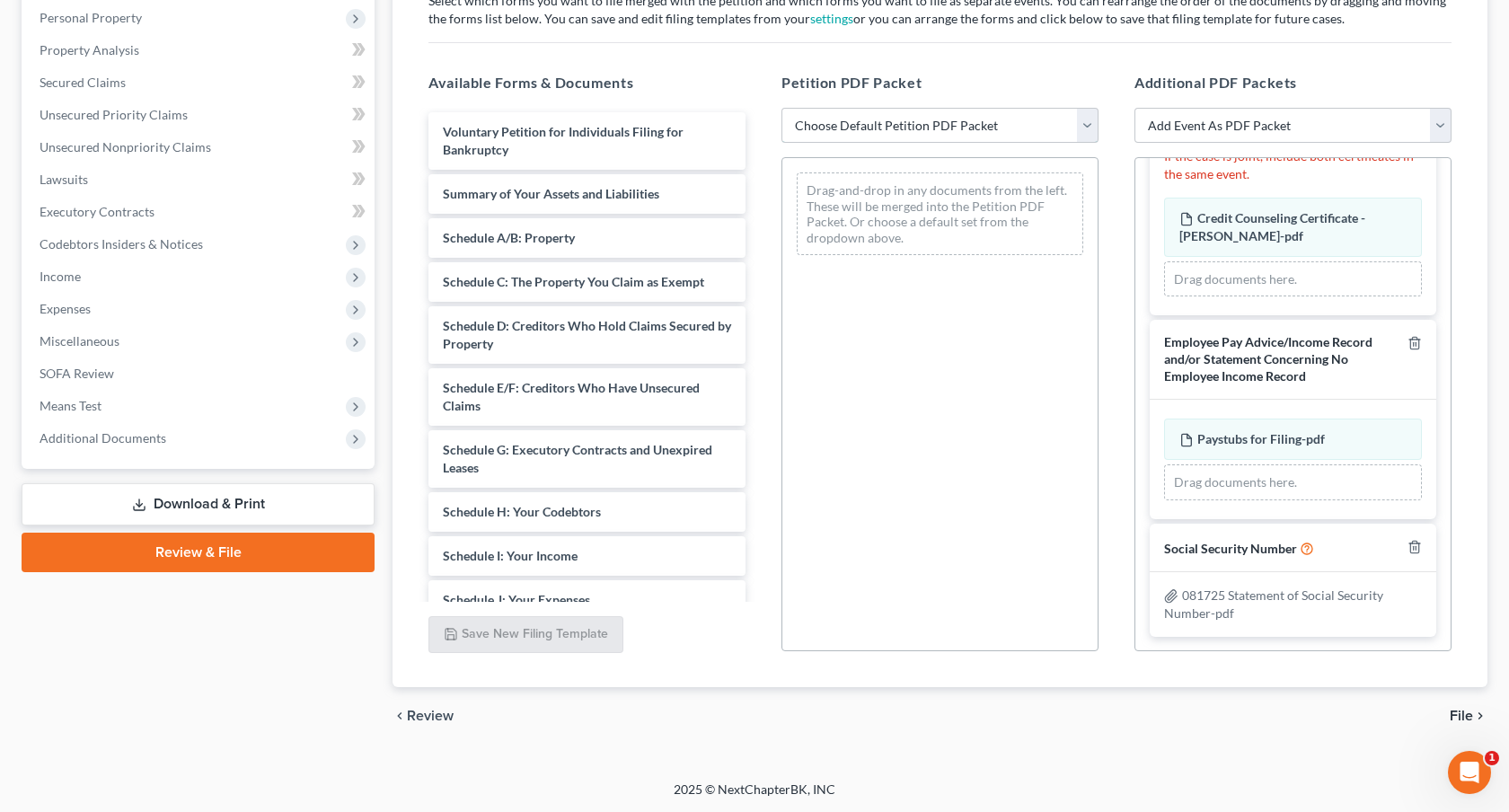
click at [921, 117] on select "Choose Default Petition PDF Packet Emergency Filing (Voluntary Petition and Cre…" at bounding box center [940, 126] width 317 height 36
select select "1"
click at [782, 107] on select "Choose Default Petition PDF Packet Emergency Filing (Voluntary Petition and Cre…" at bounding box center [940, 126] width 317 height 36
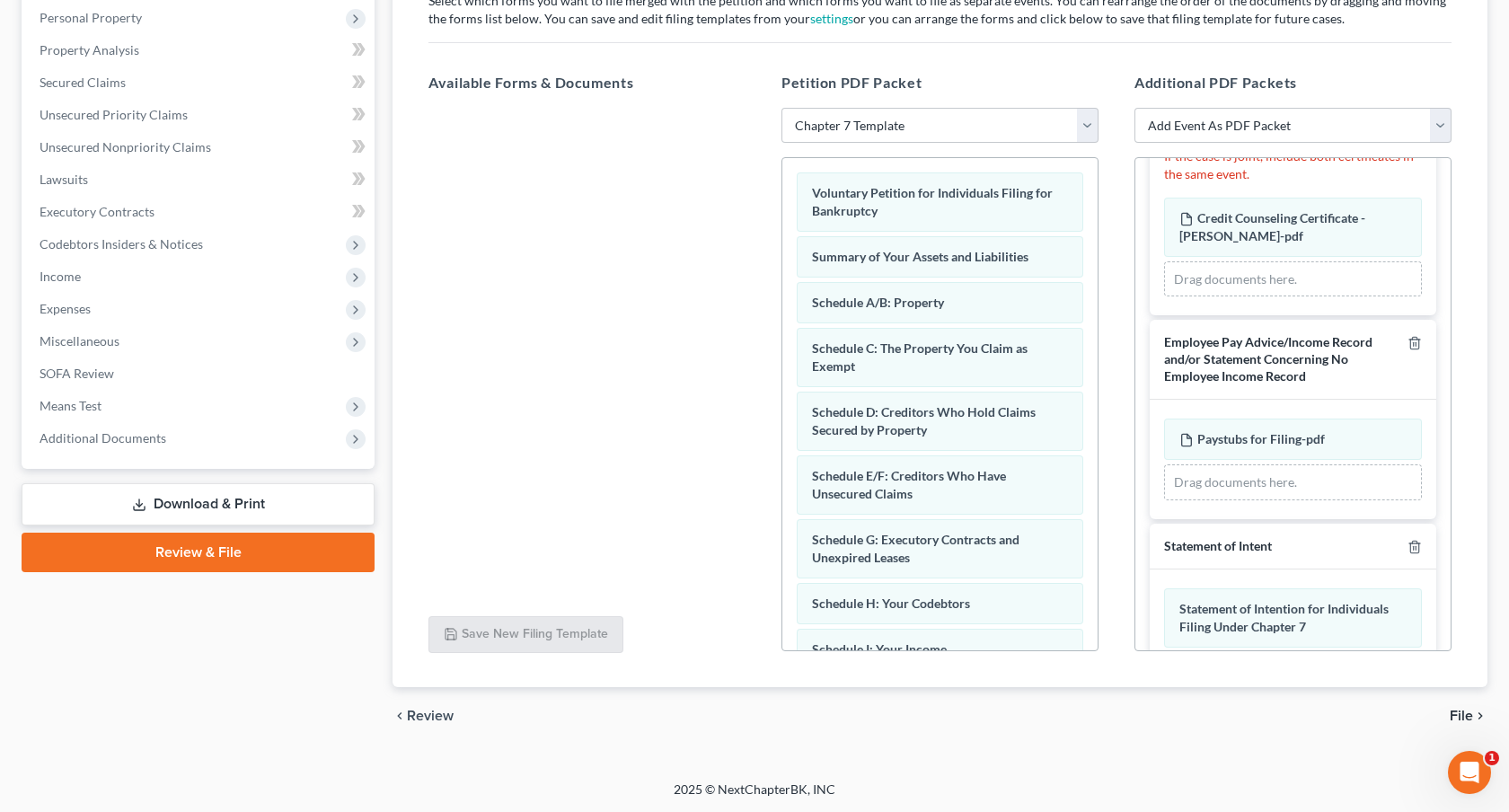
click at [1466, 714] on span "File" at bounding box center [1462, 715] width 23 height 14
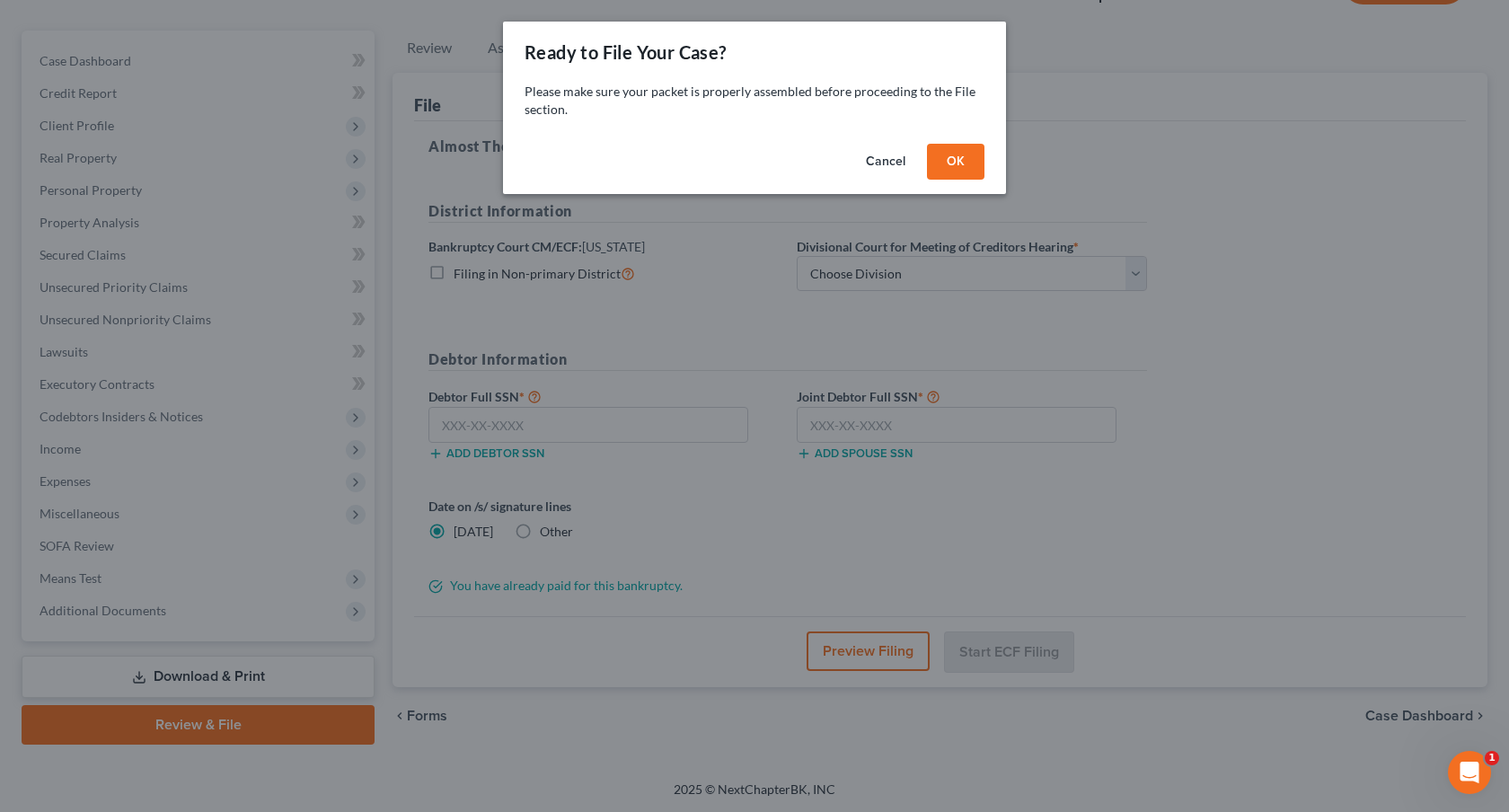
click at [959, 160] on button "OK" at bounding box center [956, 162] width 58 height 36
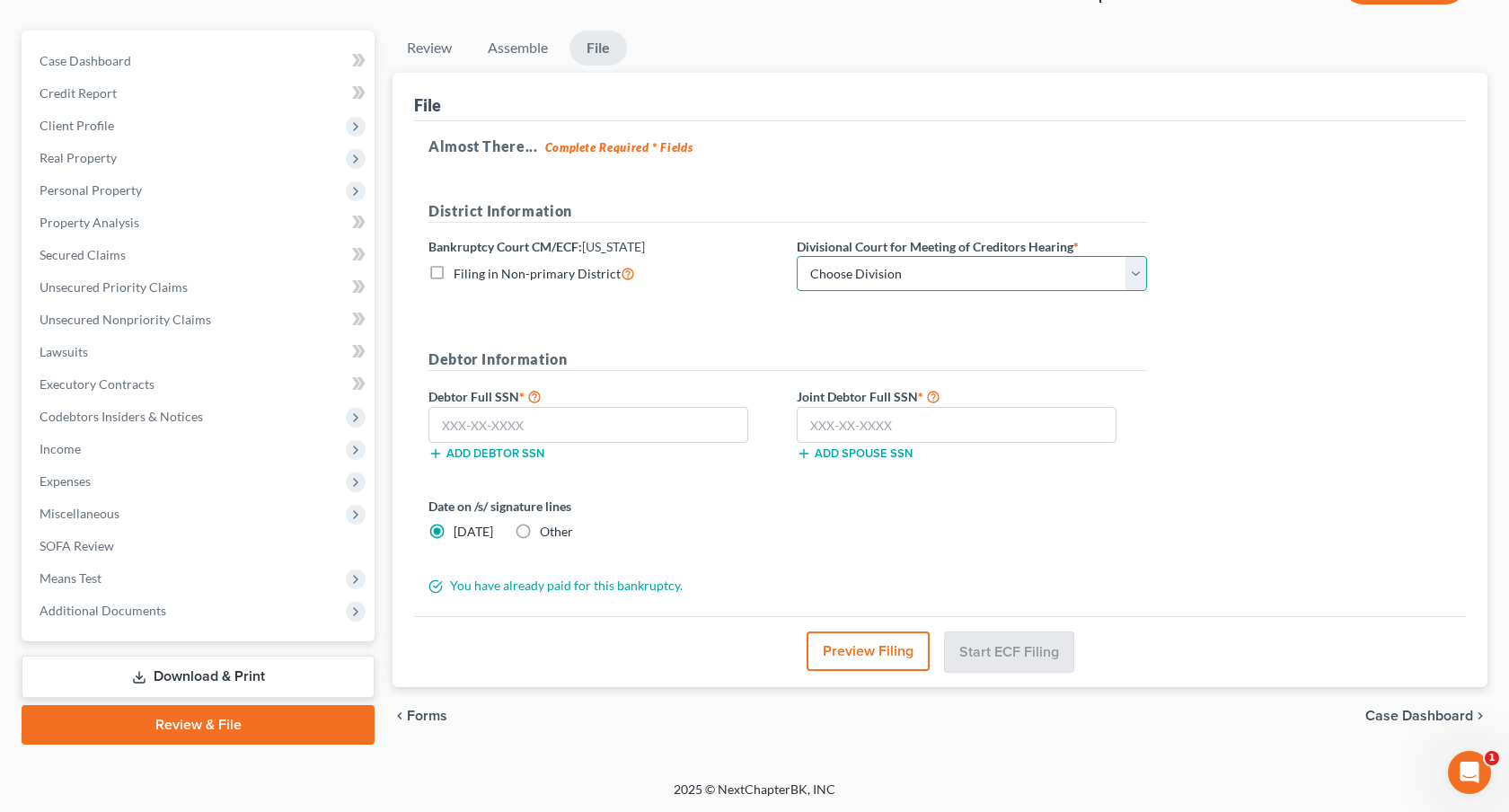
click at [939, 275] on select "Choose Division Denver" at bounding box center [972, 274] width 351 height 36
select select "0"
click at [797, 256] on select "Choose Division Denver" at bounding box center [972, 274] width 351 height 36
click at [708, 425] on input "text" at bounding box center [588, 425] width 320 height 36
click at [819, 428] on input "text" at bounding box center [957, 425] width 320 height 36
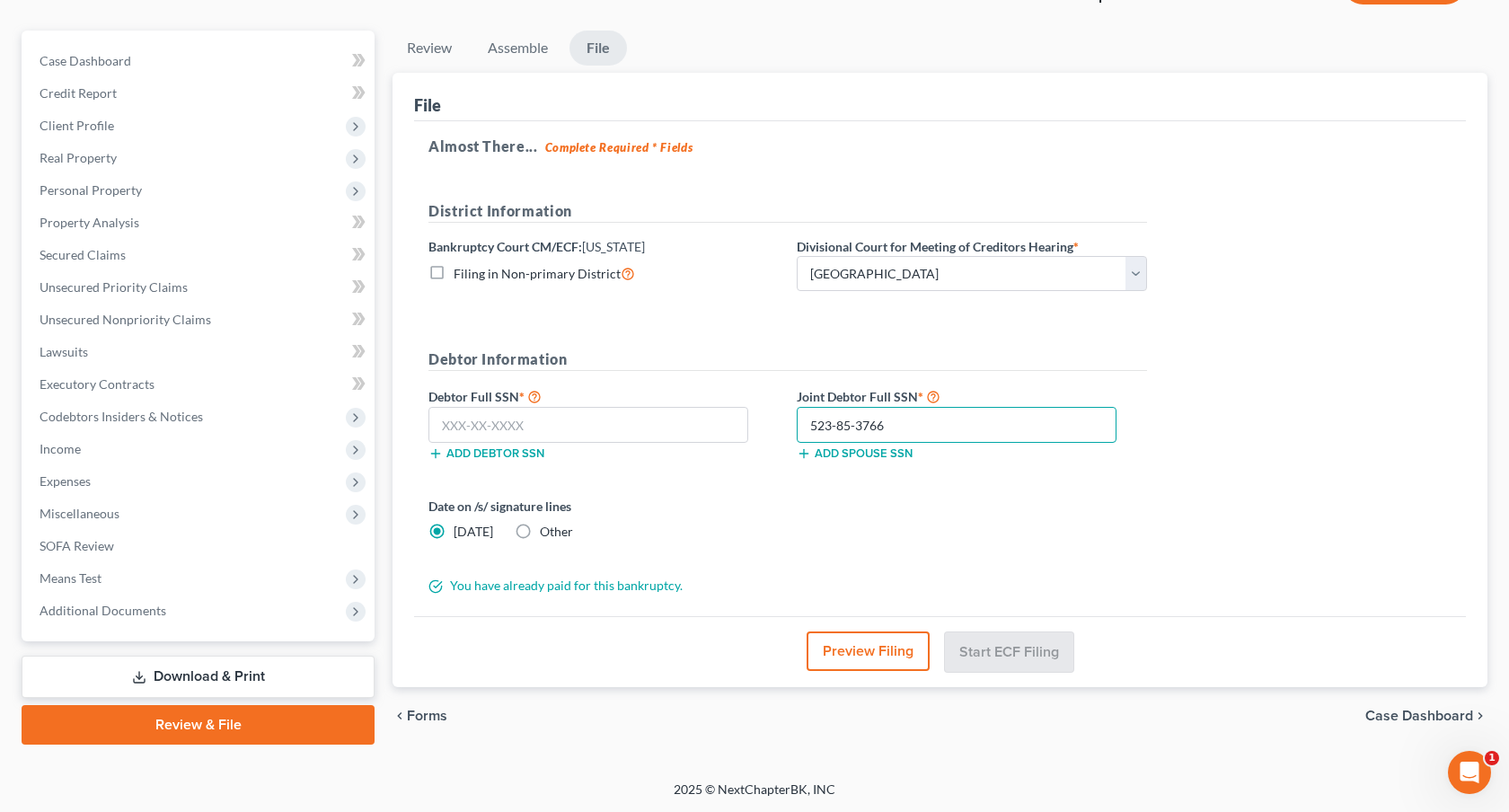
type input "523-85-3766"
click at [492, 417] on input "text" at bounding box center [588, 425] width 320 height 36
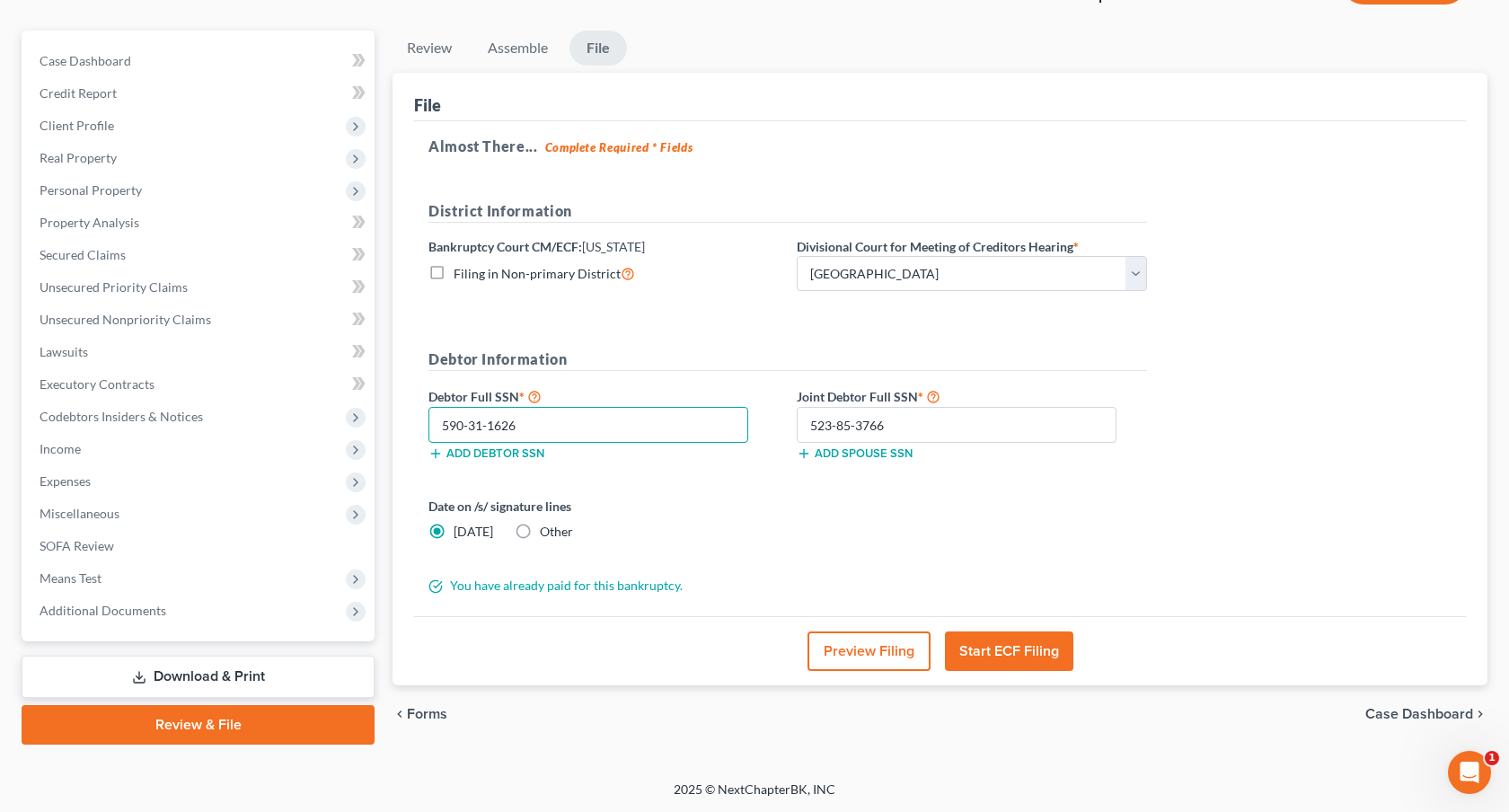
scroll to position [141, 0]
type input "590-31-1626"
click at [972, 640] on button "Start ECF Filing" at bounding box center [1009, 652] width 128 height 40
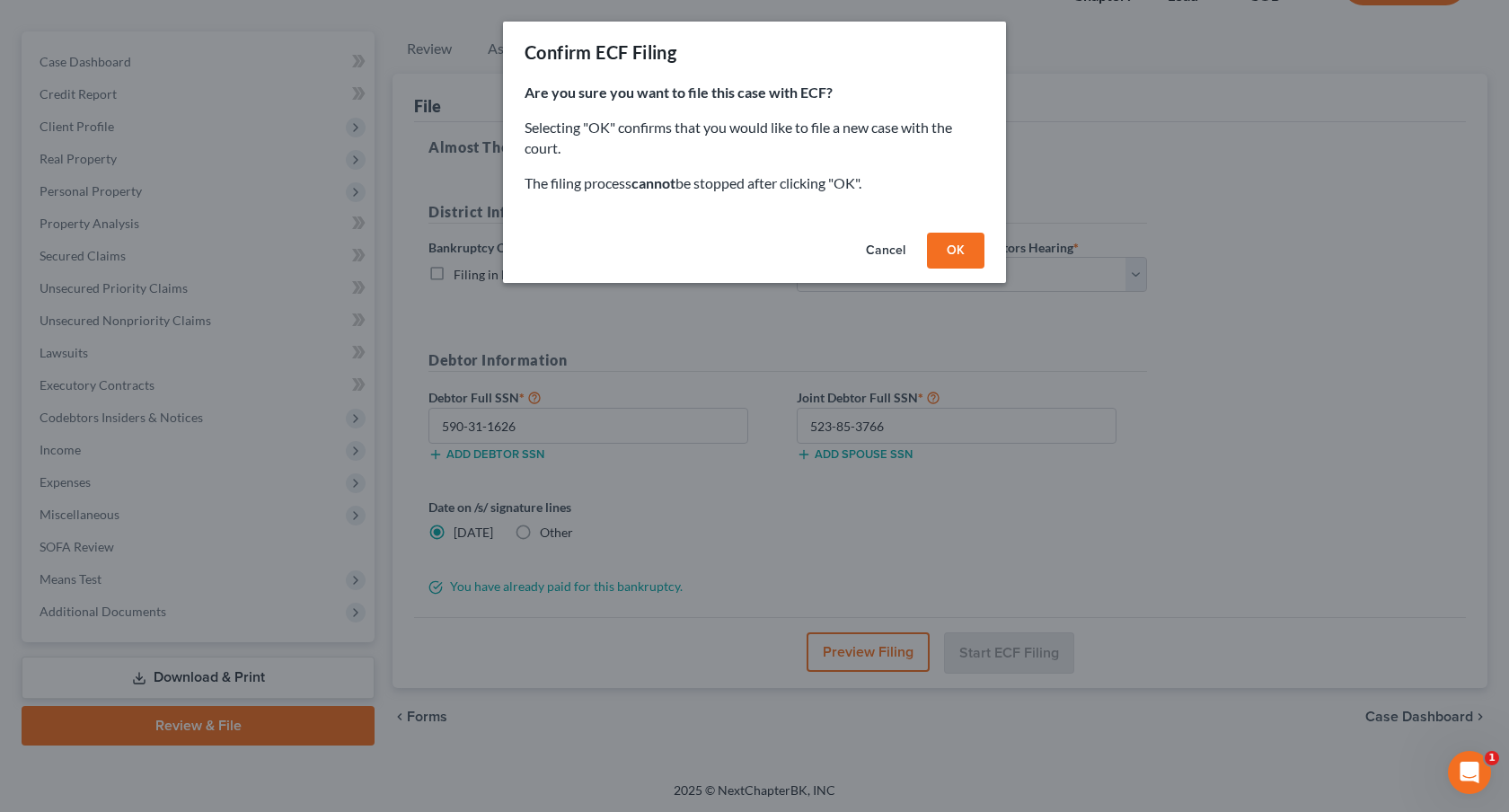
click at [959, 238] on button "OK" at bounding box center [956, 250] width 58 height 36
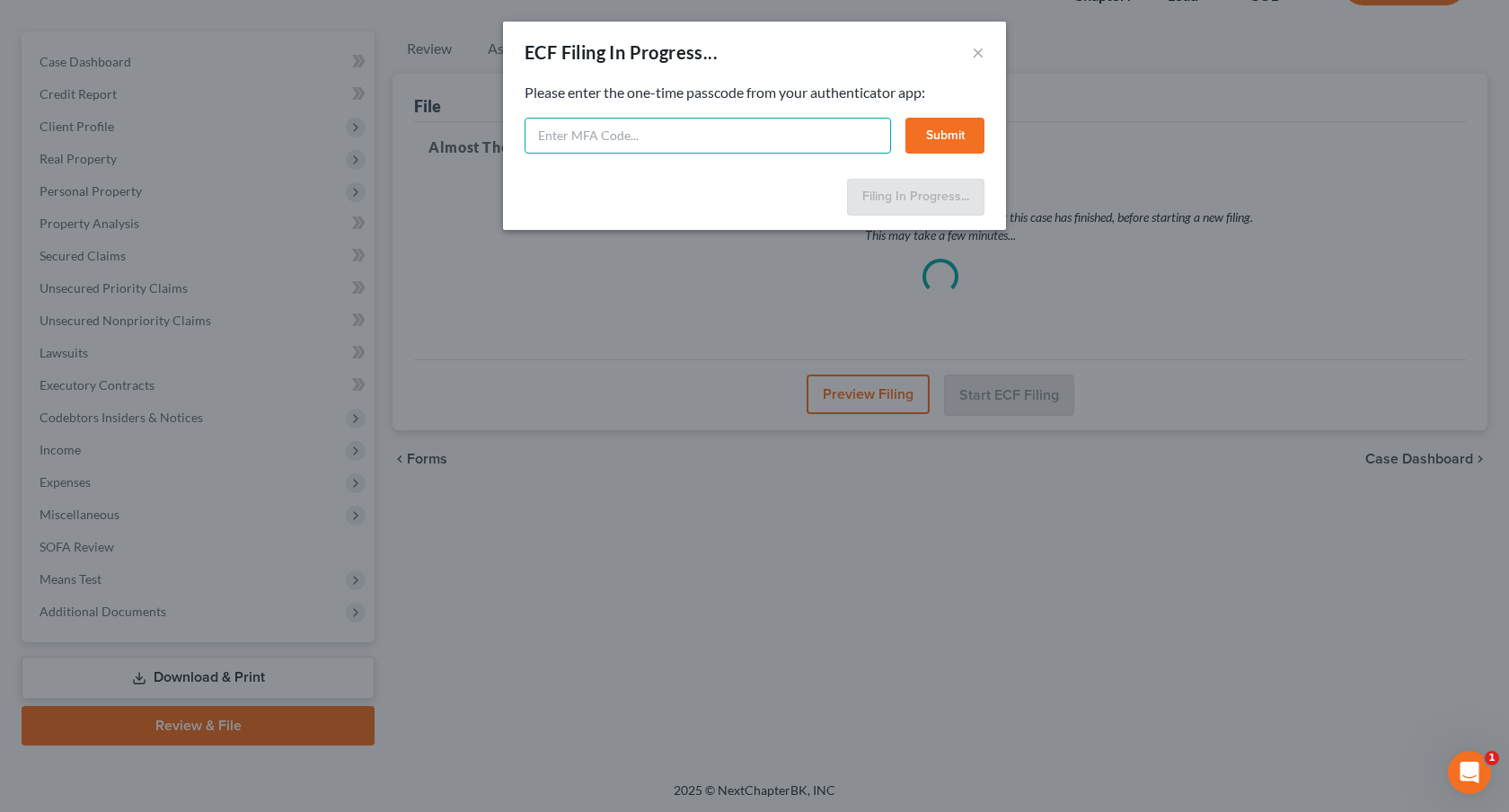
click at [673, 137] on input "text" at bounding box center [708, 135] width 367 height 36
type input "204417"
click at [931, 141] on button "Submit" at bounding box center [944, 135] width 79 height 36
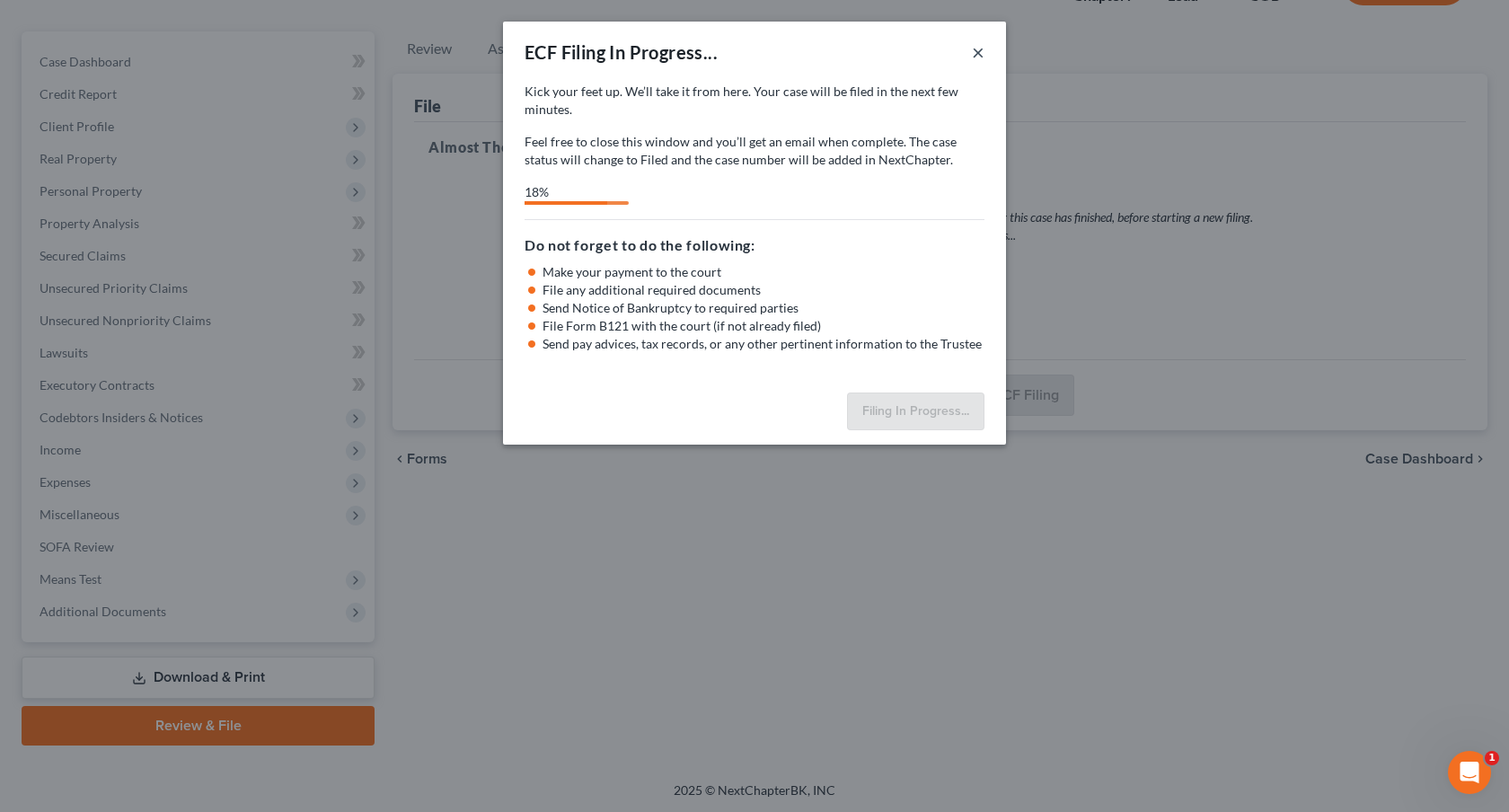
click at [981, 53] on button "×" at bounding box center [979, 52] width 13 height 22
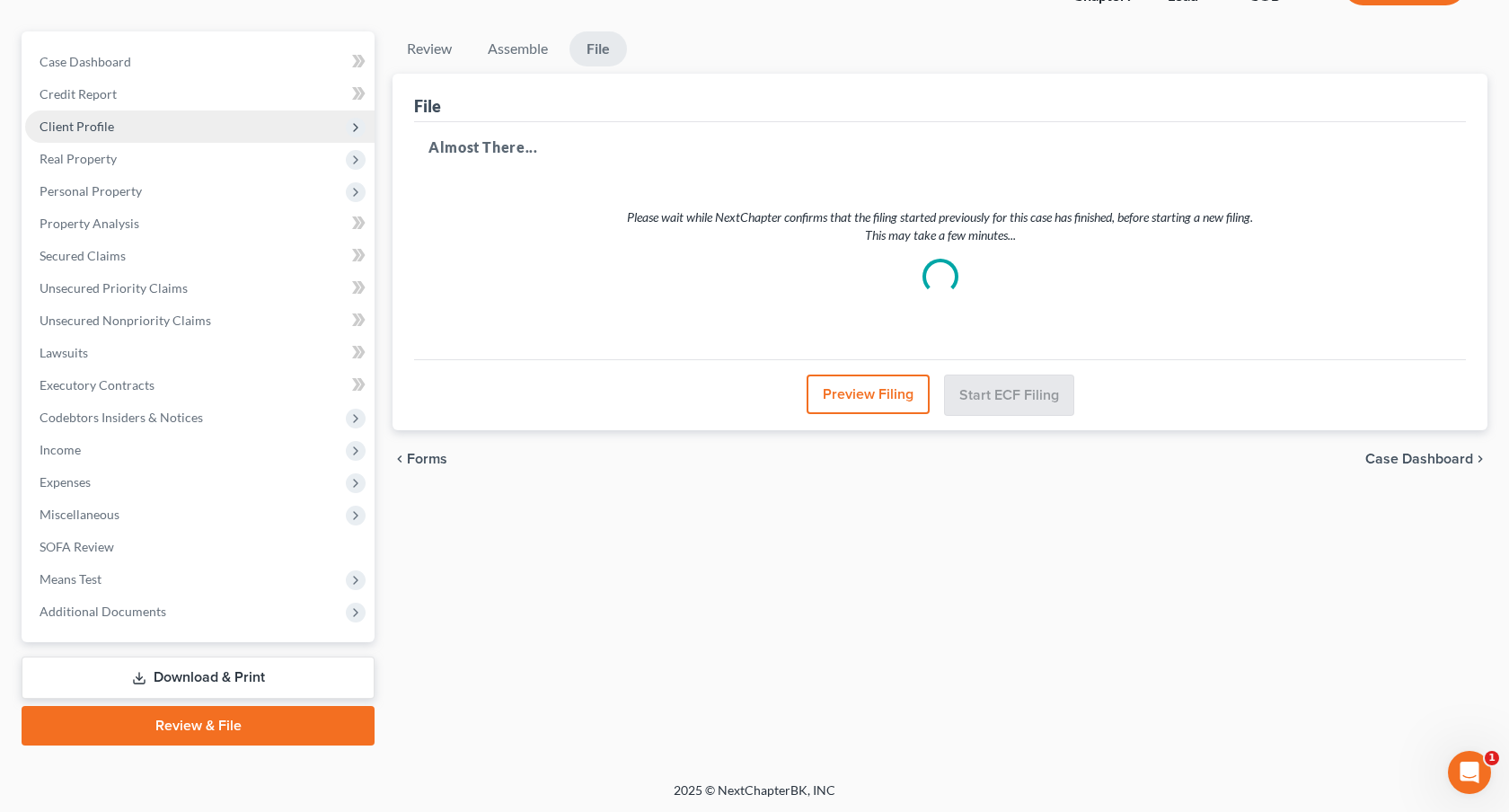
scroll to position [0, 0]
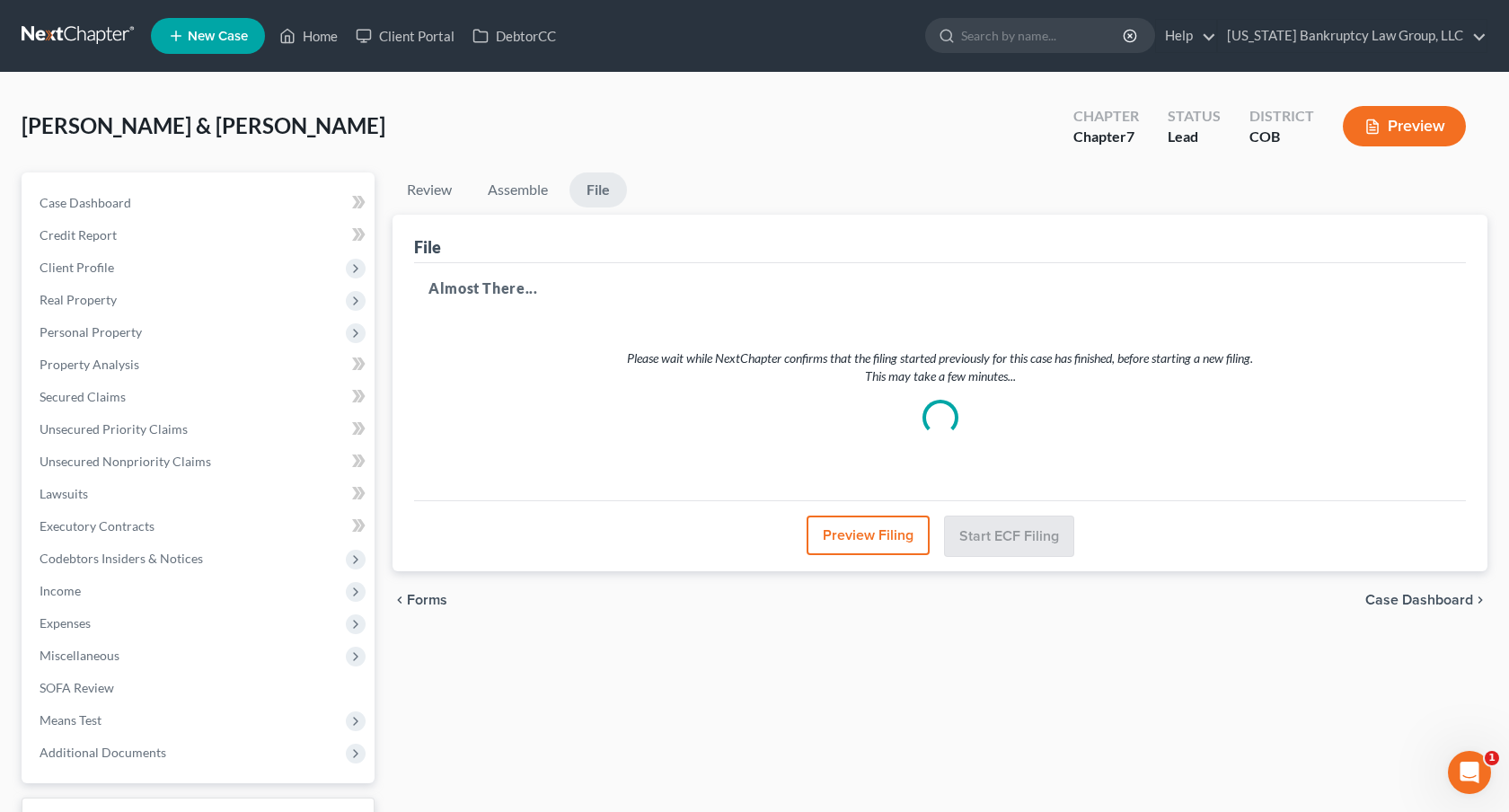
click at [101, 41] on link at bounding box center [79, 36] width 115 height 33
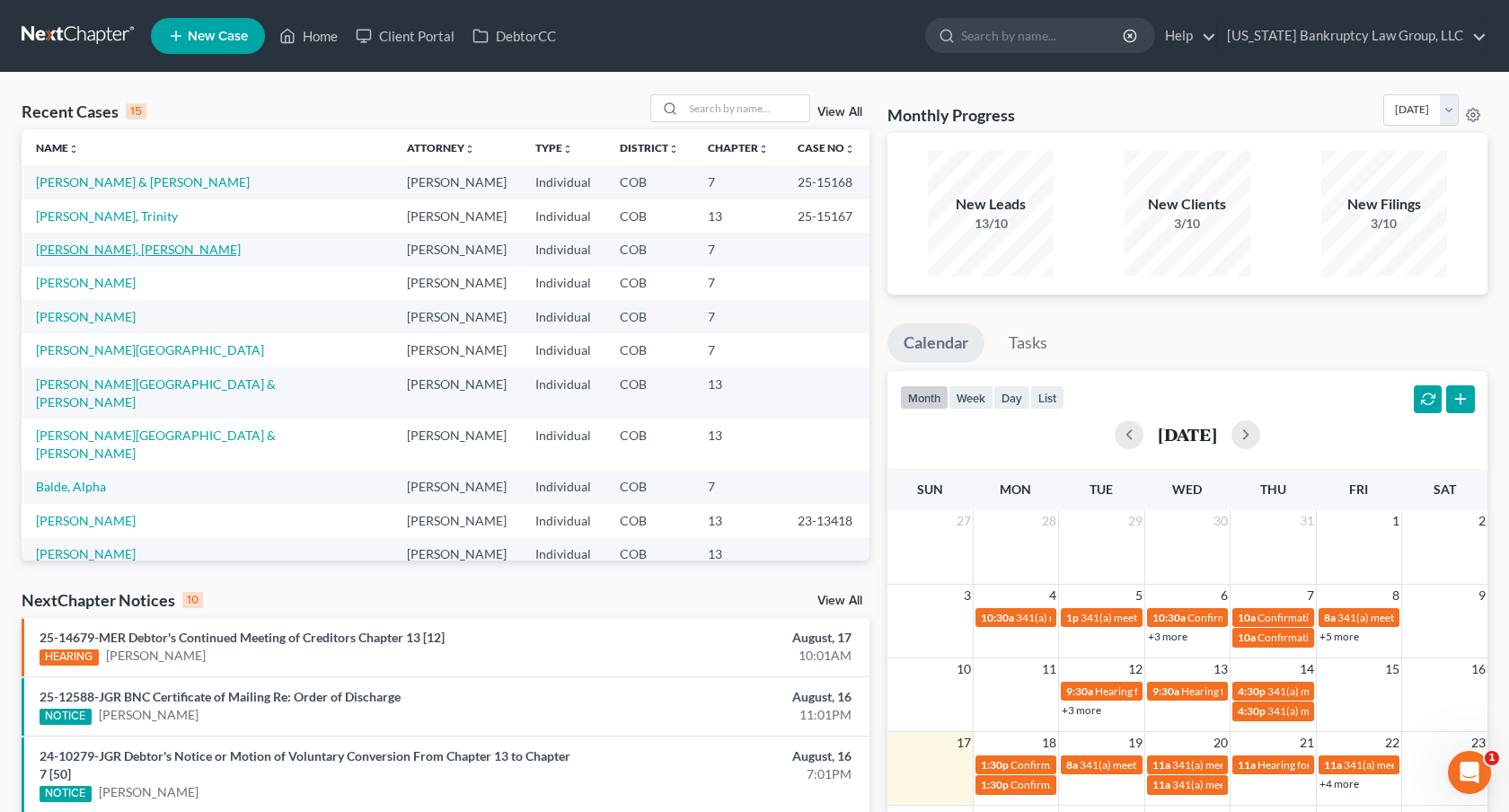
click at [119, 248] on link "Russell, McKinnzie" at bounding box center [138, 248] width 205 height 15
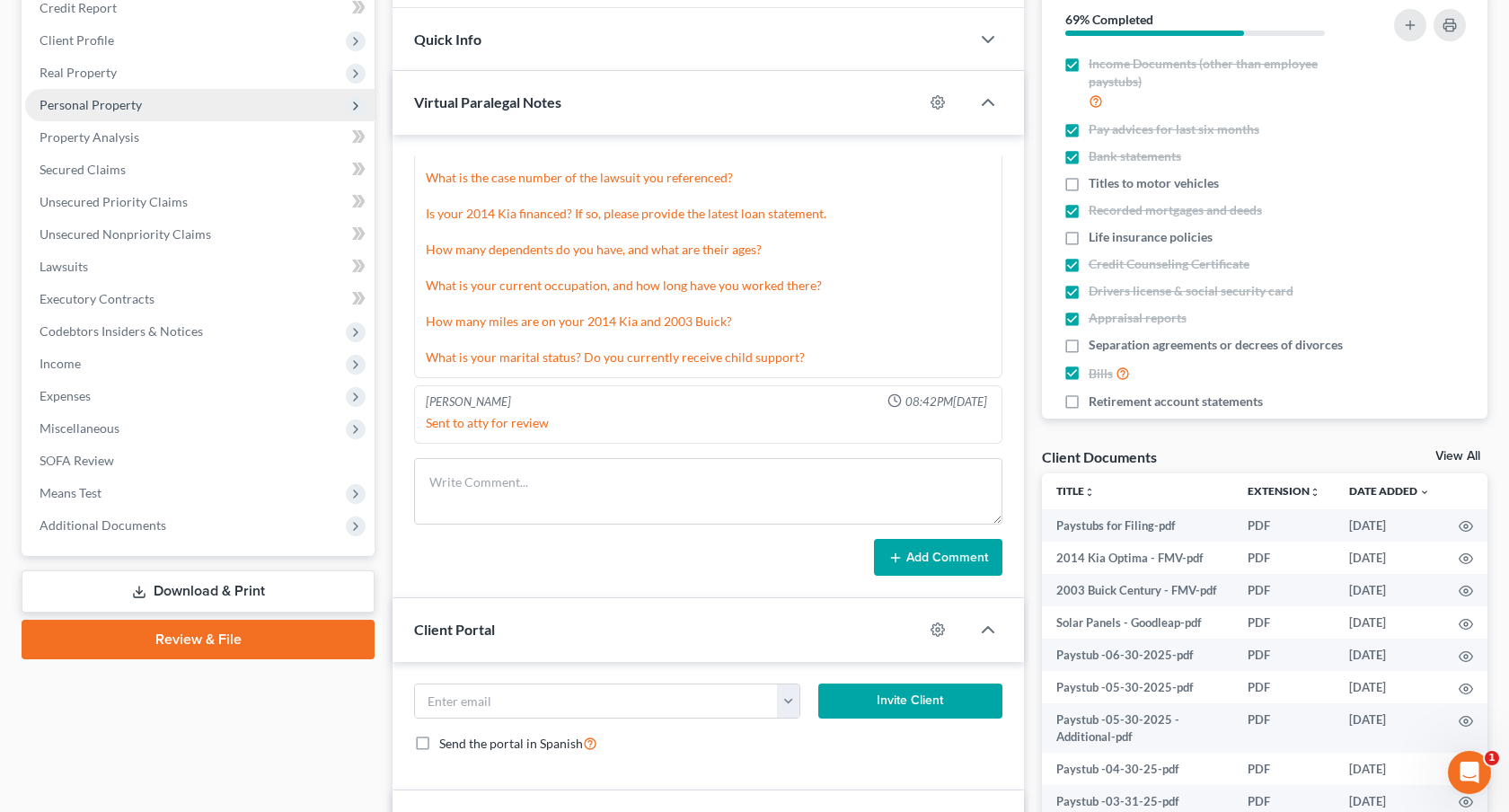
scroll to position [261, 0]
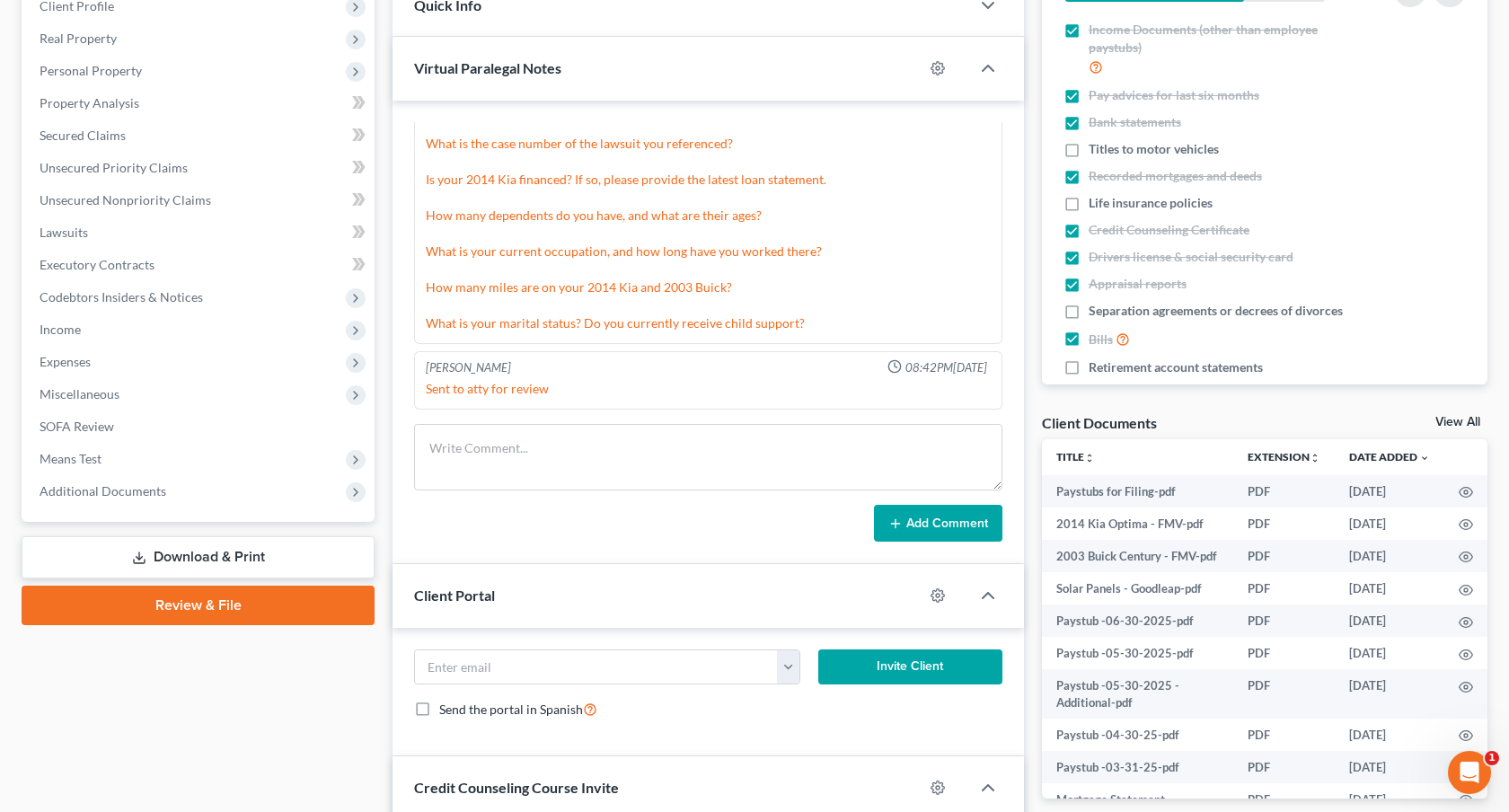
click at [228, 606] on link "Review & File" at bounding box center [198, 605] width 353 height 40
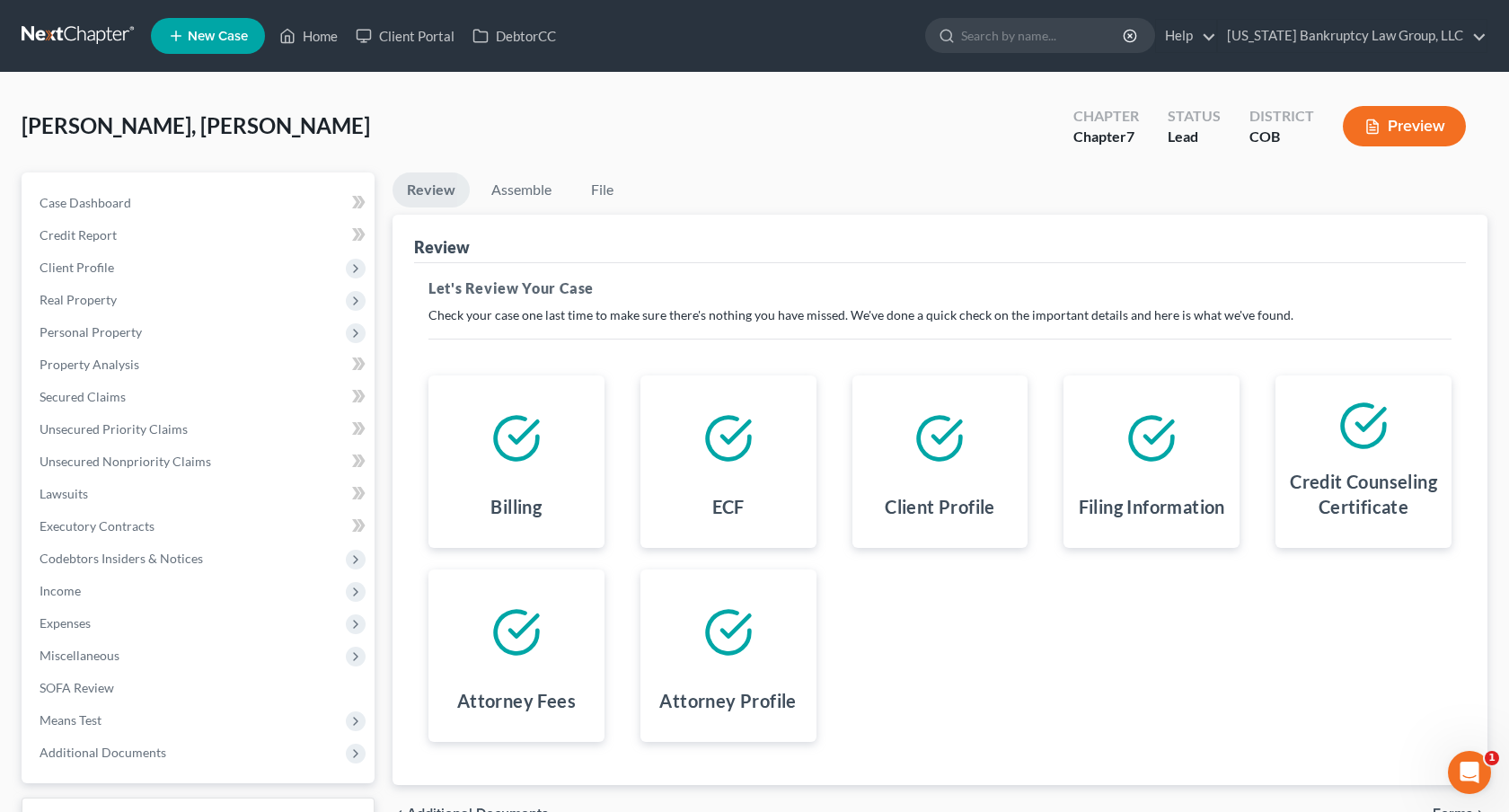
scroll to position [141, 0]
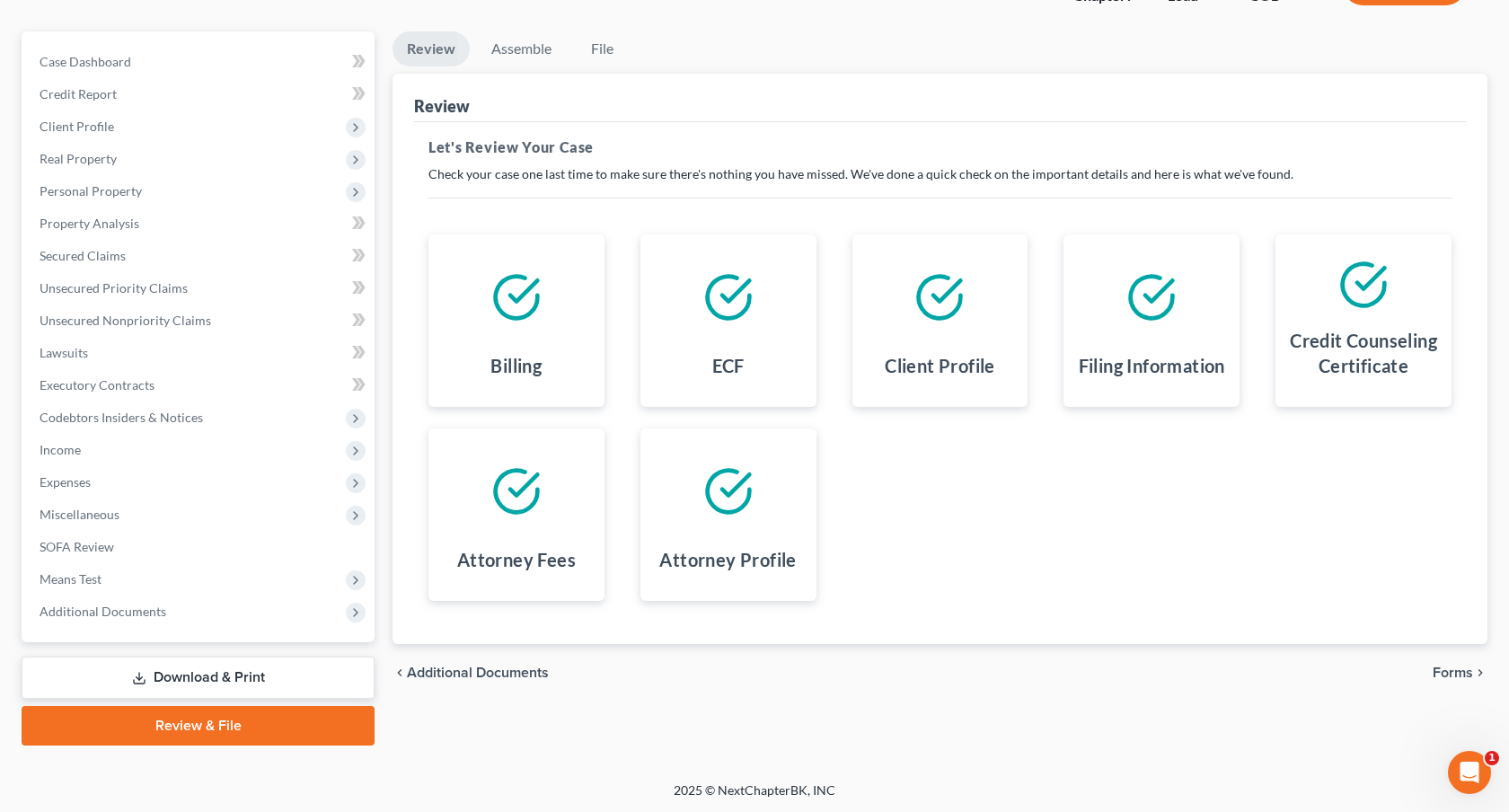
click at [1451, 672] on span "Forms" at bounding box center [1453, 673] width 41 height 14
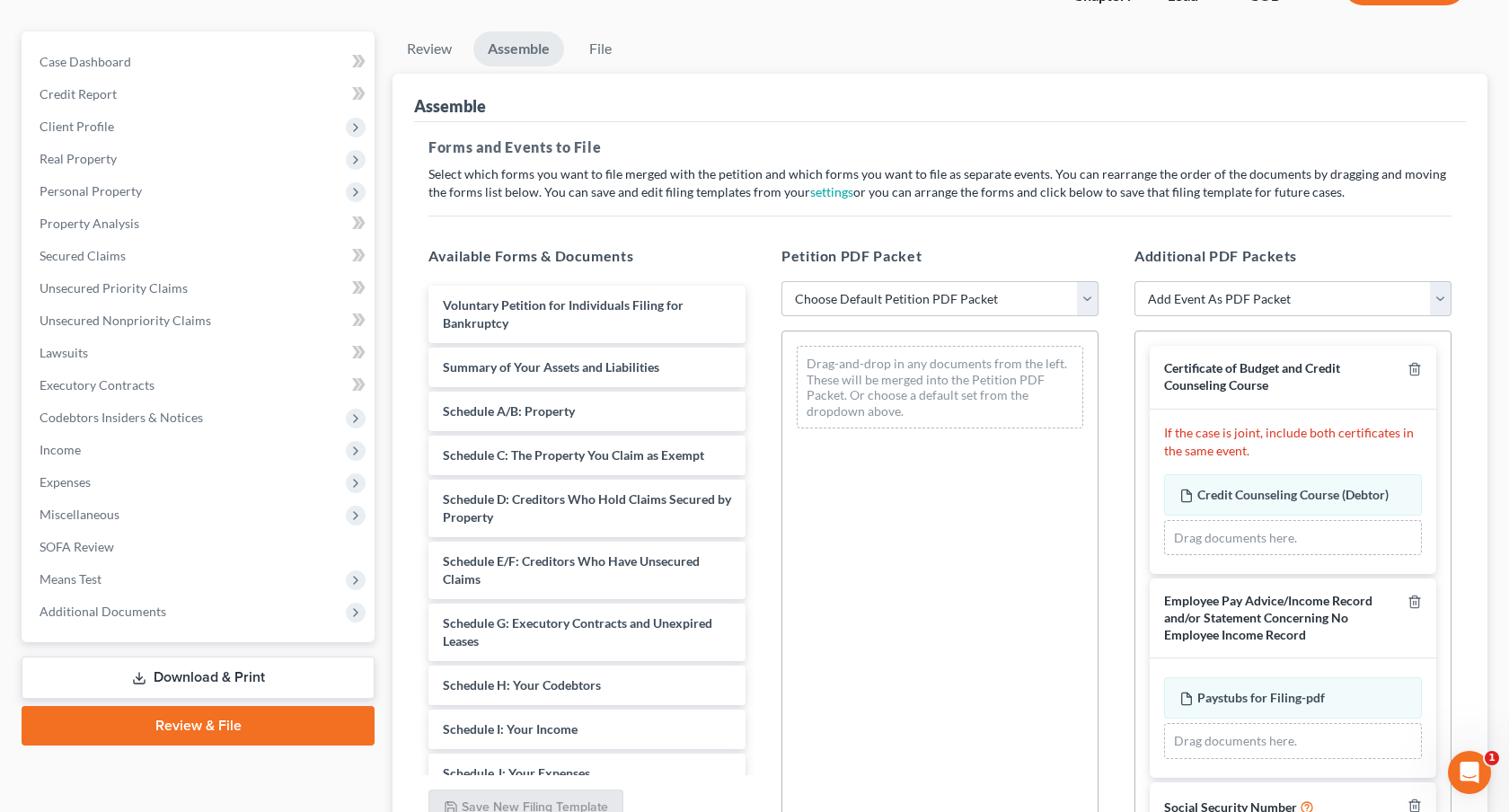
scroll to position [92, 0]
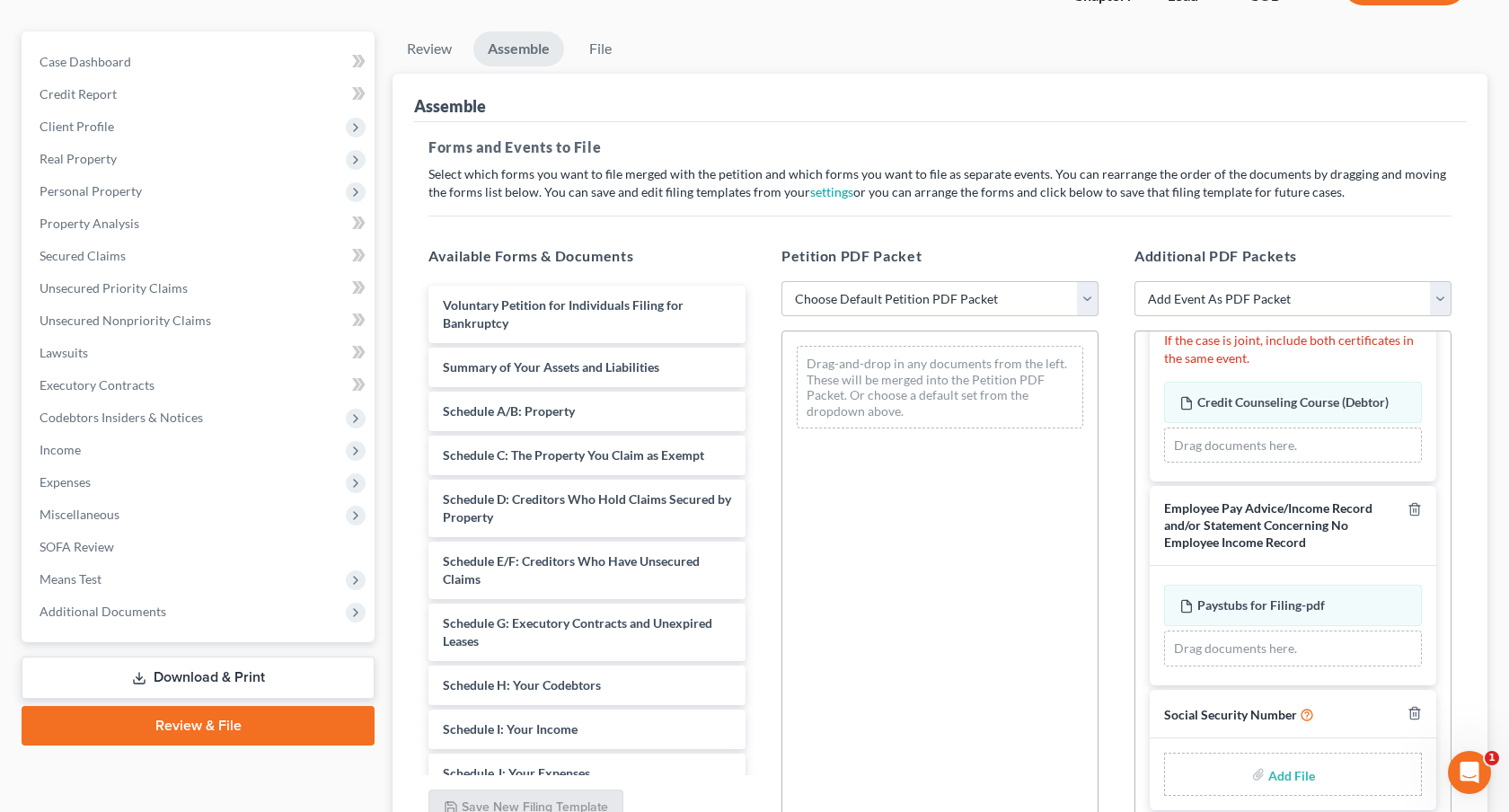
click at [1293, 773] on input "file" at bounding box center [1290, 774] width 43 height 33
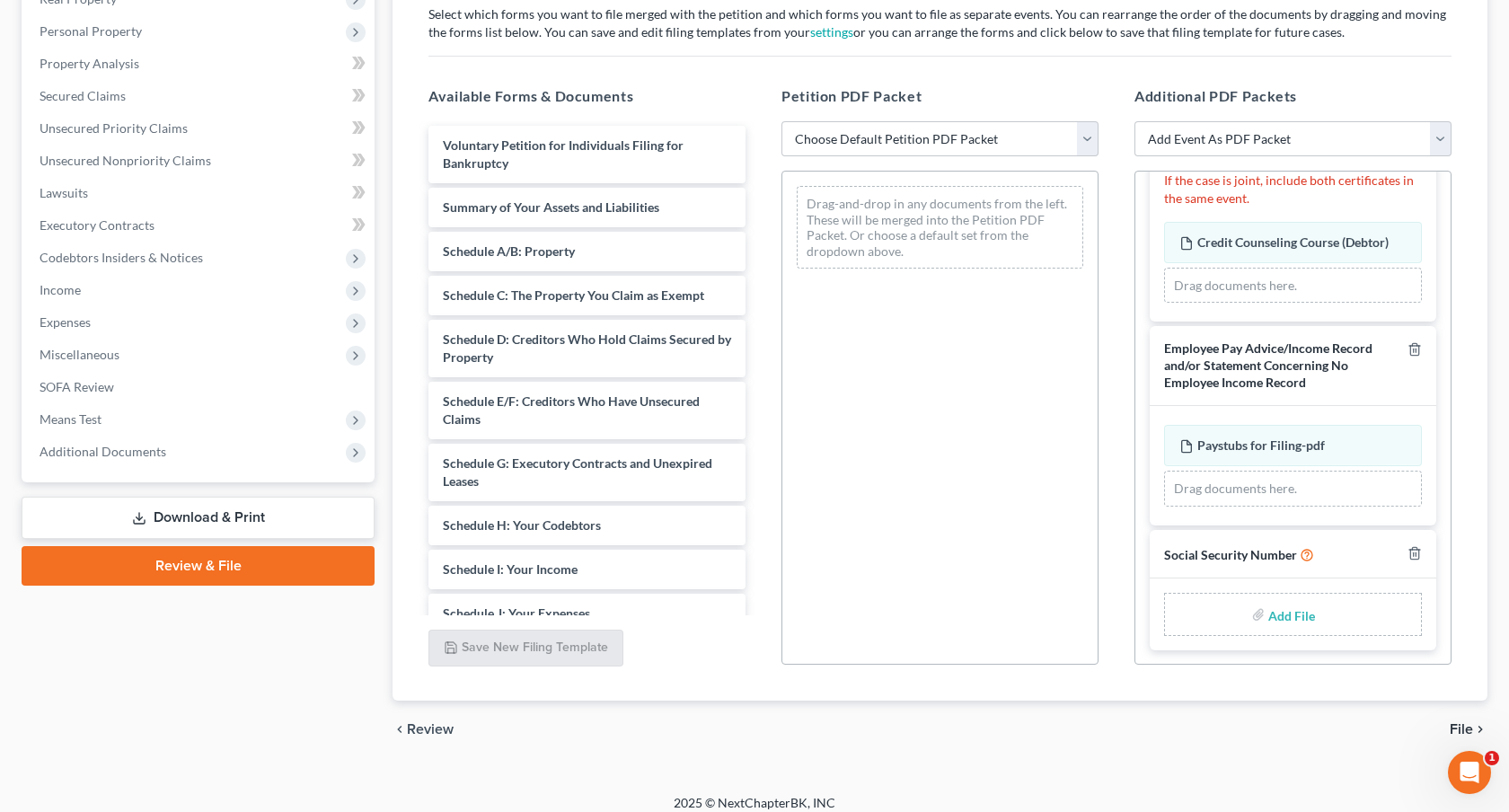
scroll to position [314, 0]
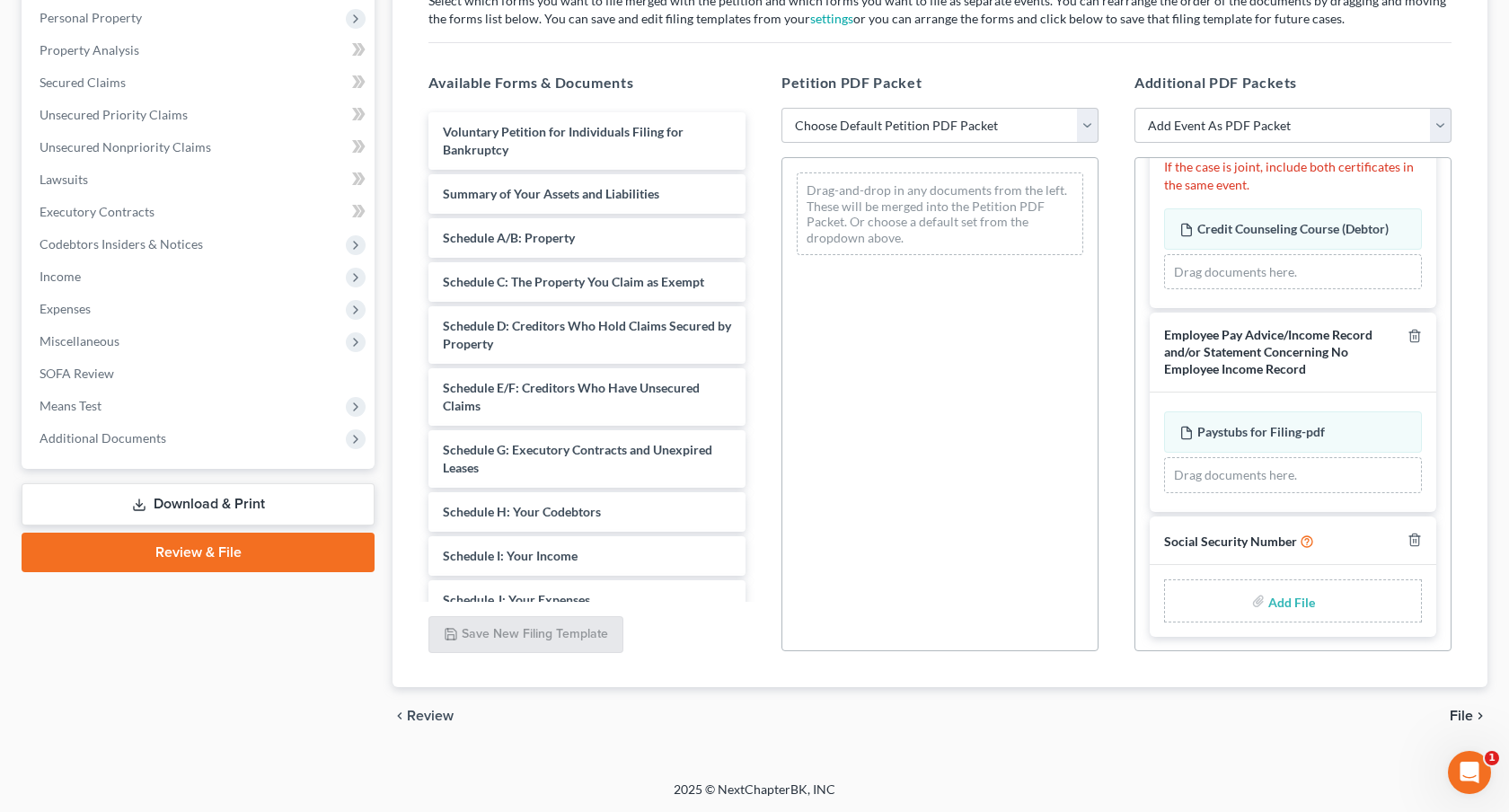
click at [1292, 596] on input "file" at bounding box center [1290, 601] width 43 height 33
type input "C:\fakepath\081725 Statement of Social Security Number.pdf"
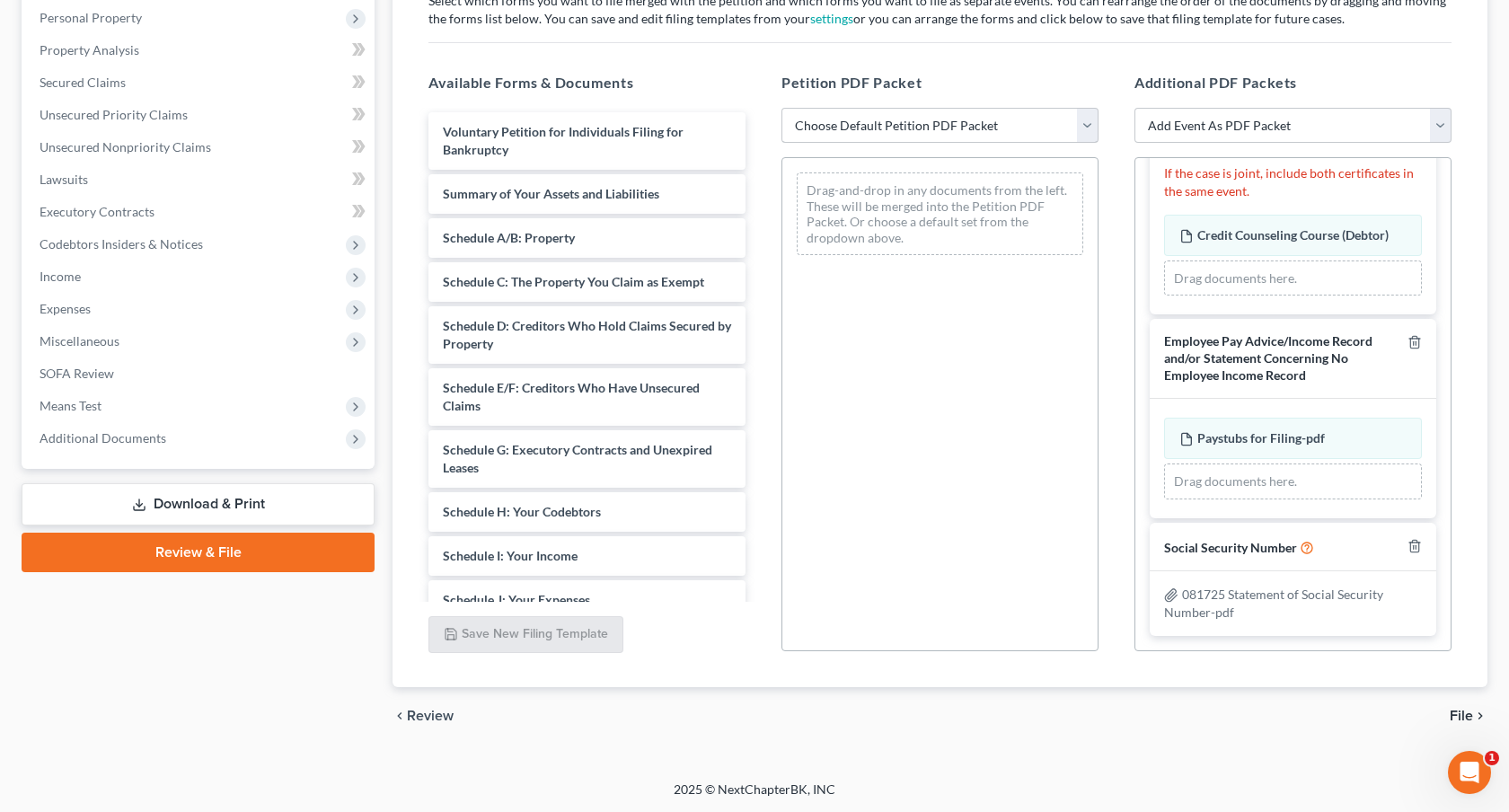
scroll to position [85, 0]
click at [892, 132] on select "Choose Default Petition PDF Packet Emergency Filing (Voluntary Petition and Cre…" at bounding box center [940, 126] width 317 height 36
select select "1"
click at [782, 107] on select "Choose Default Petition PDF Packet Emergency Filing (Voluntary Petition and Cre…" at bounding box center [940, 126] width 317 height 36
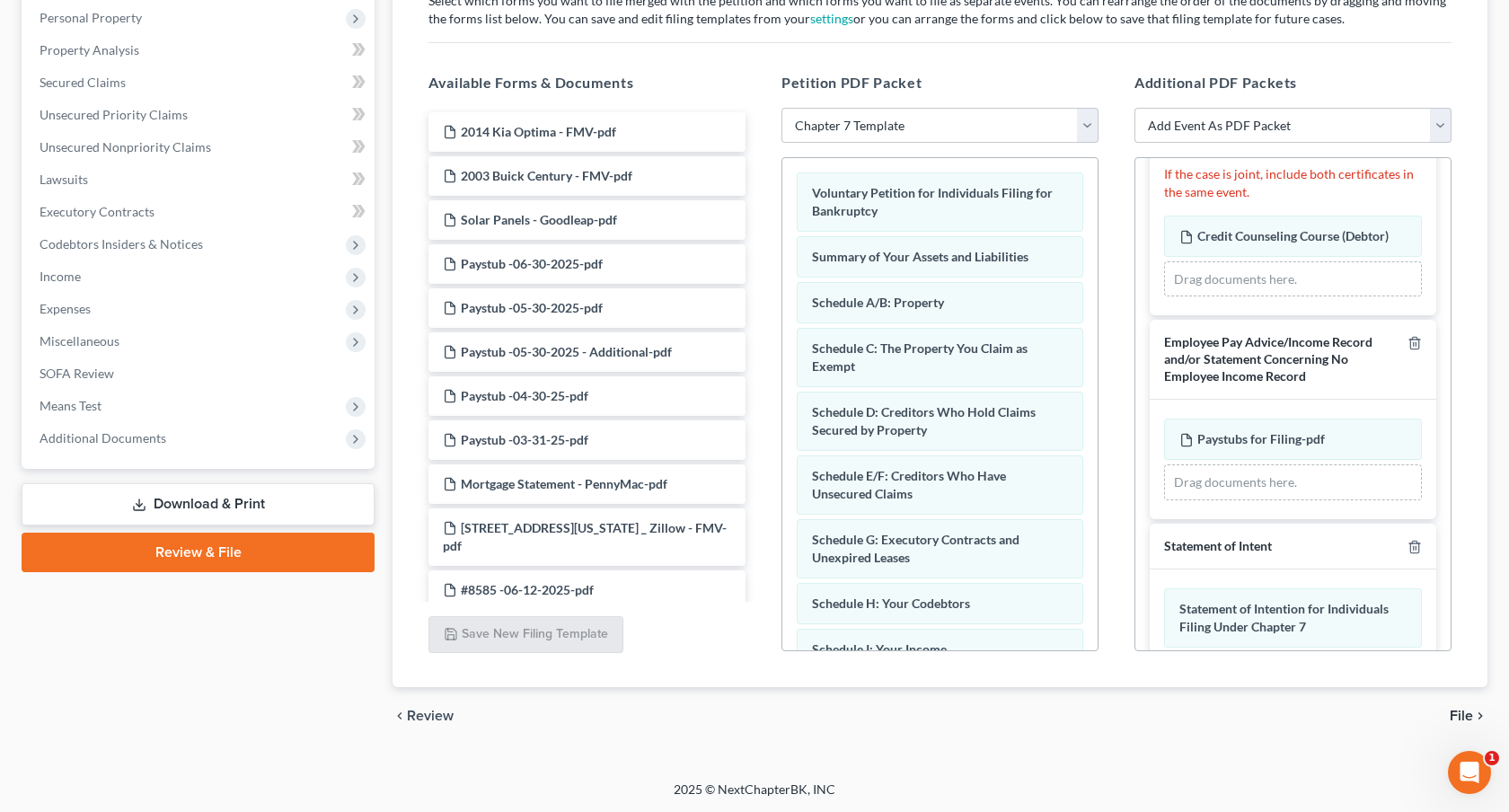
click at [1453, 712] on span "File" at bounding box center [1462, 715] width 23 height 14
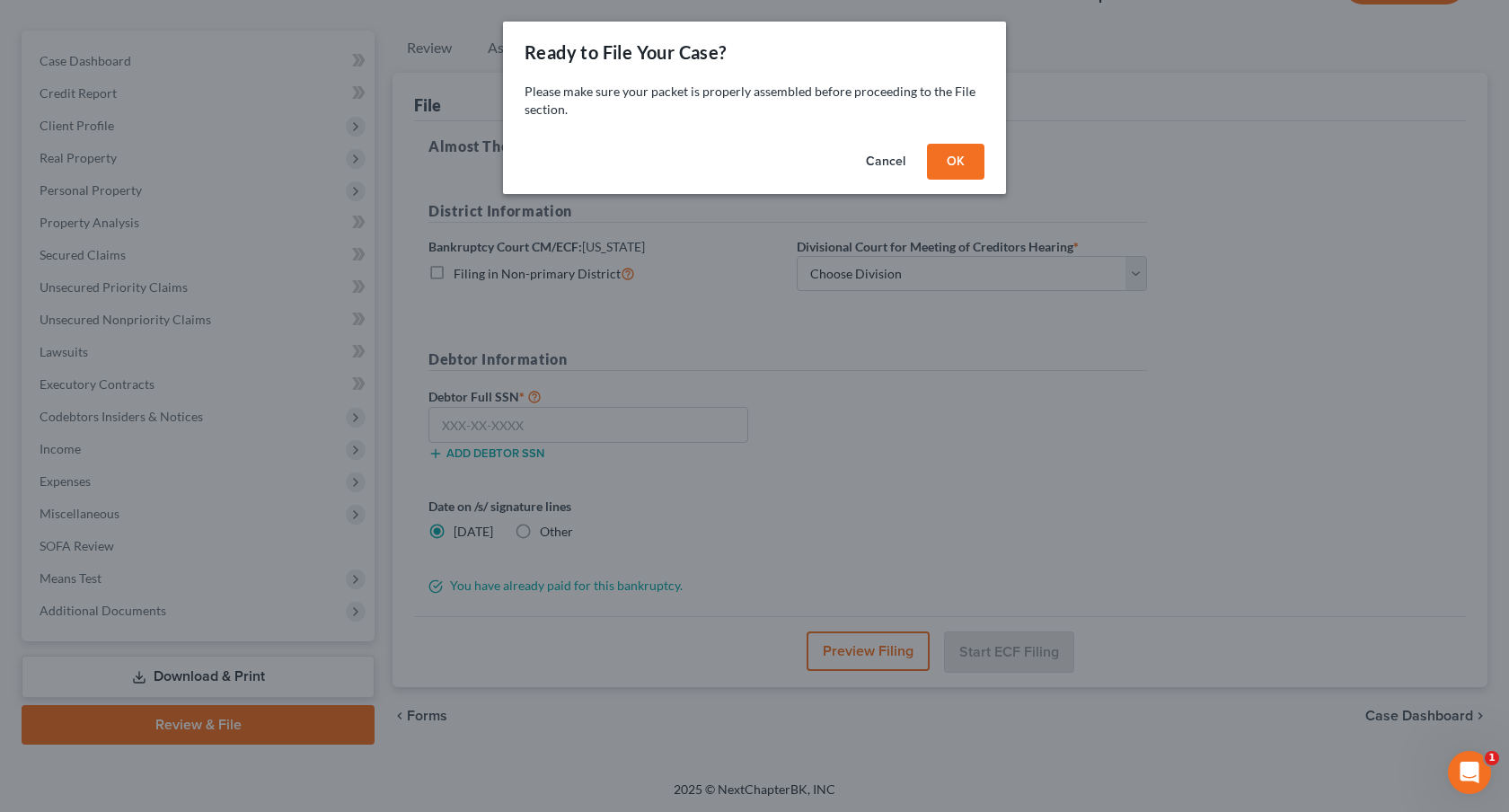
click at [967, 164] on button "OK" at bounding box center [956, 162] width 58 height 36
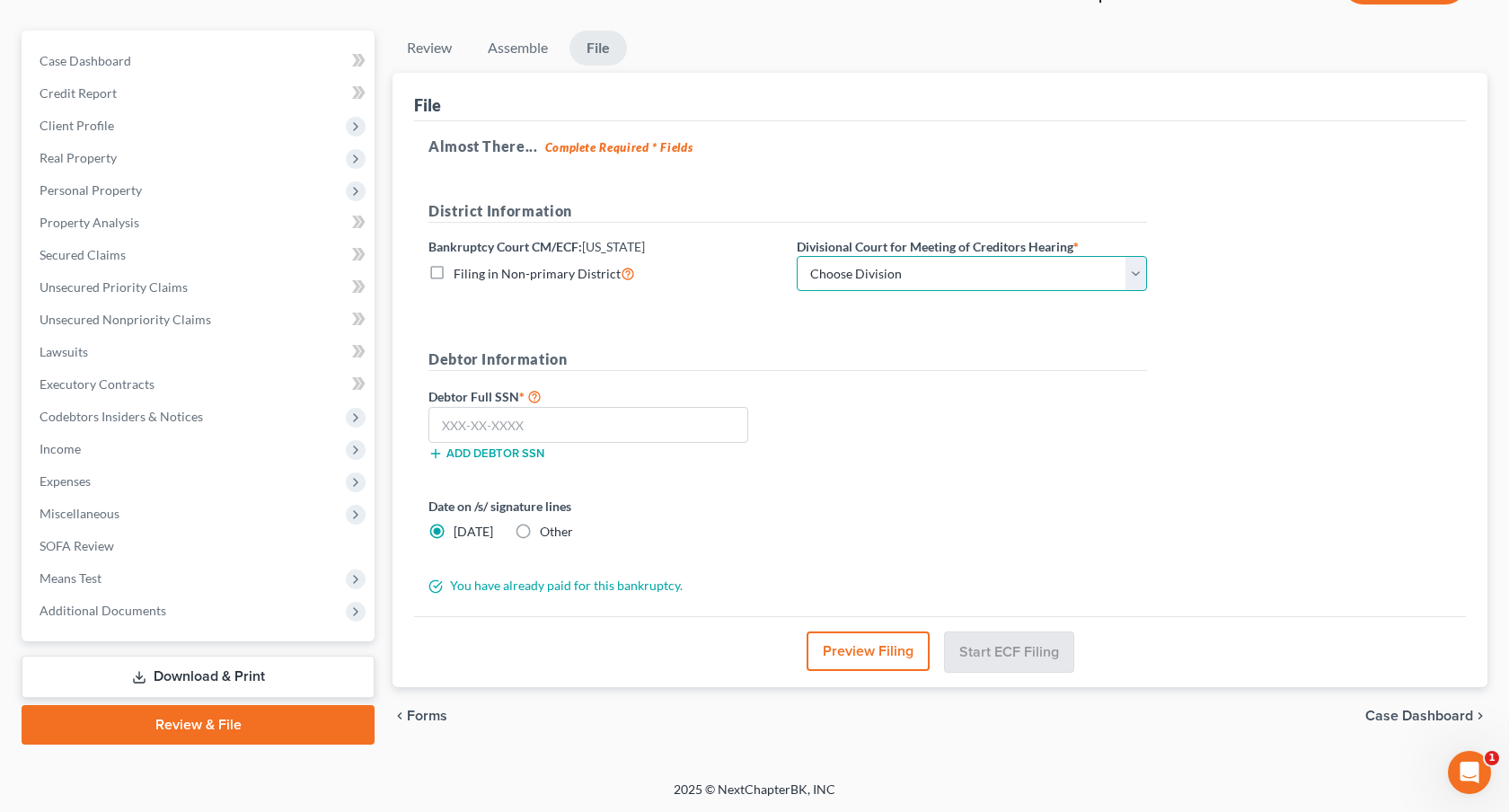
click at [960, 275] on select "Choose Division [GEOGRAPHIC_DATA]" at bounding box center [972, 274] width 351 height 36
select select "0"
click at [797, 256] on select "Choose Division [GEOGRAPHIC_DATA]" at bounding box center [972, 274] width 351 height 36
click at [539, 420] on input "text" at bounding box center [588, 425] width 320 height 36
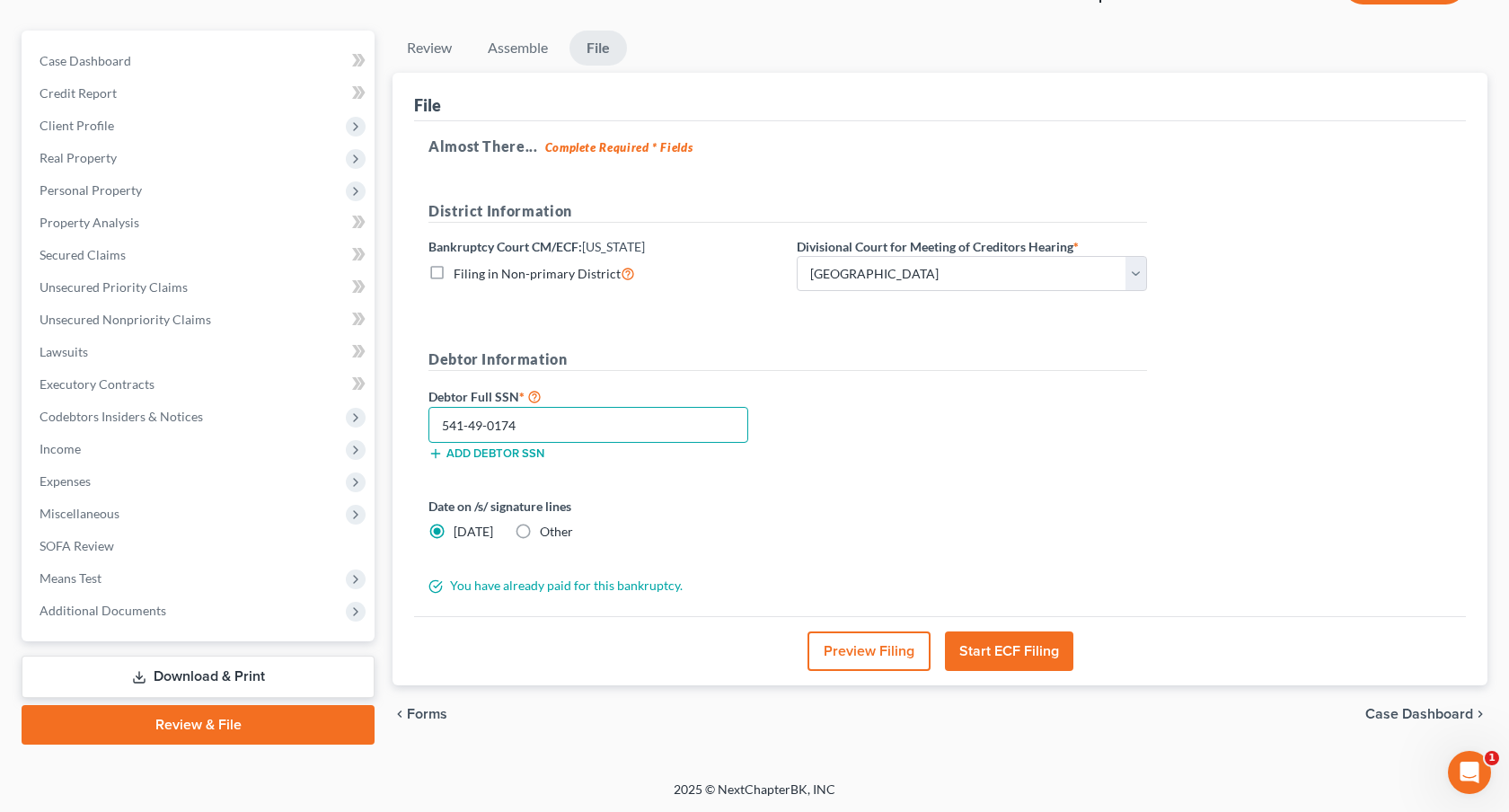
scroll to position [141, 0]
type input "541-49-0174"
click at [982, 648] on button "Start ECF Filing" at bounding box center [1009, 652] width 128 height 40
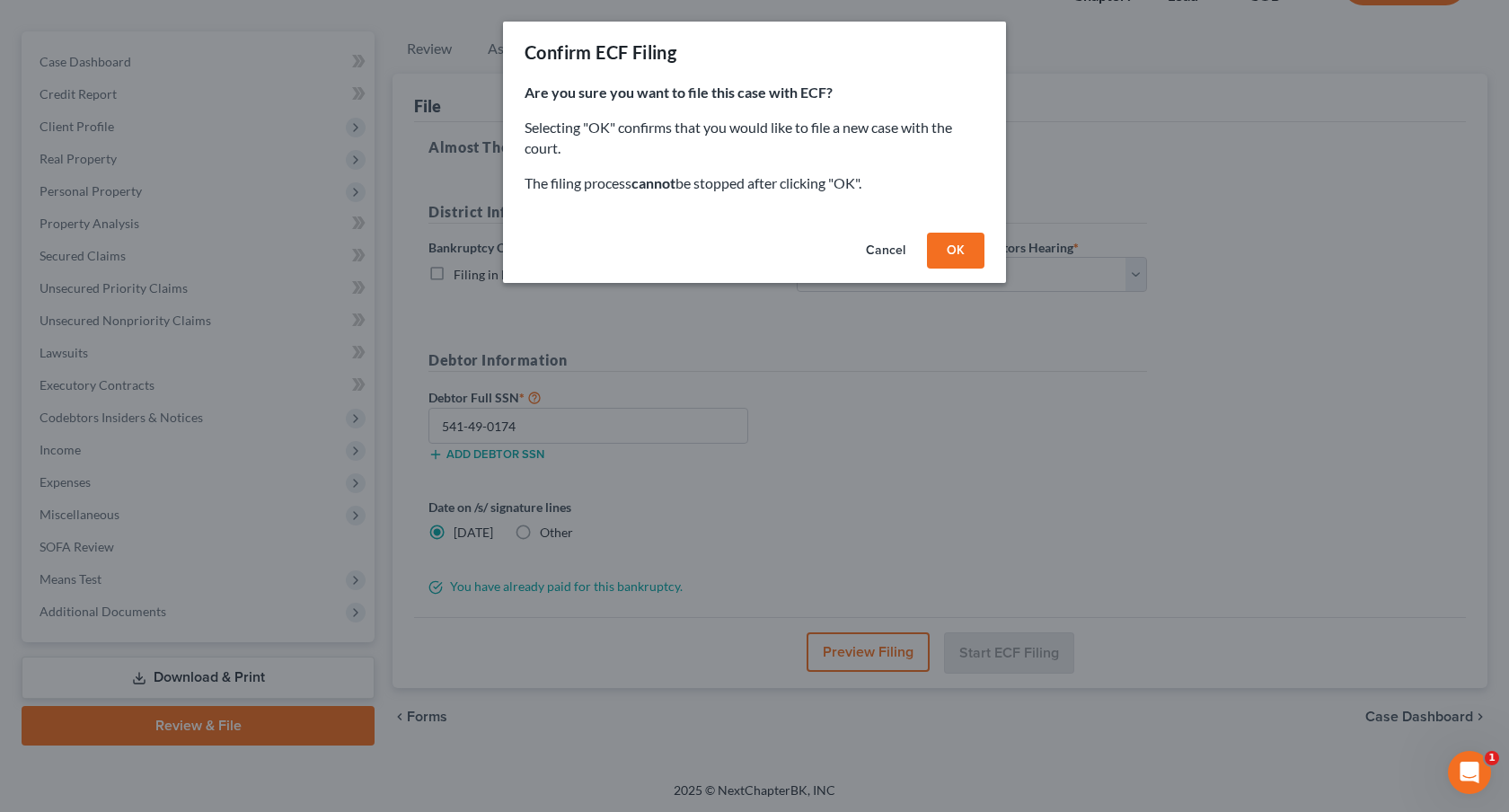
click at [953, 247] on button "OK" at bounding box center [956, 250] width 58 height 36
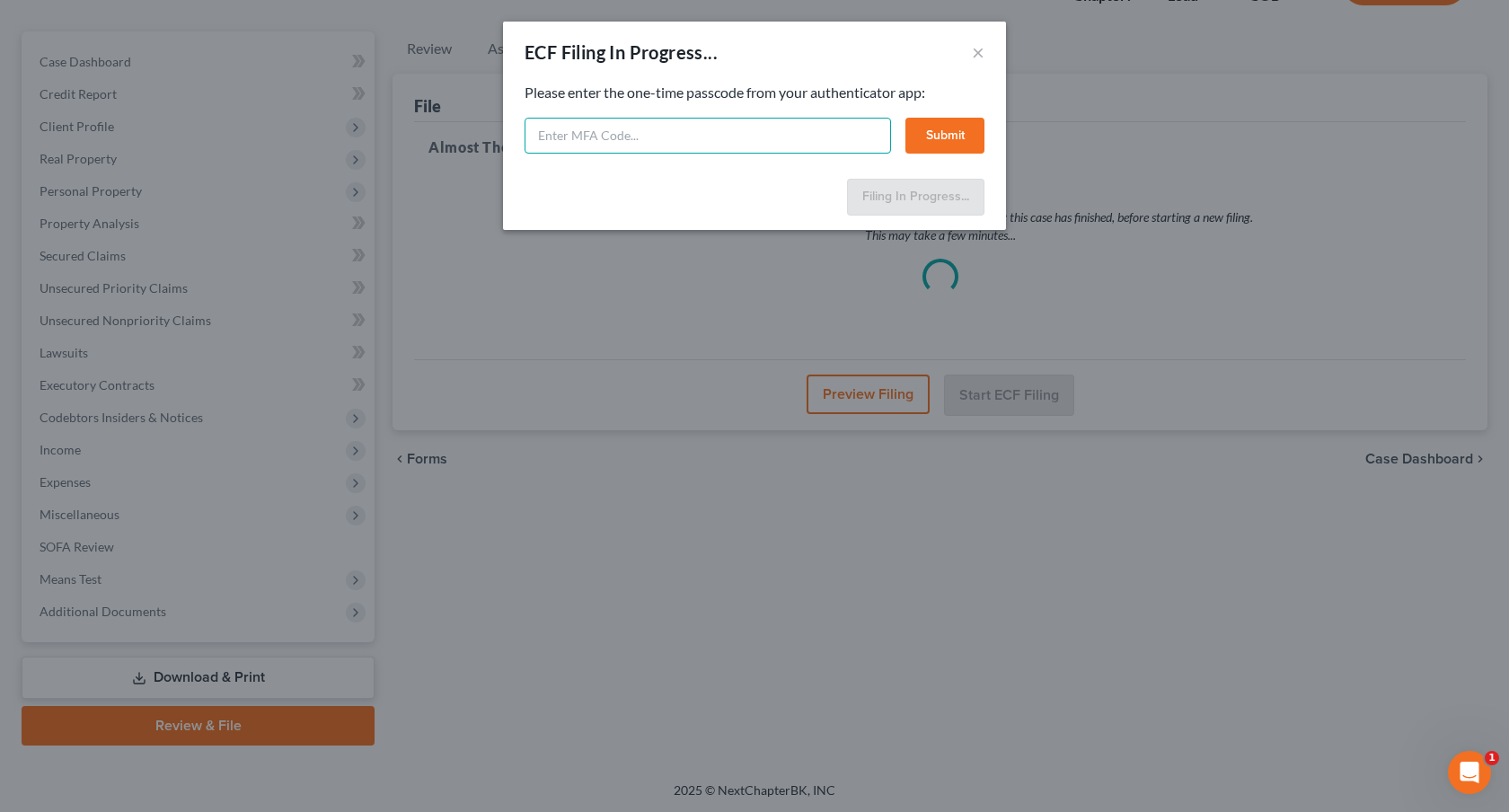
click at [698, 138] on input "text" at bounding box center [708, 135] width 367 height 36
type input "532482"
click at [955, 134] on button "Submit" at bounding box center [944, 135] width 79 height 36
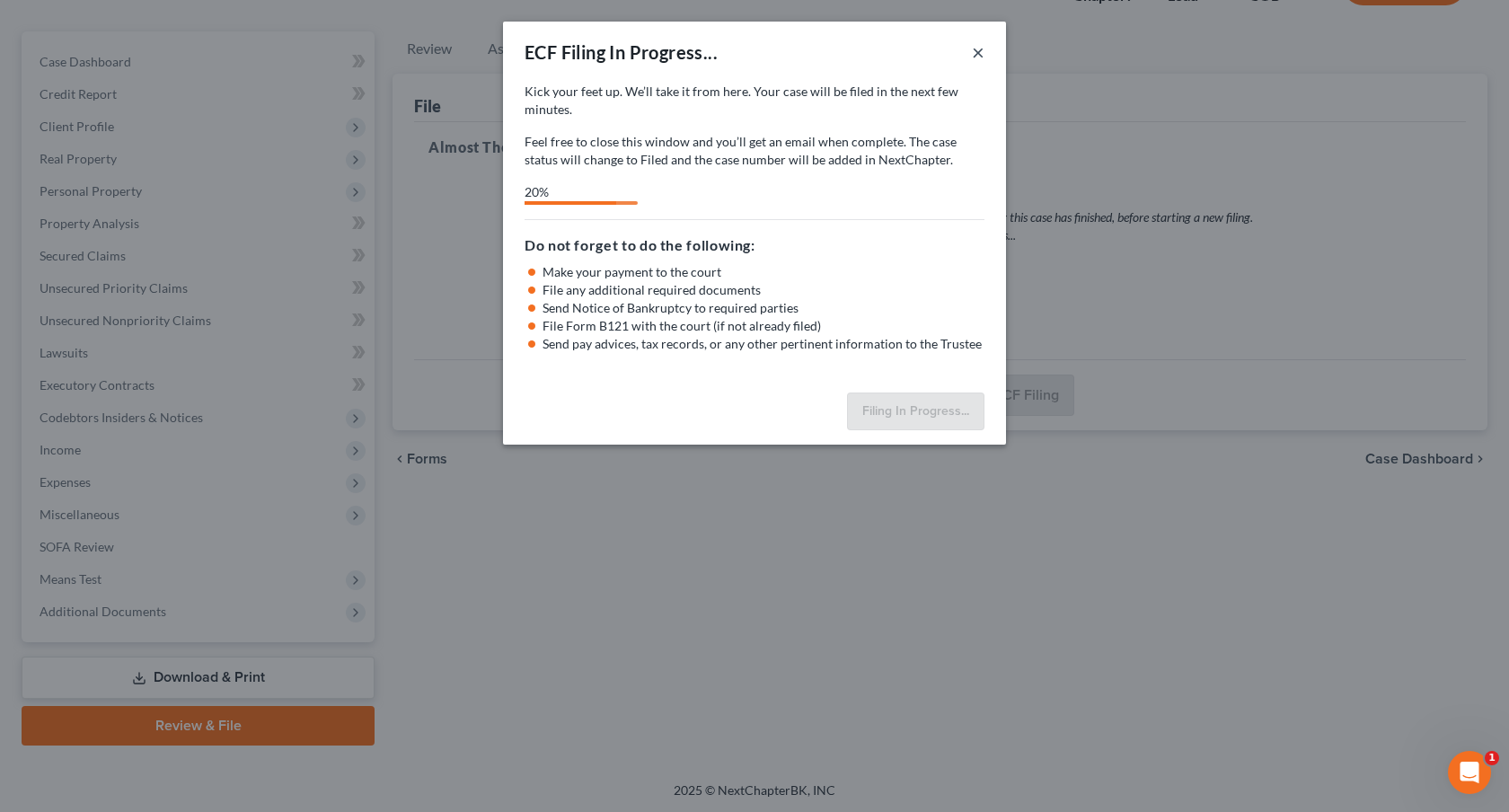
click at [978, 54] on button "×" at bounding box center [979, 52] width 13 height 22
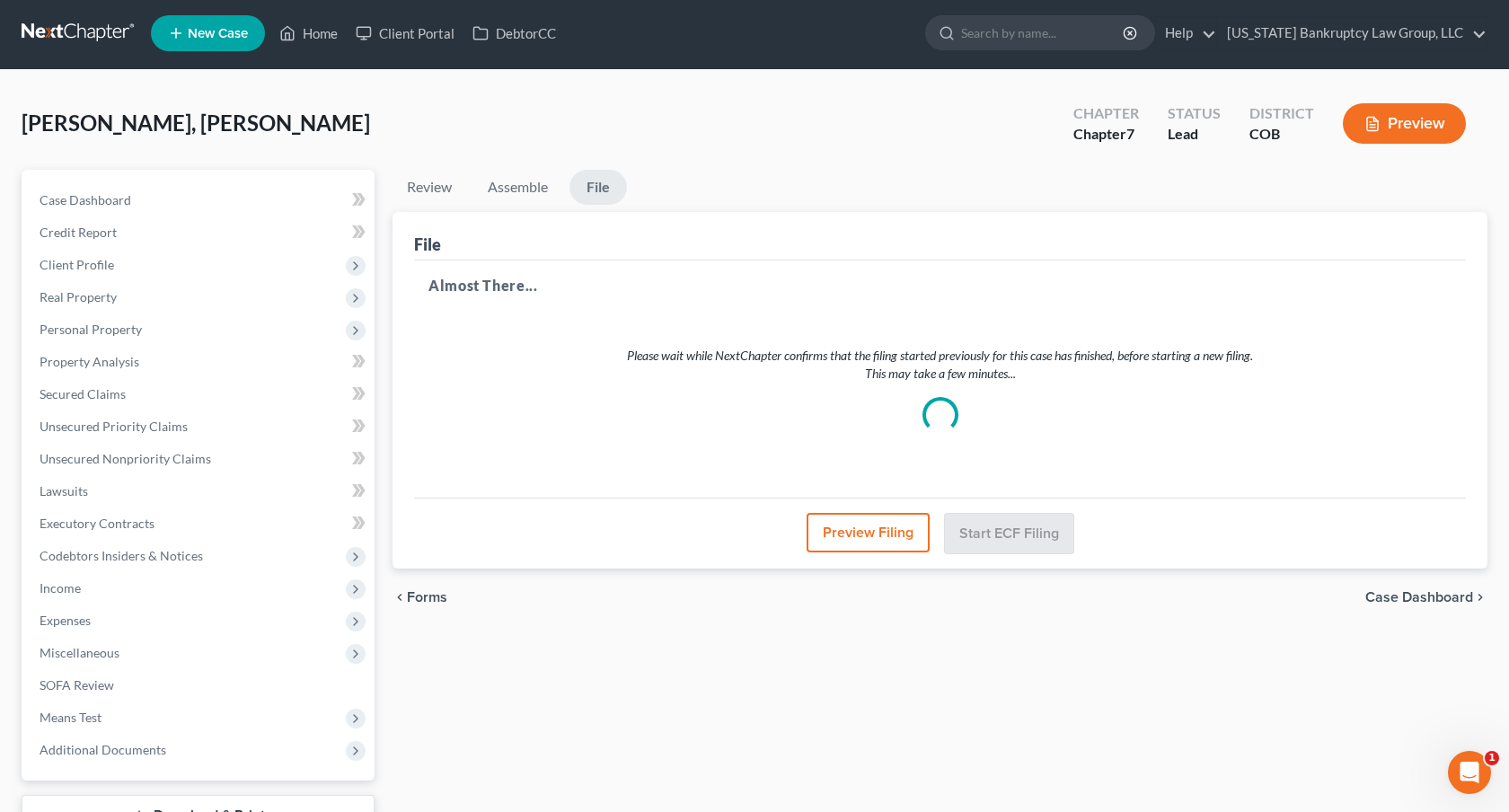
scroll to position [0, 0]
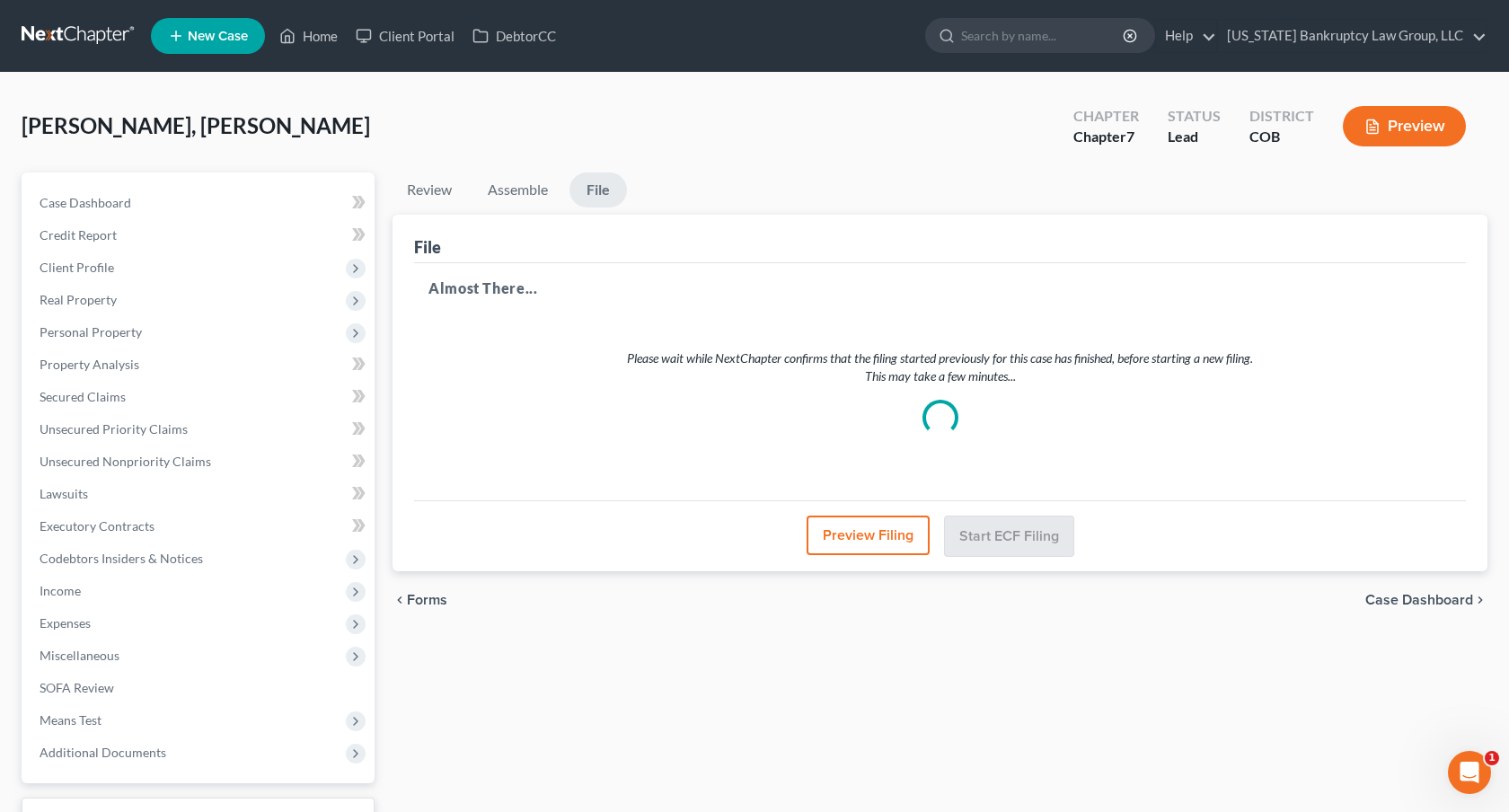
click at [106, 33] on link at bounding box center [79, 36] width 115 height 33
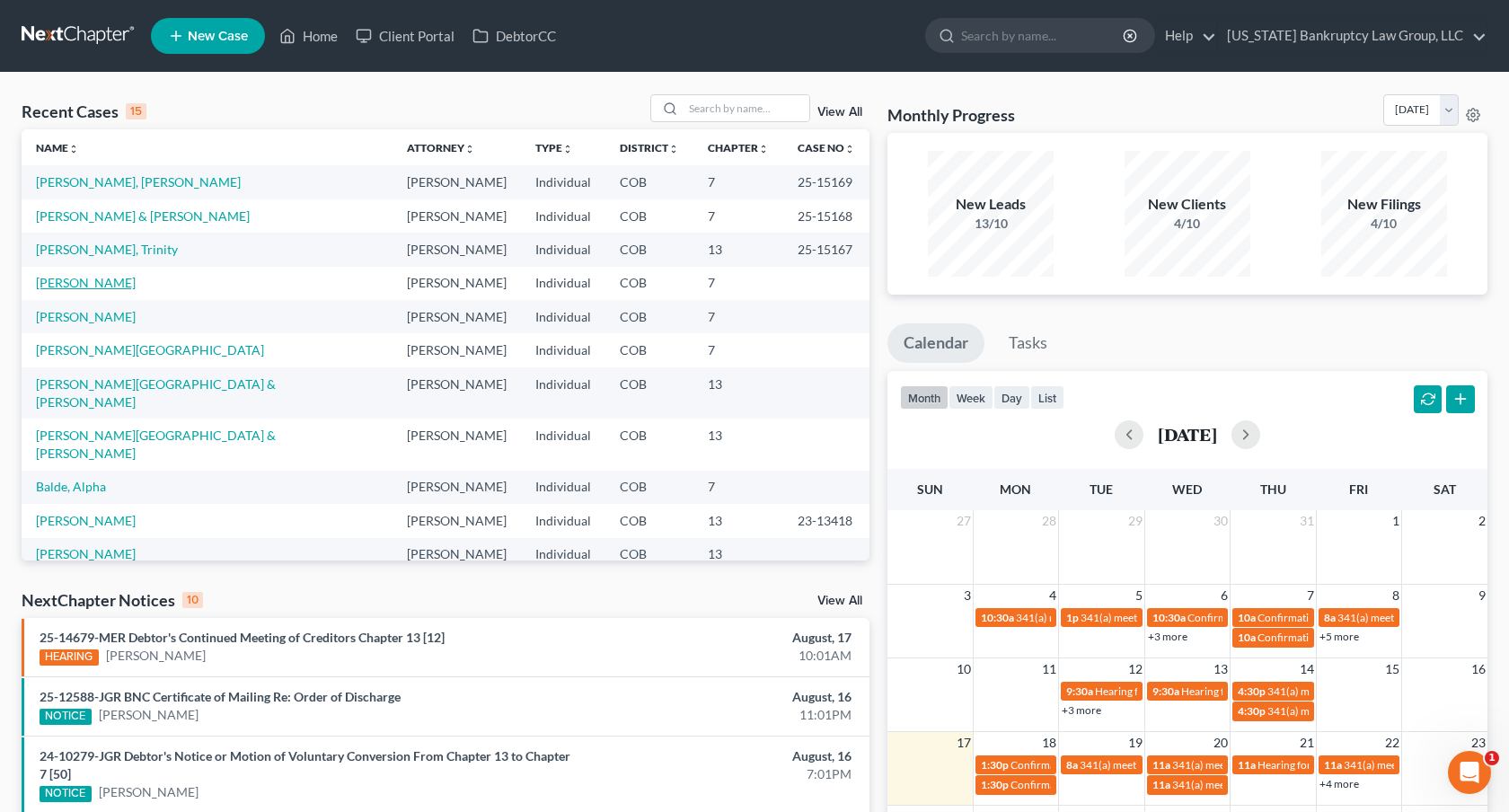
click at [102, 282] on link "[PERSON_NAME]" at bounding box center [86, 282] width 99 height 15
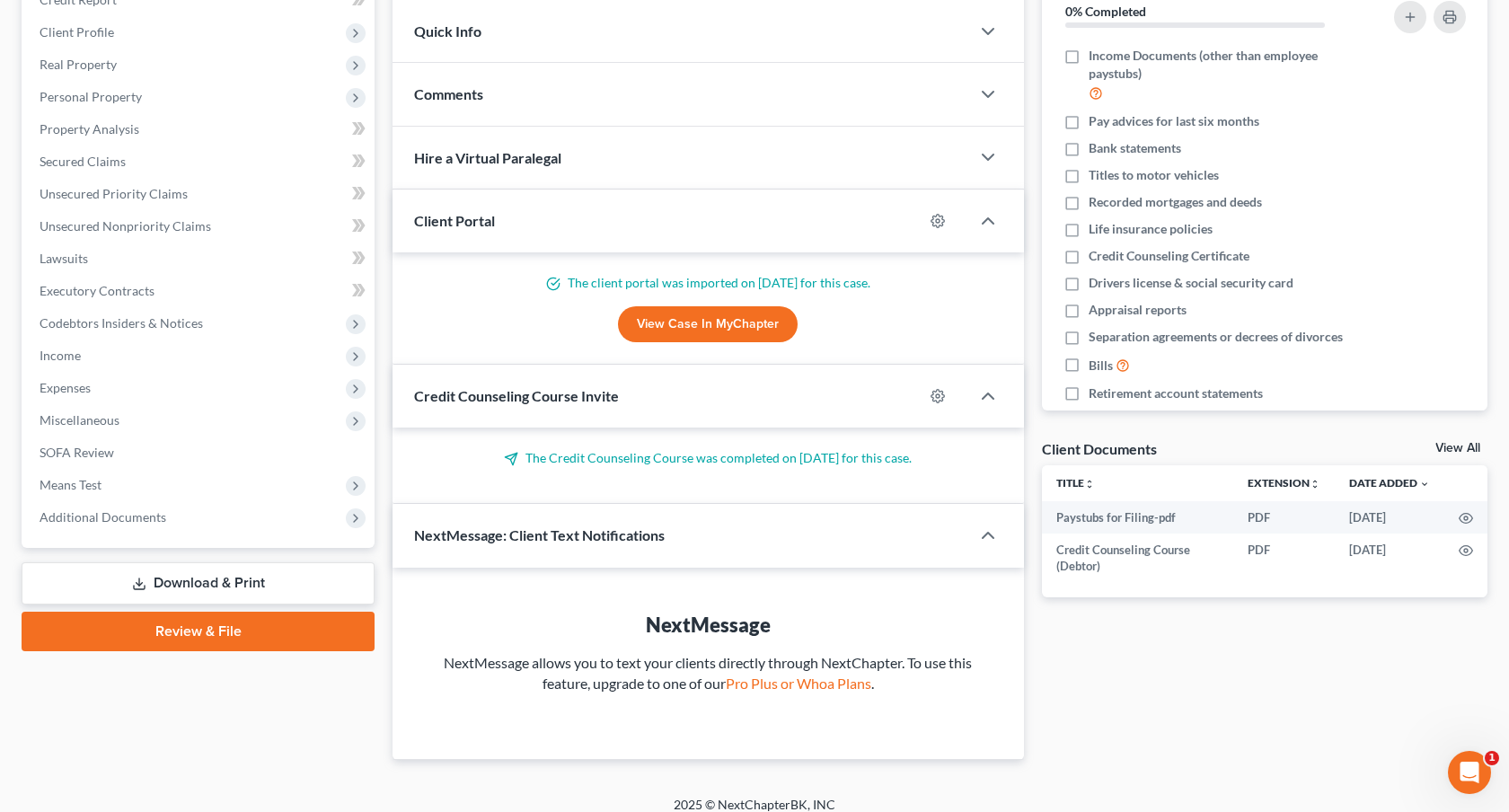
scroll to position [250, 0]
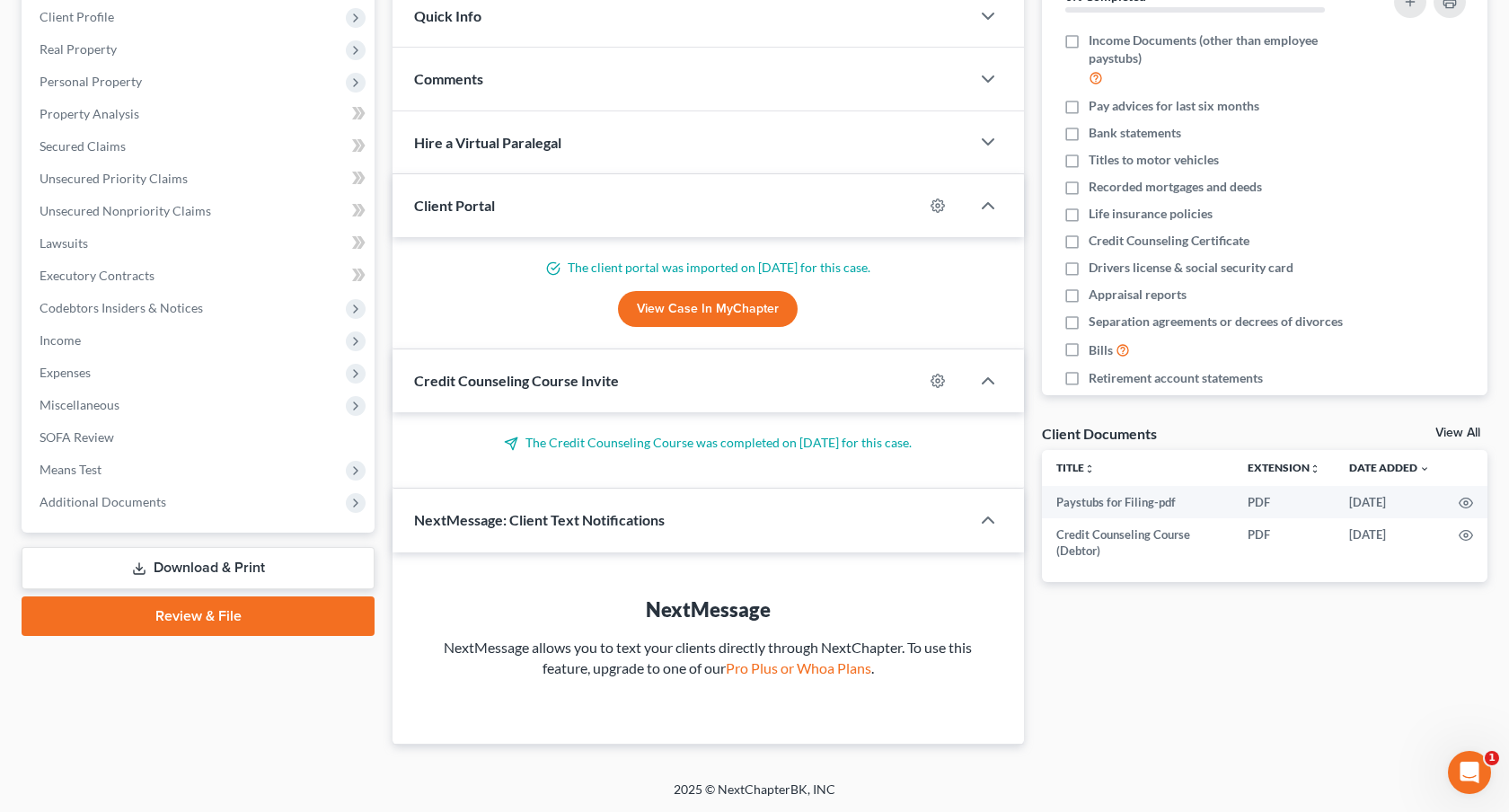
click at [297, 604] on link "Review & File" at bounding box center [198, 616] width 353 height 40
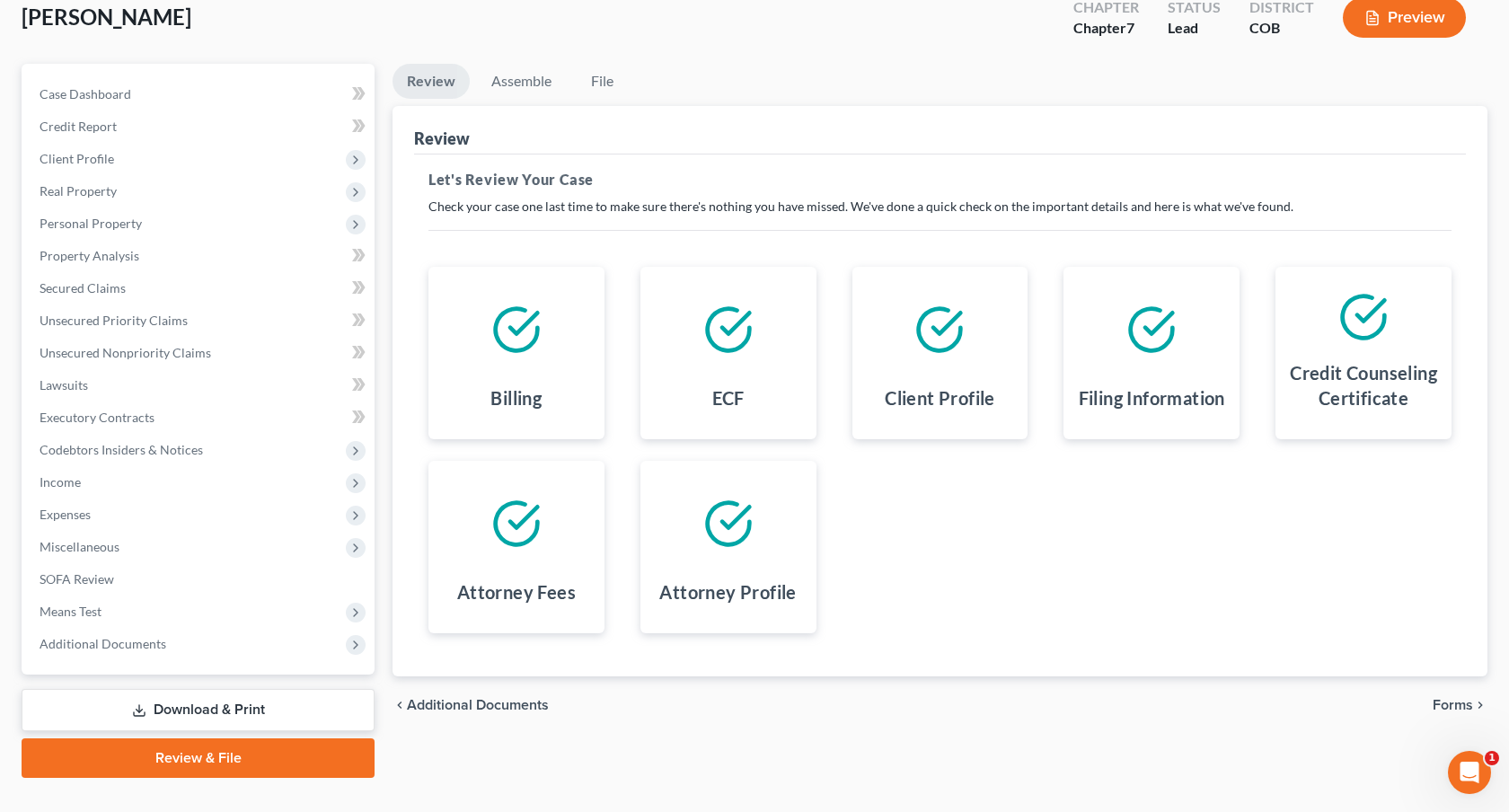
scroll to position [141, 0]
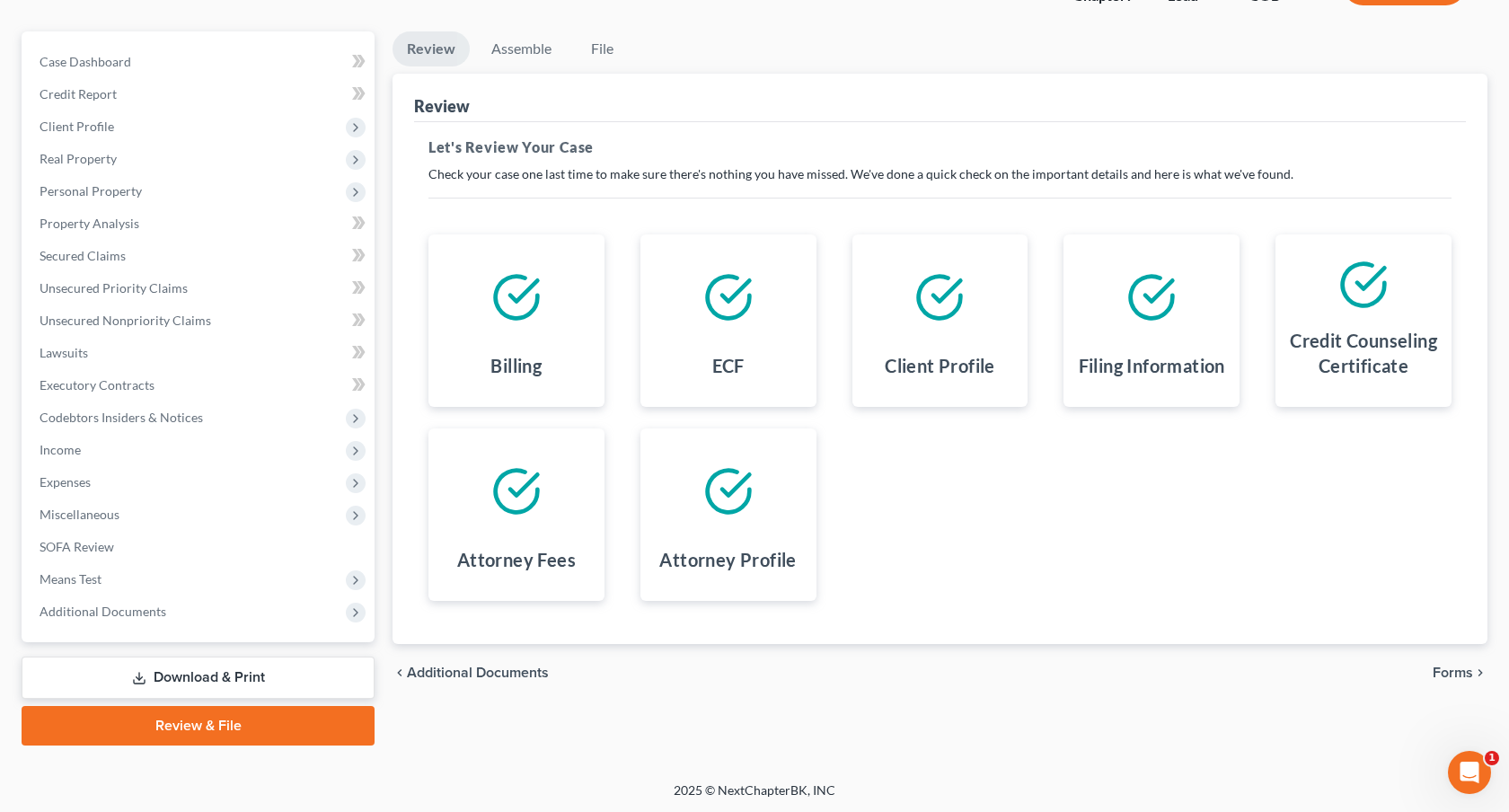
click at [1457, 676] on span "Forms" at bounding box center [1453, 673] width 41 height 14
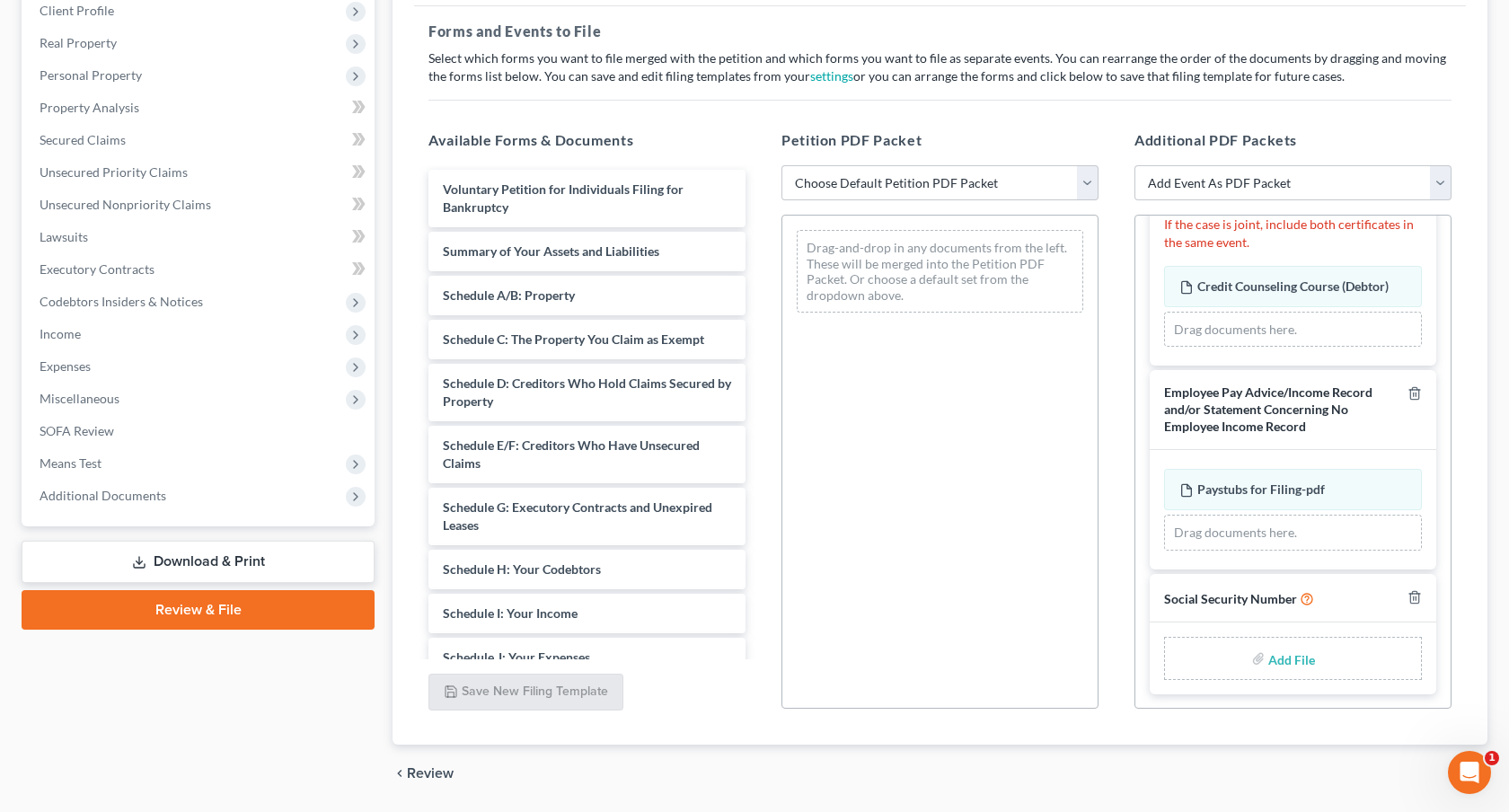
scroll to position [314, 0]
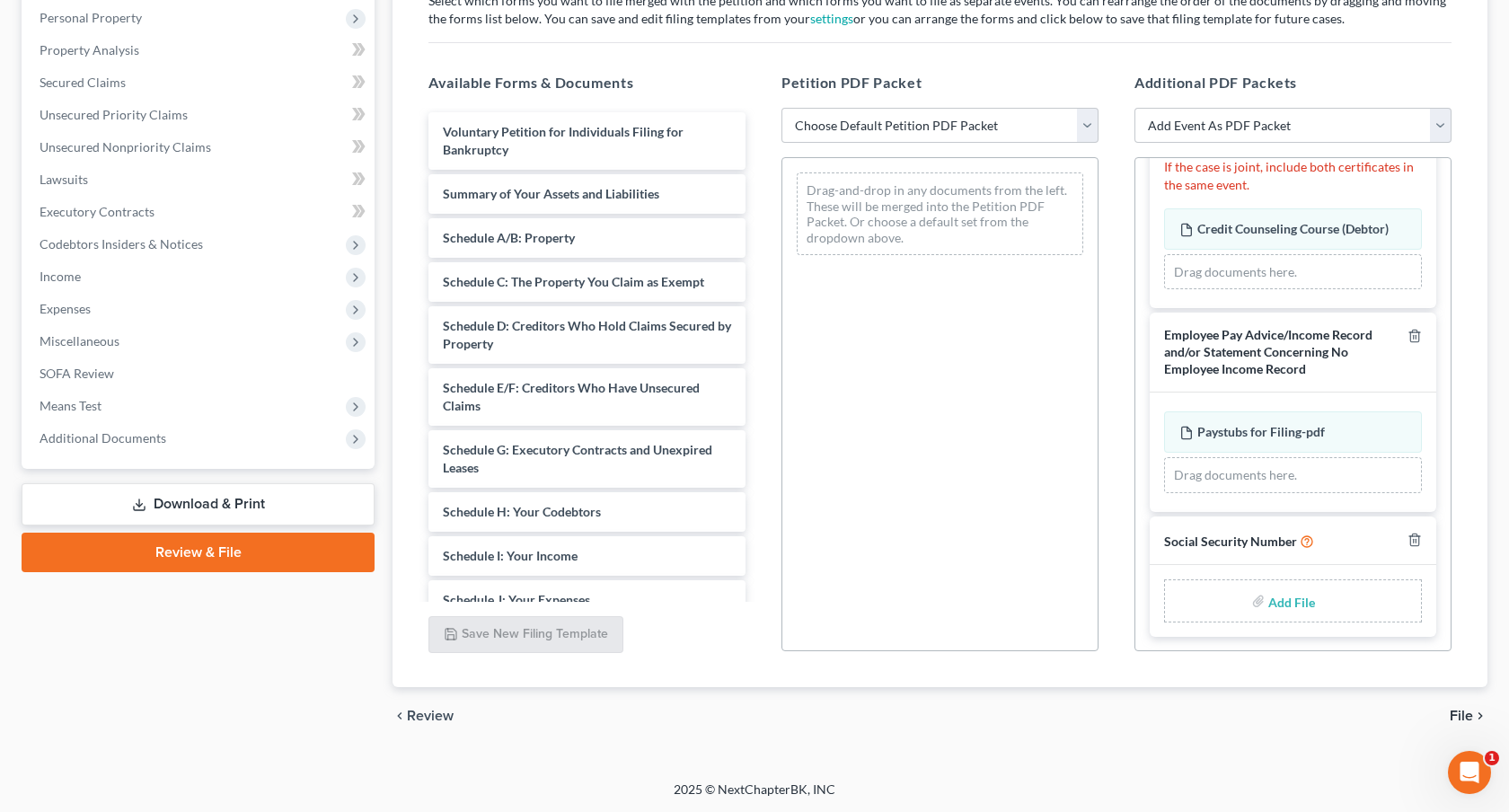
click at [1292, 602] on input "file" at bounding box center [1290, 601] width 43 height 33
type input "C:\fakepath\081725 Statement of Social Security Number.pdf"
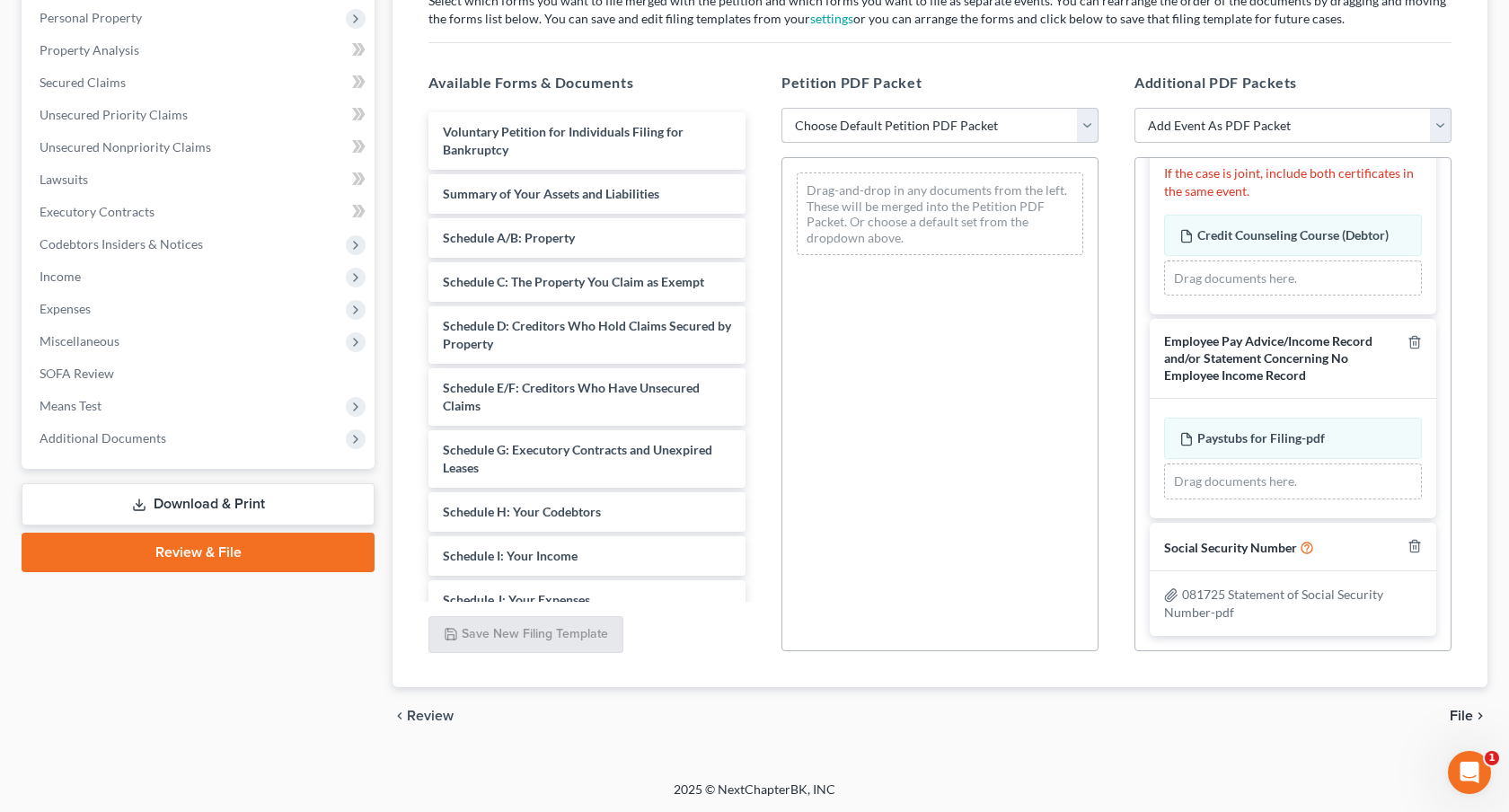
scroll to position [85, 0]
click at [888, 118] on select "Choose Default Petition PDF Packet Emergency Filing (Voluntary Petition and Cre…" at bounding box center [940, 126] width 317 height 36
select select "1"
click at [782, 107] on select "Choose Default Petition PDF Packet Emergency Filing (Voluntary Petition and Cre…" at bounding box center [940, 126] width 317 height 36
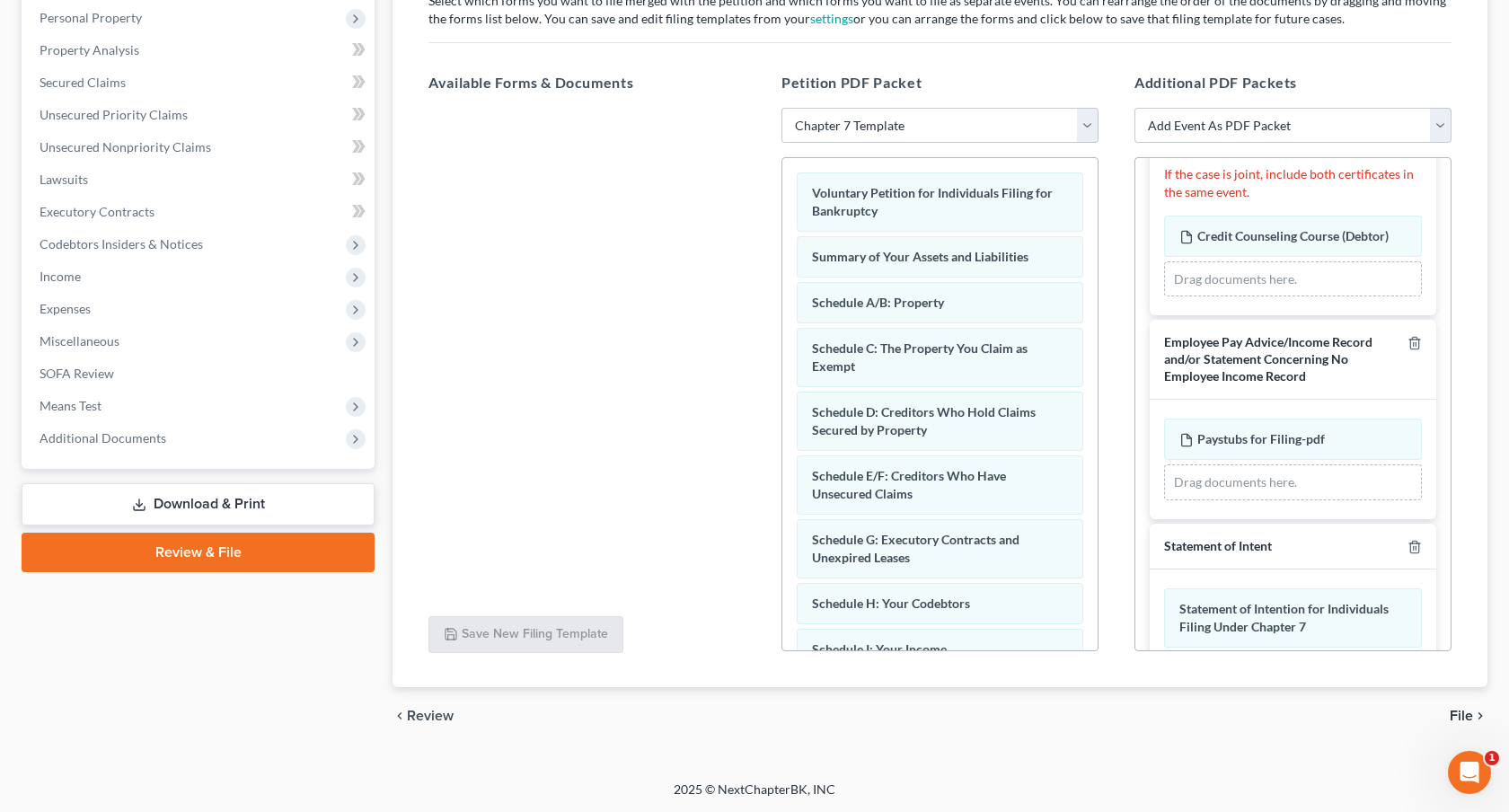
click at [1457, 714] on span "File" at bounding box center [1462, 715] width 23 height 14
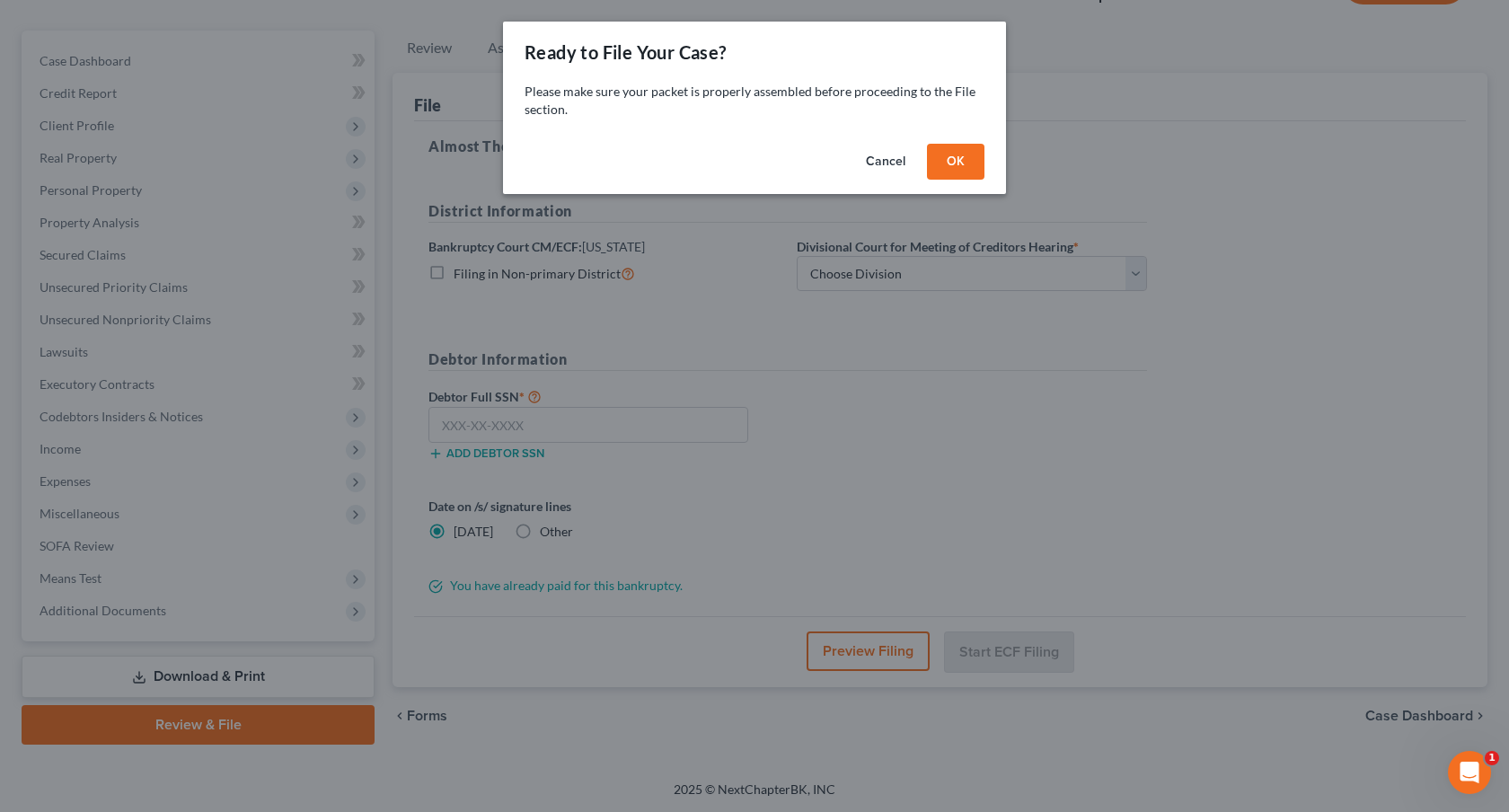
click at [951, 171] on button "OK" at bounding box center [956, 162] width 58 height 36
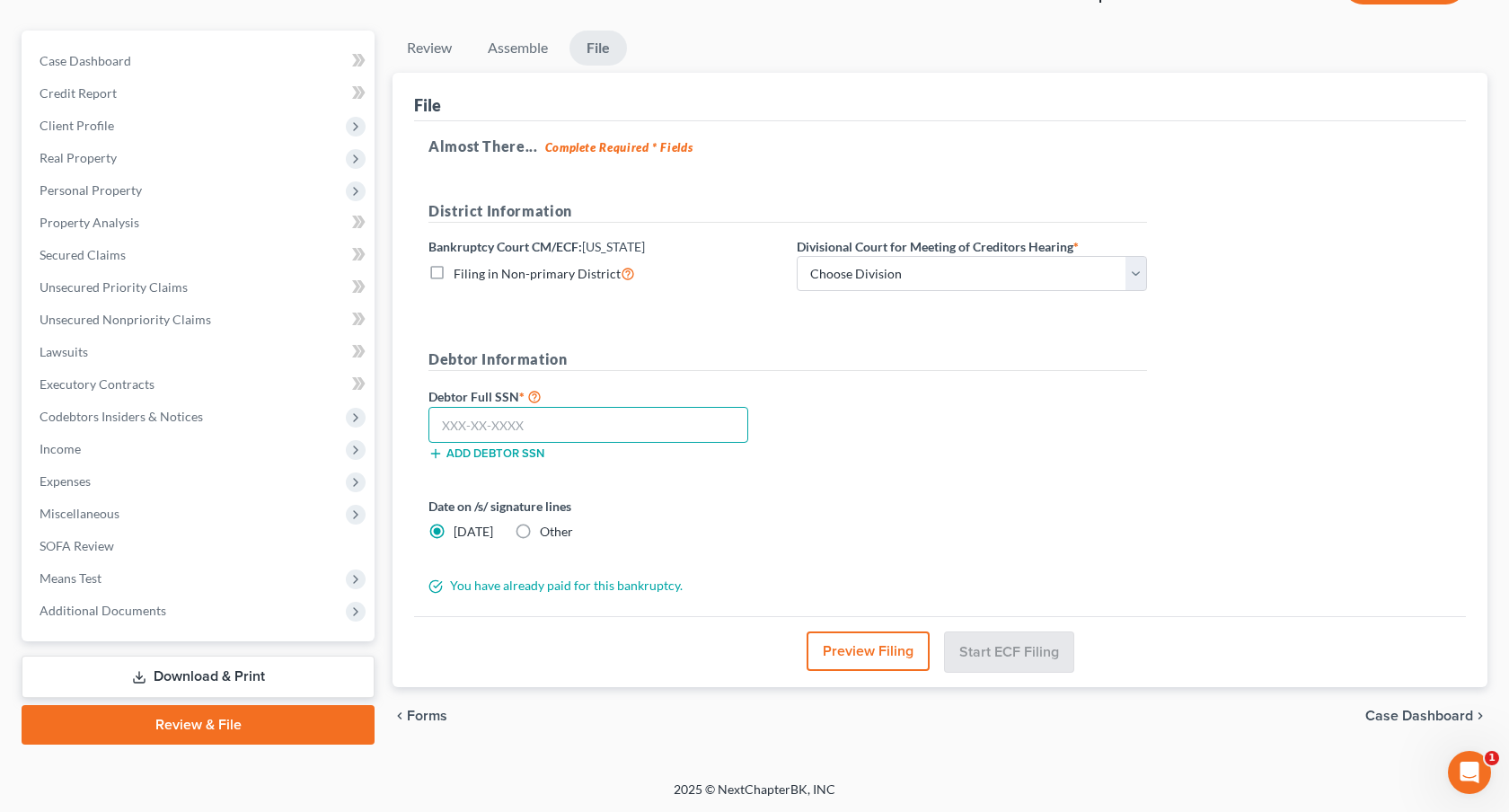
click at [613, 427] on input "text" at bounding box center [588, 425] width 320 height 36
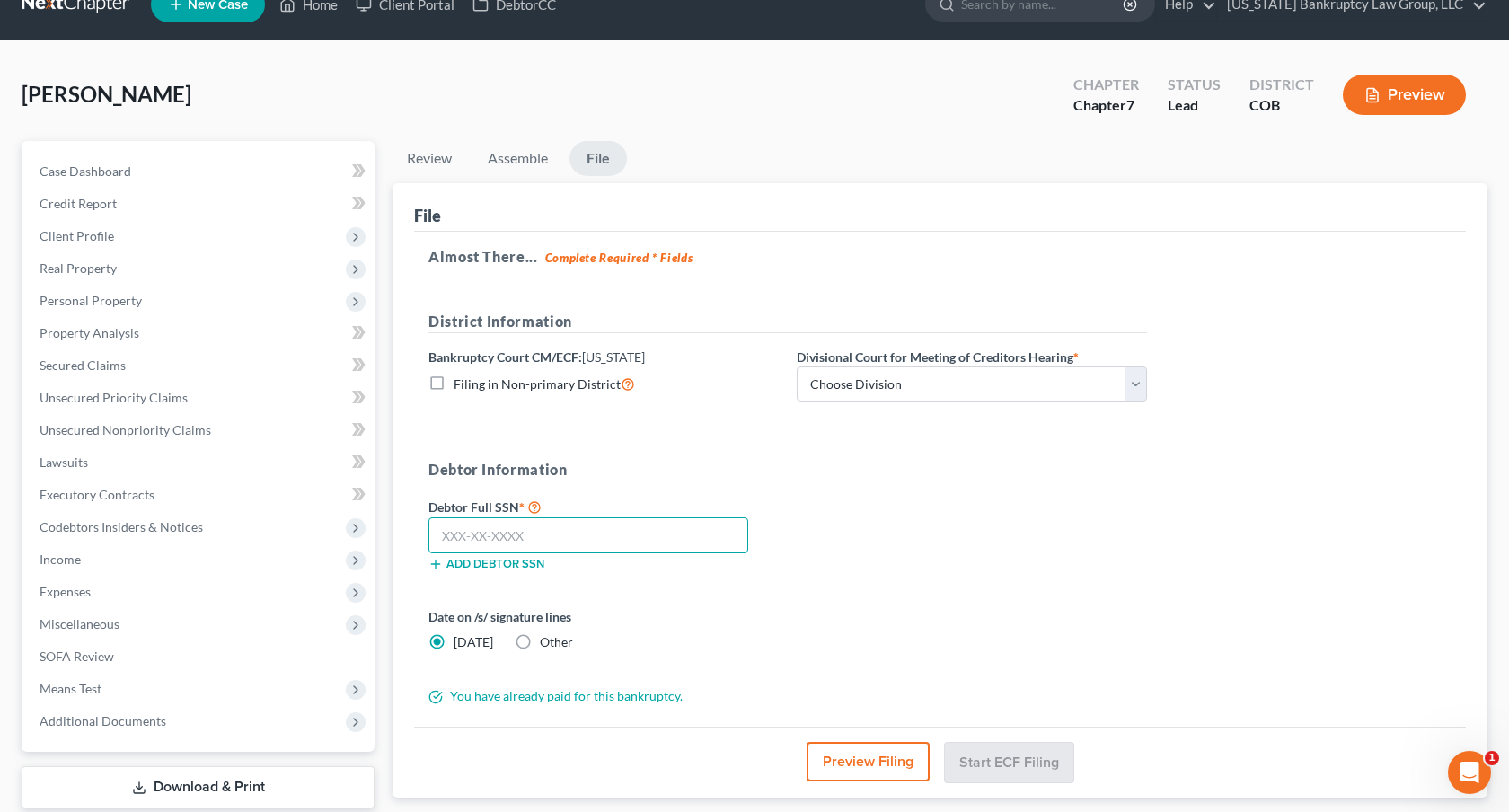
scroll to position [0, 0]
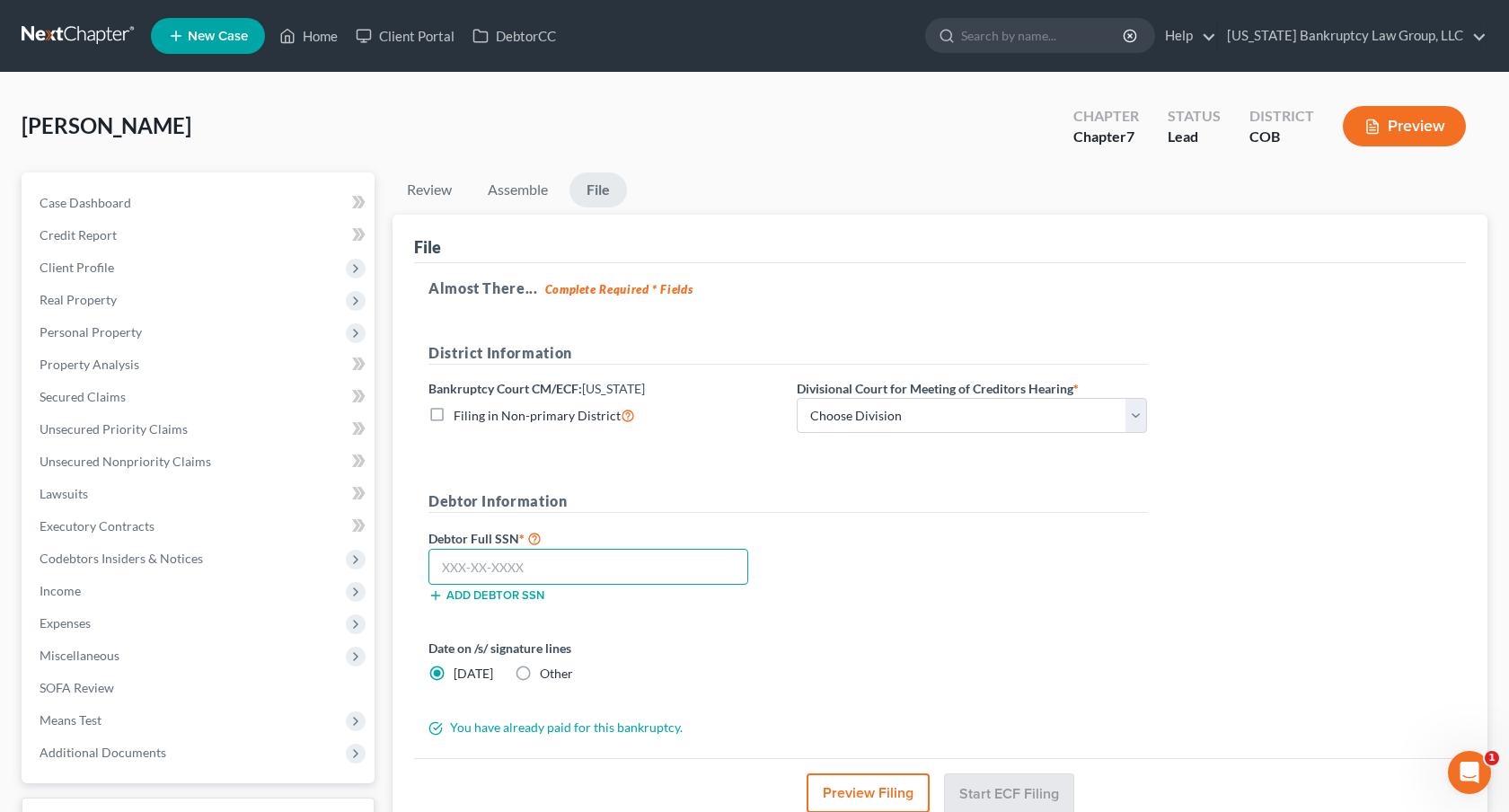
click at [471, 561] on input "text" at bounding box center [588, 566] width 320 height 36
type input "522-93-5349"
click at [932, 418] on select "Choose Division [GEOGRAPHIC_DATA]" at bounding box center [972, 415] width 351 height 36
select select "0"
click at [797, 397] on select "Choose Division [GEOGRAPHIC_DATA]" at bounding box center [972, 415] width 351 height 36
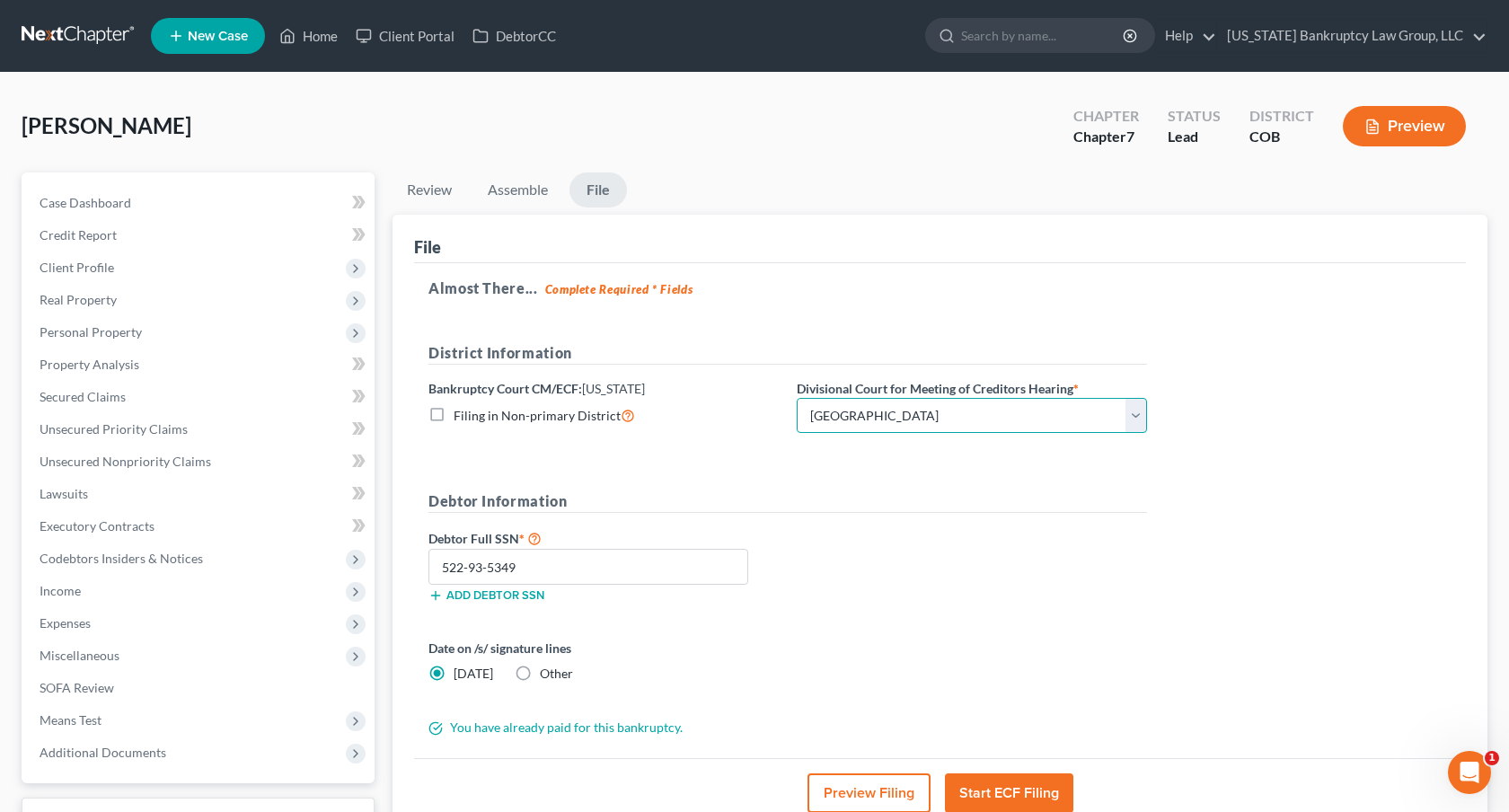
scroll to position [64, 0]
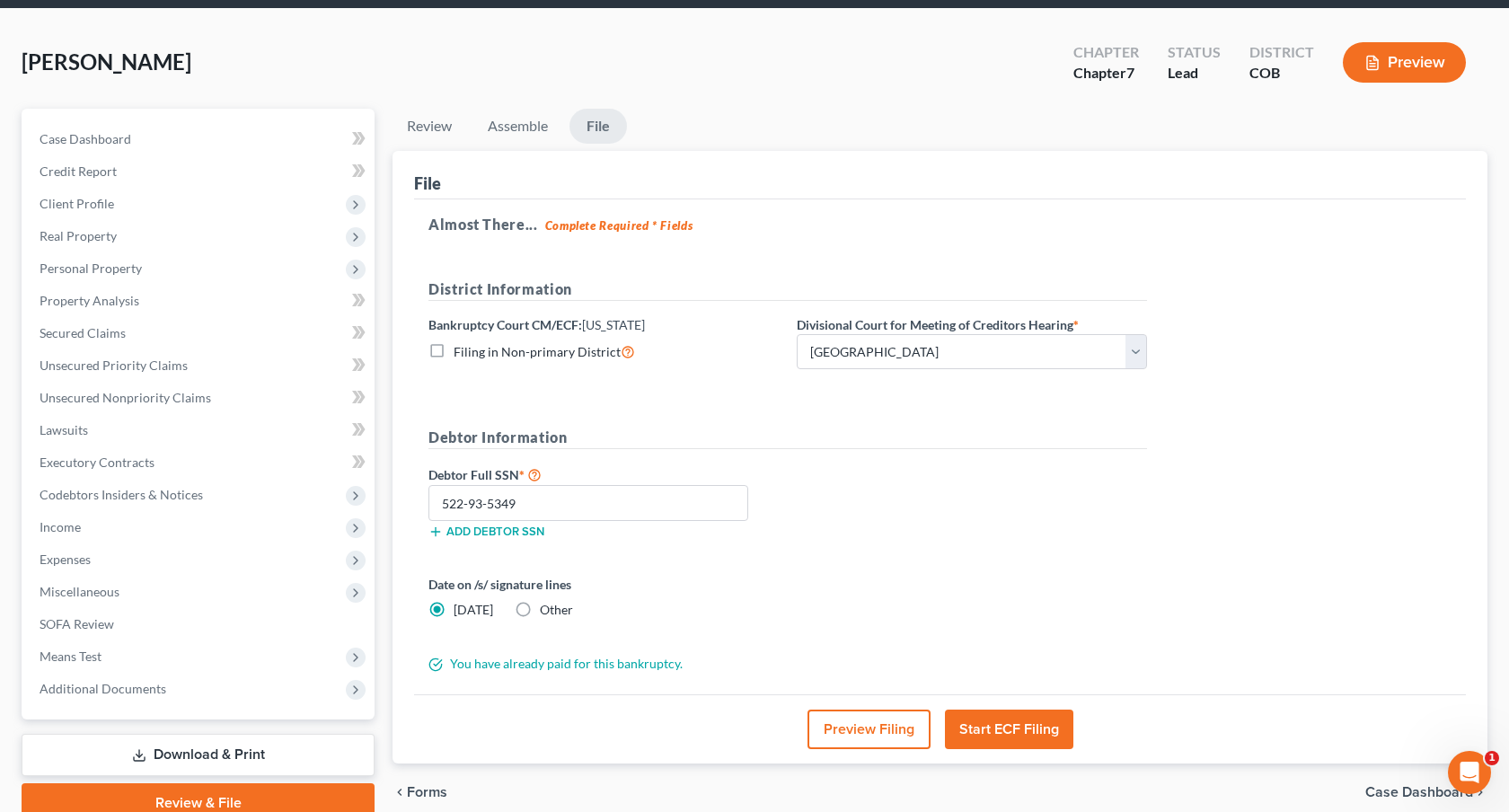
click at [1004, 714] on button "Start ECF Filing" at bounding box center [1009, 729] width 128 height 40
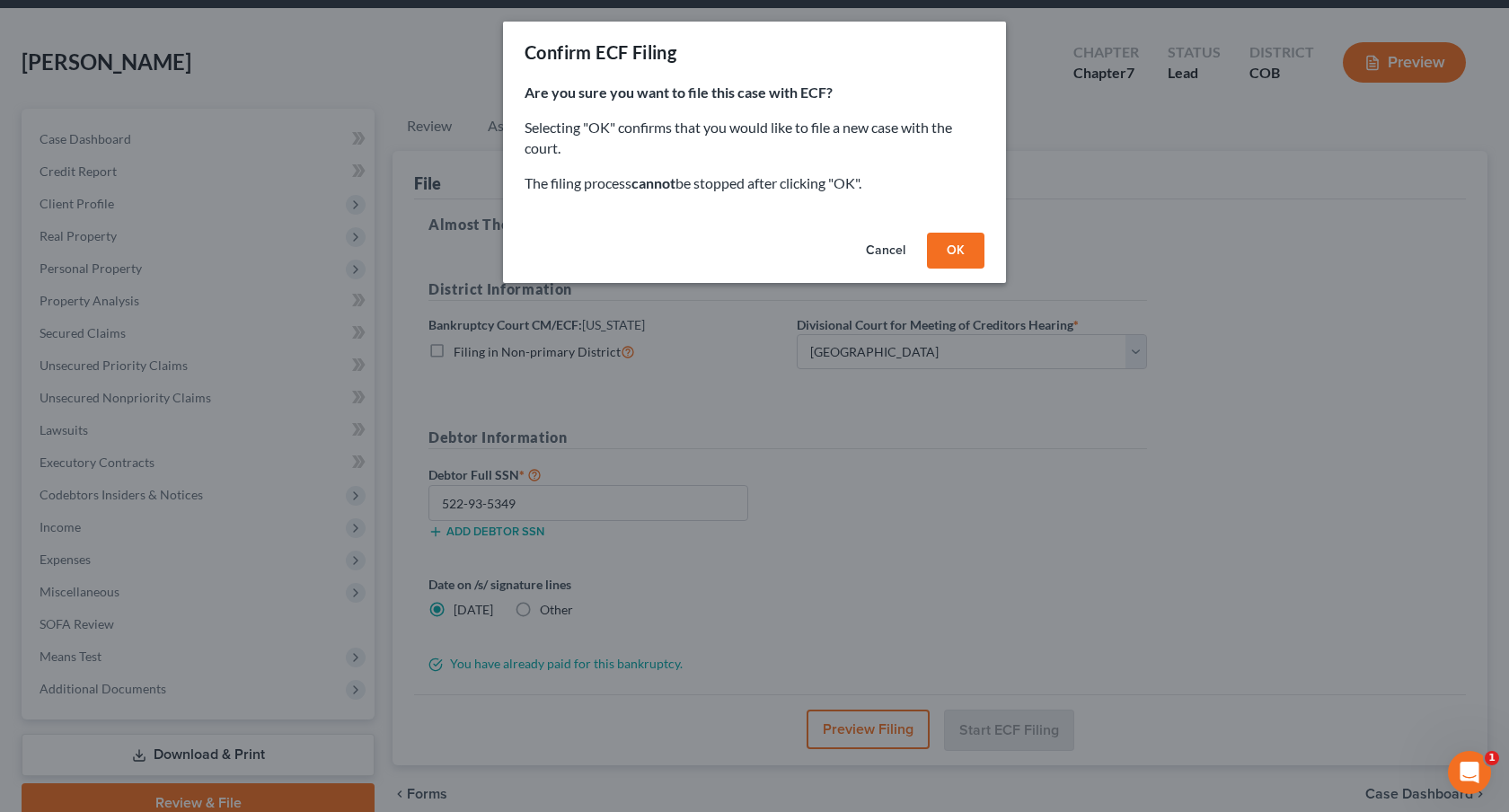
click at [949, 246] on button "OK" at bounding box center [956, 250] width 58 height 36
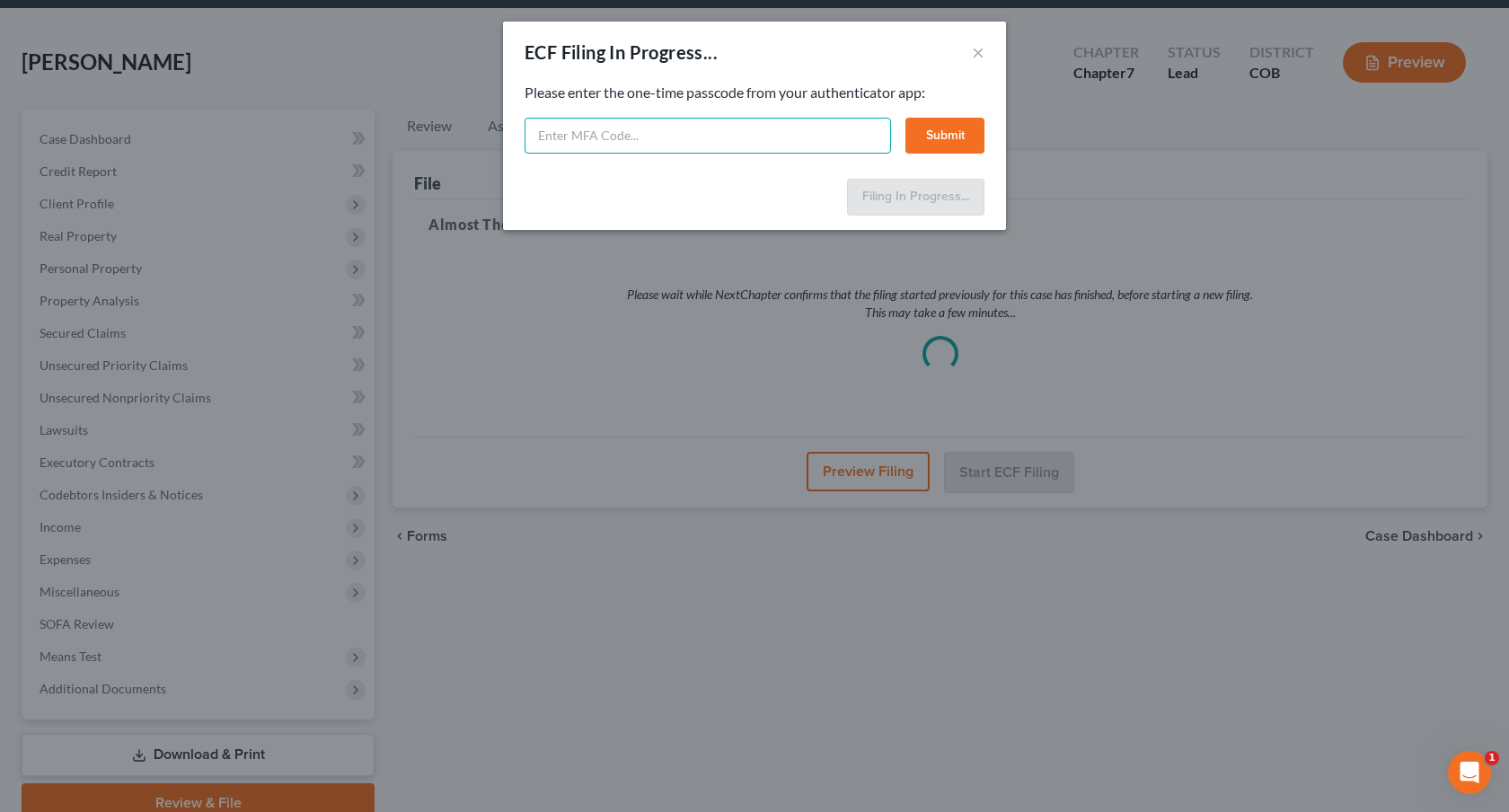
click at [730, 143] on input "text" at bounding box center [708, 135] width 367 height 36
type input "881826"
click at [945, 132] on button "Submit" at bounding box center [944, 135] width 79 height 36
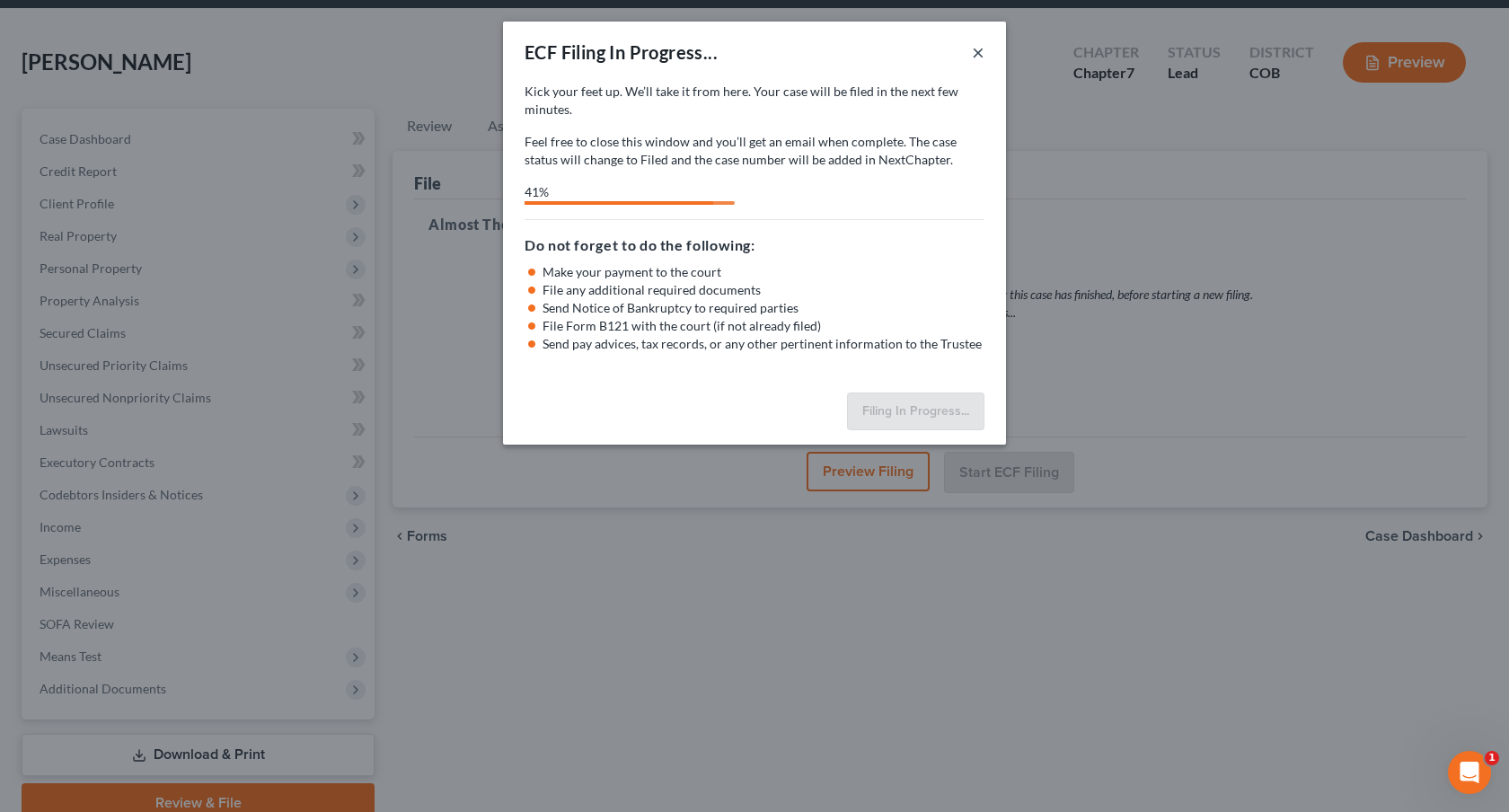
click at [979, 51] on button "×" at bounding box center [979, 52] width 13 height 22
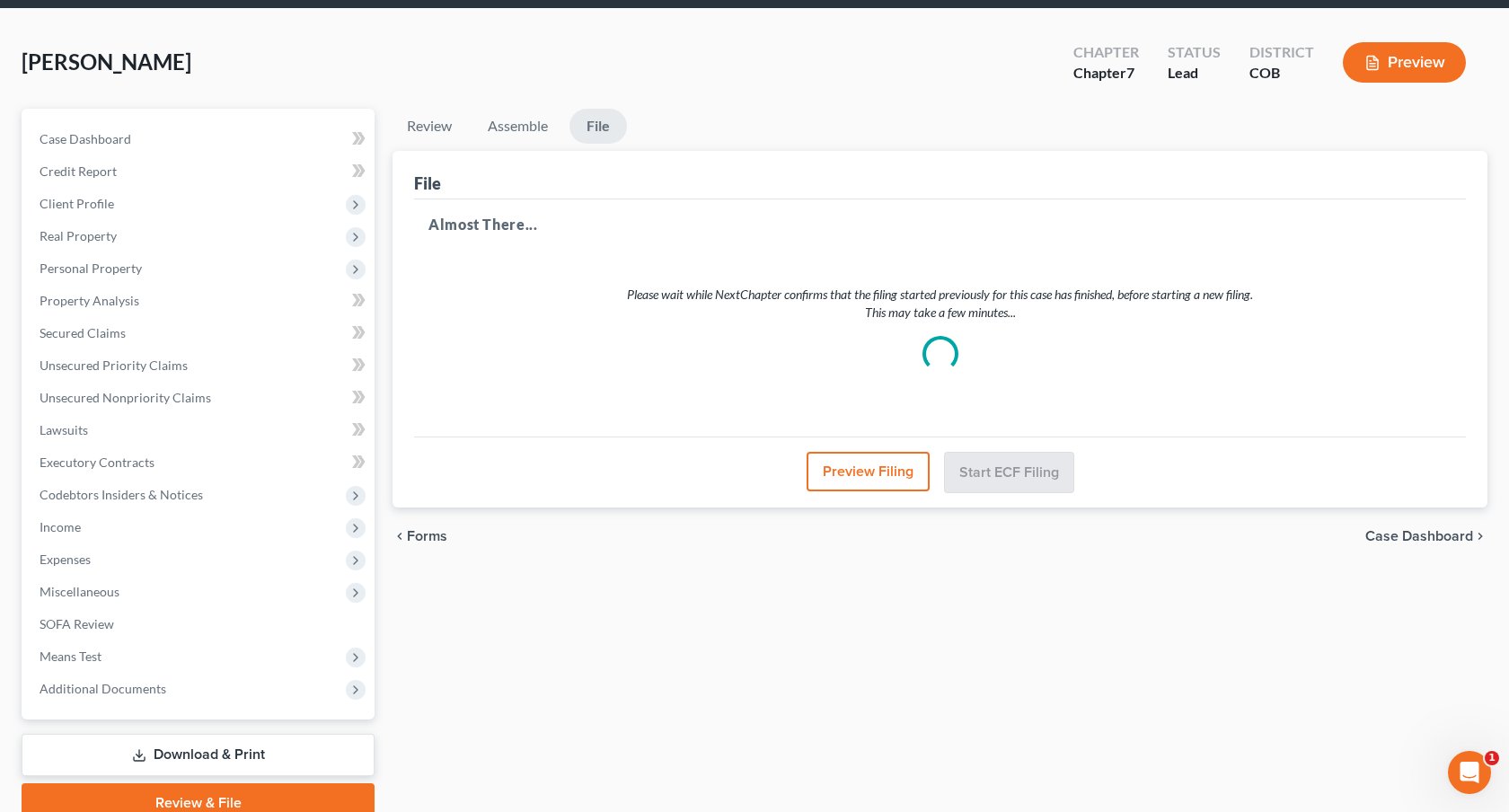
scroll to position [0, 0]
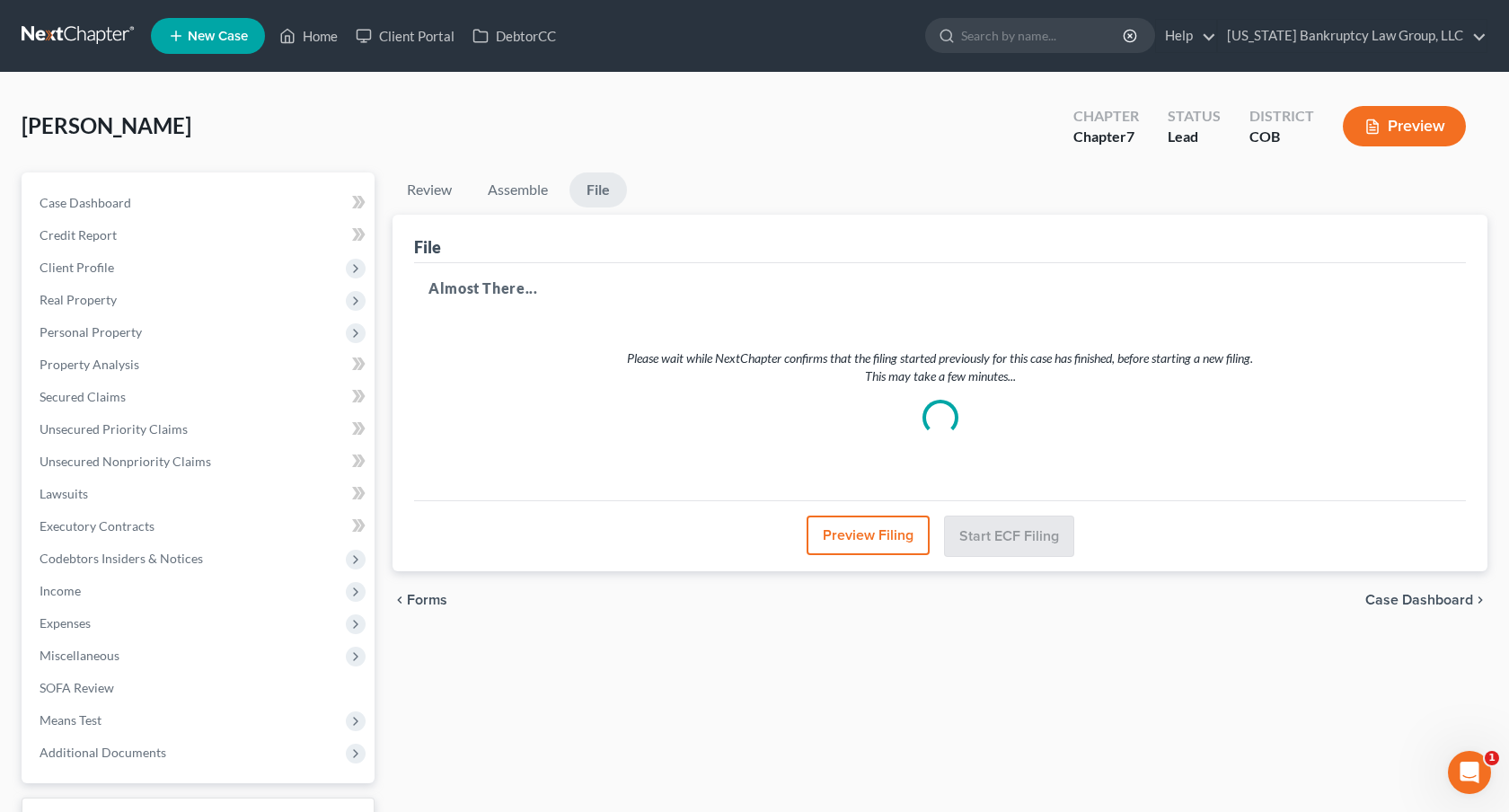
click at [107, 37] on link at bounding box center [79, 36] width 115 height 33
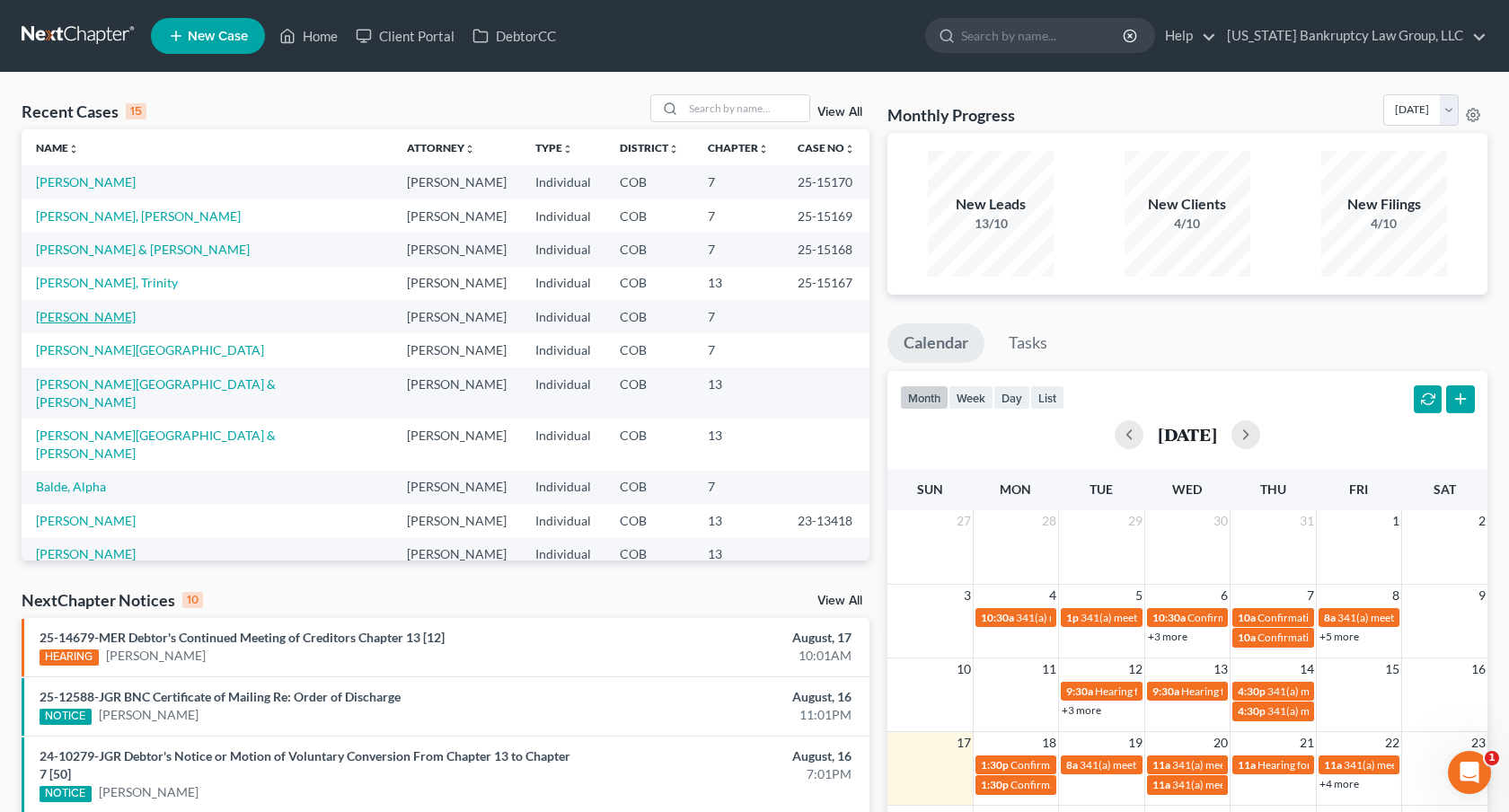
click at [118, 318] on link "[PERSON_NAME]" at bounding box center [86, 316] width 99 height 15
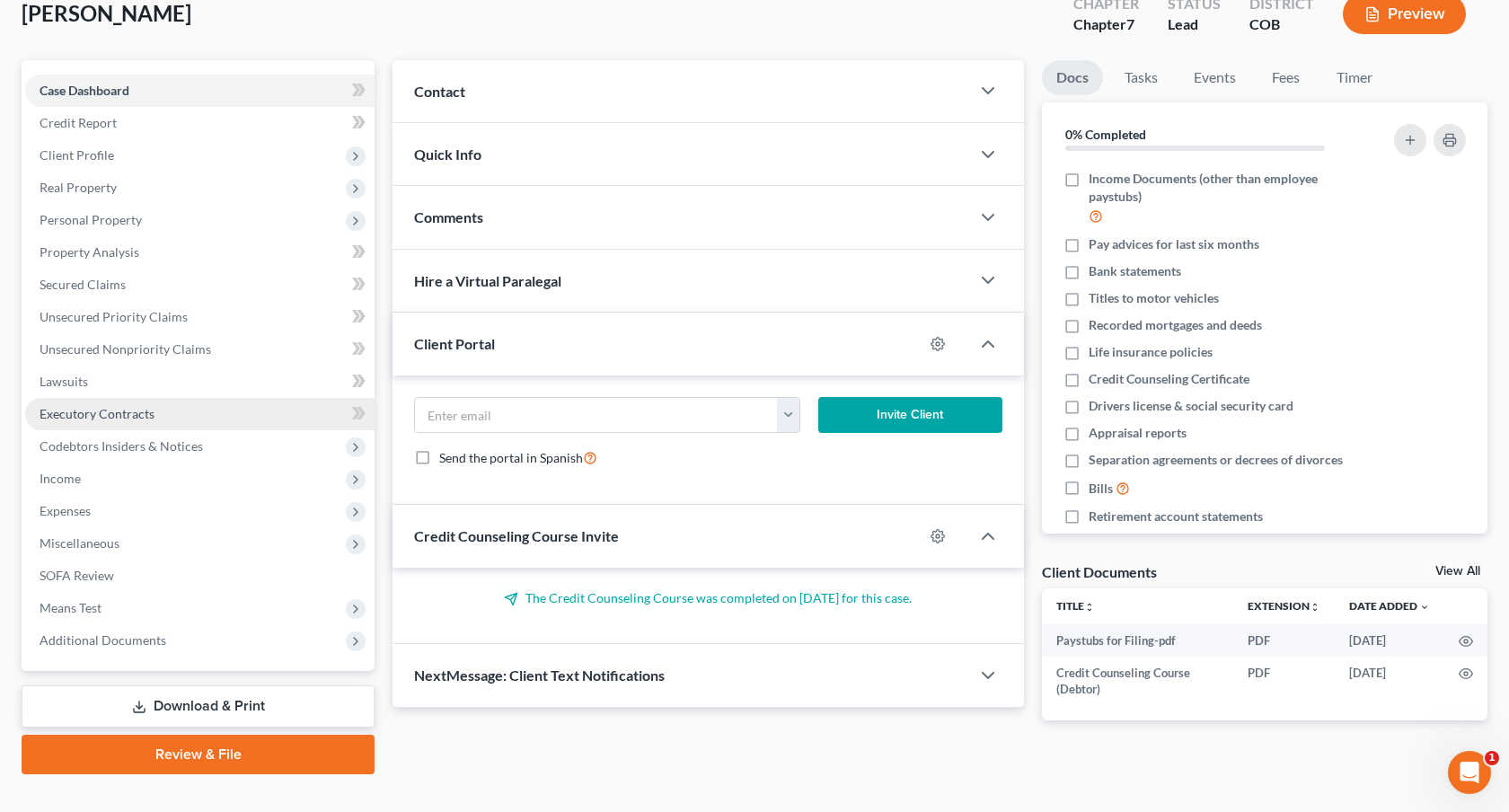
scroll to position [141, 0]
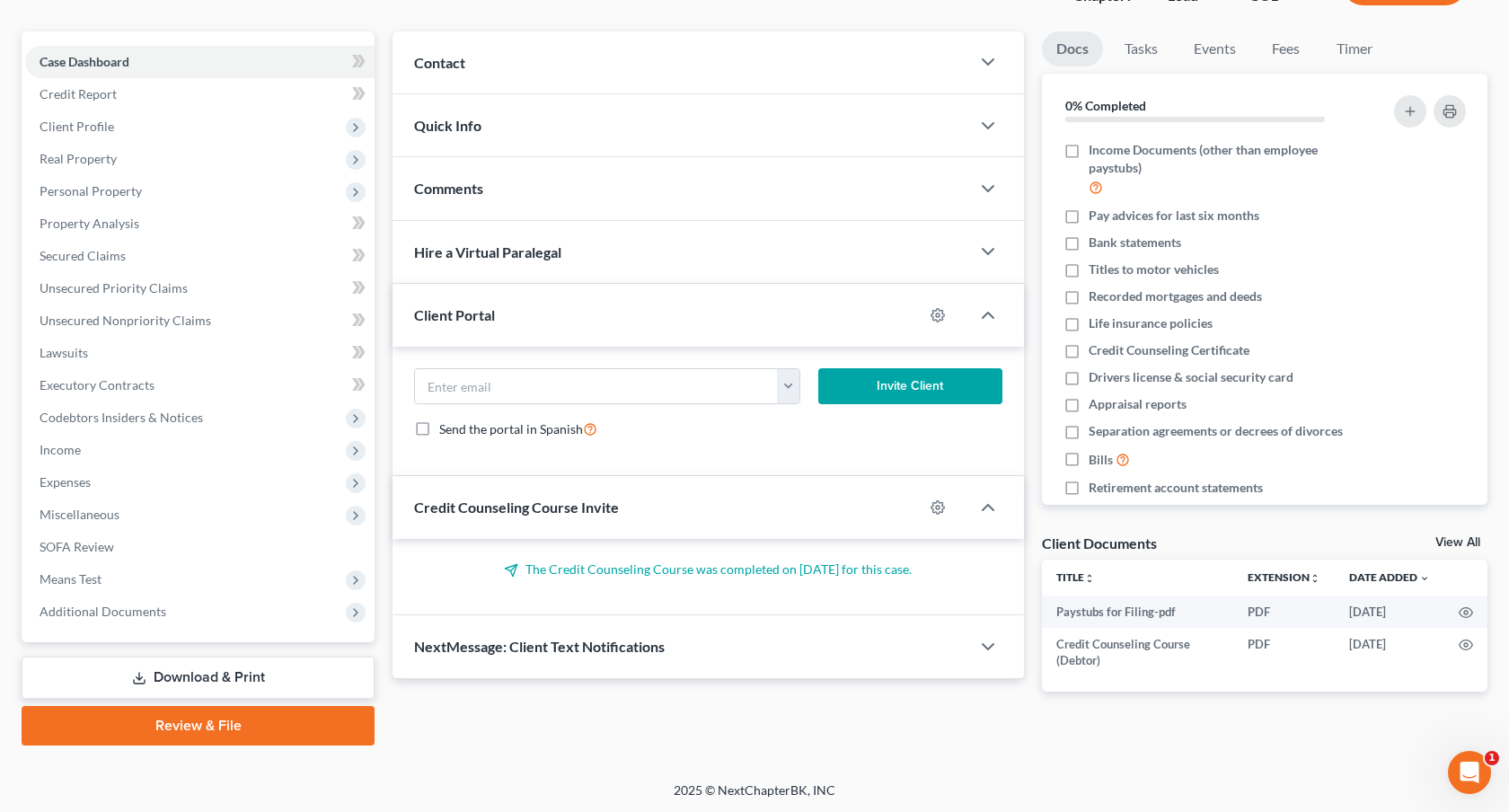
click at [303, 710] on link "Review & File" at bounding box center [198, 725] width 353 height 40
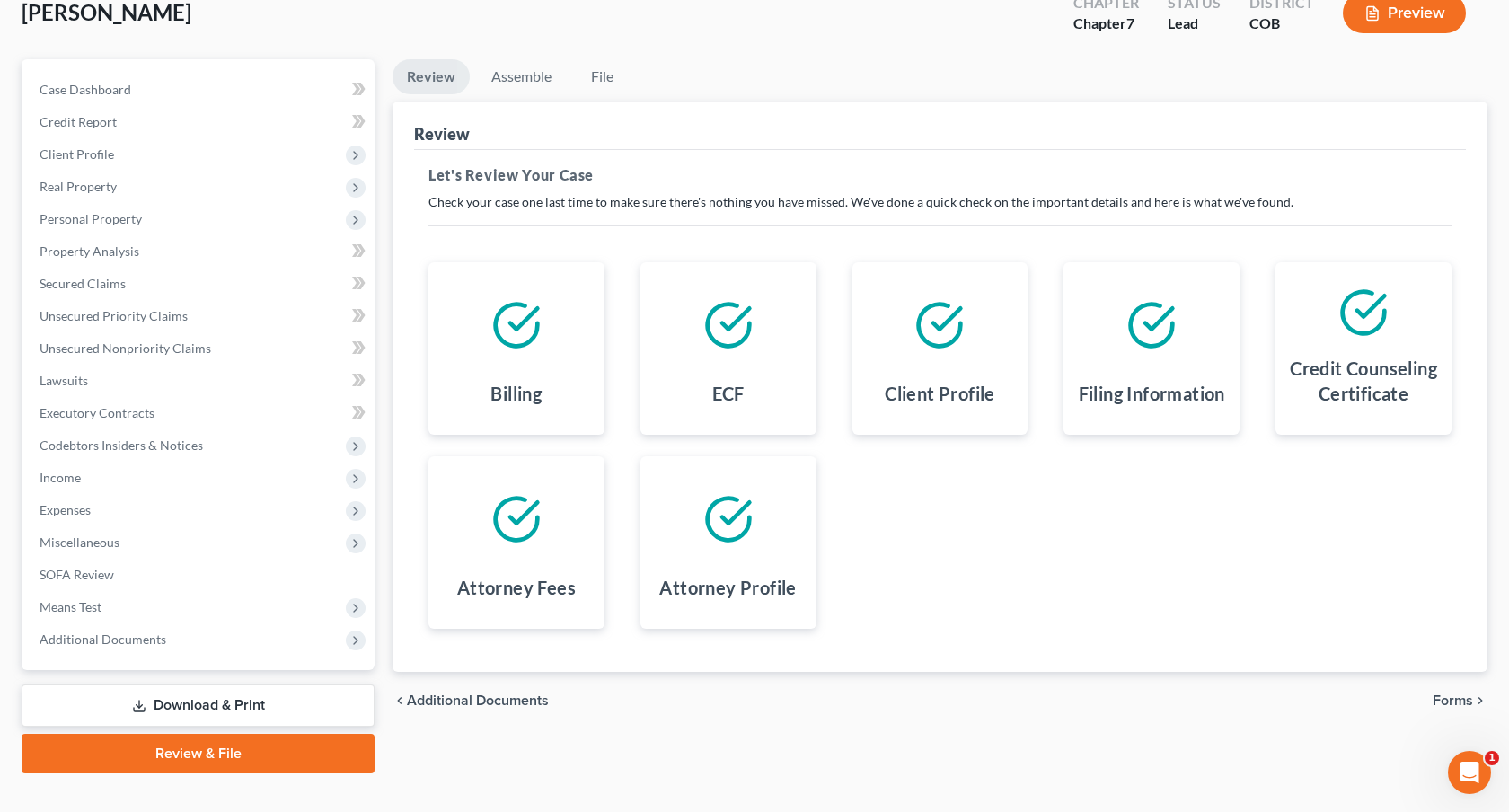
scroll to position [141, 0]
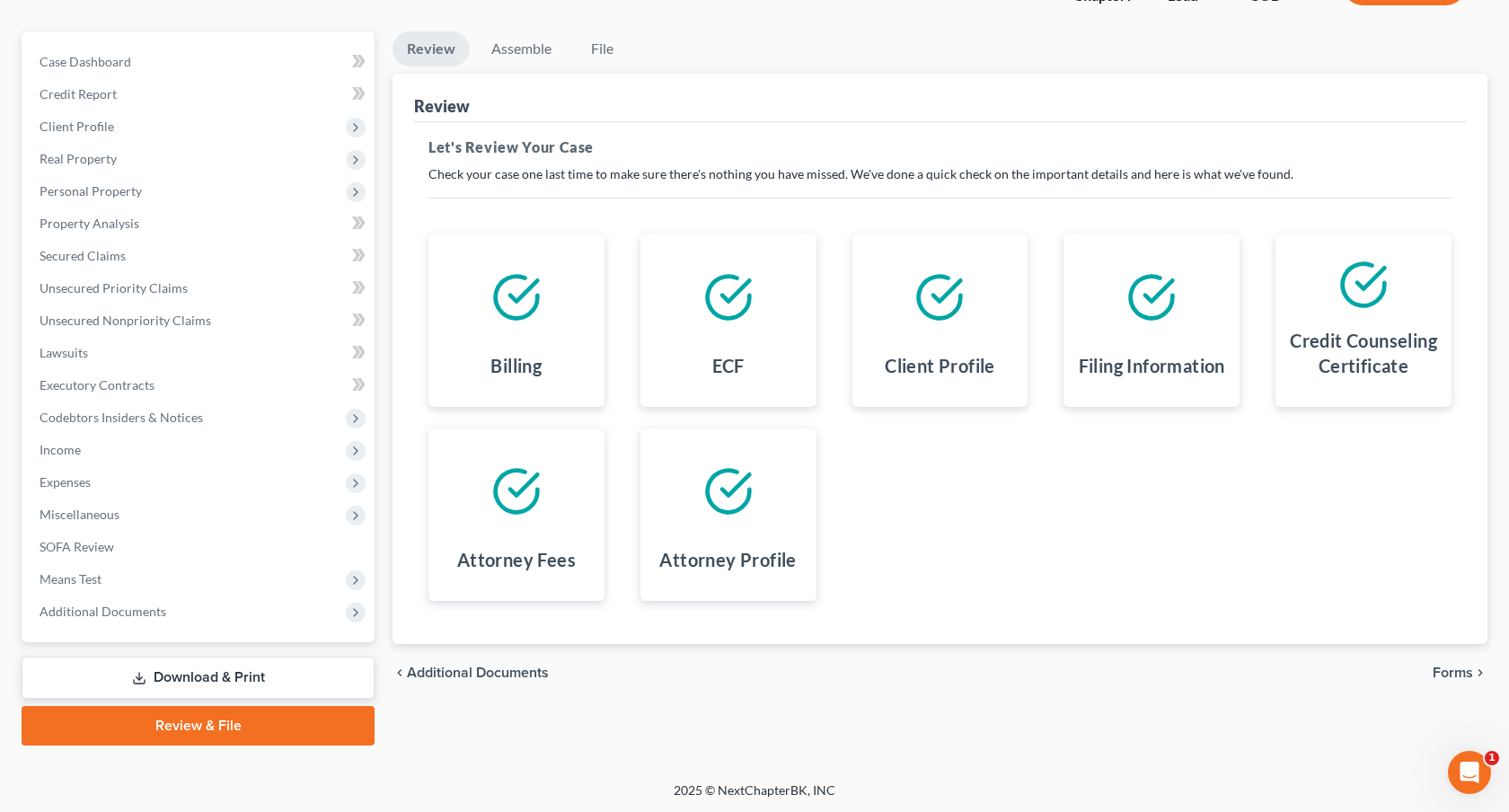
click at [1441, 673] on span "Forms" at bounding box center [1453, 673] width 41 height 14
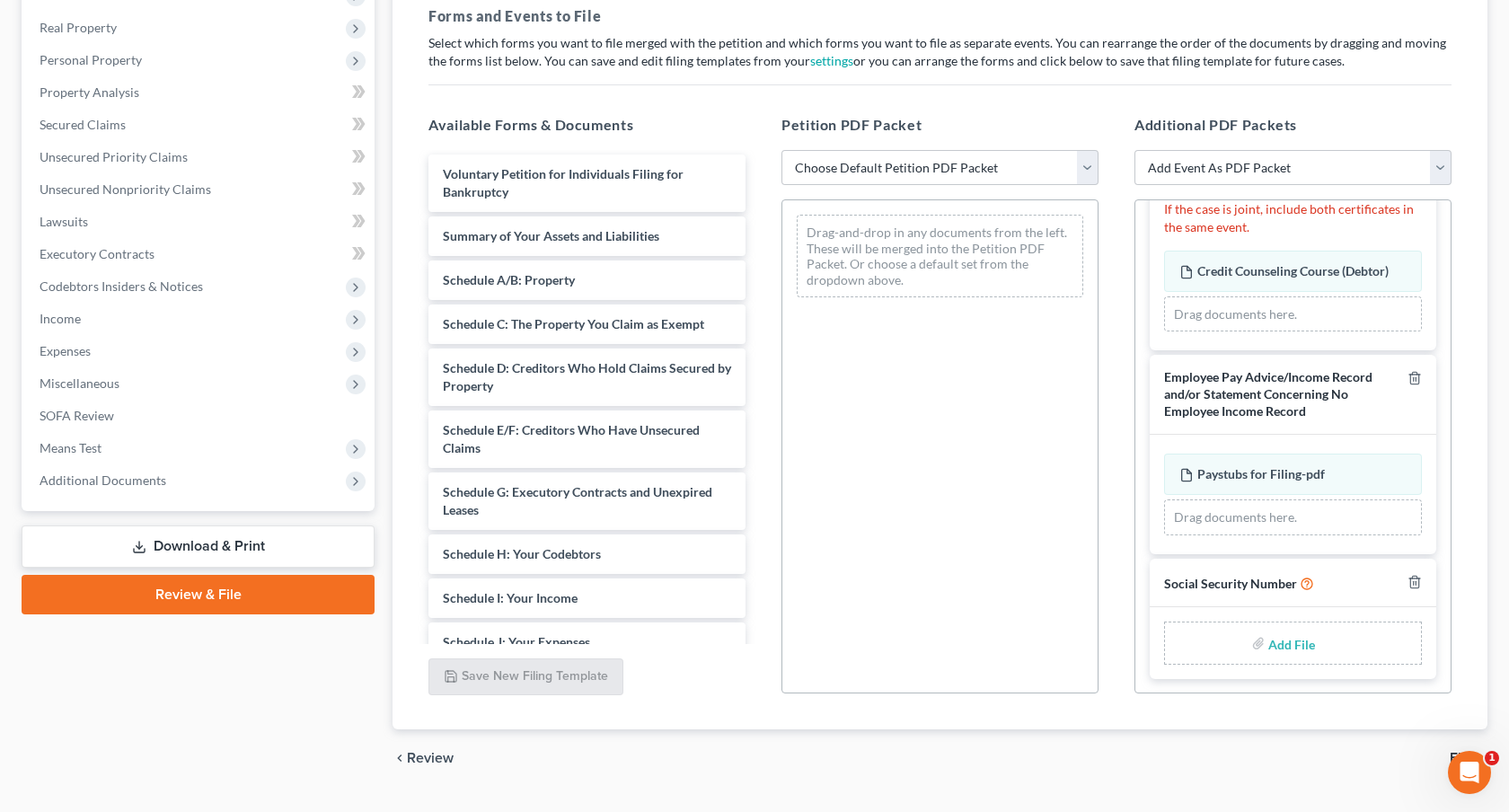
scroll to position [280, 0]
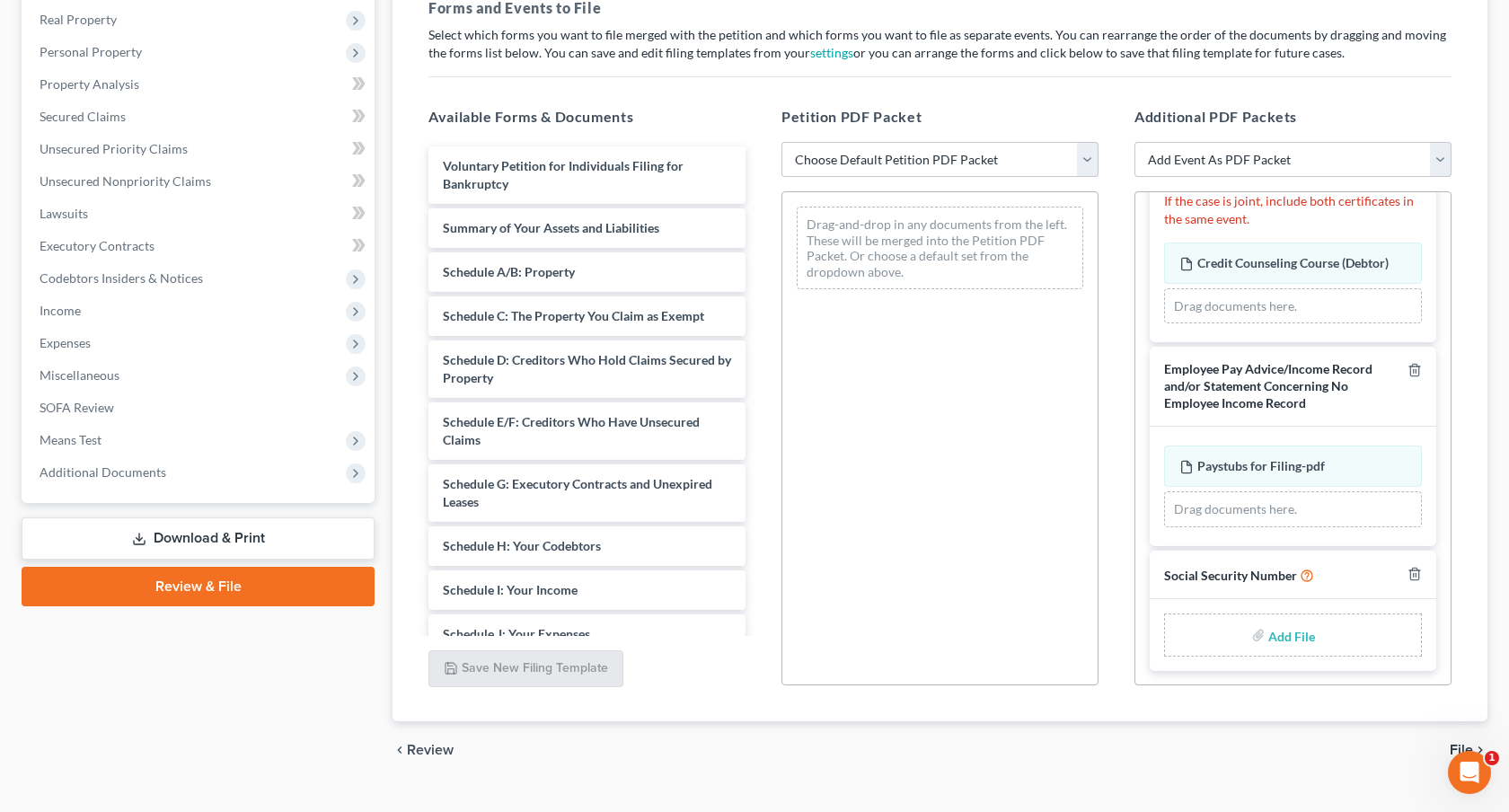
click at [1302, 637] on input "file" at bounding box center [1290, 635] width 43 height 33
type input "C:\fakepath\081725 Statement of Social Security Number.pdf"
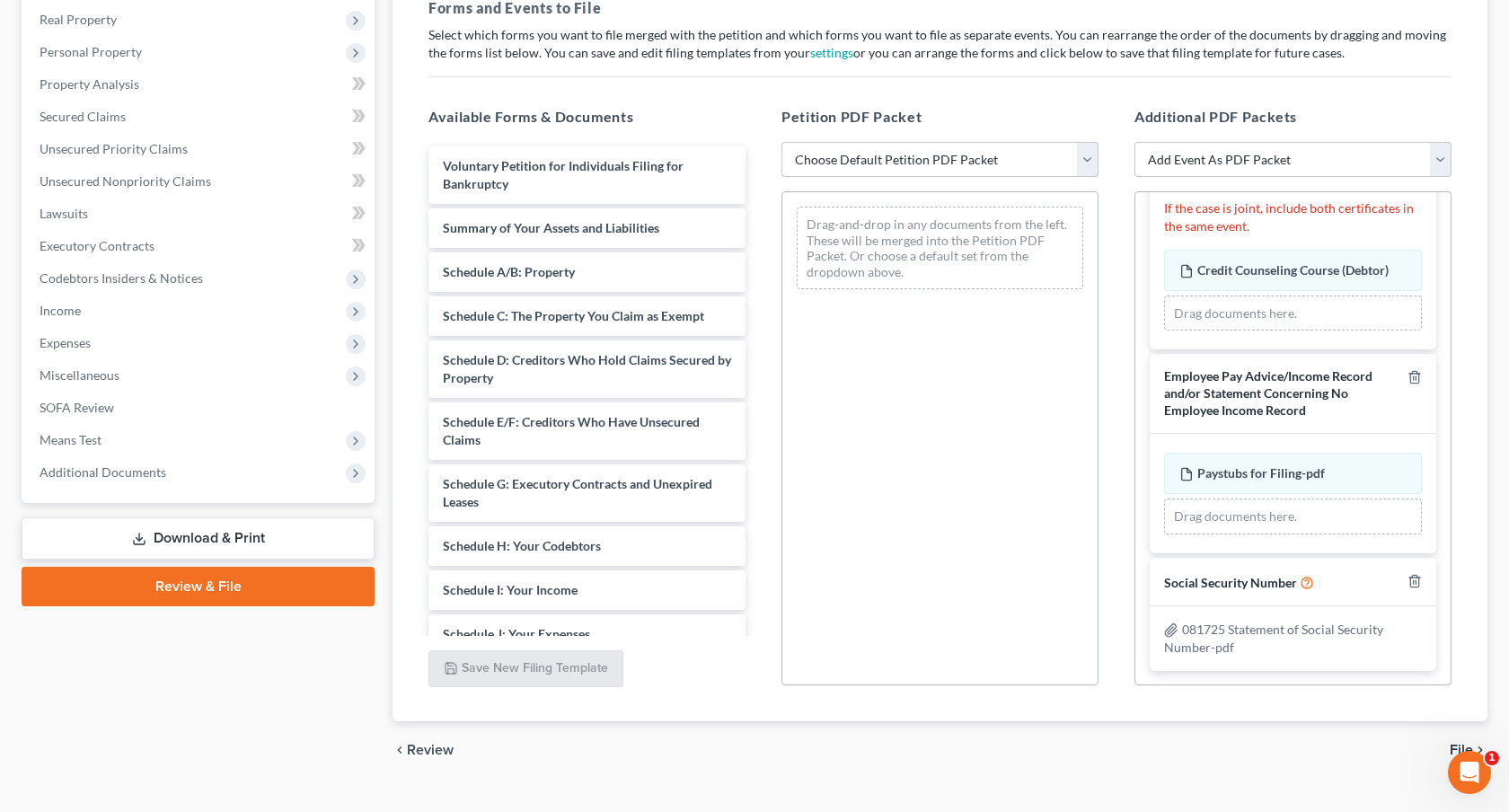
click at [891, 165] on select "Choose Default Petition PDF Packet Emergency Filing (Voluntary Petition and Cre…" at bounding box center [940, 160] width 317 height 36
select select "1"
click at [782, 142] on select "Choose Default Petition PDF Packet Emergency Filing (Voluntary Petition and Cre…" at bounding box center [940, 160] width 317 height 36
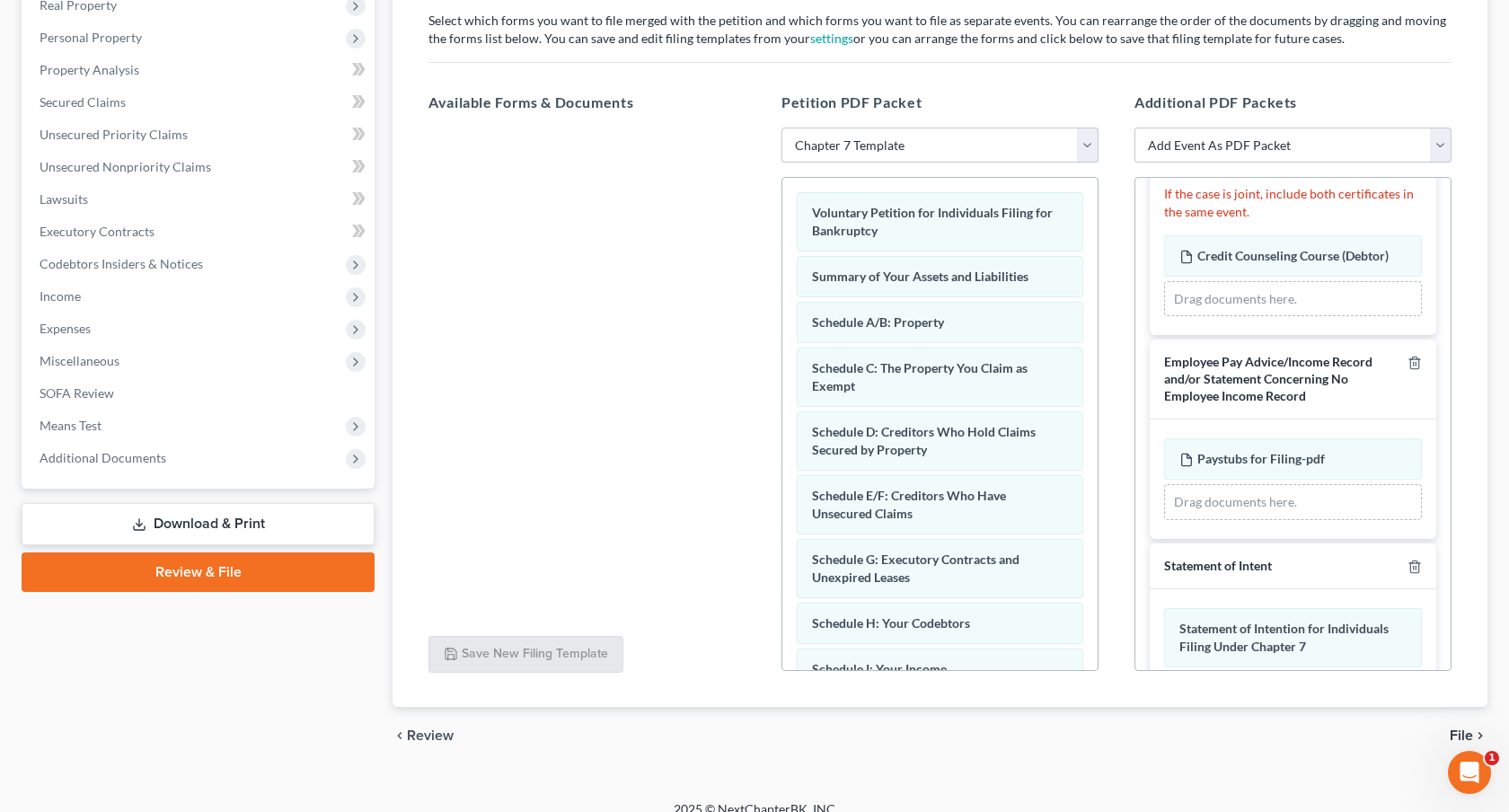
scroll to position [314, 0]
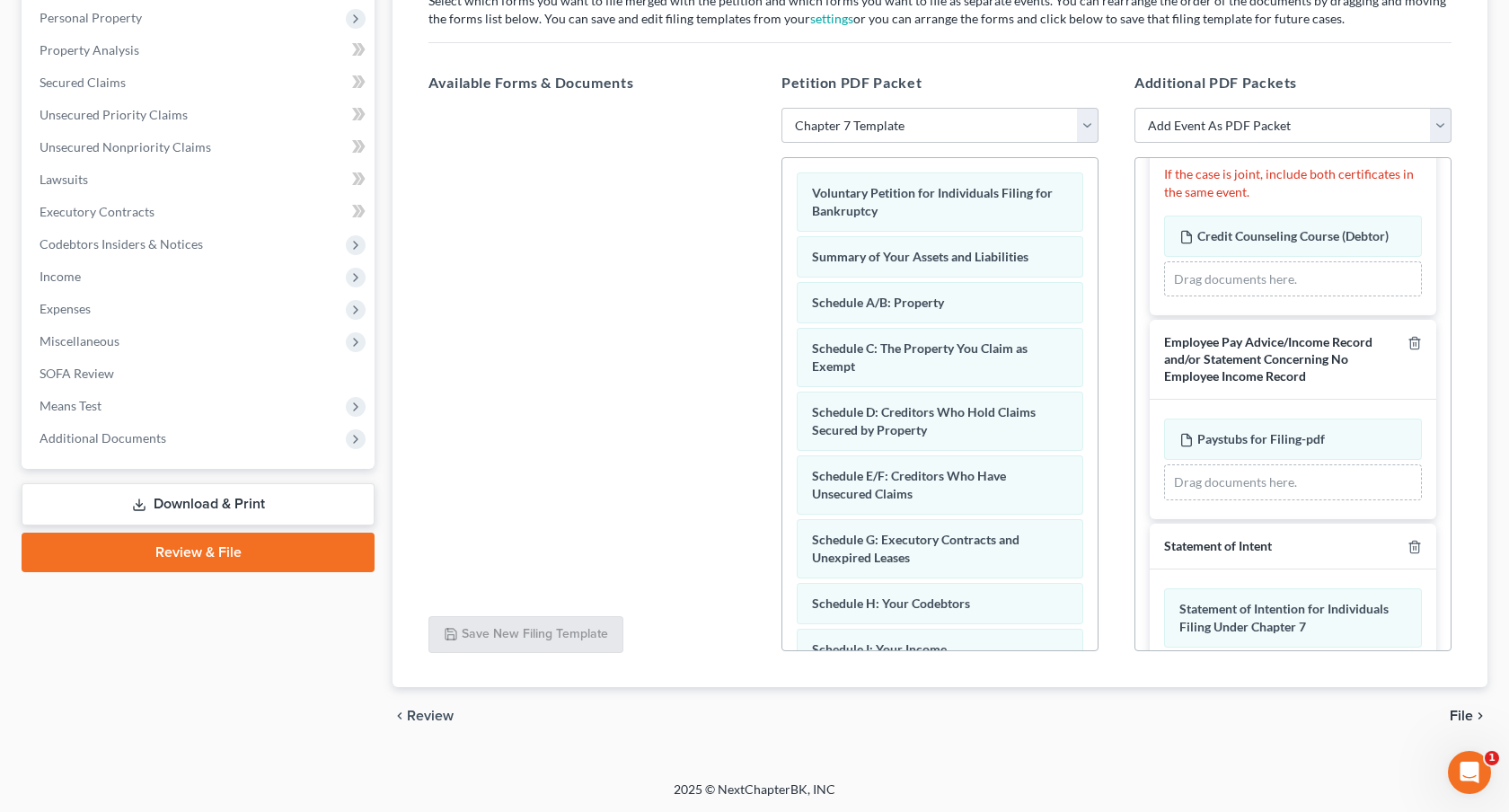
click at [1454, 713] on span "File" at bounding box center [1462, 715] width 23 height 14
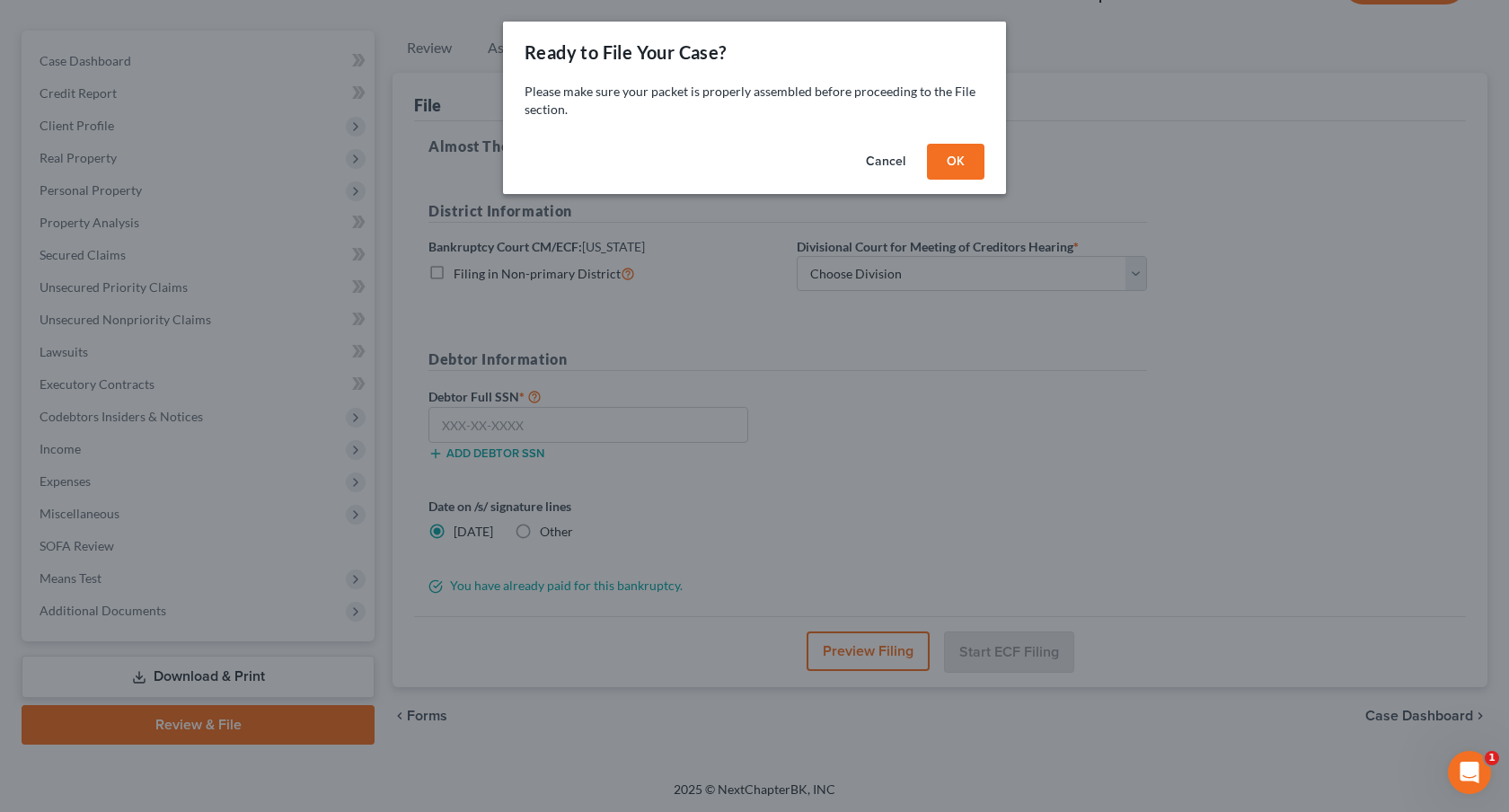
click at [964, 154] on button "OK" at bounding box center [956, 162] width 58 height 36
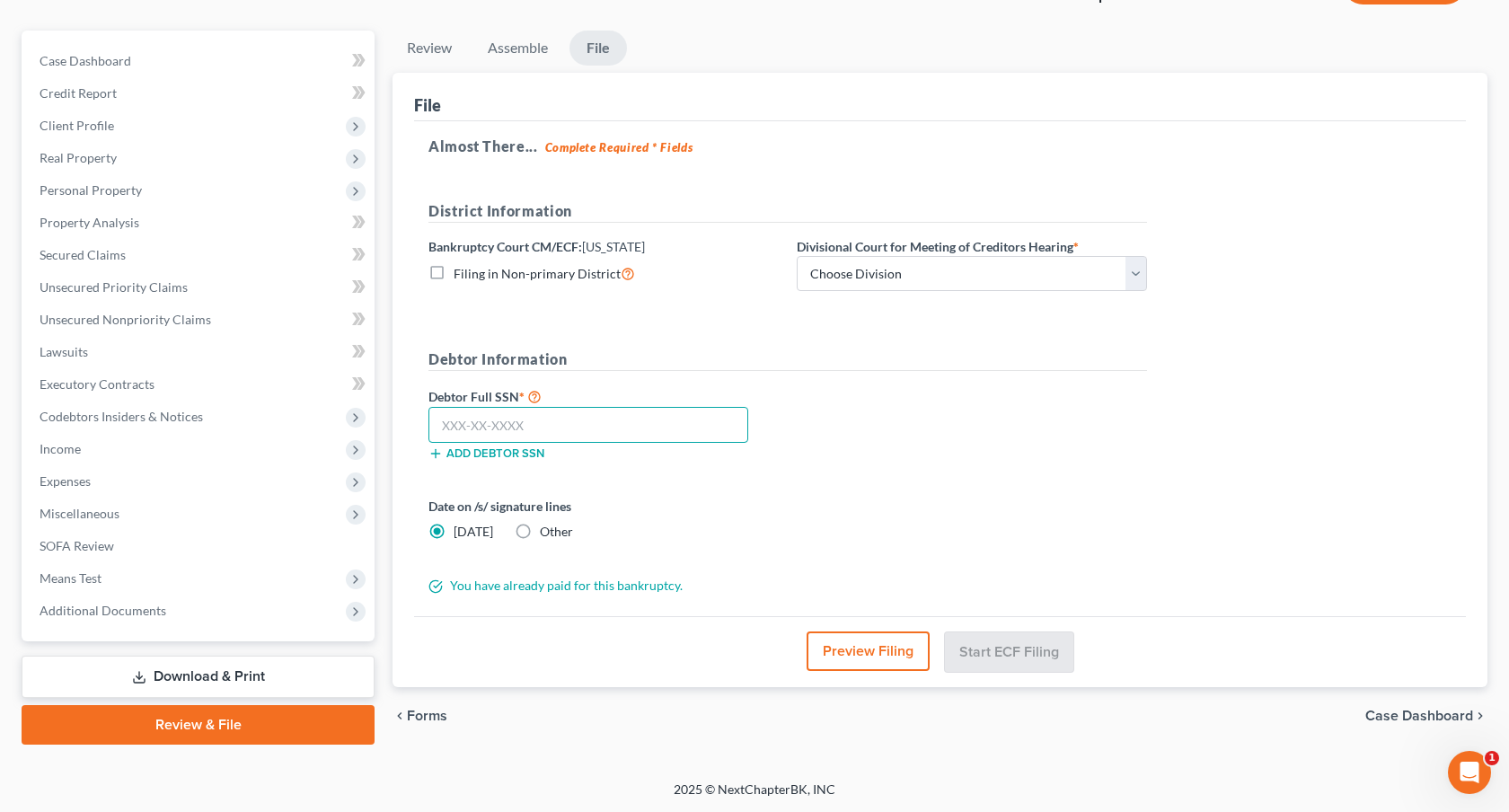
click at [634, 427] on input "text" at bounding box center [588, 425] width 320 height 36
click at [646, 420] on input "text" at bounding box center [588, 425] width 320 height 36
type input "464-85-0112"
click at [920, 274] on select "Choose Division [GEOGRAPHIC_DATA]" at bounding box center [972, 274] width 351 height 36
select select "0"
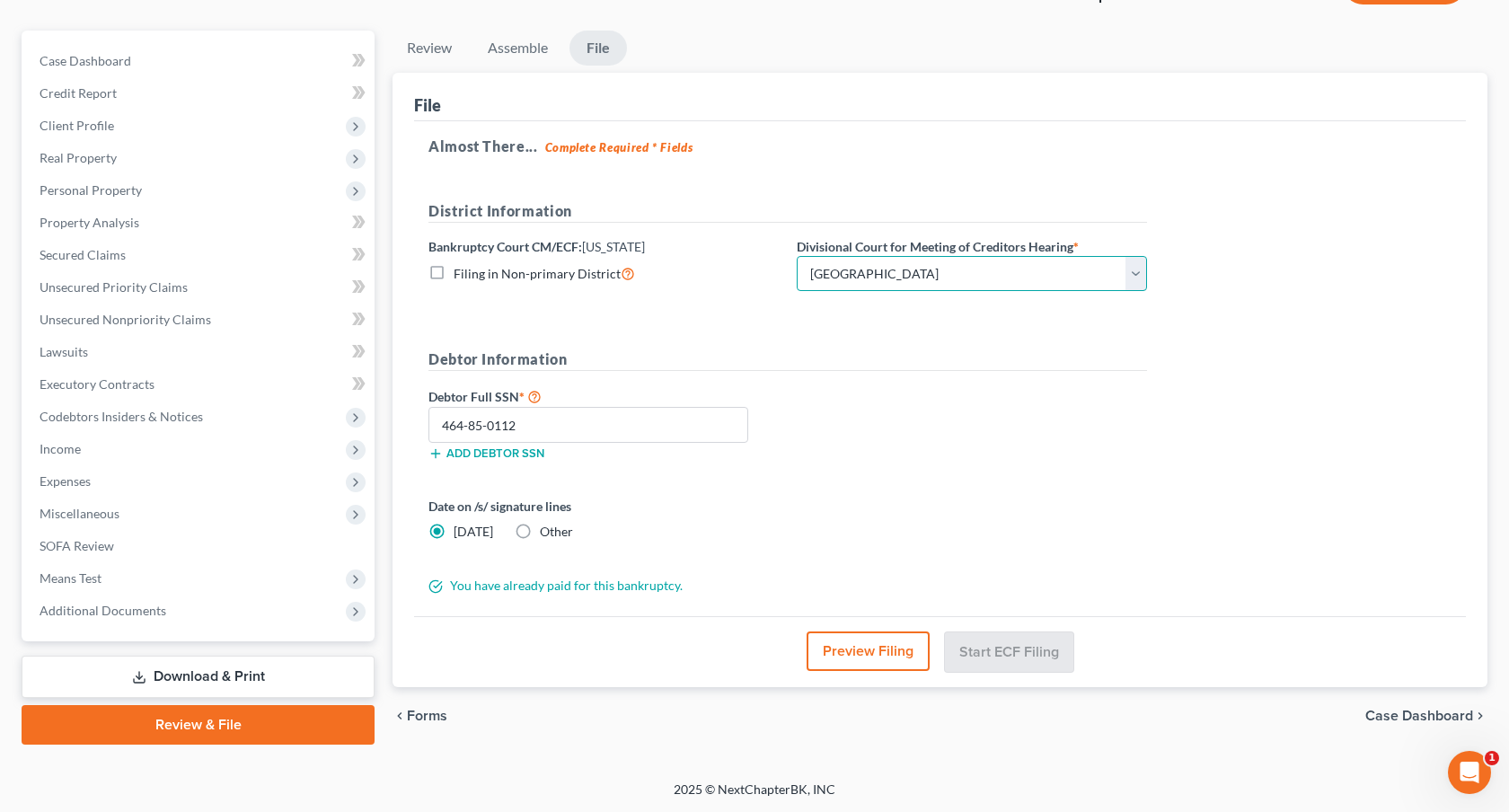
click at [797, 256] on select "Choose Division [GEOGRAPHIC_DATA]" at bounding box center [972, 274] width 351 height 36
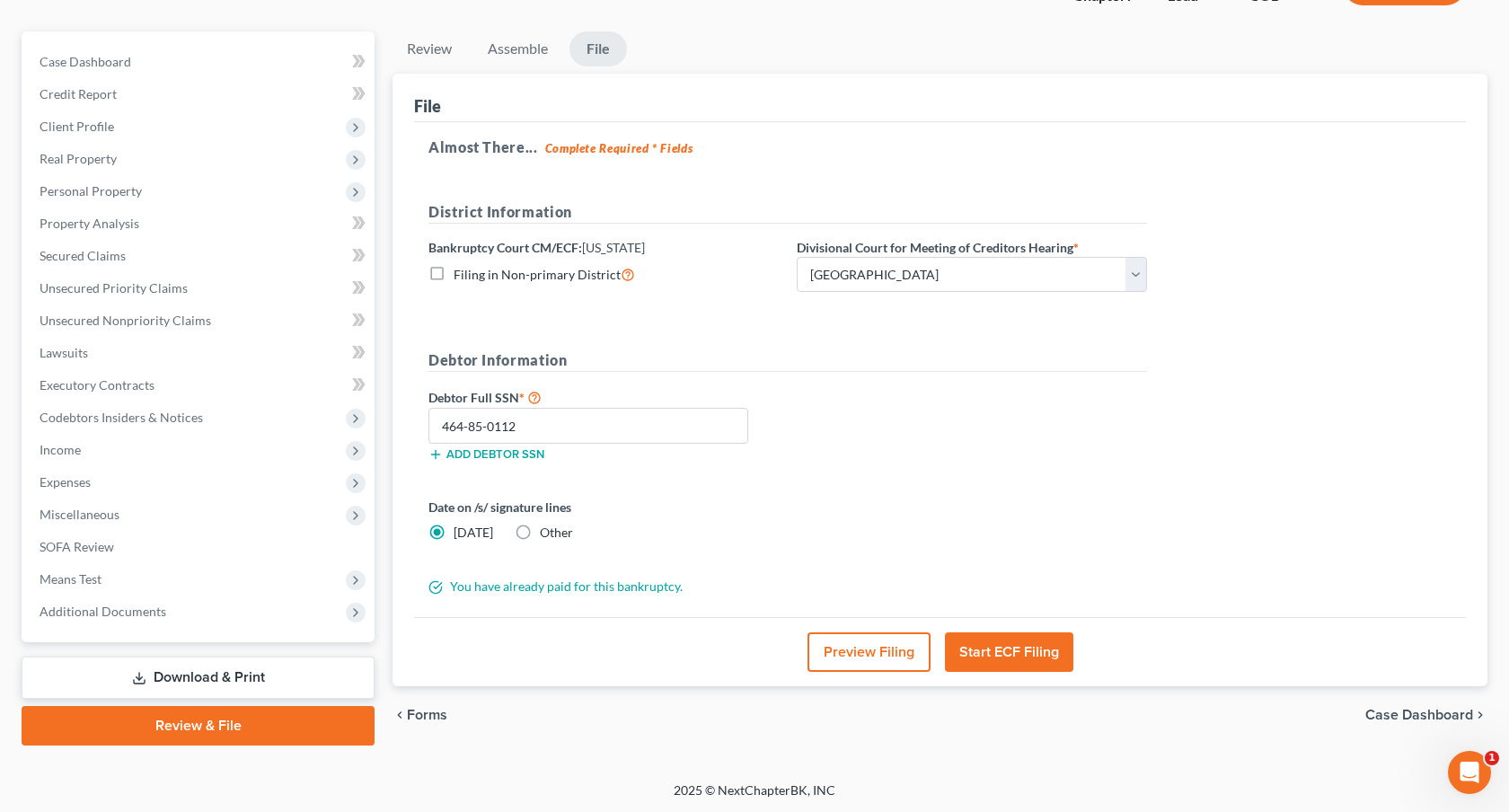
click at [985, 640] on button "Start ECF Filing" at bounding box center [1009, 652] width 128 height 40
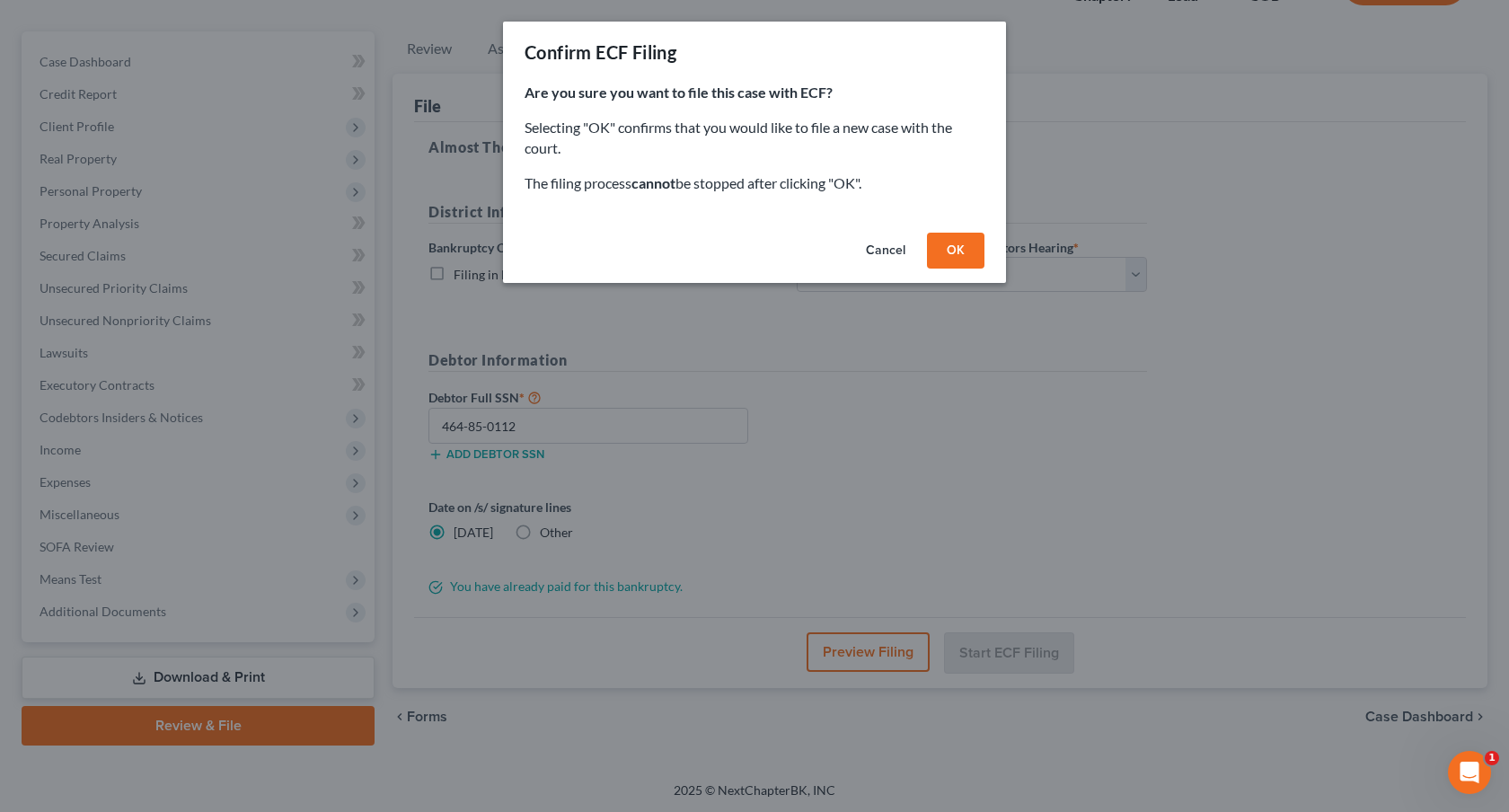
click at [959, 243] on button "OK" at bounding box center [956, 250] width 58 height 36
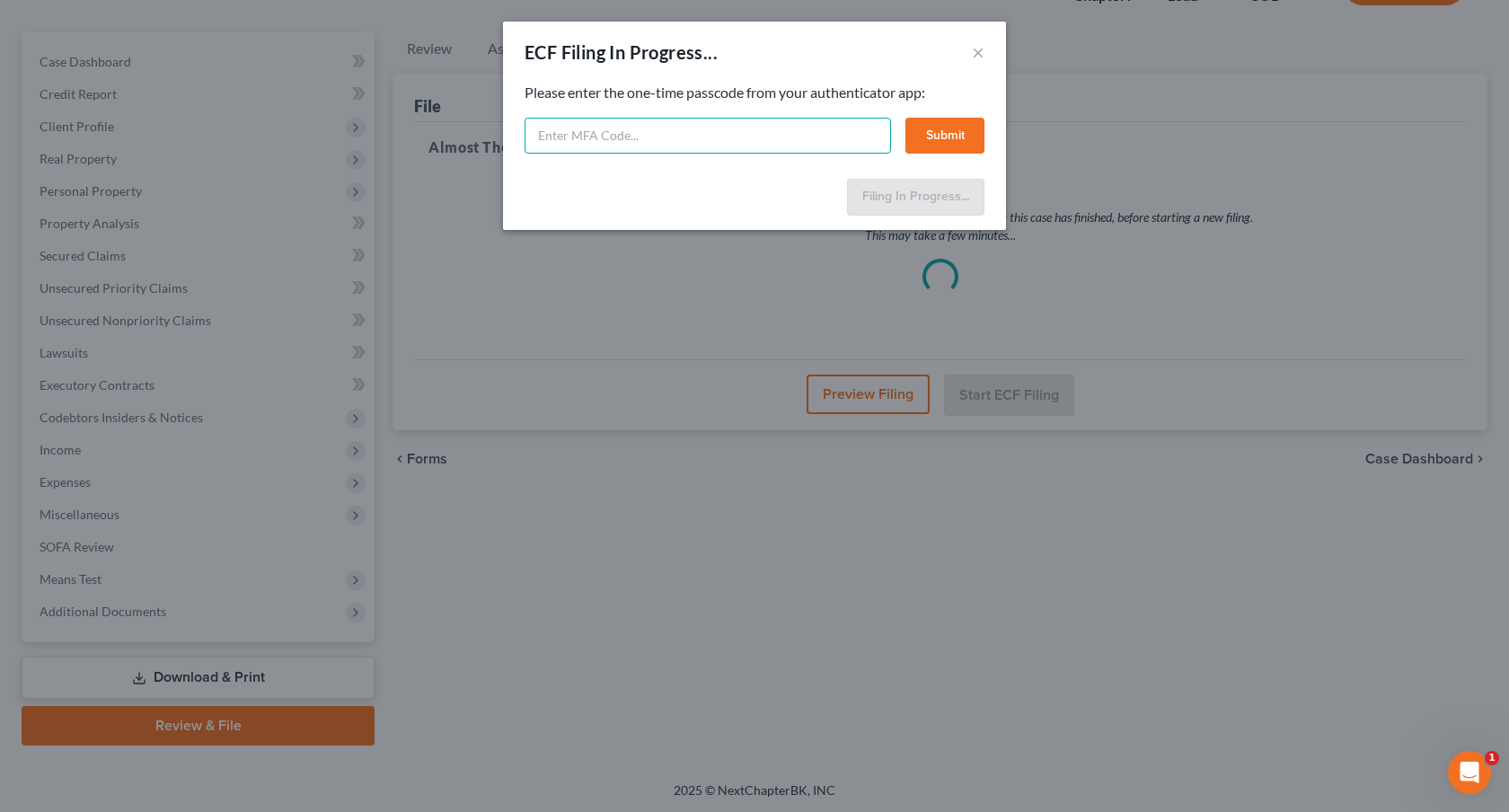
click at [594, 137] on input "text" at bounding box center [708, 135] width 367 height 36
type input "098580"
click at [928, 131] on button "Submit" at bounding box center [944, 135] width 79 height 36
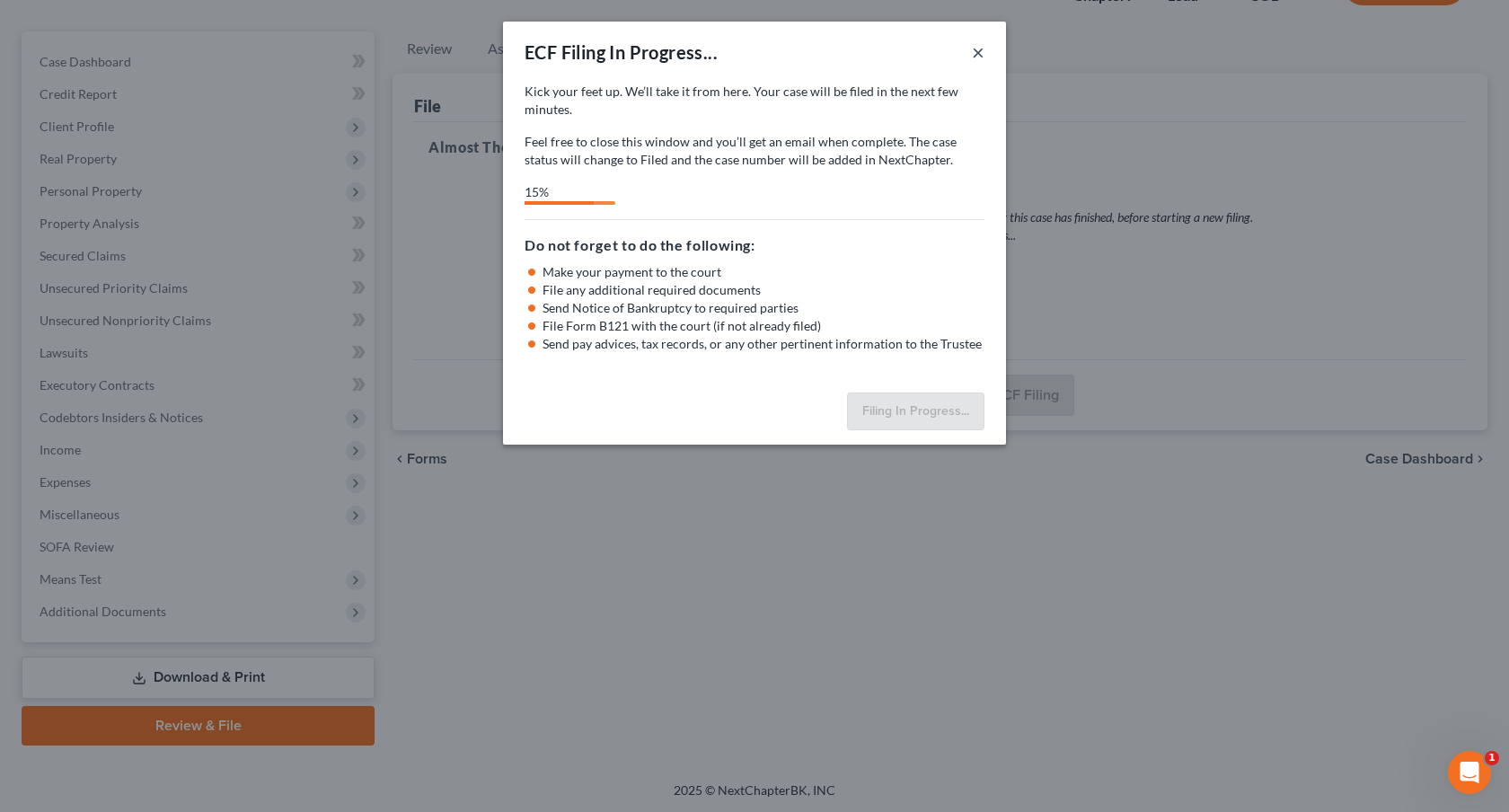
click at [979, 52] on button "×" at bounding box center [979, 52] width 13 height 22
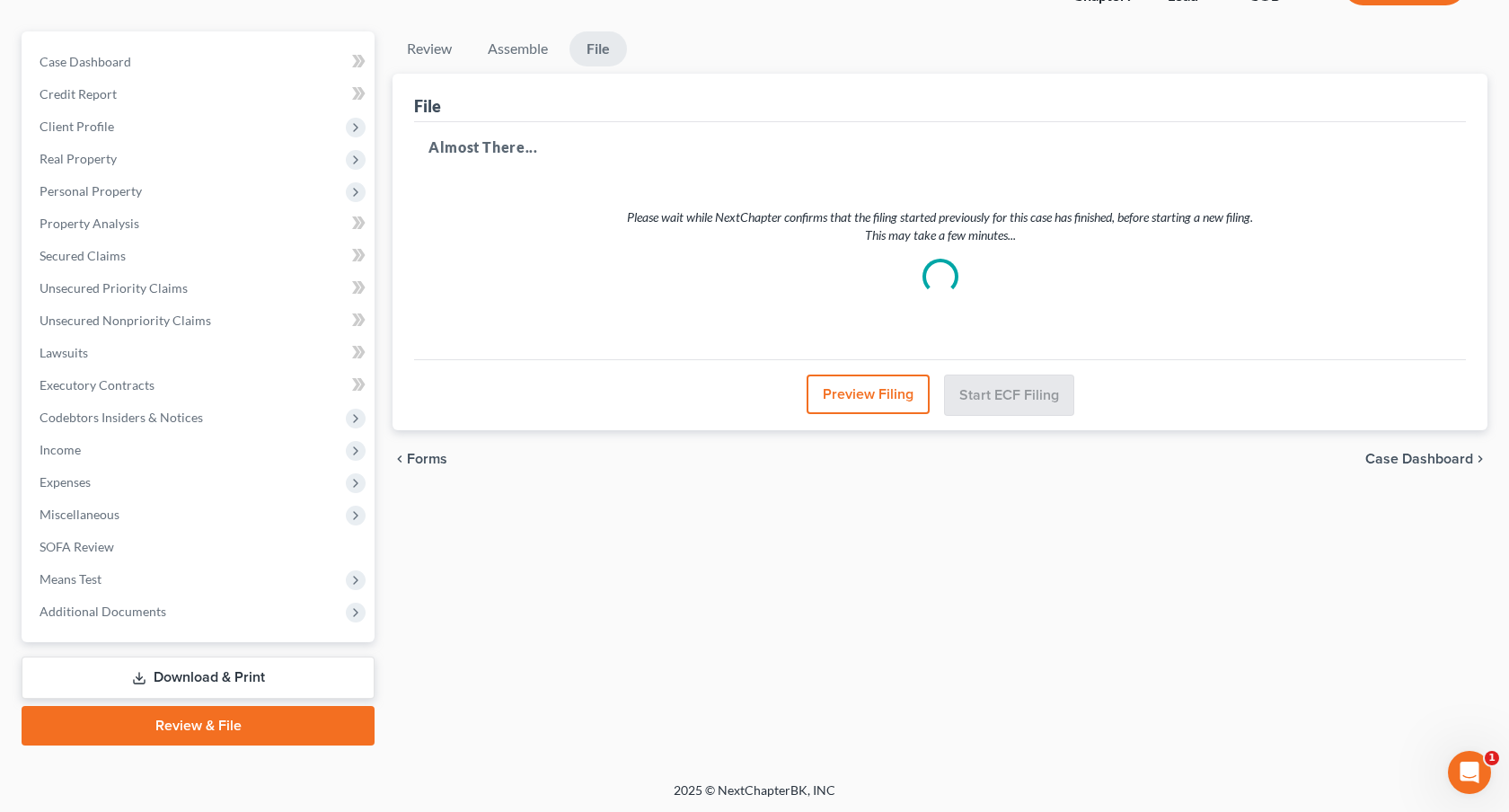
scroll to position [0, 0]
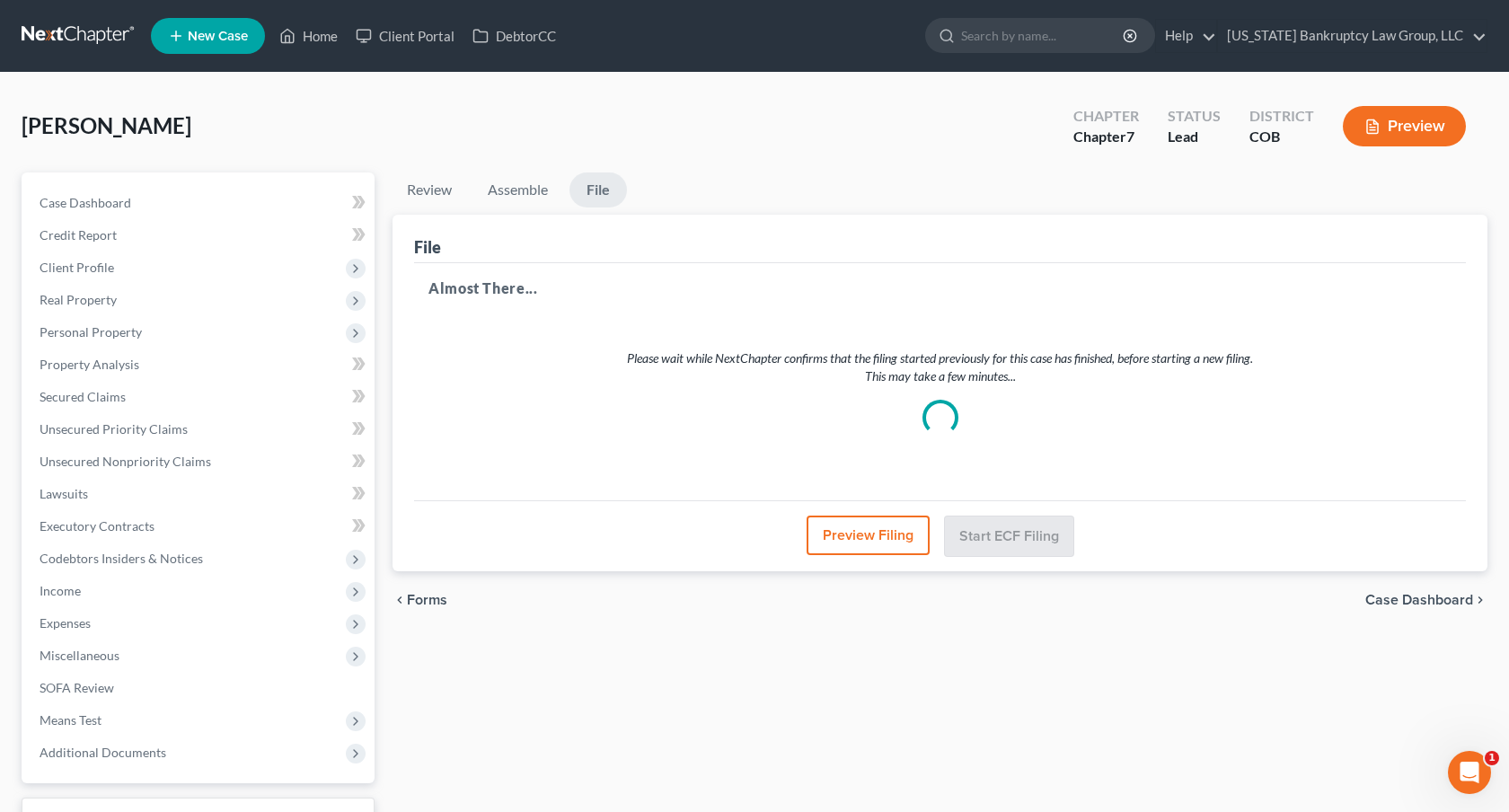
click at [72, 39] on link at bounding box center [79, 36] width 115 height 33
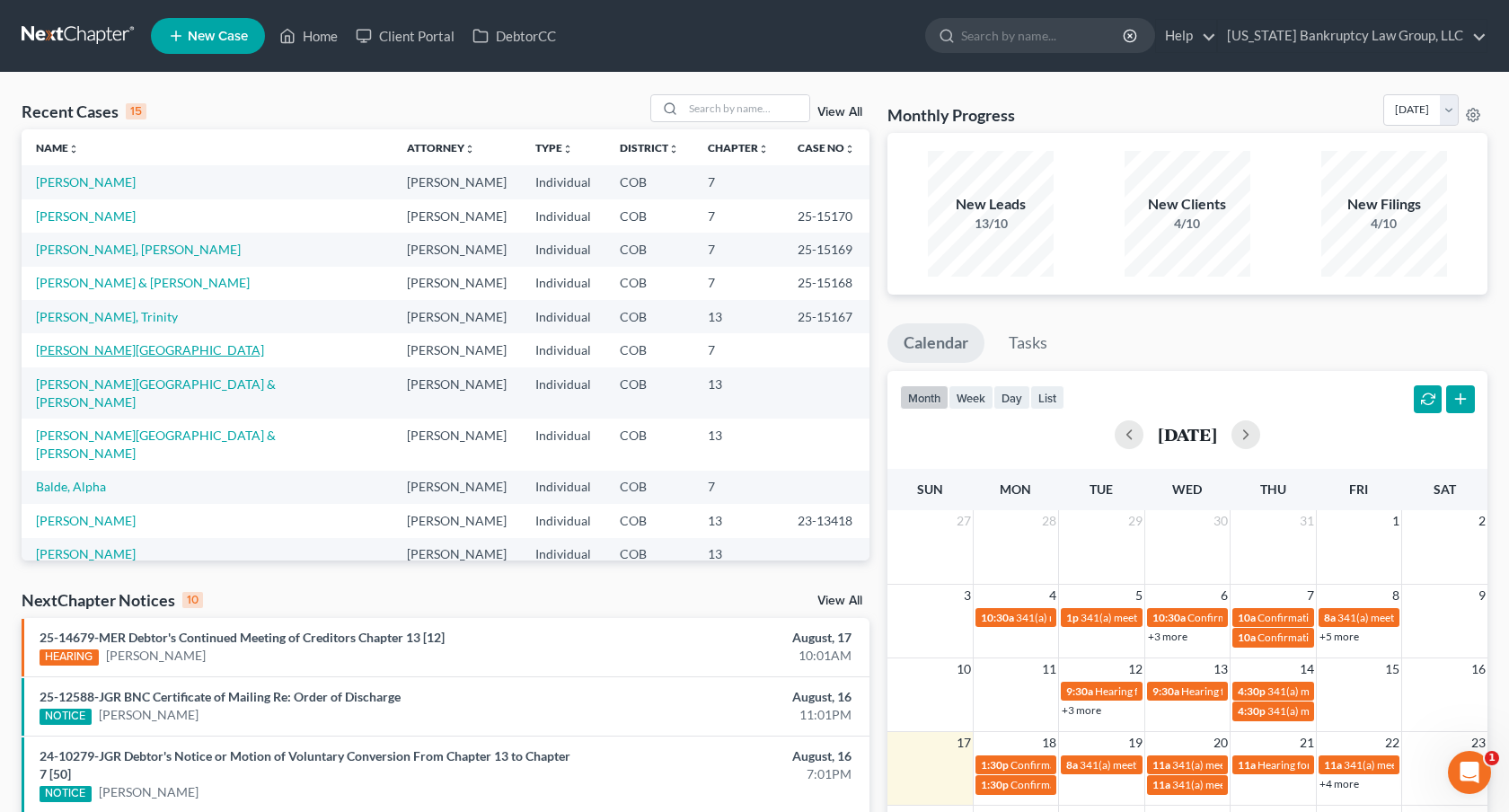
click at [105, 346] on link "[PERSON_NAME][GEOGRAPHIC_DATA]" at bounding box center [150, 350] width 229 height 15
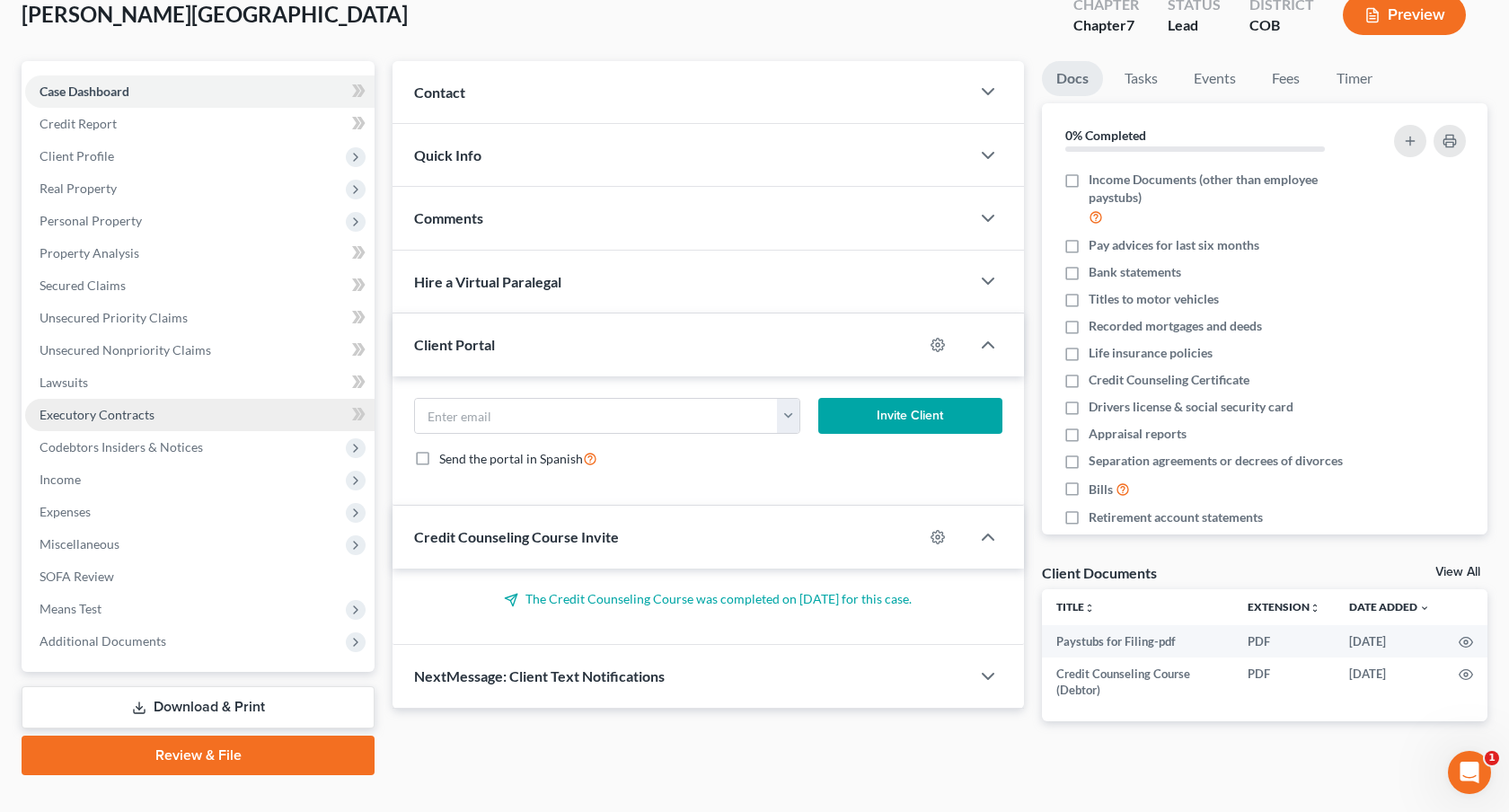
scroll to position [141, 0]
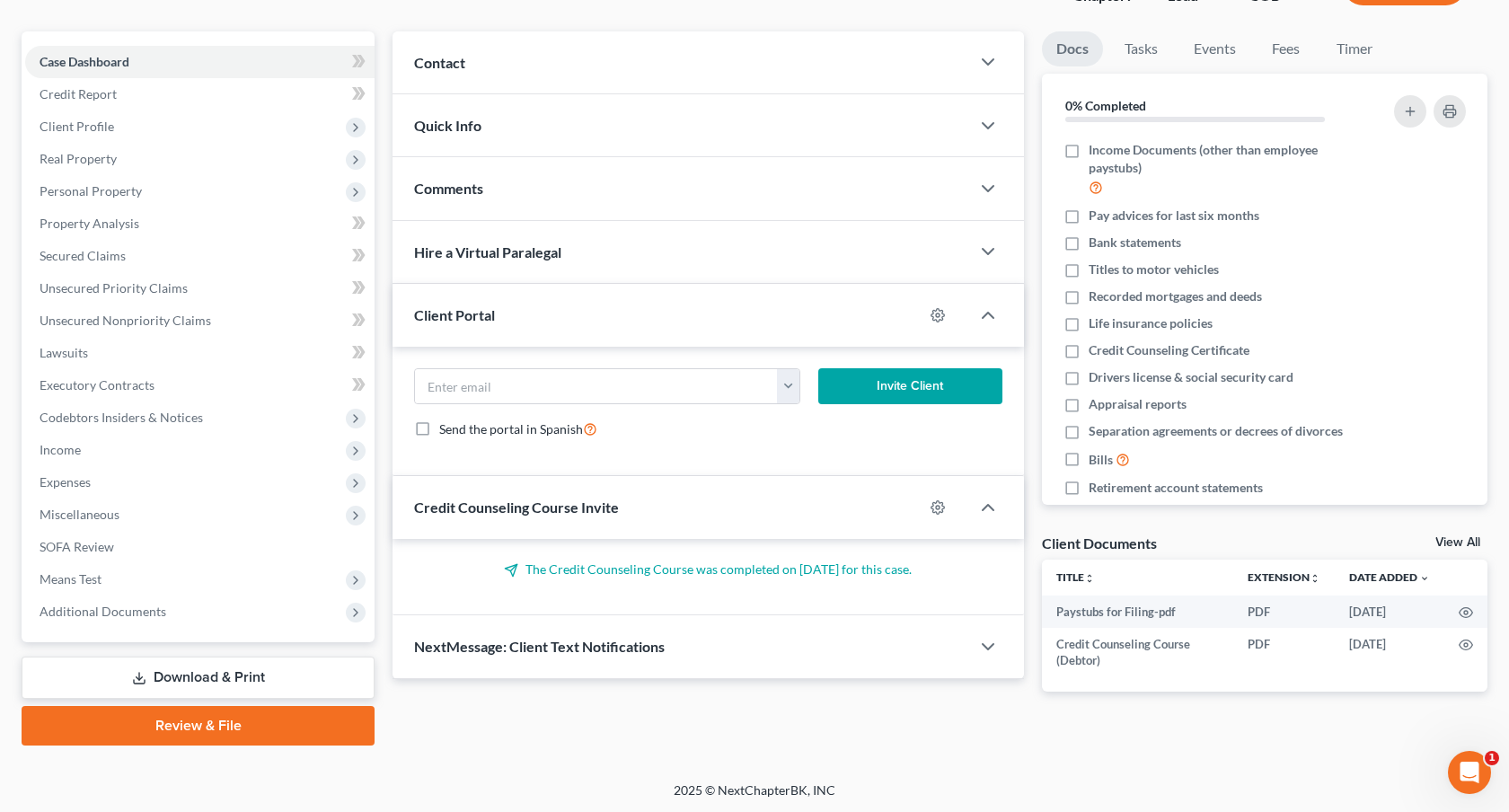
click at [238, 717] on link "Review & File" at bounding box center [198, 725] width 353 height 40
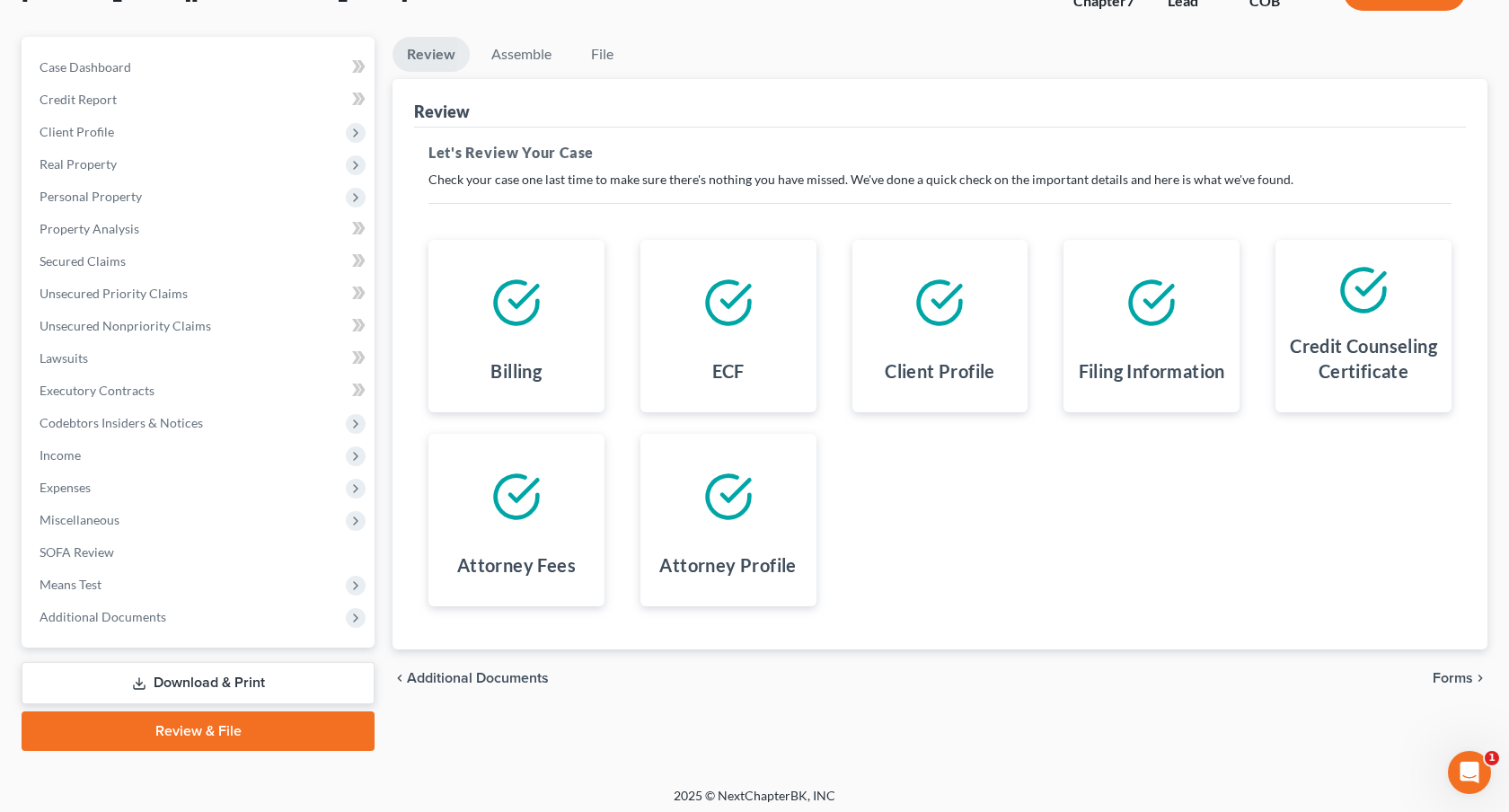
scroll to position [141, 0]
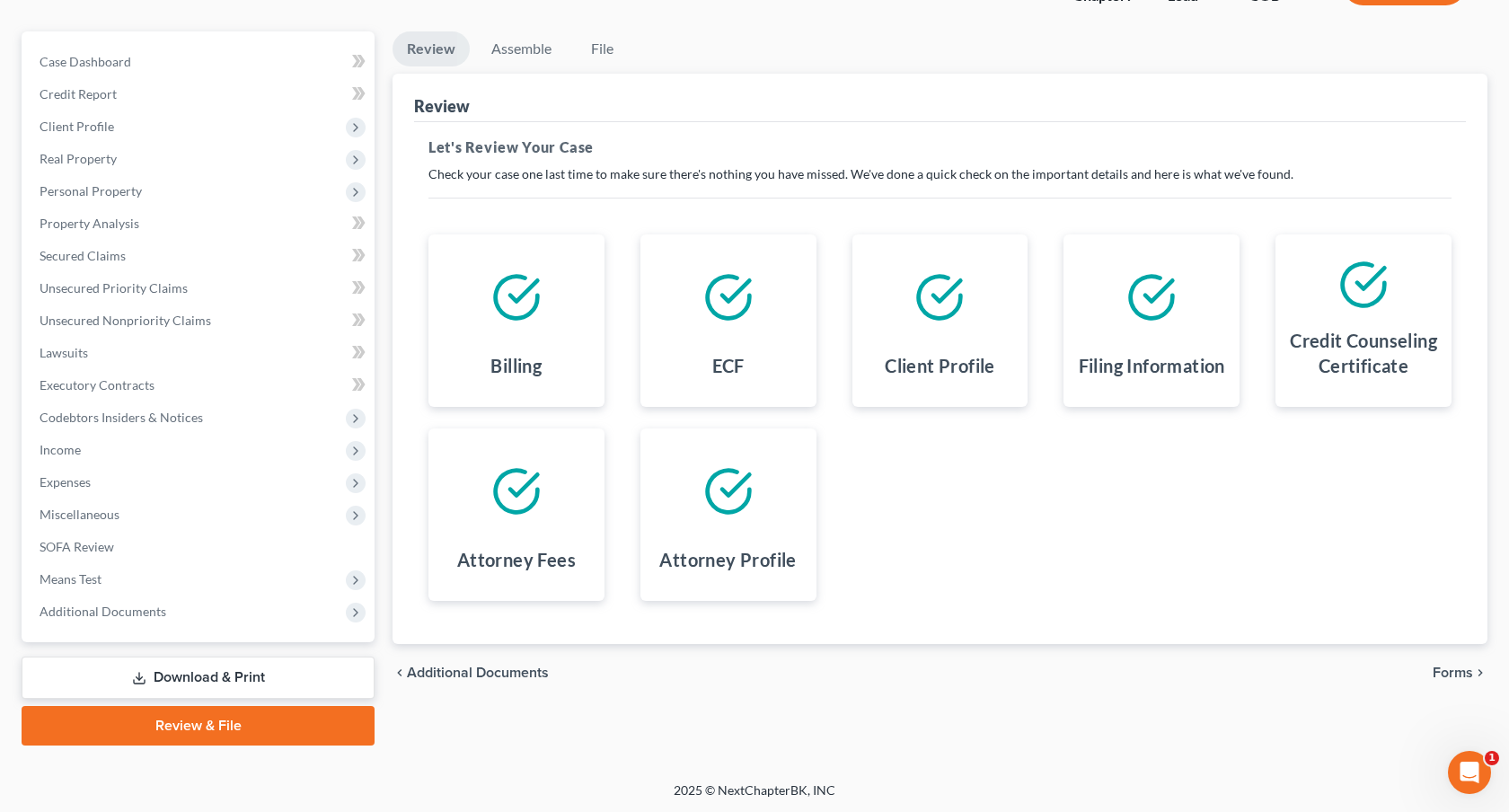
click at [1449, 672] on span "Forms" at bounding box center [1453, 673] width 41 height 14
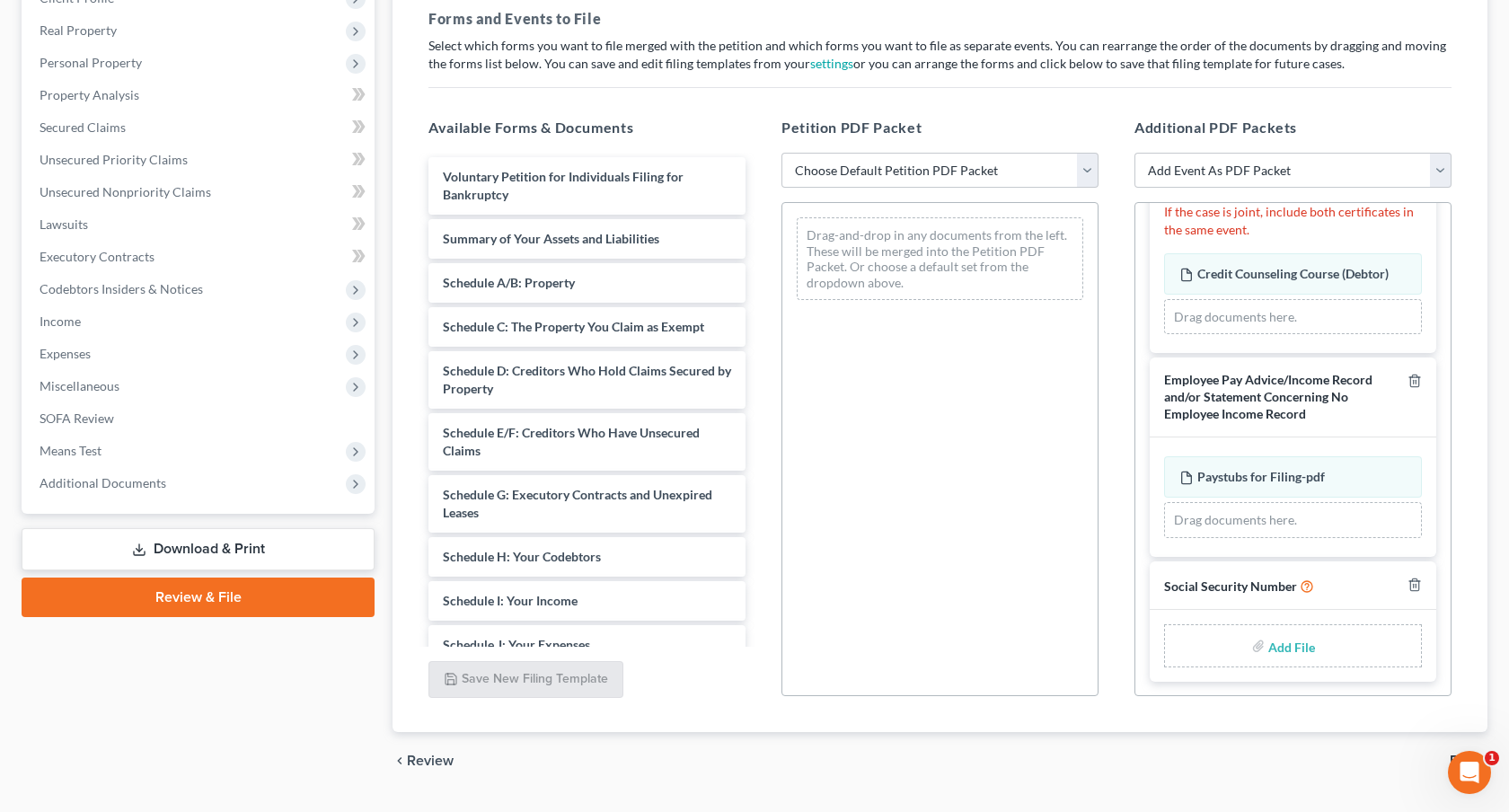
scroll to position [314, 0]
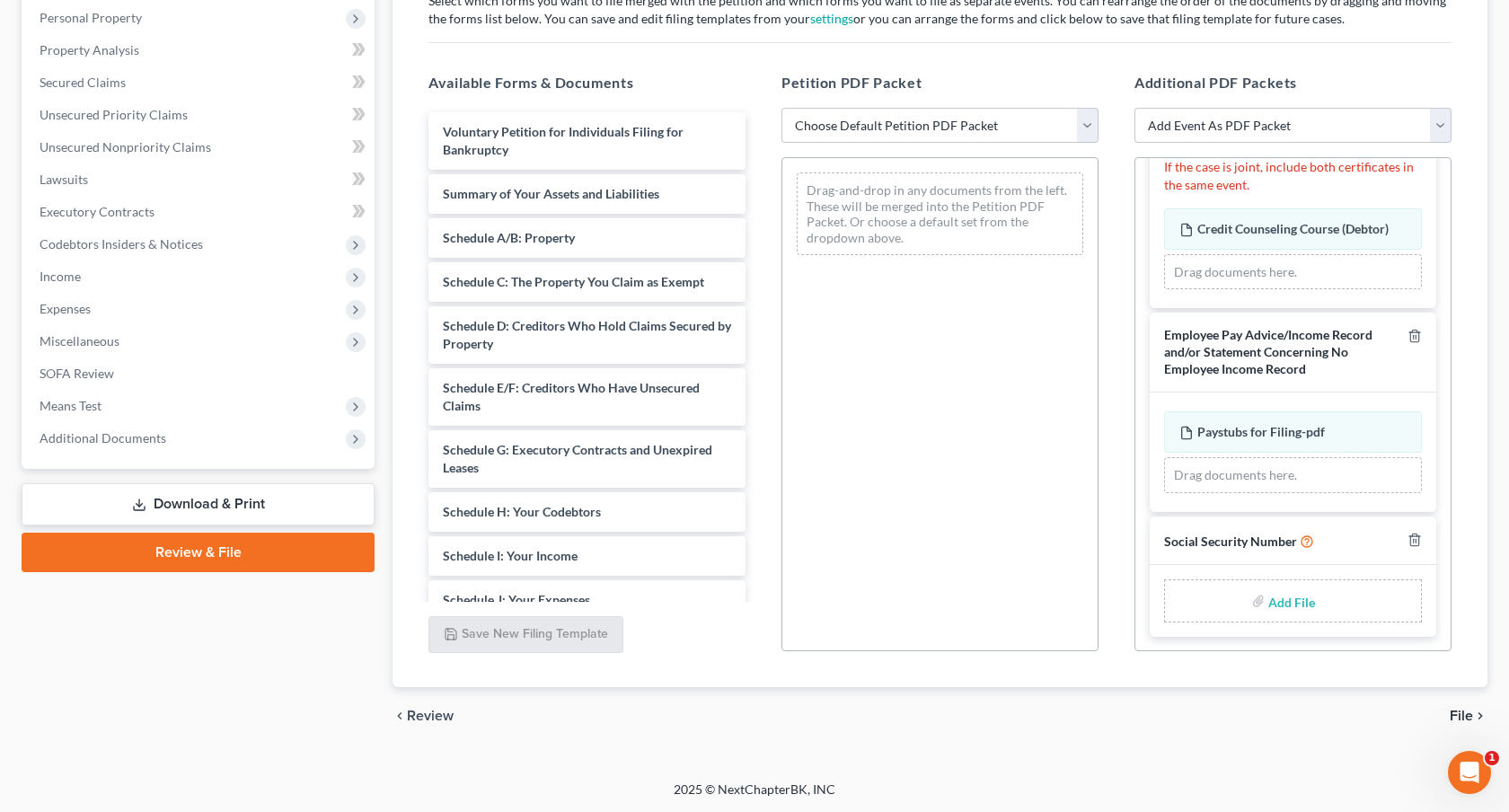
click at [1290, 598] on input "file" at bounding box center [1290, 601] width 43 height 33
type input "C:\fakepath\081725 Statement of Social Security Number.pdf"
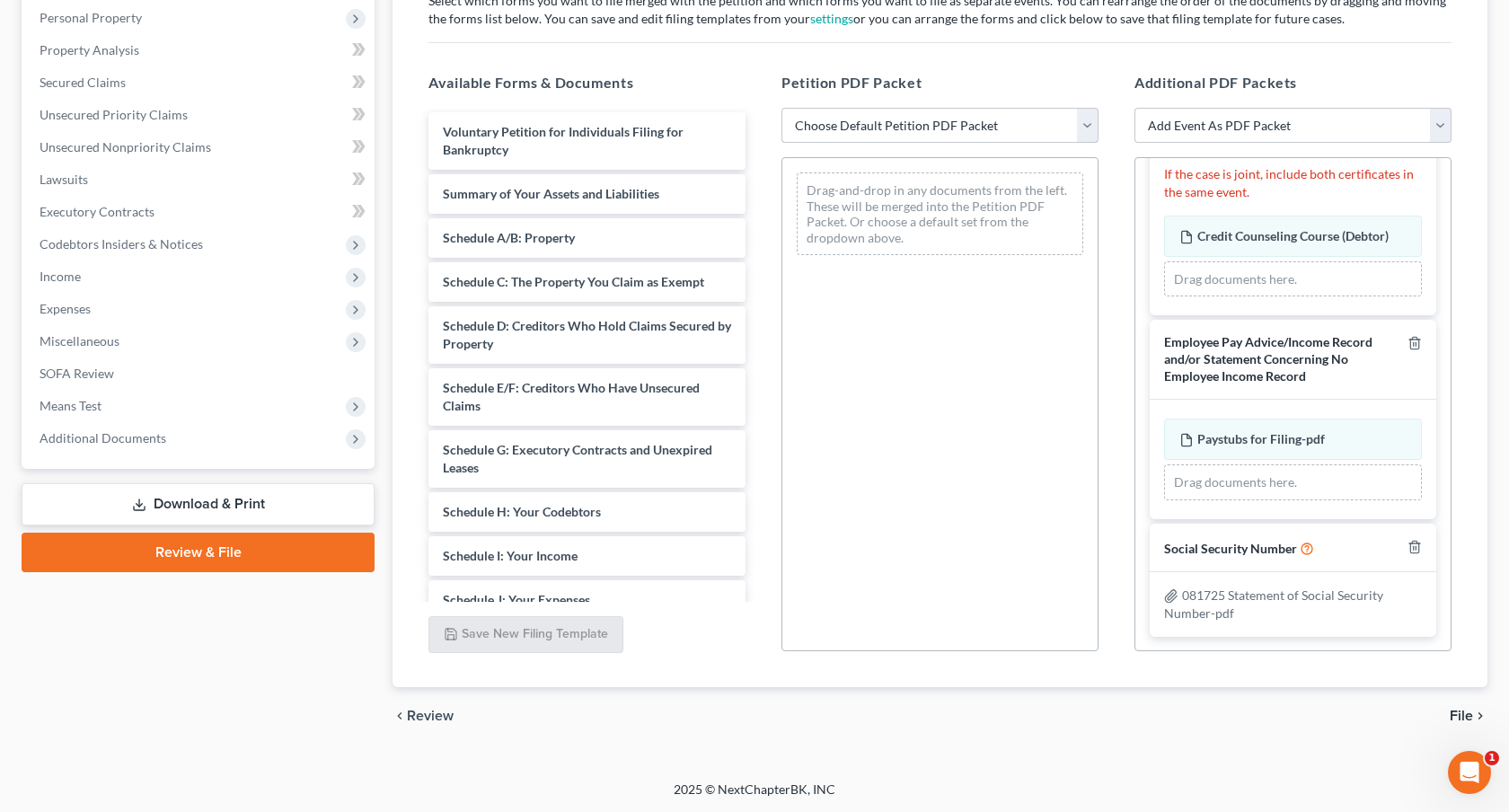
click at [924, 130] on select "Choose Default Petition PDF Packet Emergency Filing (Voluntary Petition and Cre…" at bounding box center [940, 126] width 317 height 36
select select "1"
click at [782, 107] on select "Choose Default Petition PDF Packet Emergency Filing (Voluntary Petition and Cre…" at bounding box center [940, 126] width 317 height 36
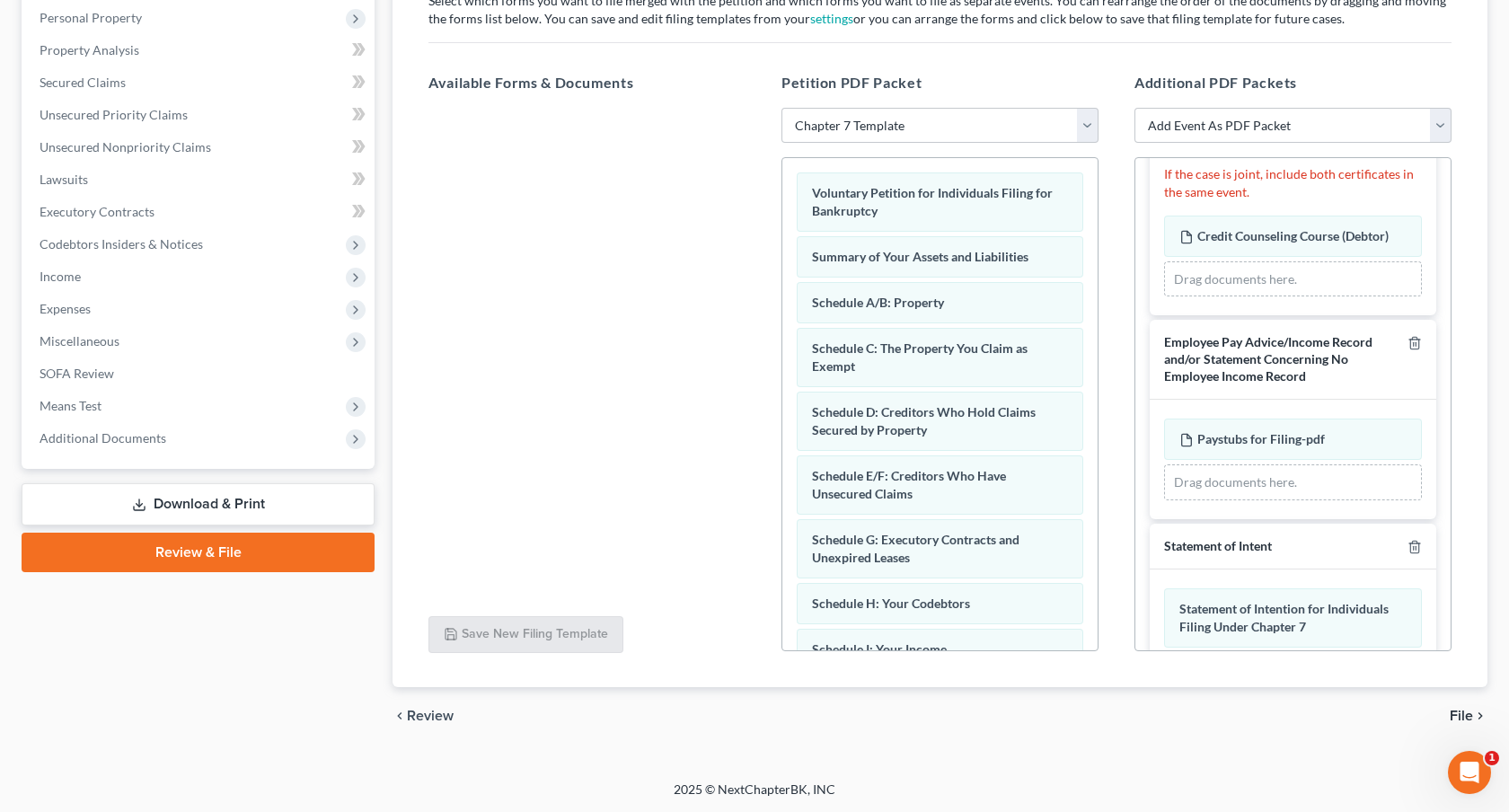
click at [1385, 714] on div "chevron_left Review File chevron_right" at bounding box center [940, 716] width 1095 height 58
click at [1462, 714] on span "File" at bounding box center [1462, 715] width 23 height 14
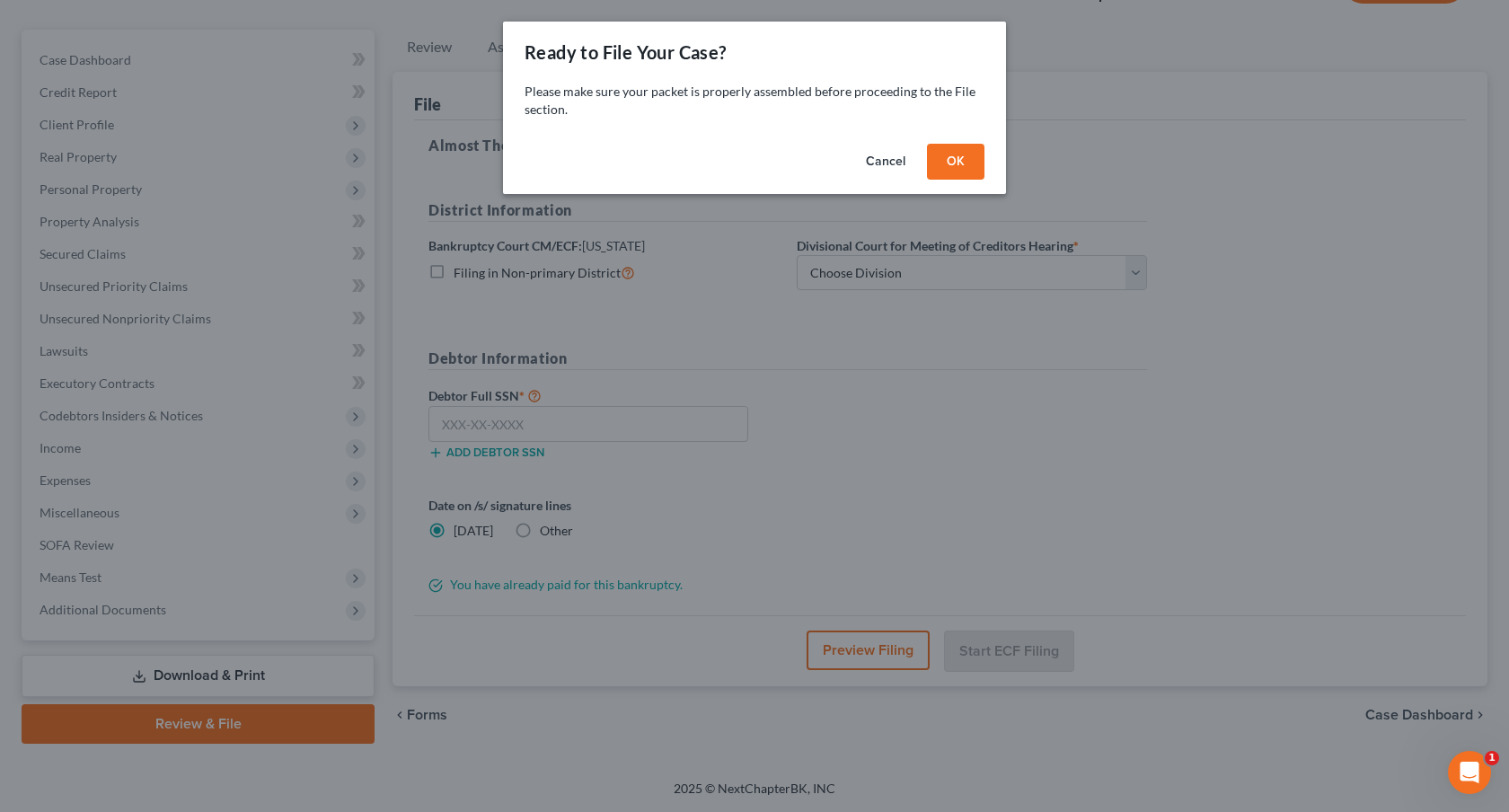
scroll to position [142, 0]
click at [961, 173] on button "OK" at bounding box center [956, 162] width 58 height 36
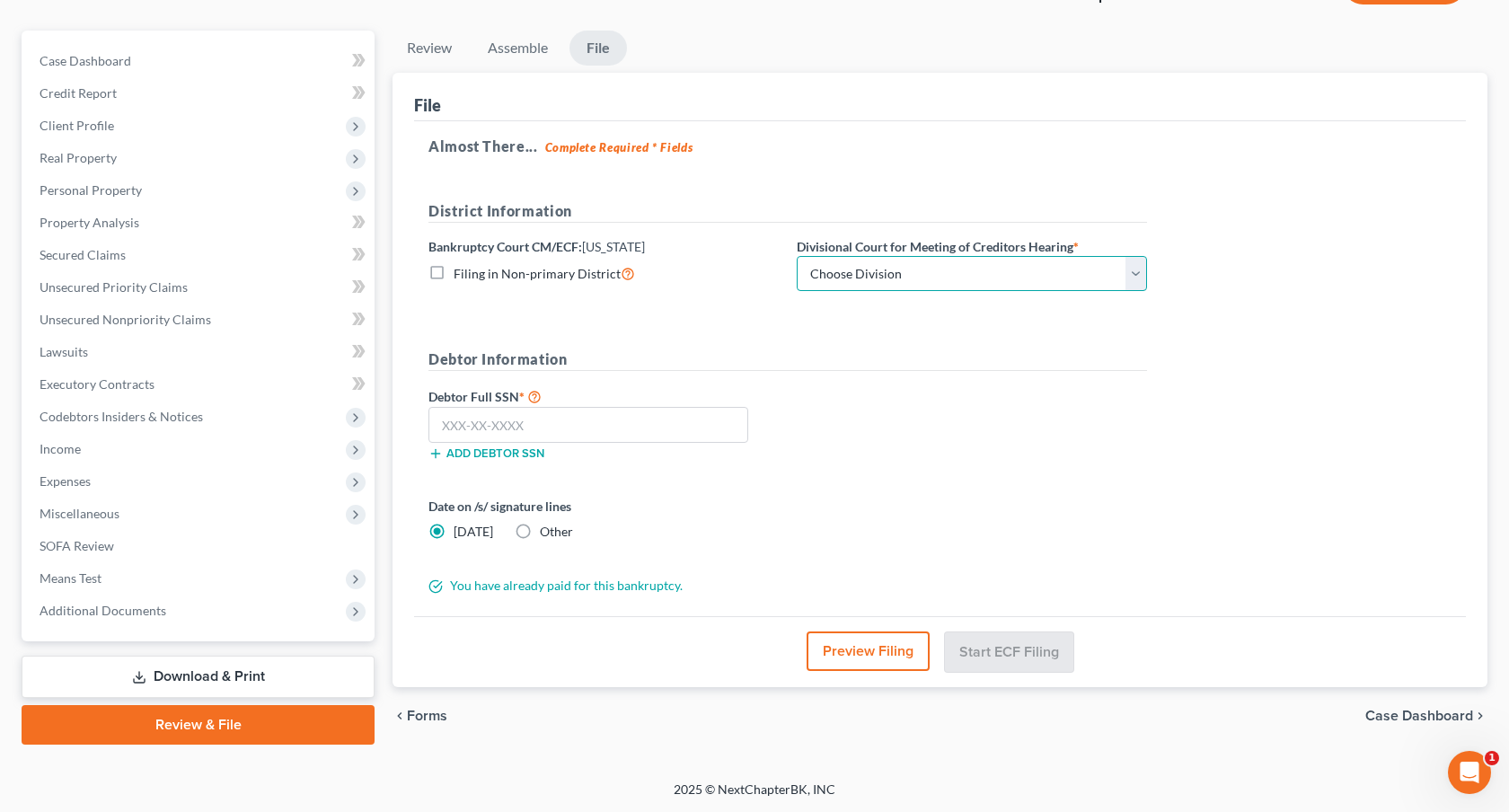
click at [982, 278] on select "Choose Division [GEOGRAPHIC_DATA]" at bounding box center [972, 274] width 351 height 36
select select "0"
click at [797, 256] on select "Choose Division [GEOGRAPHIC_DATA]" at bounding box center [972, 274] width 351 height 36
click at [714, 429] on input "text" at bounding box center [588, 425] width 320 height 36
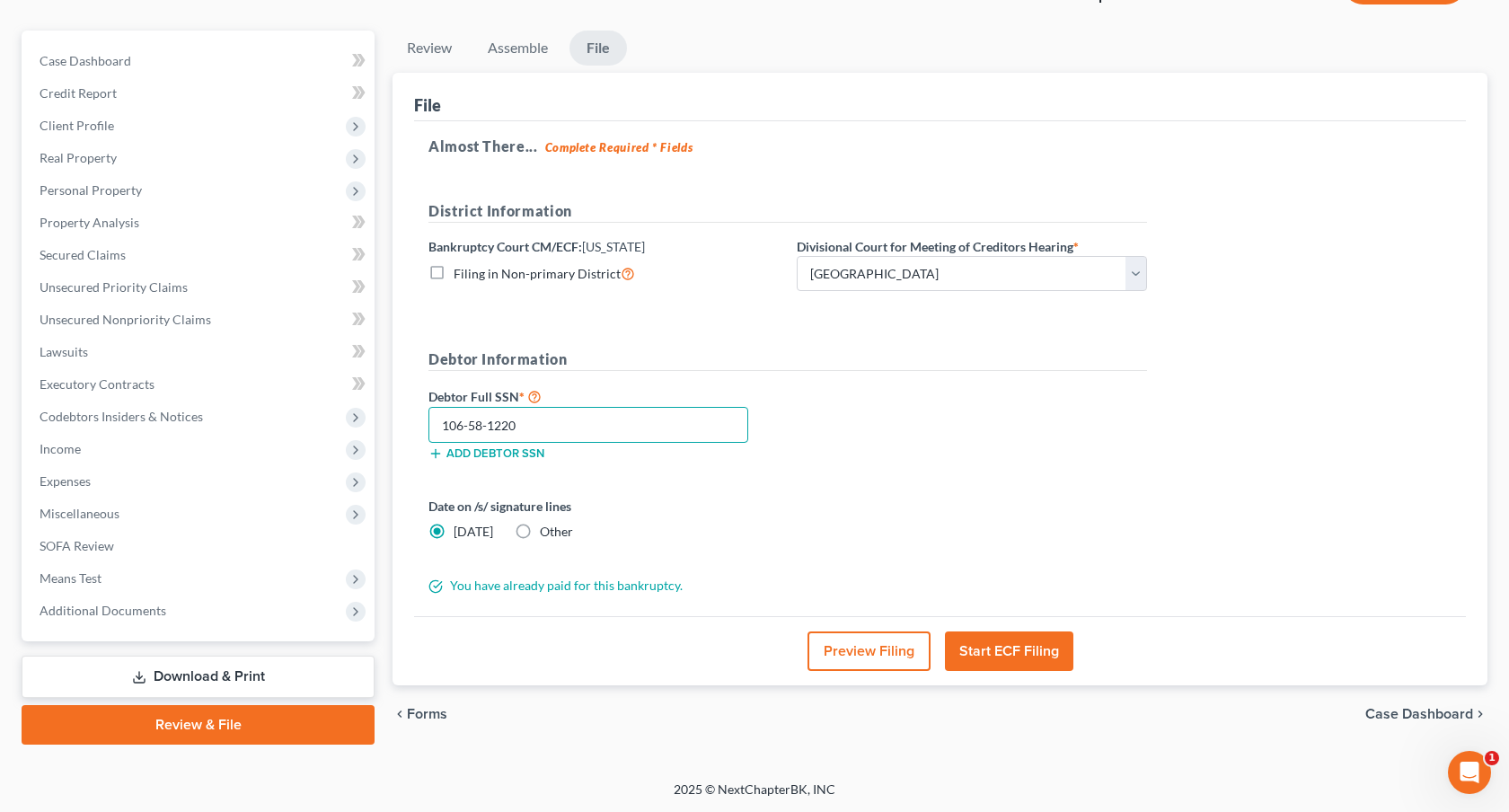
scroll to position [141, 0]
type input "106-58-1220"
click at [996, 646] on button "Start ECF Filing" at bounding box center [1009, 652] width 128 height 40
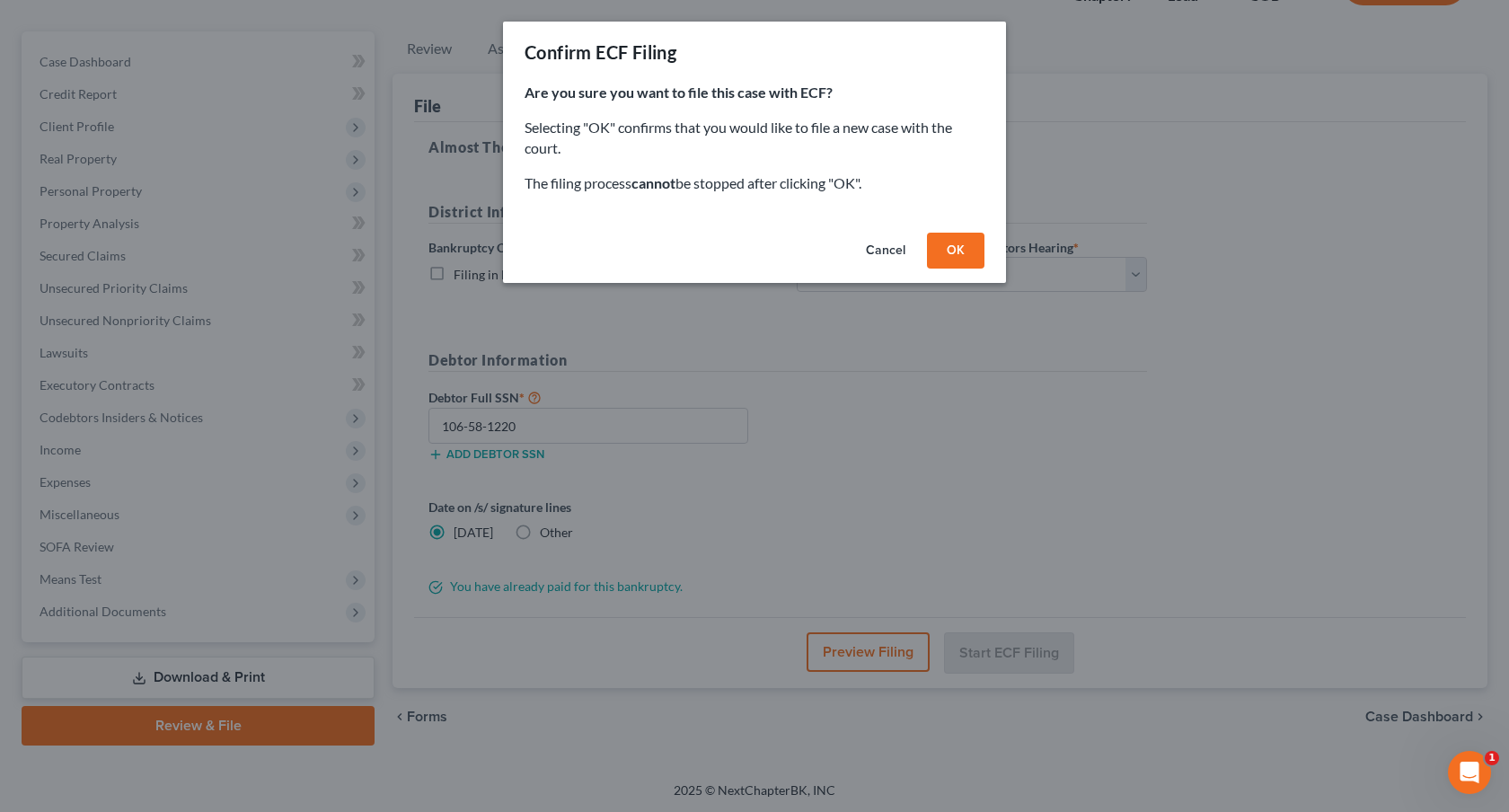
click at [958, 248] on button "OK" at bounding box center [956, 250] width 58 height 36
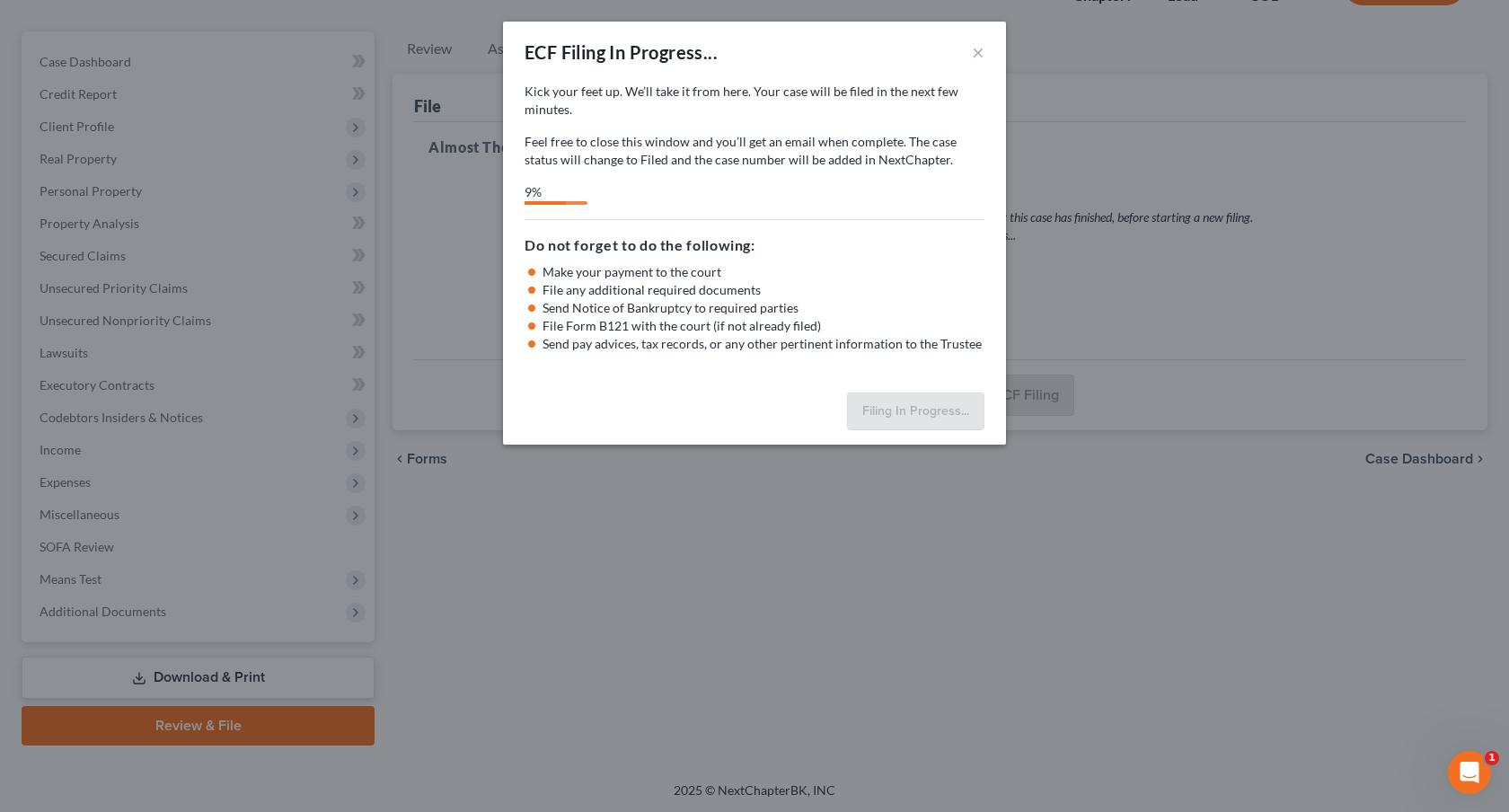
select select "0"
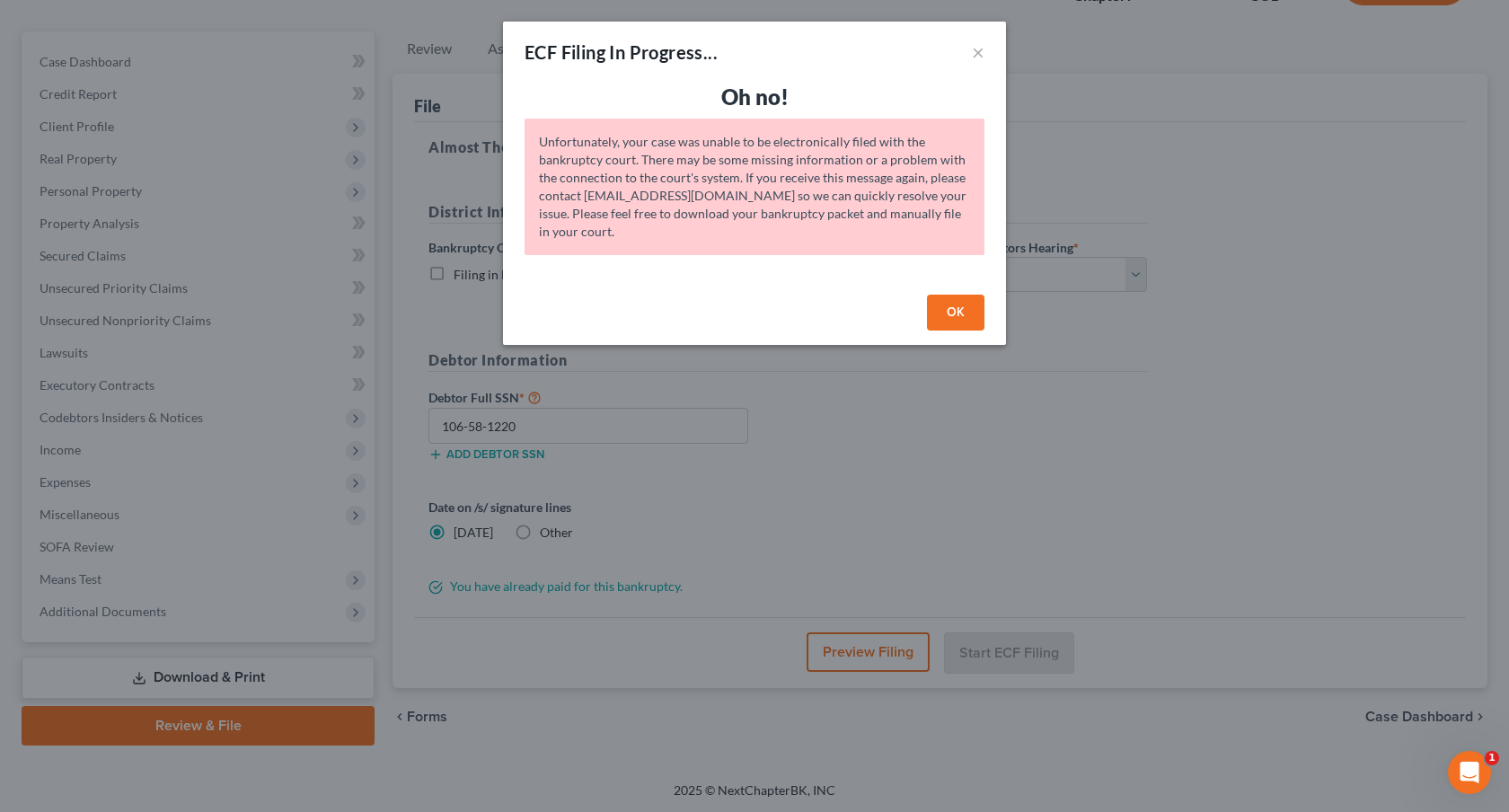
click at [970, 319] on button "OK" at bounding box center [956, 313] width 58 height 36
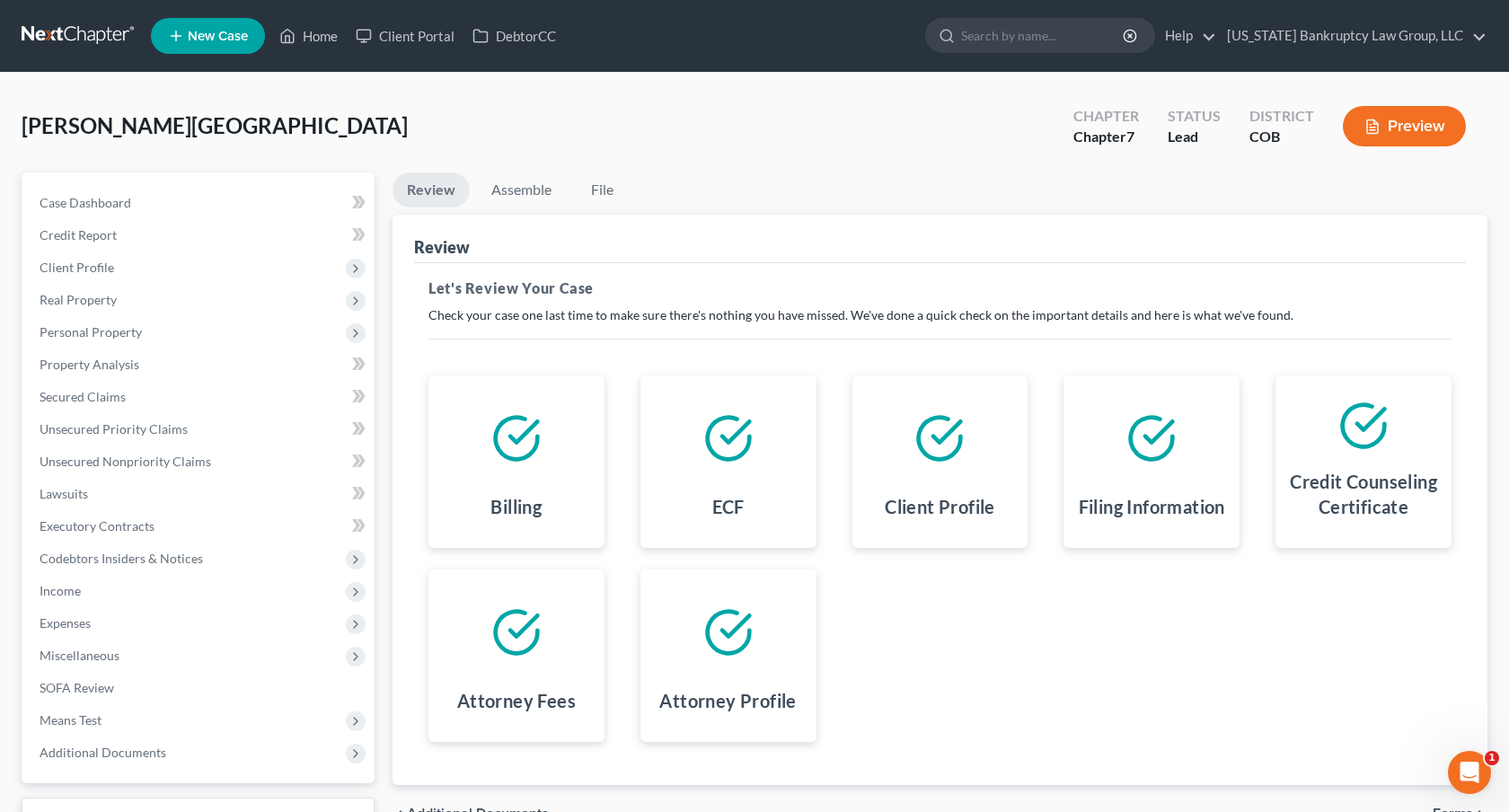
scroll to position [141, 0]
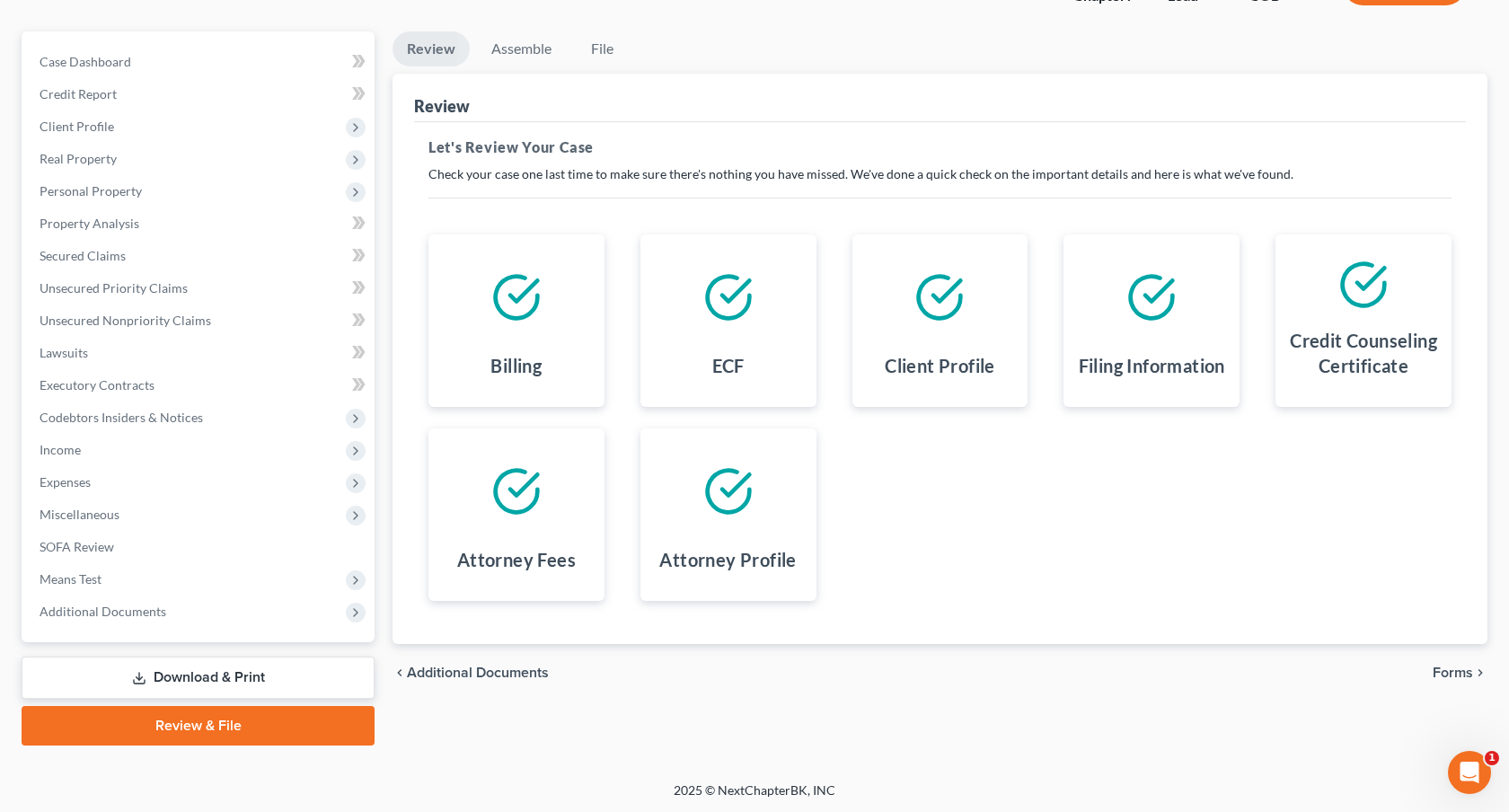
click at [1457, 677] on span "Forms" at bounding box center [1453, 673] width 41 height 14
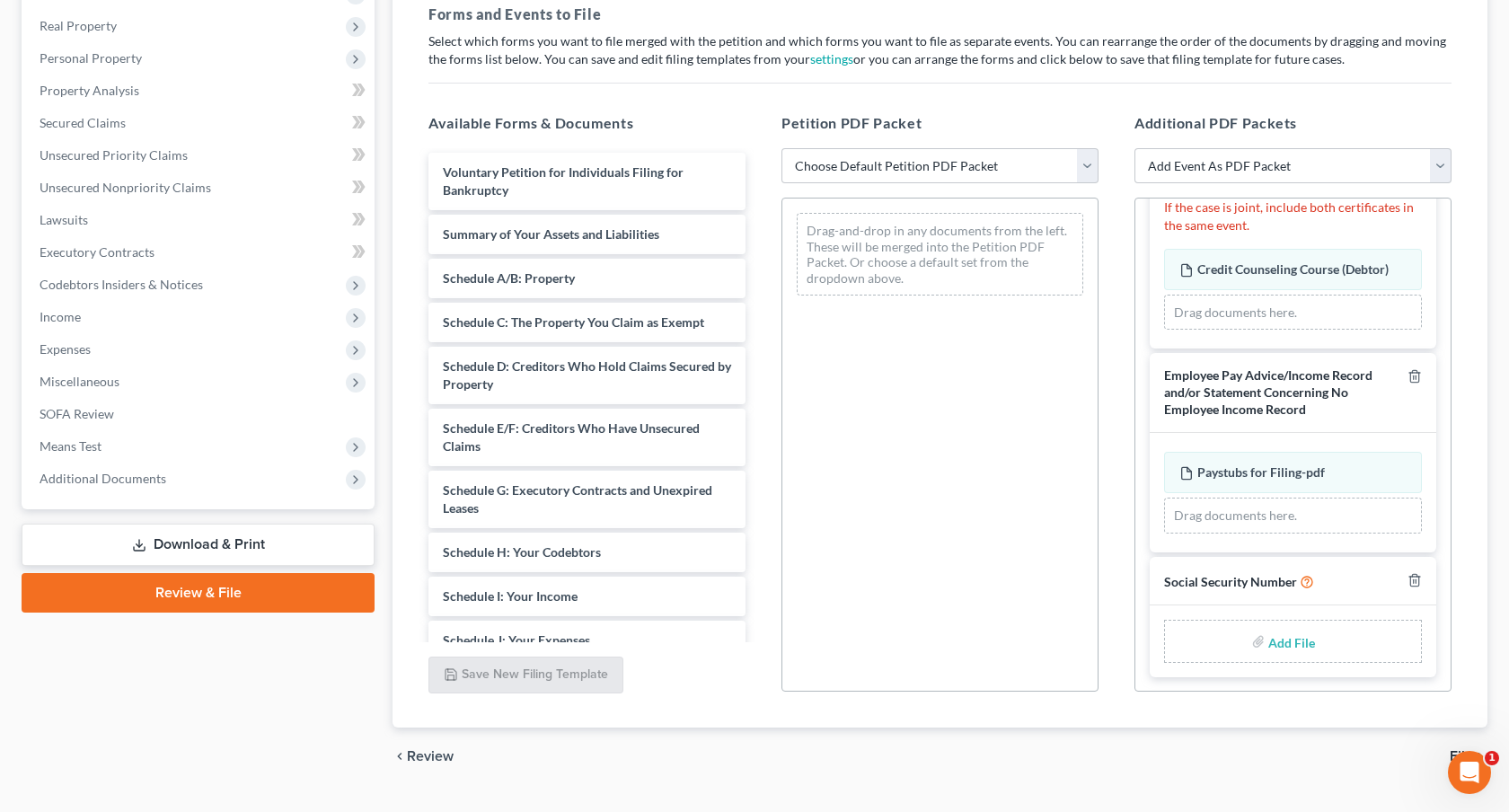
scroll to position [310, 0]
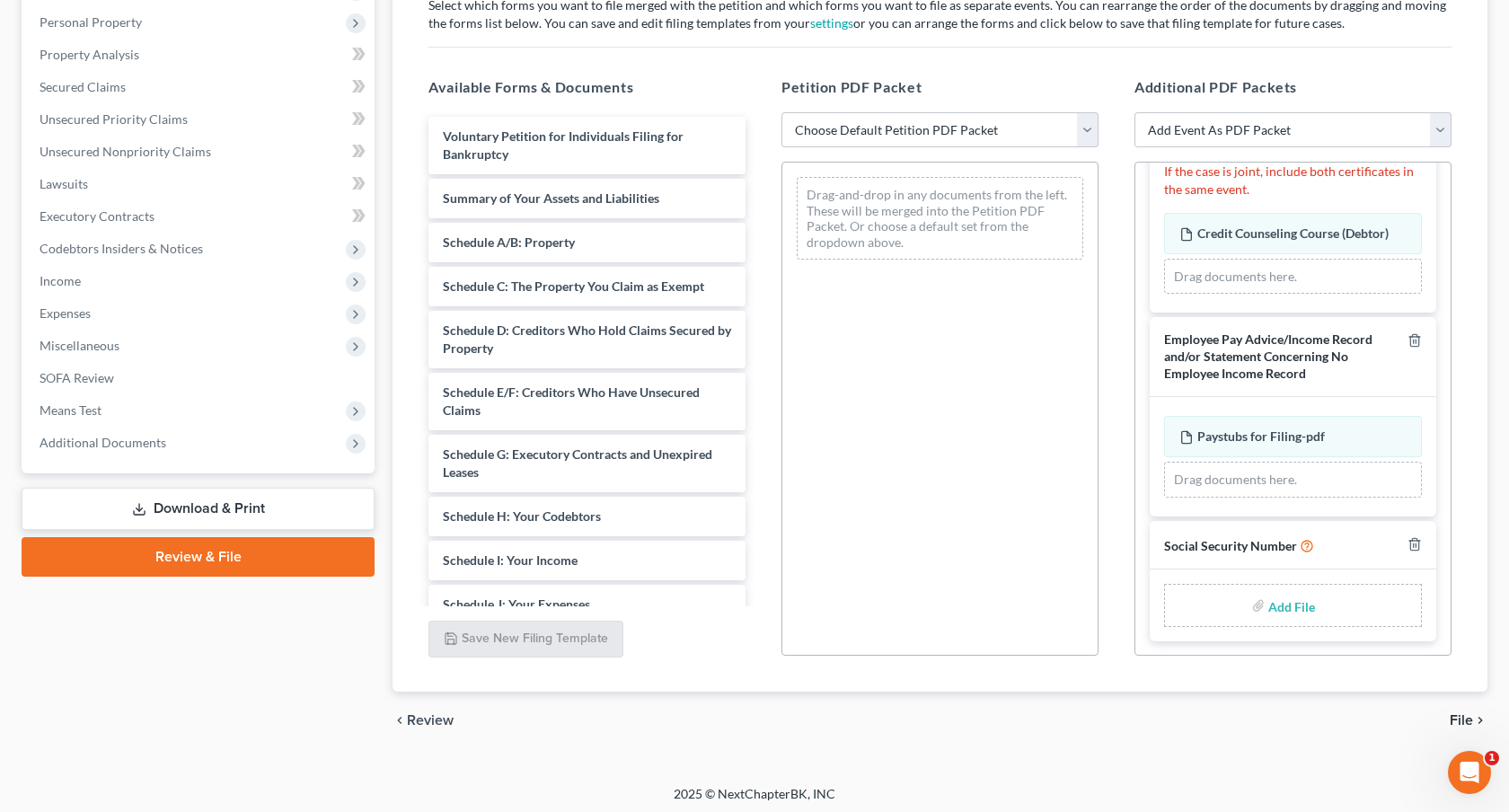
click at [1289, 605] on input "file" at bounding box center [1290, 605] width 43 height 33
type input "C:\fakepath\081725 Statement of Social Security Number.pdf"
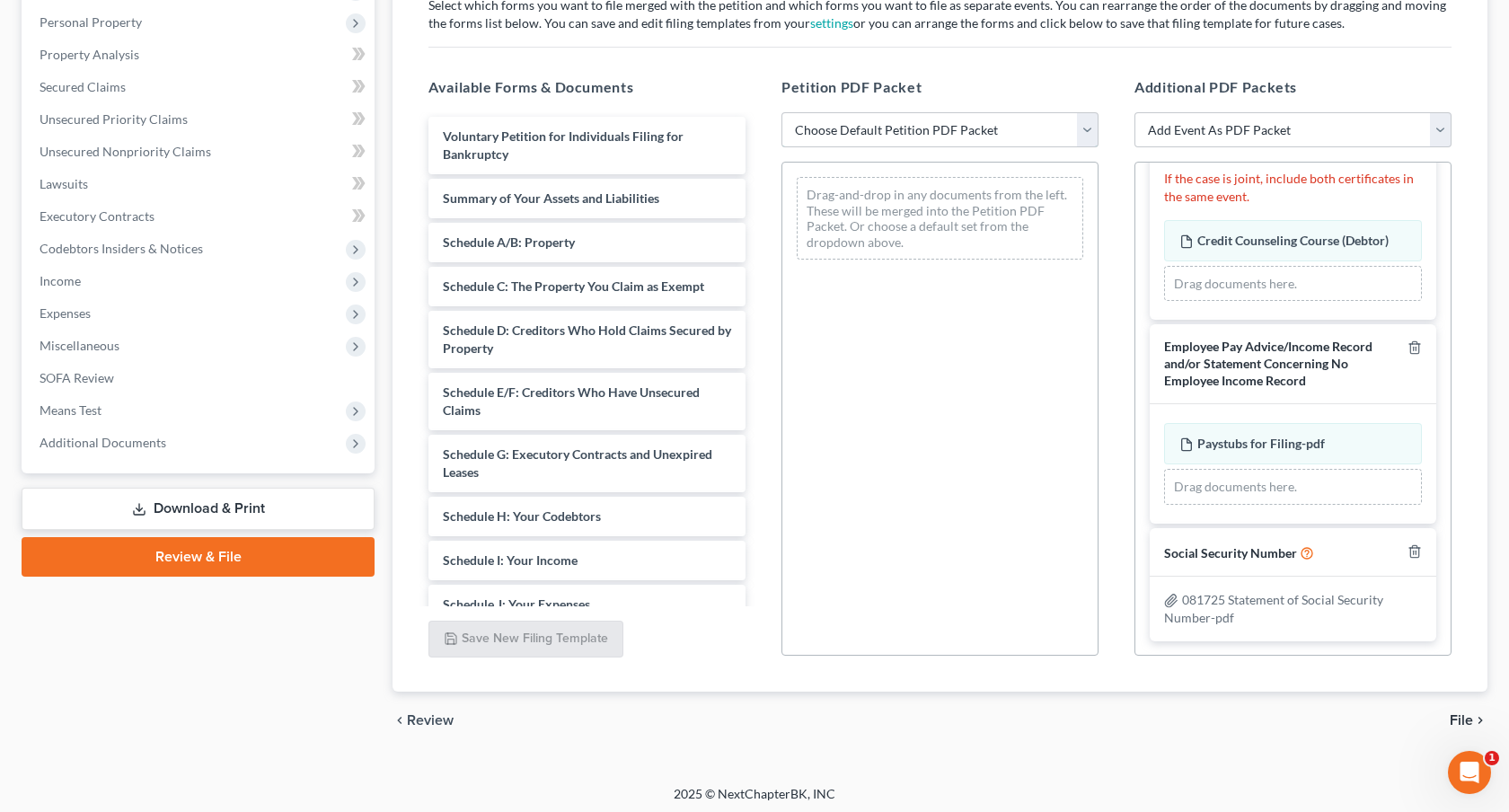
click at [904, 135] on select "Choose Default Petition PDF Packet Emergency Filing (Voluntary Petition and Cre…" at bounding box center [940, 130] width 317 height 36
select select "1"
click at [782, 112] on select "Choose Default Petition PDF Packet Emergency Filing (Voluntary Petition and Cre…" at bounding box center [940, 130] width 317 height 36
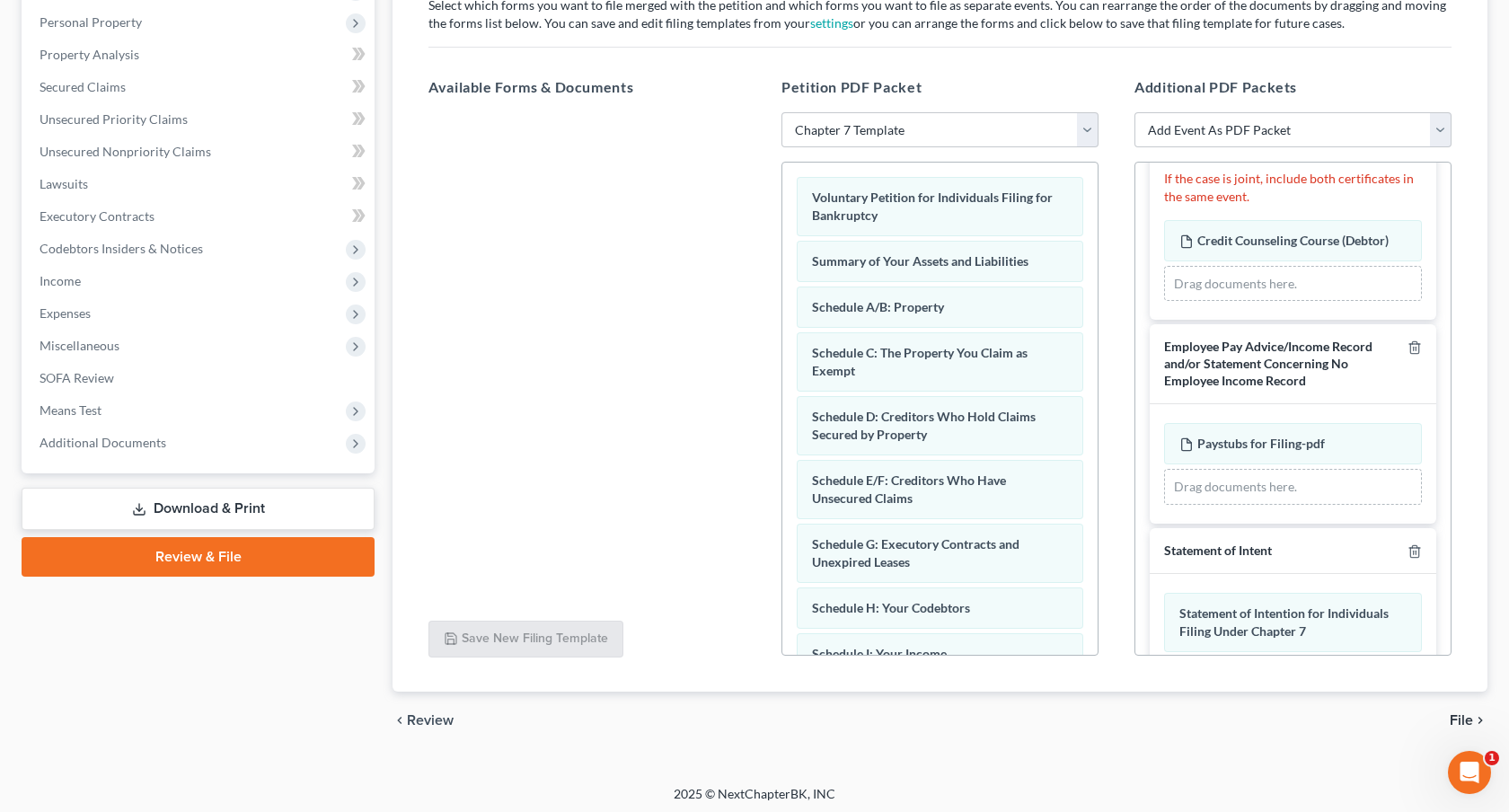
click at [1466, 714] on span "File" at bounding box center [1462, 720] width 23 height 14
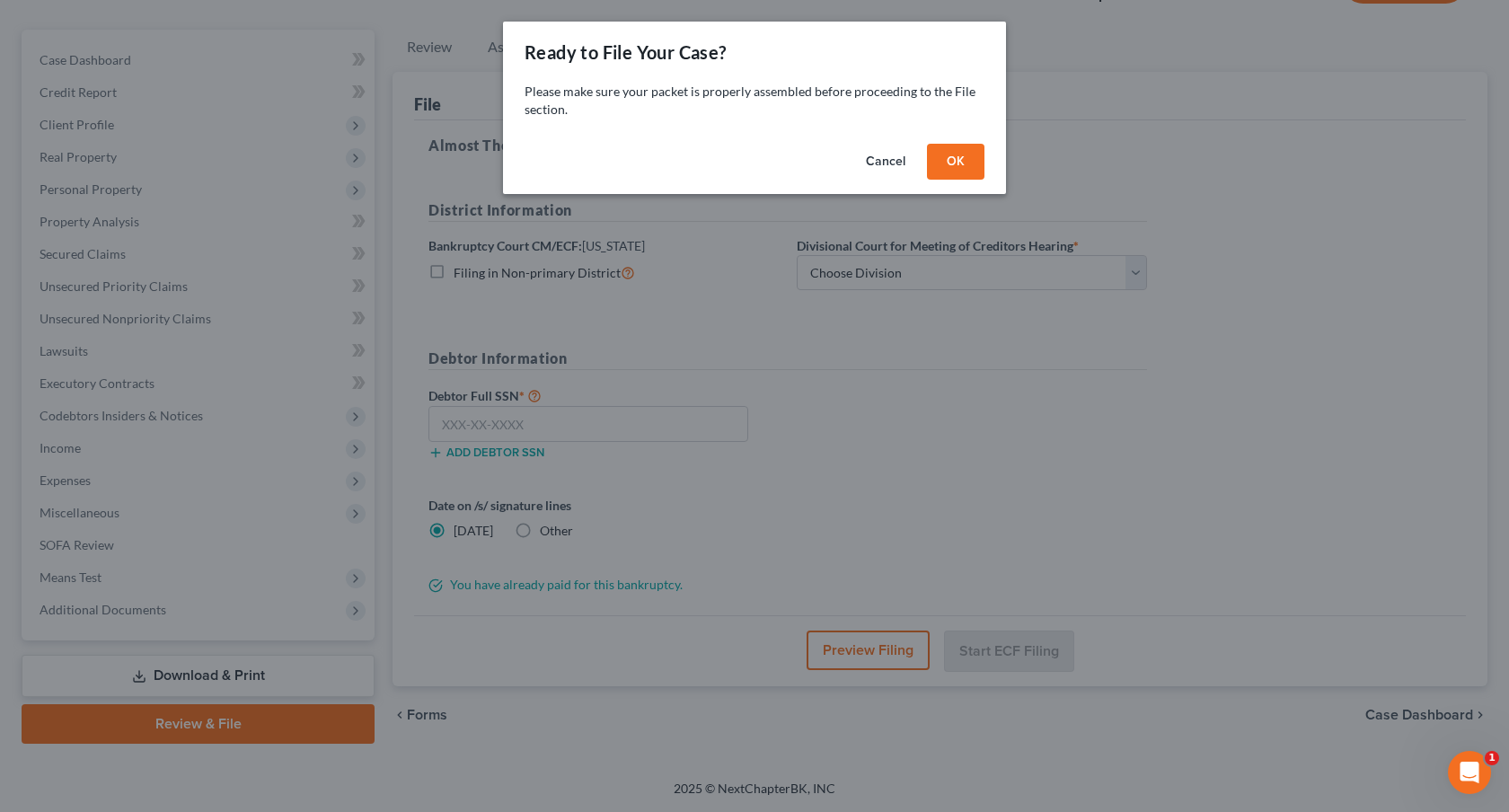
scroll to position [142, 0]
click at [938, 163] on button "OK" at bounding box center [956, 162] width 58 height 36
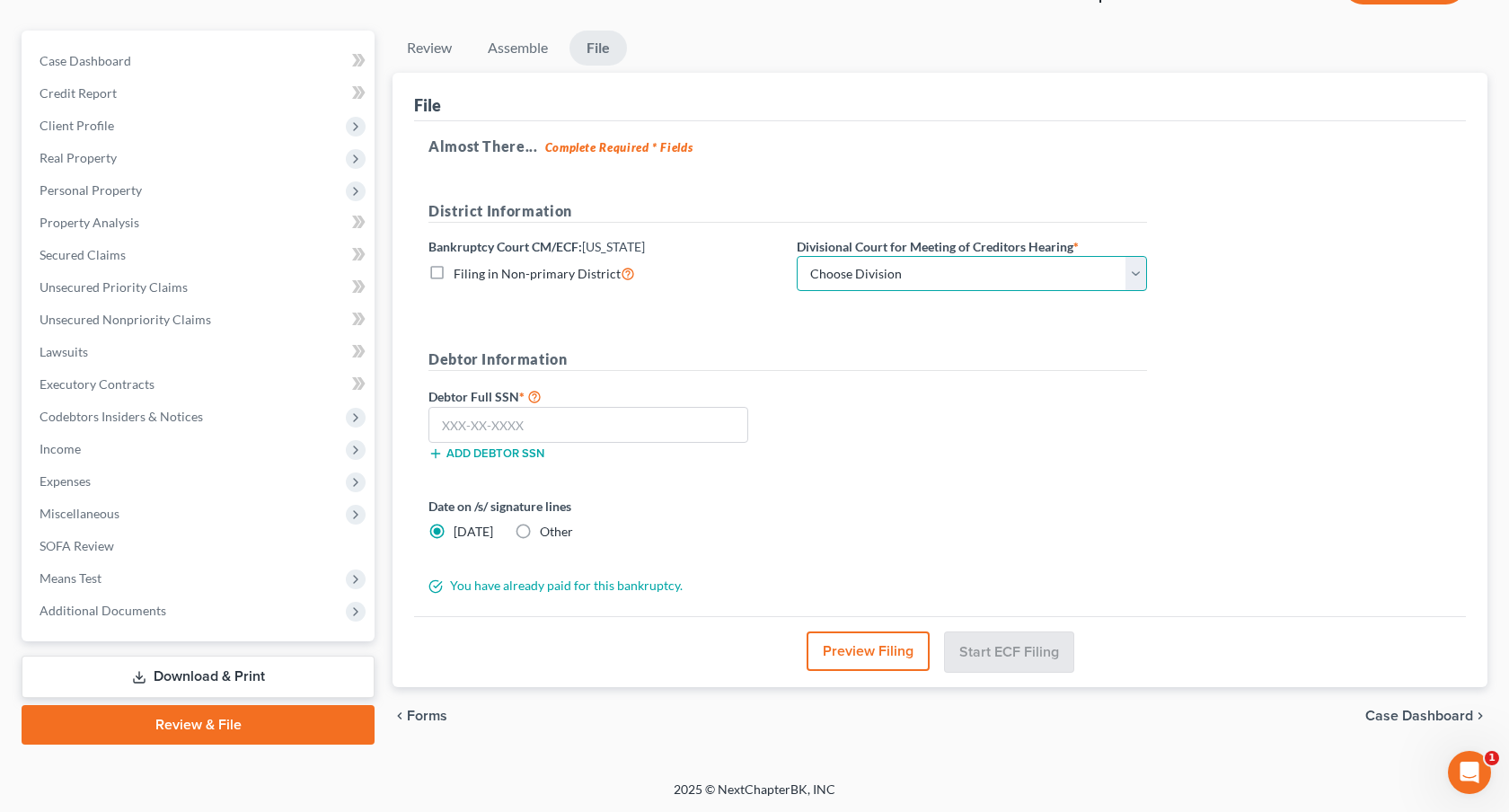
click at [923, 274] on select "Choose Division [GEOGRAPHIC_DATA]" at bounding box center [972, 274] width 351 height 36
select select "0"
click at [797, 256] on select "Choose Division [GEOGRAPHIC_DATA]" at bounding box center [972, 274] width 351 height 36
click at [720, 434] on input "text" at bounding box center [588, 425] width 320 height 36
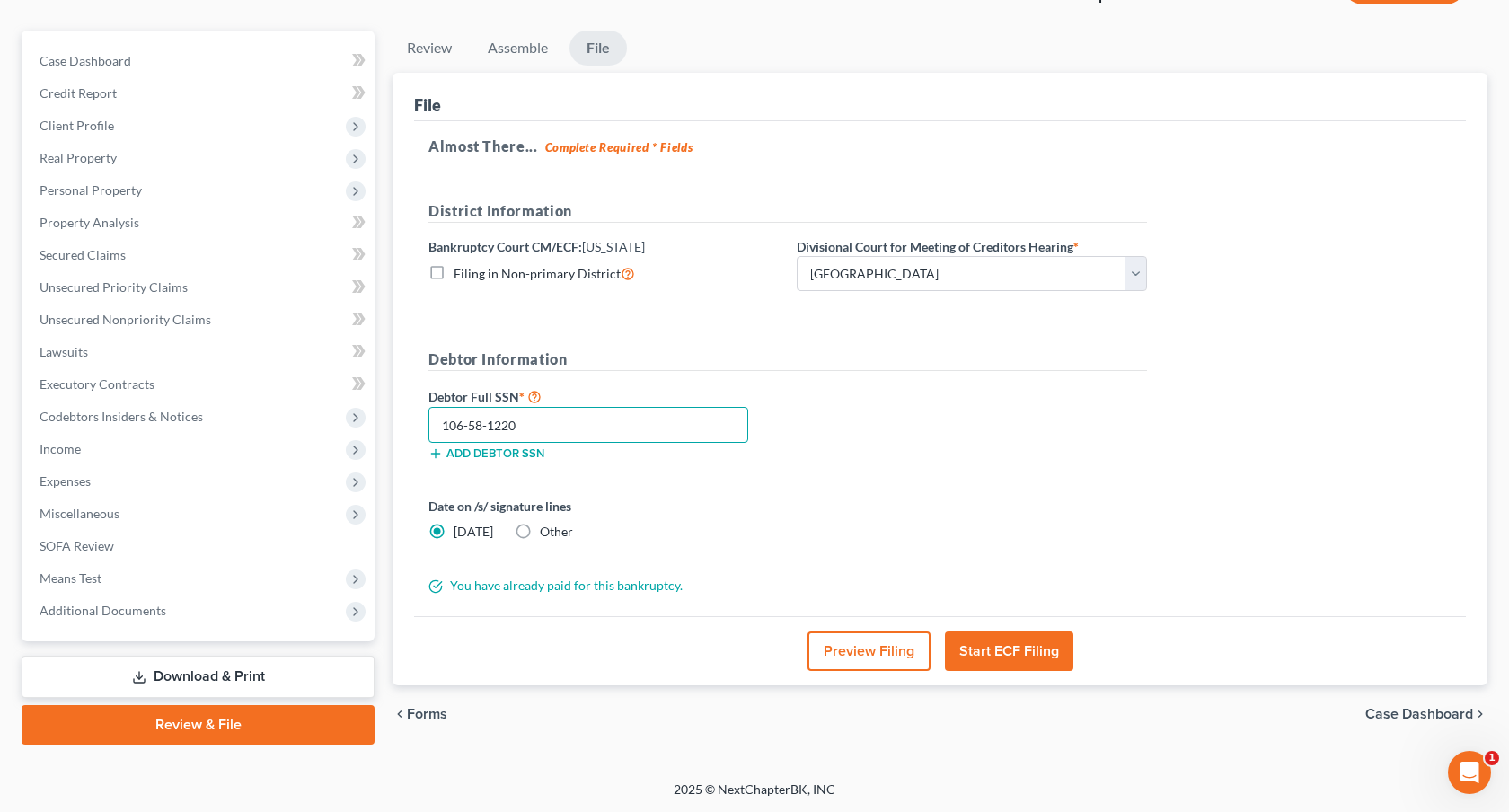
scroll to position [141, 0]
type input "106-58-1220"
click at [1002, 638] on button "Start ECF Filing" at bounding box center [1009, 652] width 128 height 40
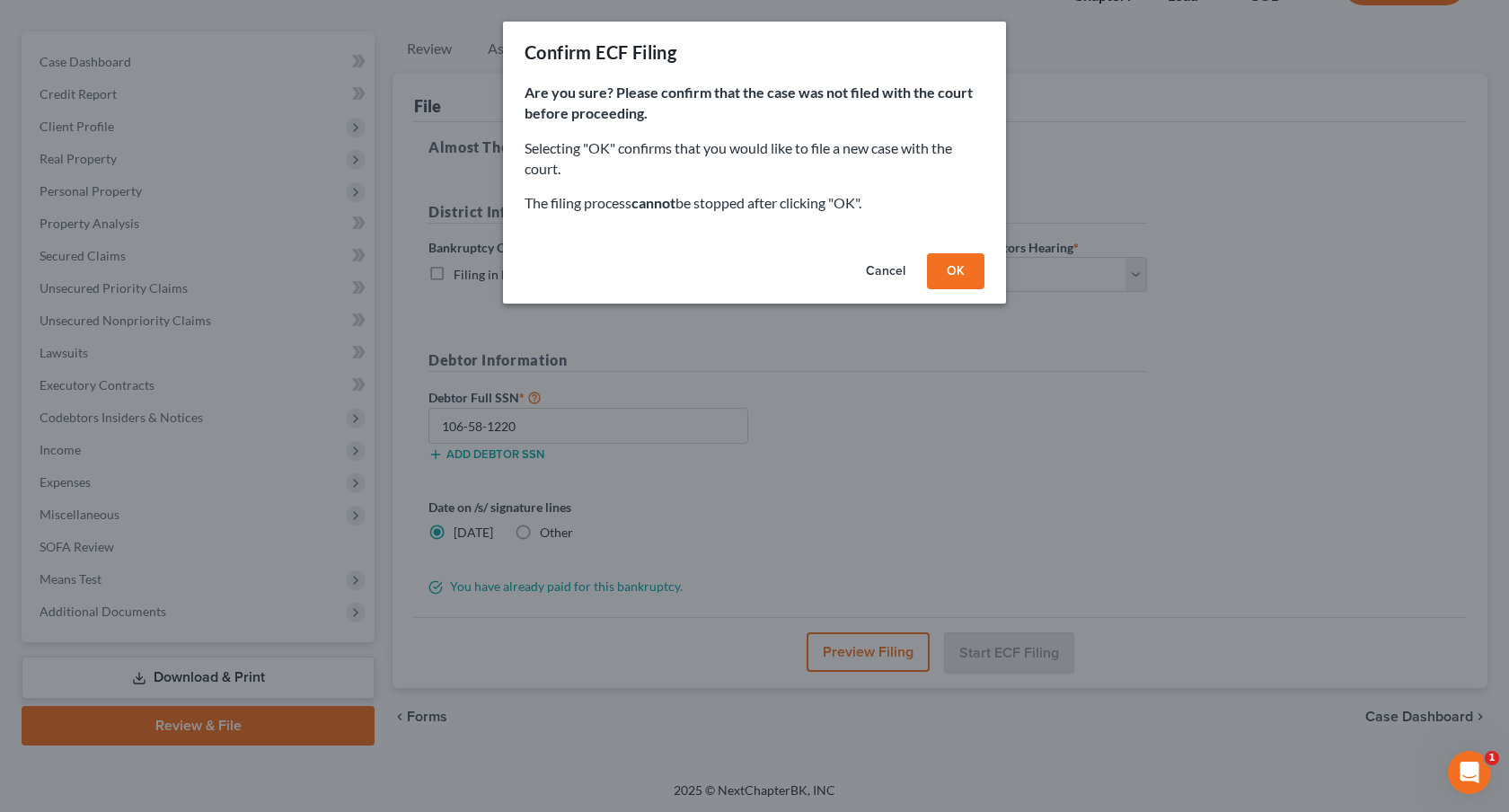
click at [964, 279] on button "OK" at bounding box center [956, 271] width 58 height 36
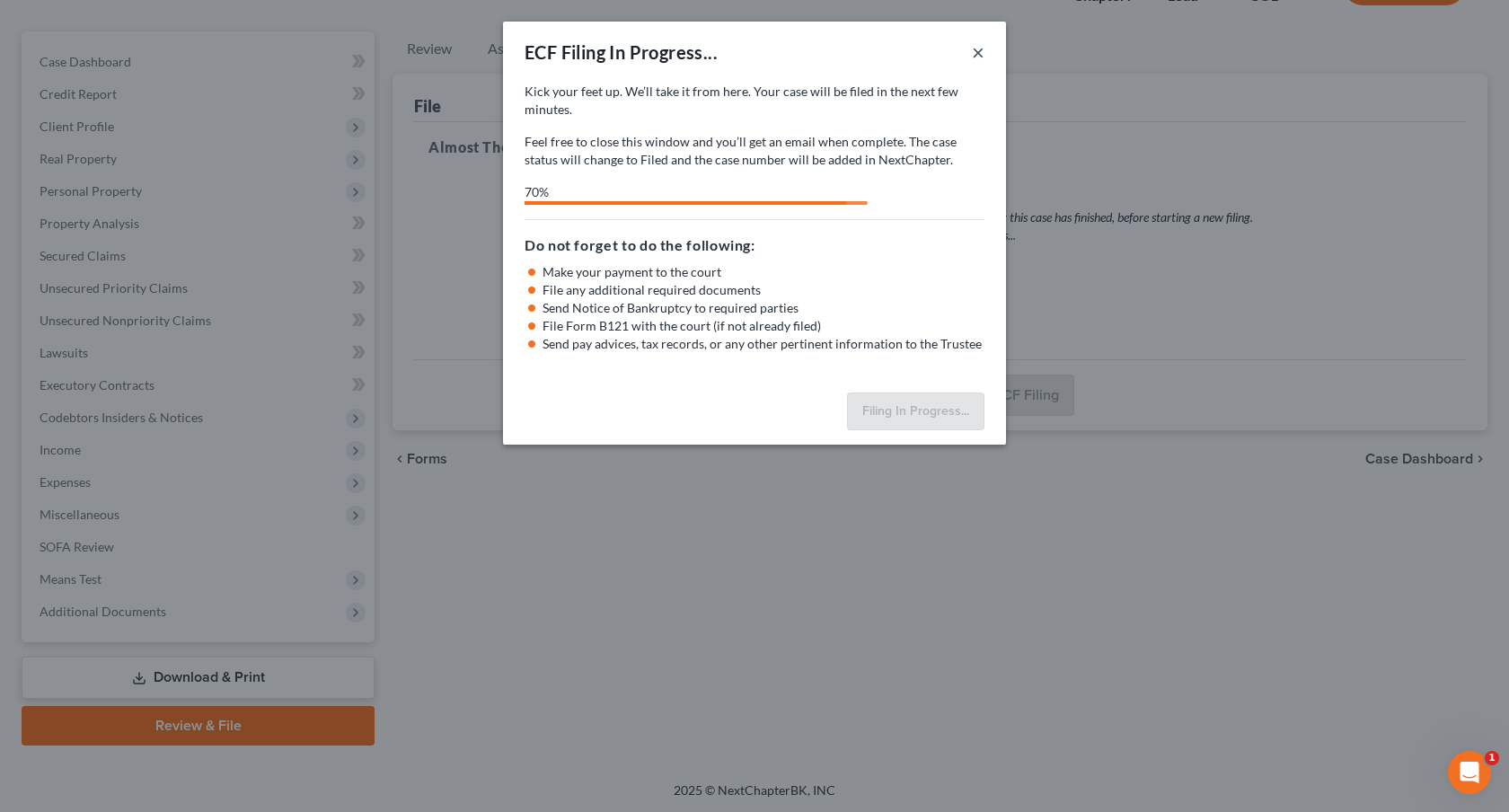
click at [980, 54] on button "×" at bounding box center [979, 52] width 13 height 22
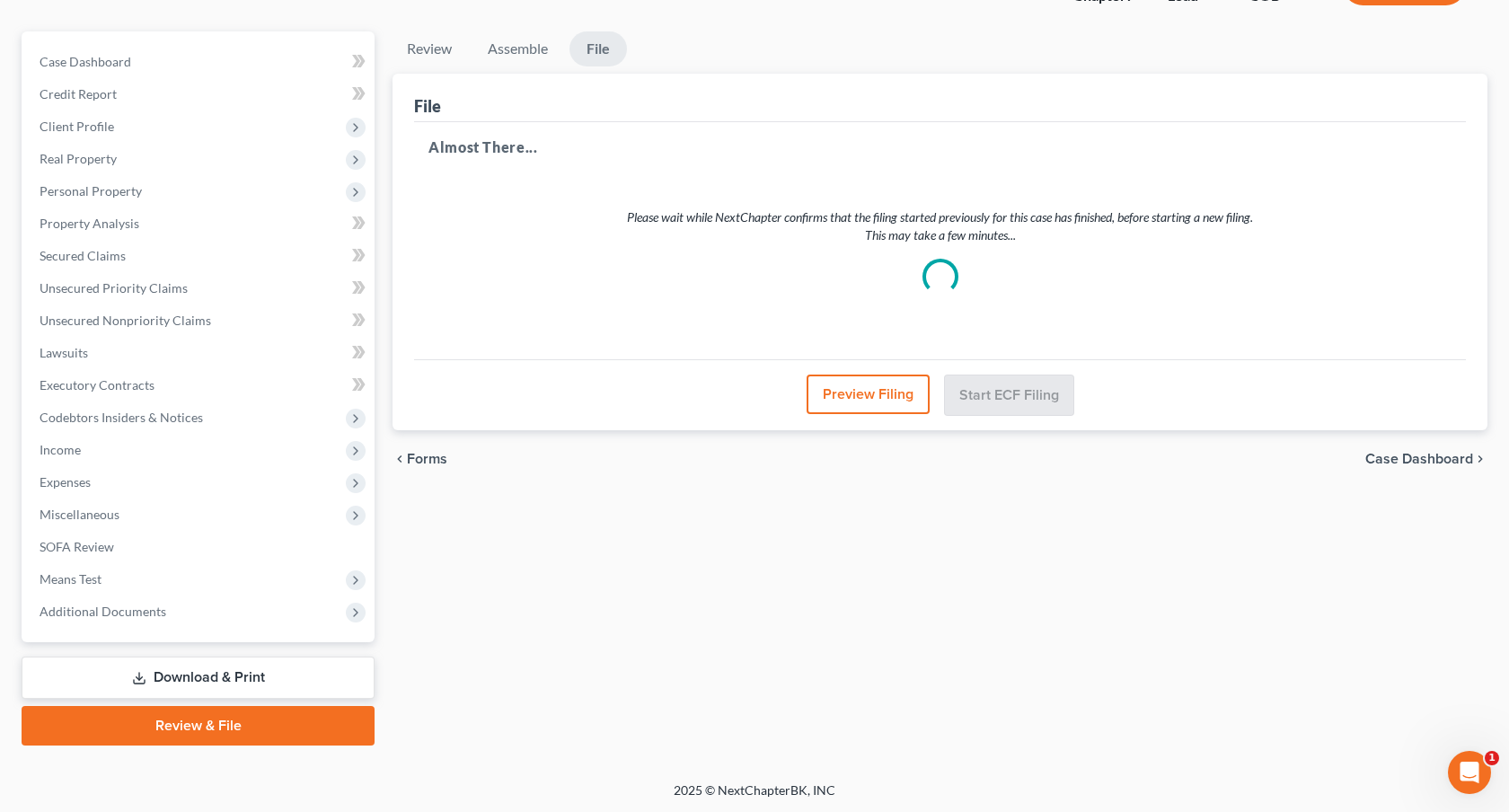
click at [276, 671] on link "Download & Print" at bounding box center [198, 677] width 353 height 42
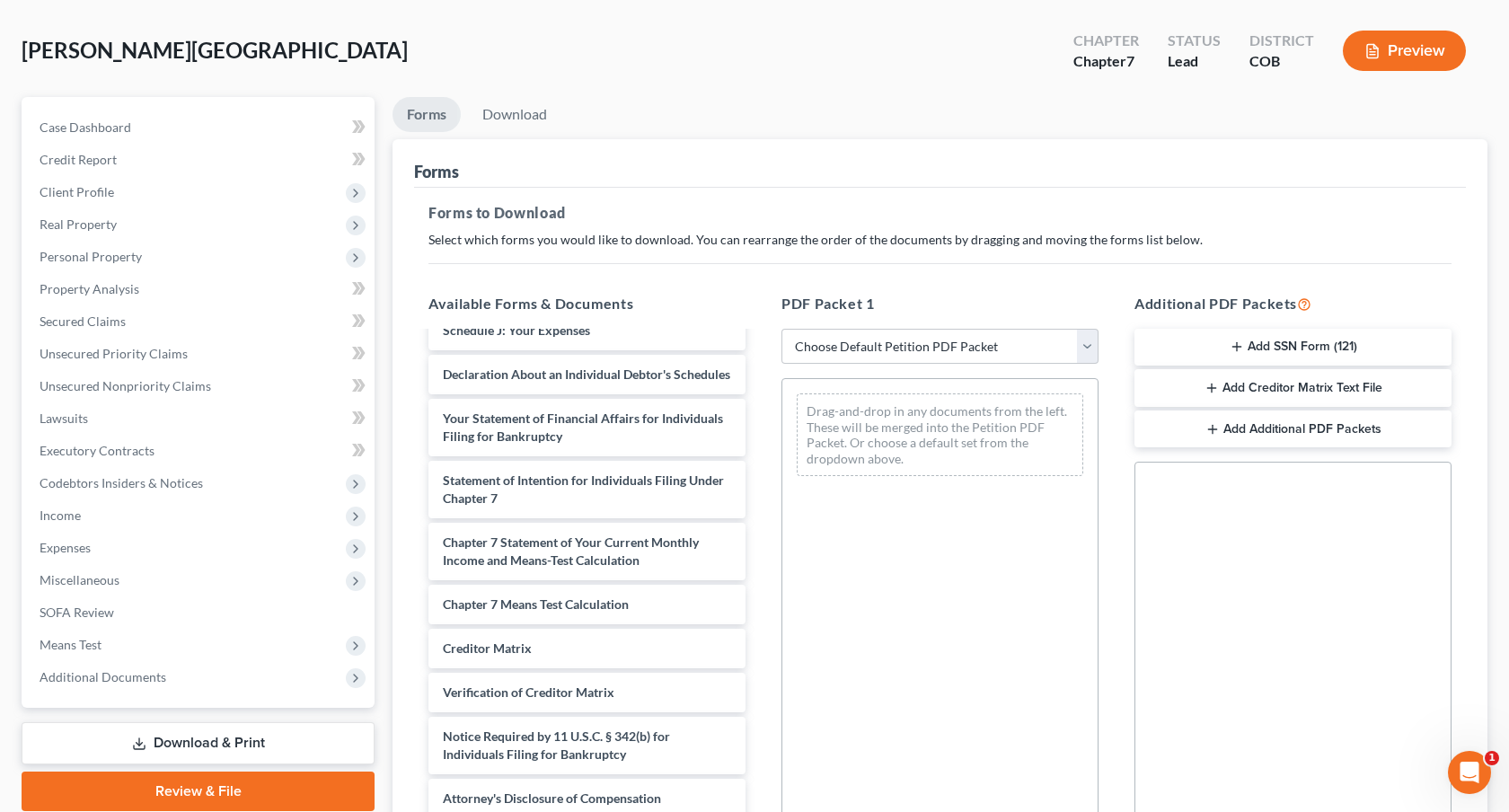
scroll to position [82, 0]
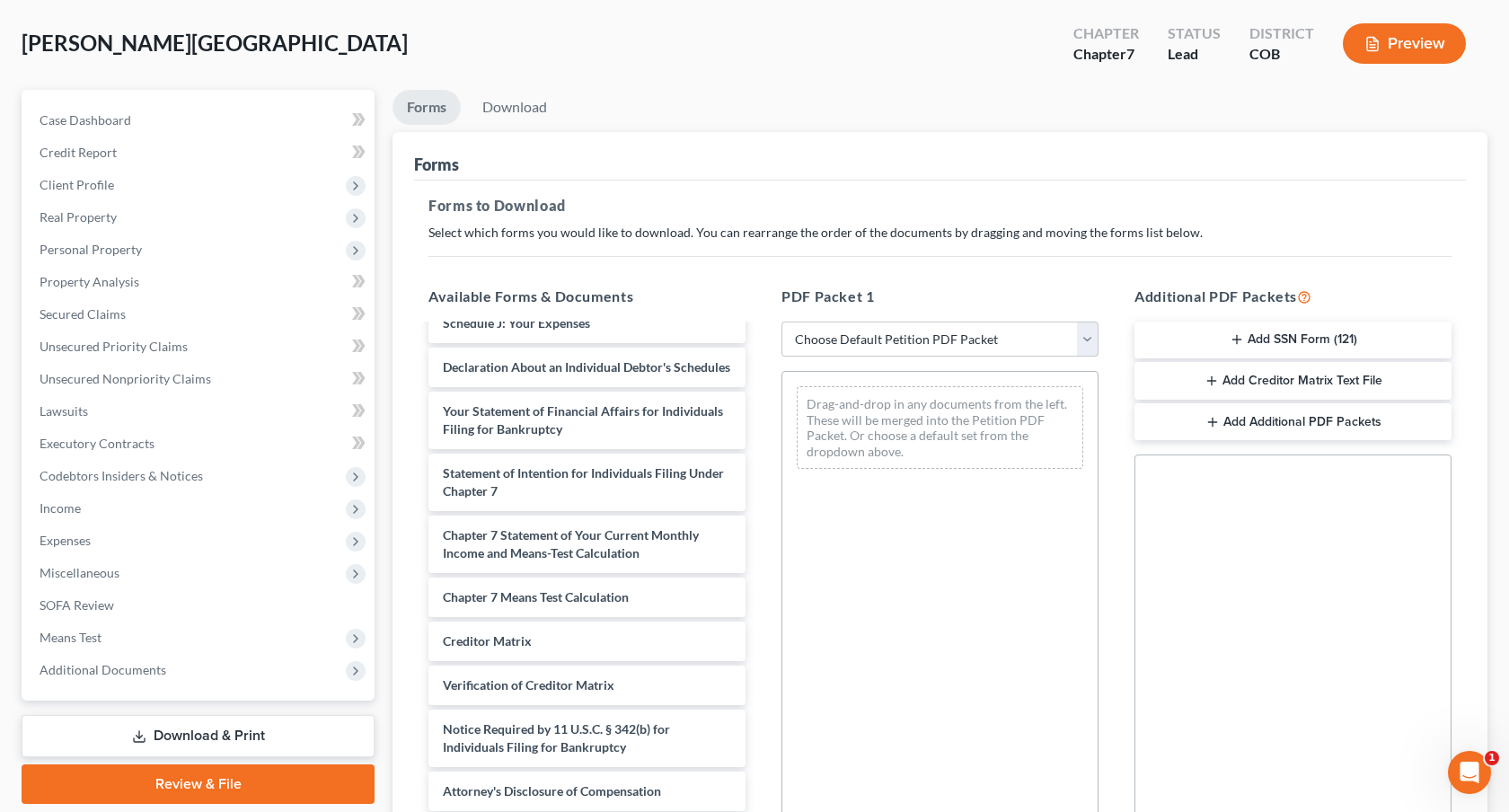
click at [1242, 378] on button "Add Creditor Matrix Text File" at bounding box center [1293, 381] width 317 height 38
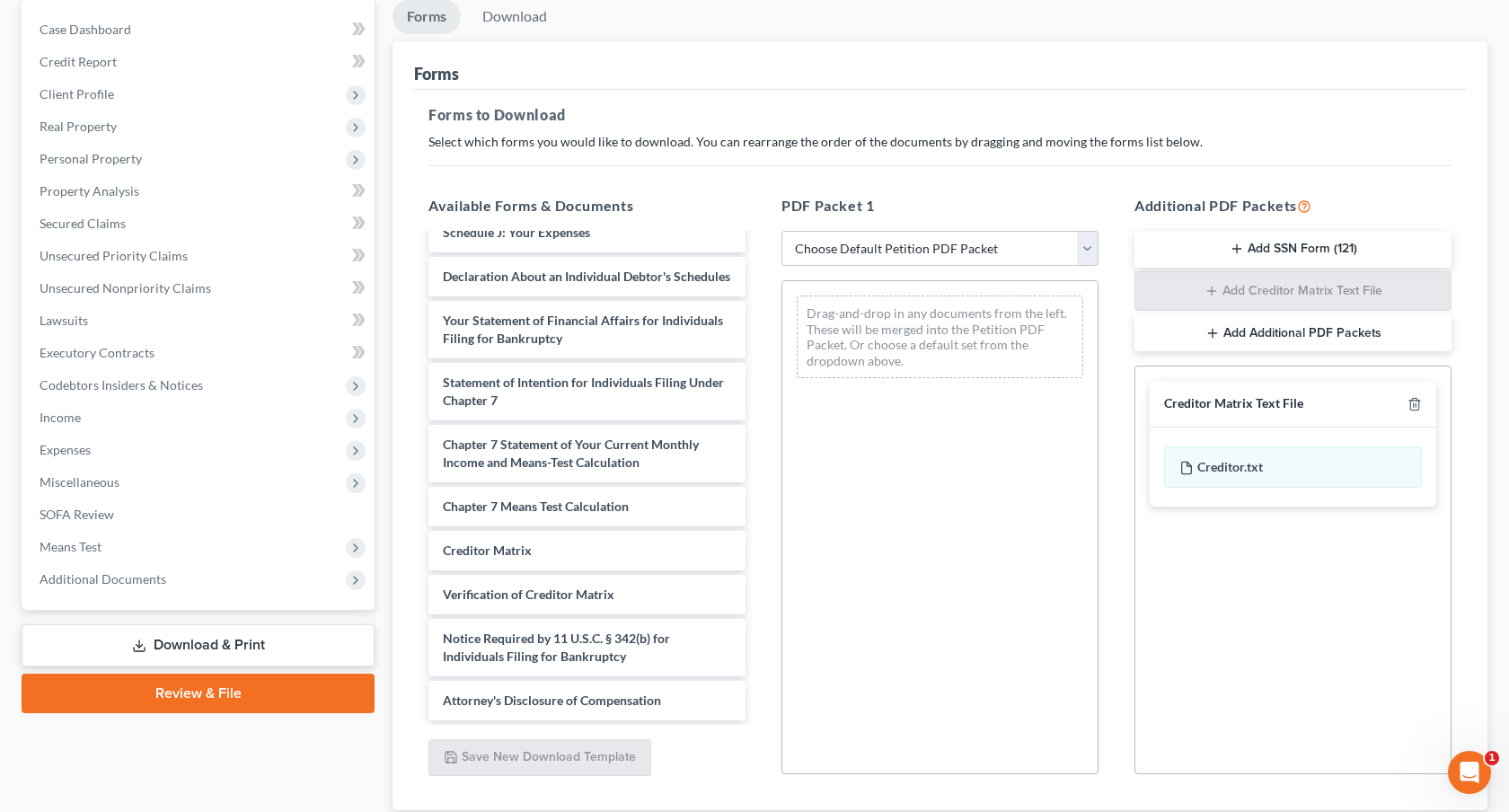
scroll to position [296, 0]
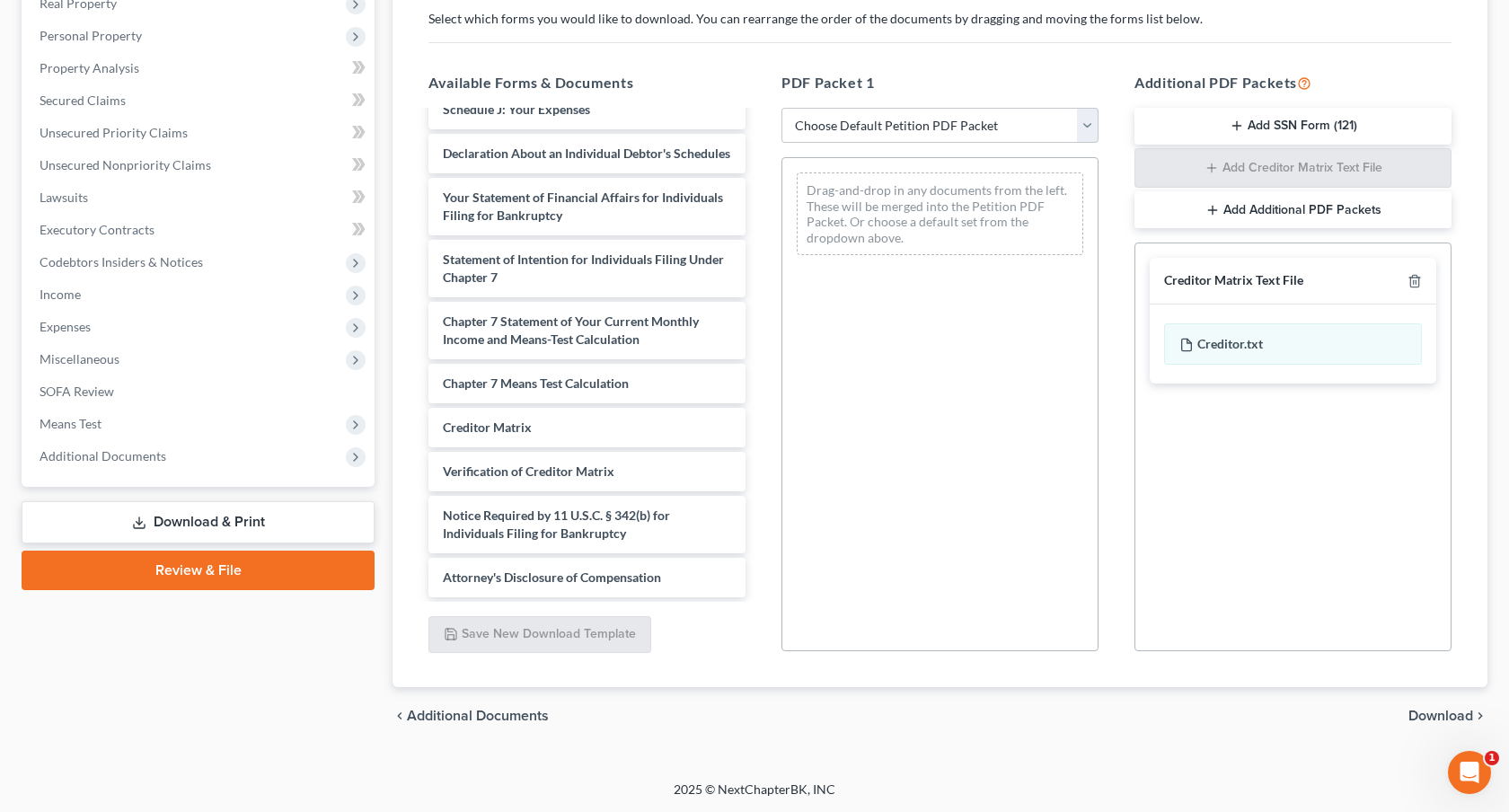
click at [1446, 714] on span "Download" at bounding box center [1441, 715] width 65 height 14
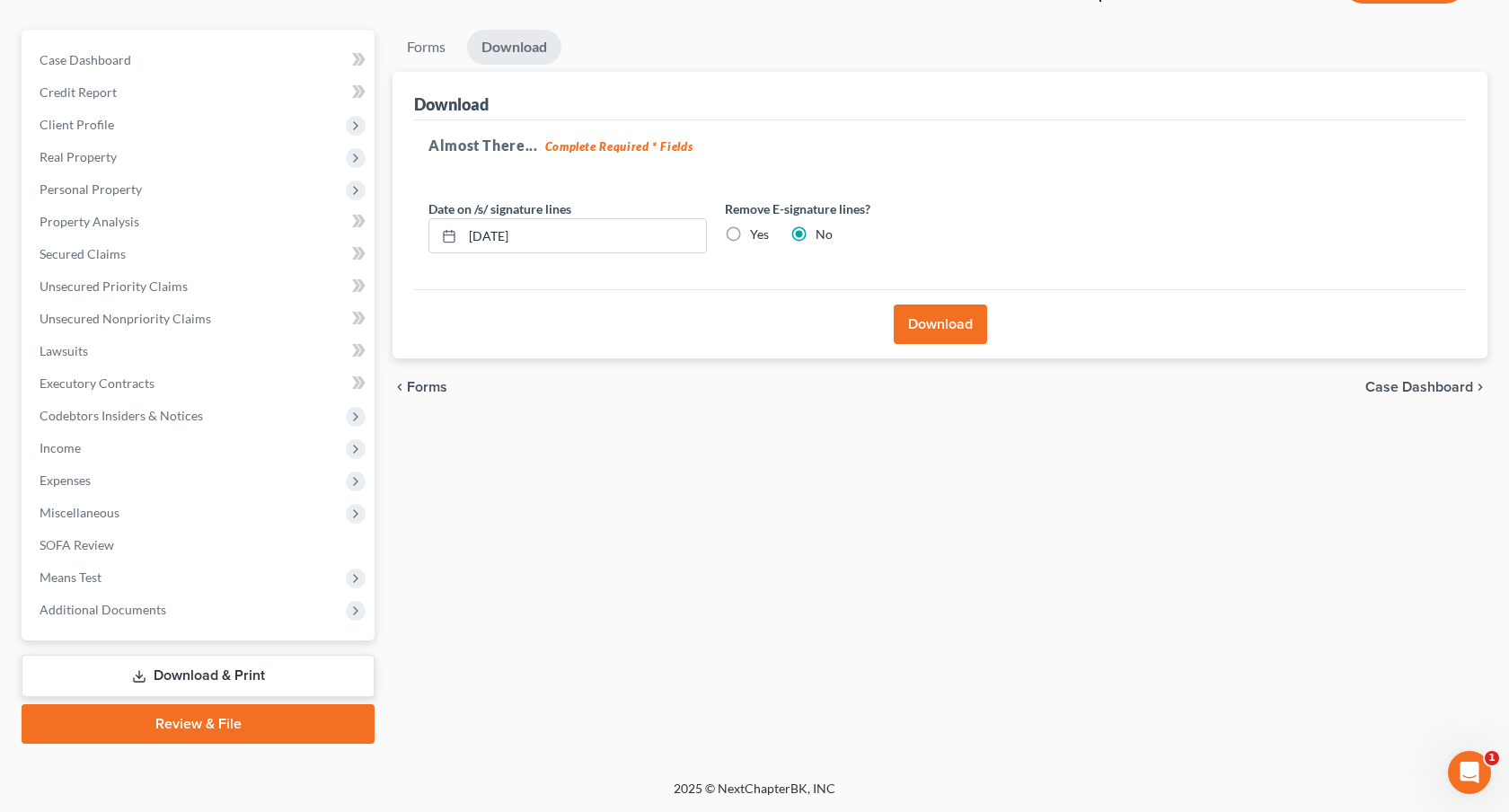
scroll to position [141, 0]
click at [940, 321] on button "Download" at bounding box center [940, 326] width 93 height 40
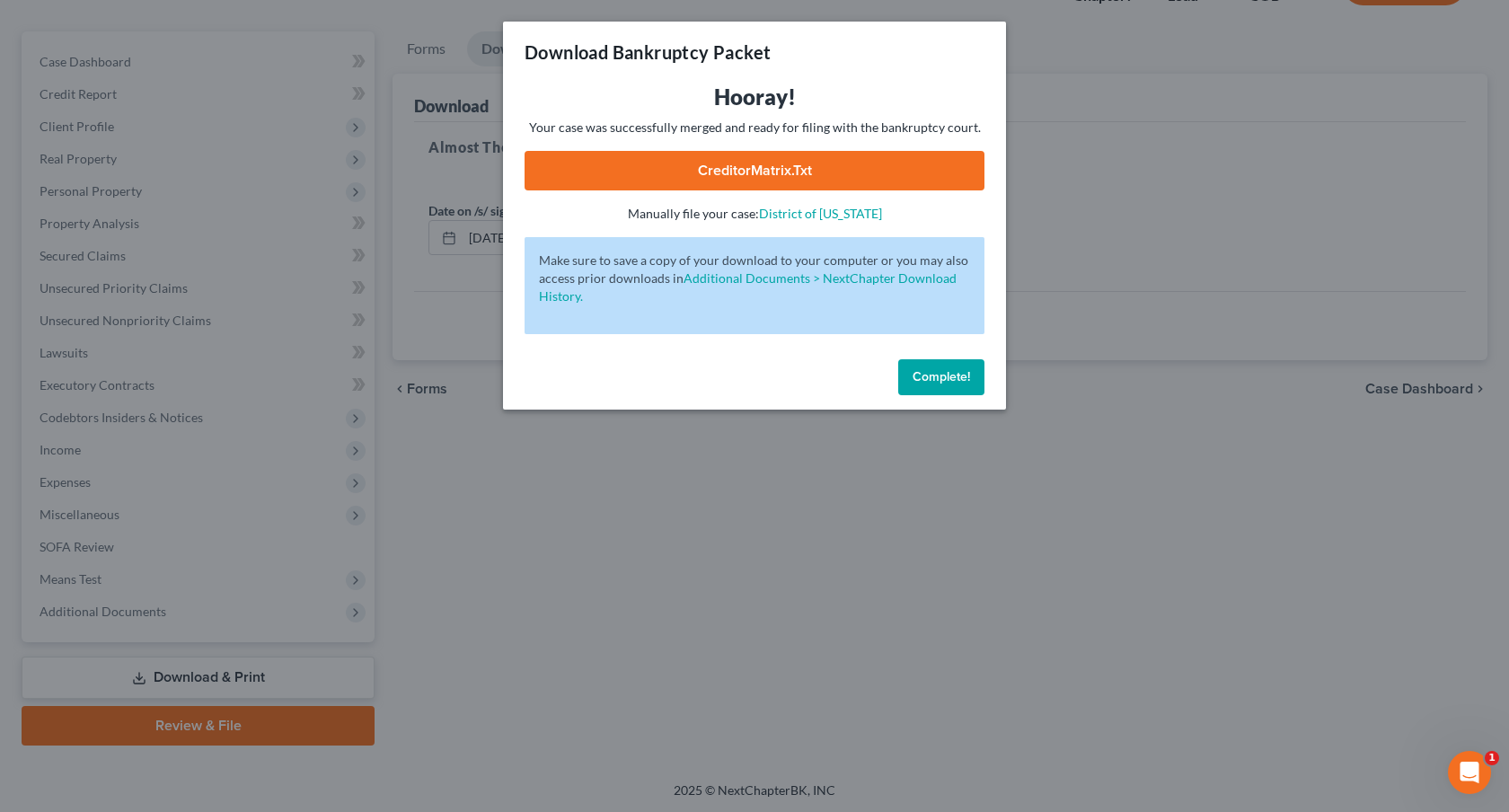
click at [873, 169] on link "CreditorMatrix.txt" at bounding box center [754, 171] width 460 height 40
click at [769, 165] on link "CreditorMatrix.txt" at bounding box center [754, 171] width 460 height 40
click at [938, 384] on span "Complete!" at bounding box center [942, 377] width 58 height 15
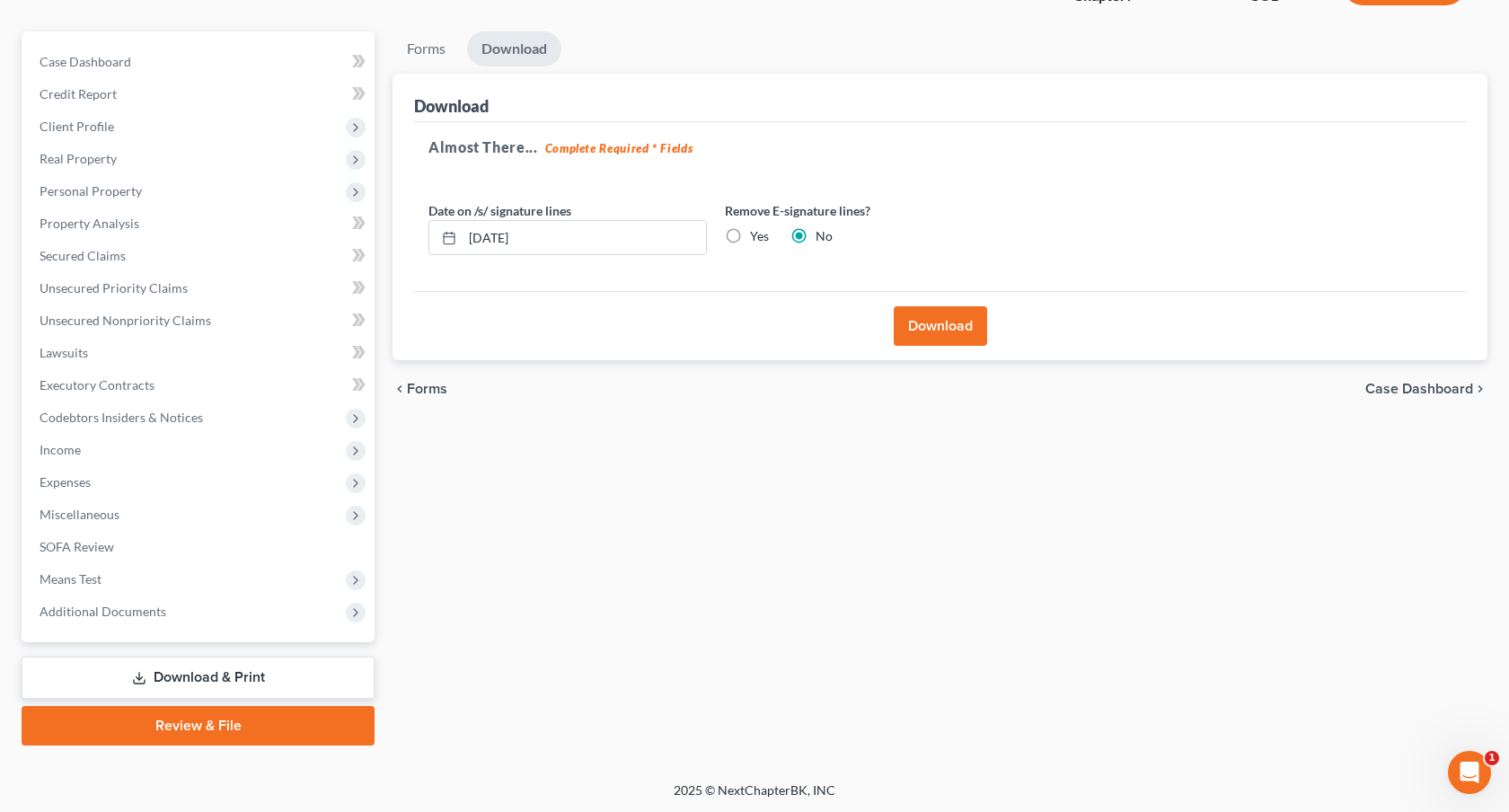
scroll to position [0, 0]
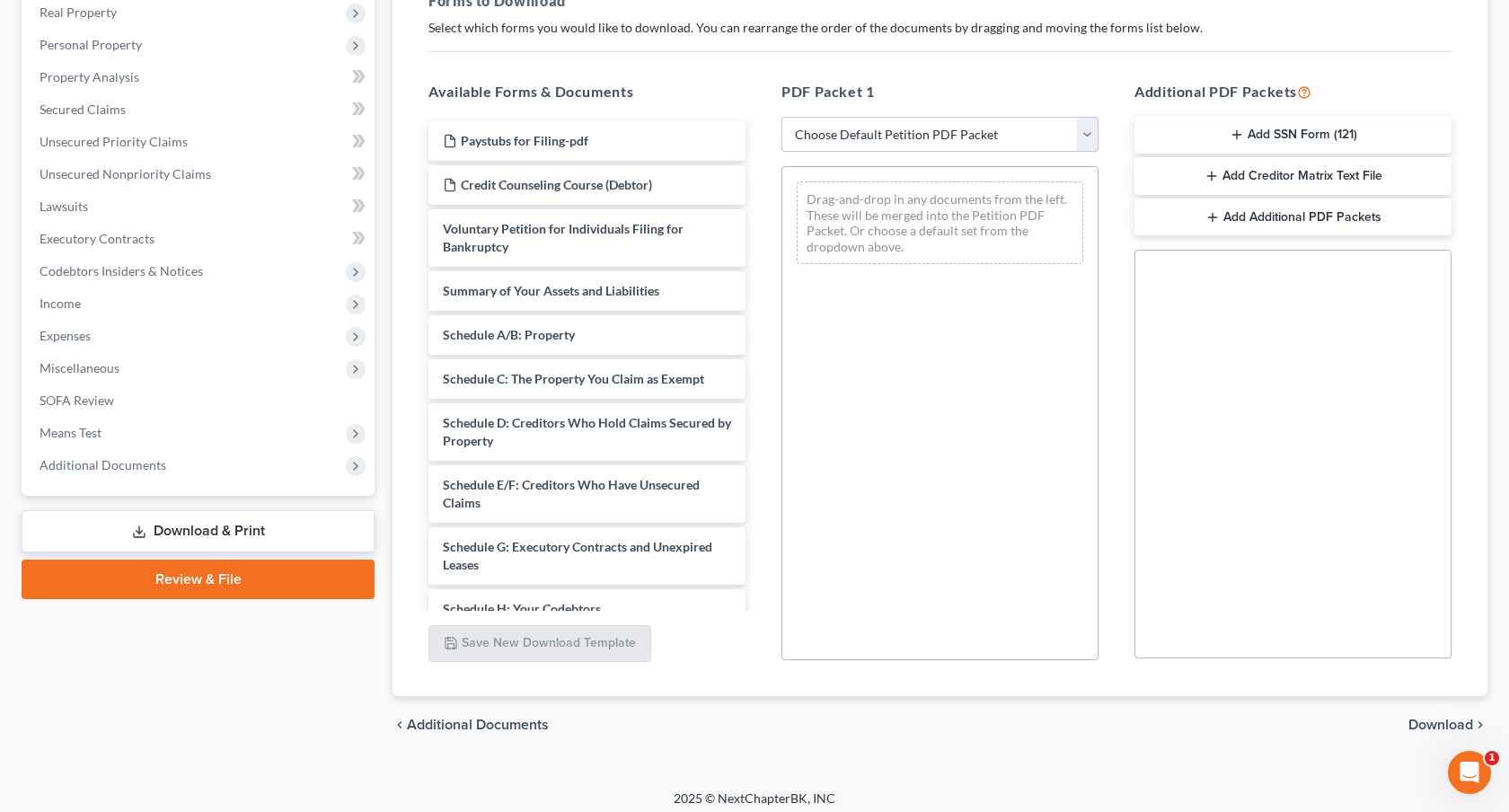
scroll to position [296, 0]
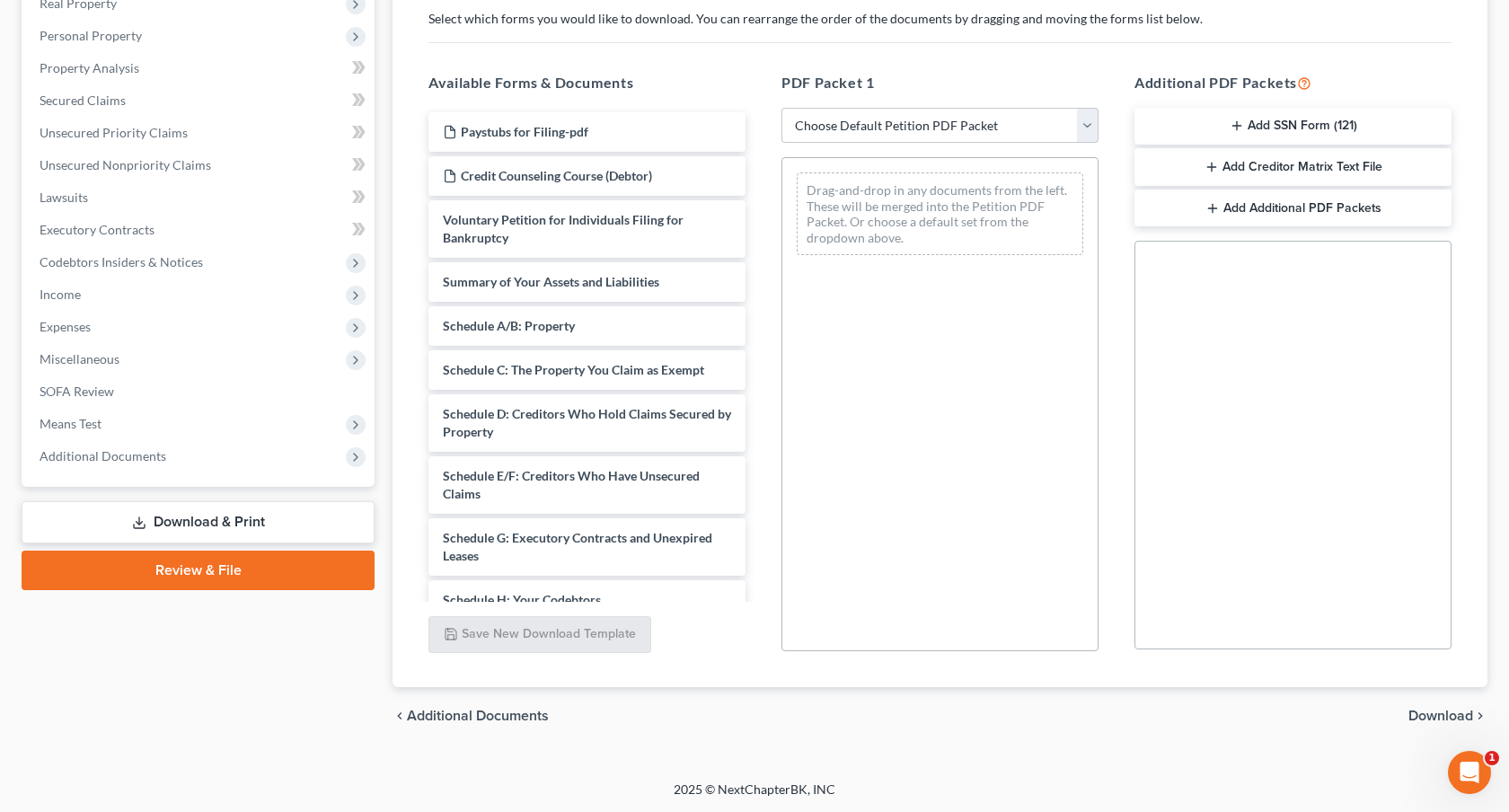
click at [343, 569] on link "Review & File" at bounding box center [198, 570] width 353 height 40
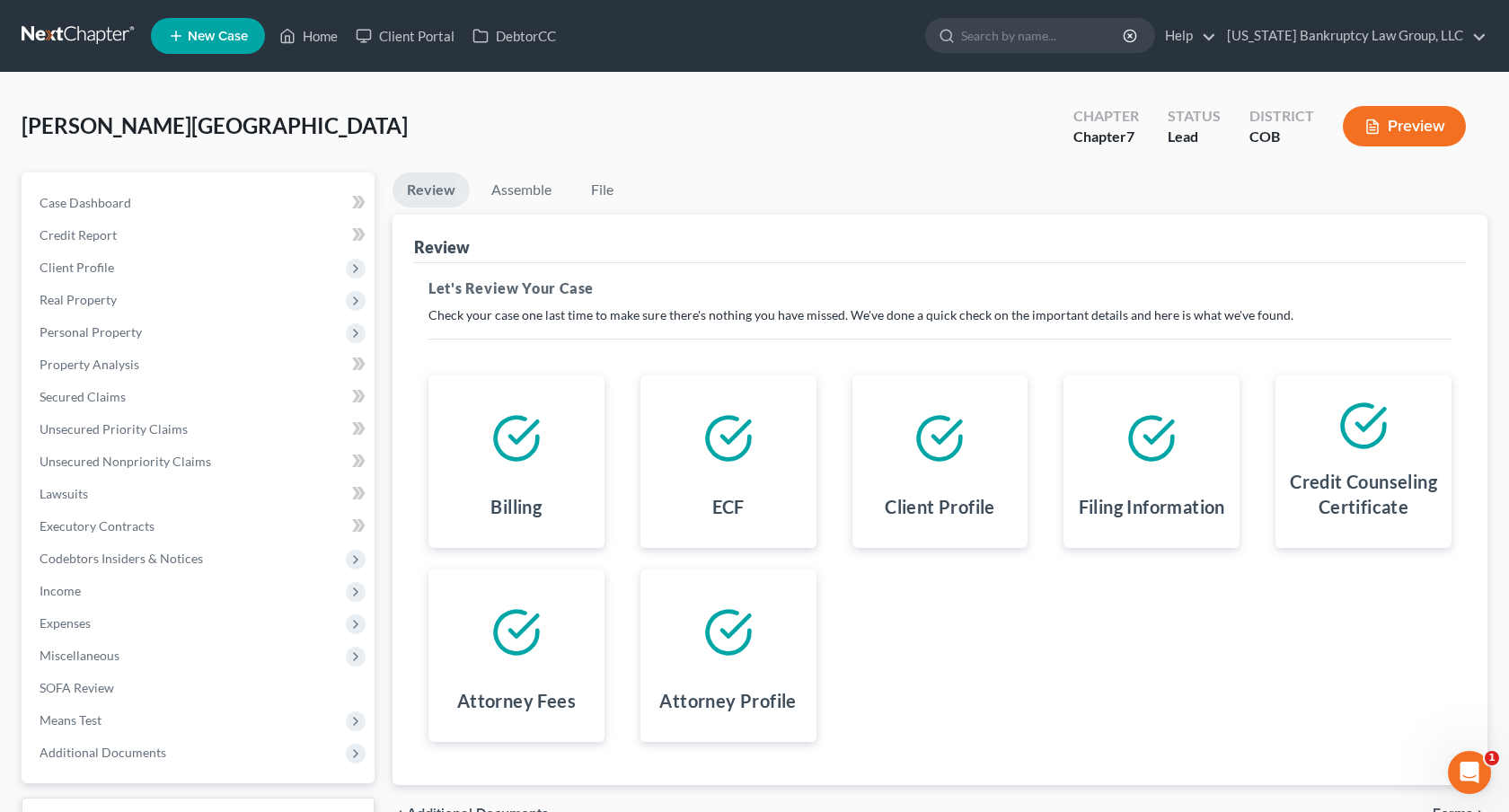
scroll to position [141, 0]
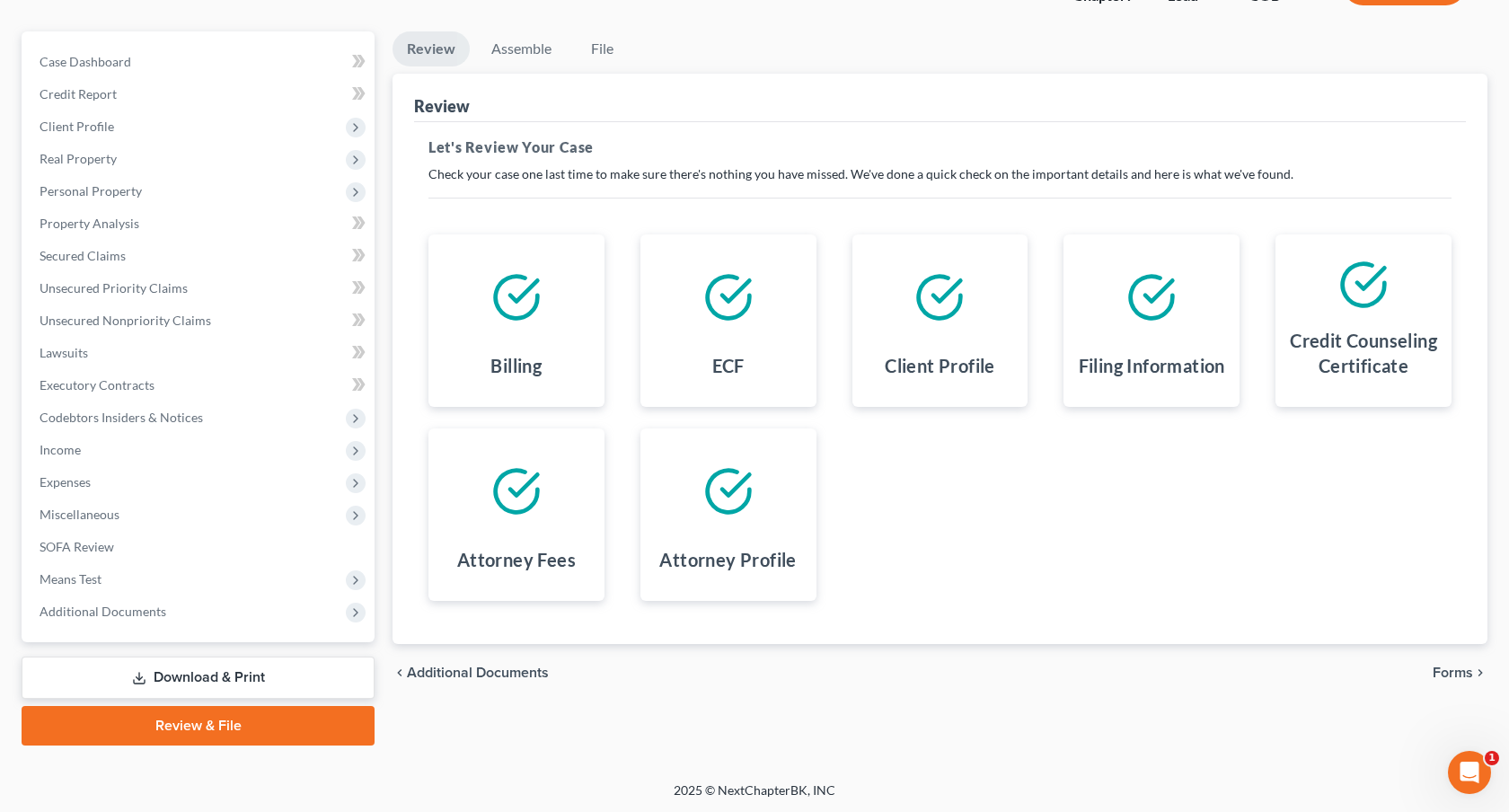
click at [1449, 676] on span "Forms" at bounding box center [1453, 673] width 41 height 14
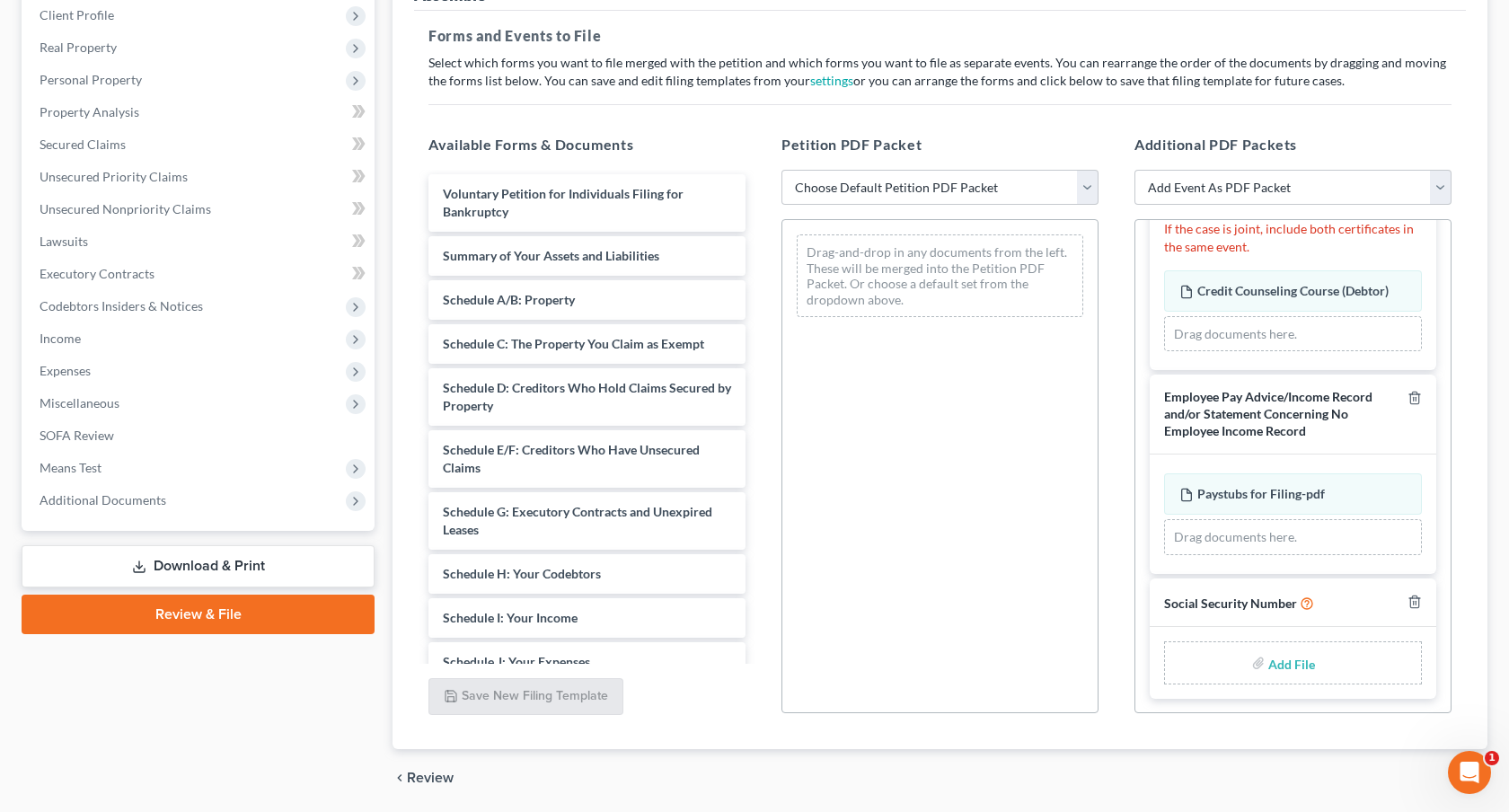
scroll to position [303, 0]
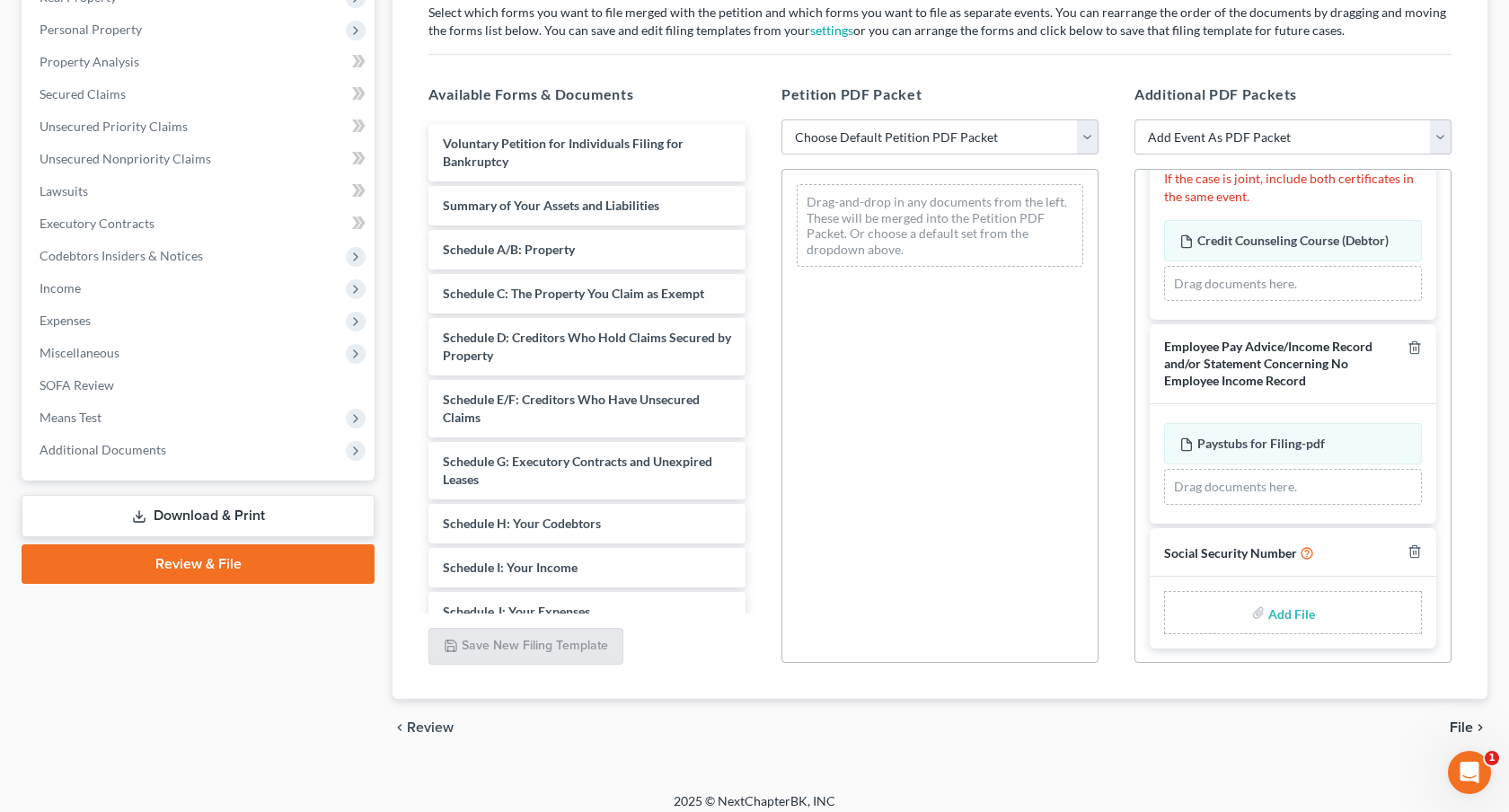
click at [1289, 612] on input "file" at bounding box center [1290, 612] width 43 height 33
type input "C:\fakepath\081725 Statement of Social Security Number.pdf"
click at [888, 136] on select "Choose Default Petition PDF Packet Emergency Filing (Voluntary Petition and Cre…" at bounding box center [940, 137] width 317 height 36
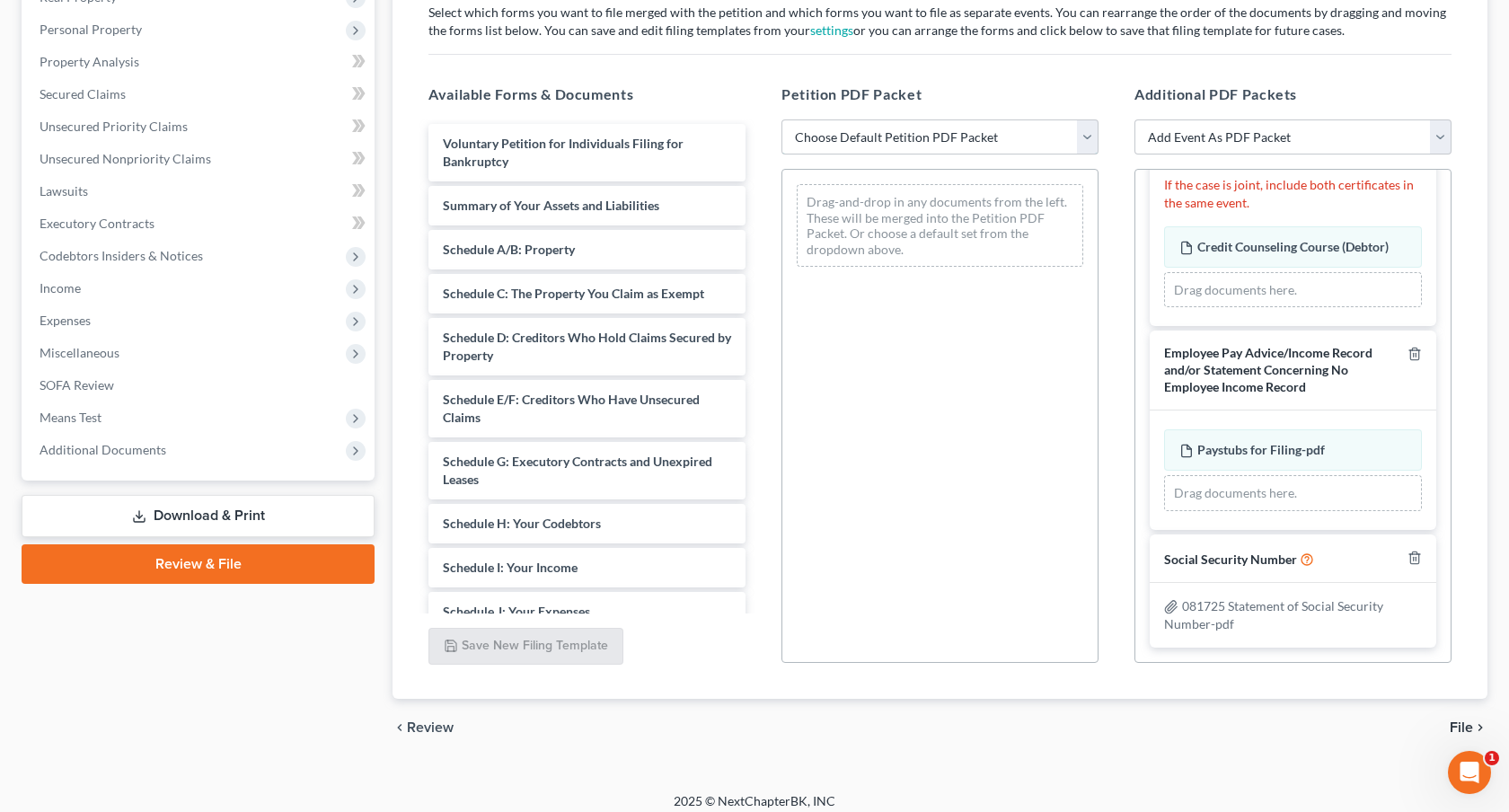
scroll to position [85, 0]
select select "1"
click at [782, 119] on select "Choose Default Petition PDF Packet Emergency Filing (Voluntary Petition and Cre…" at bounding box center [940, 137] width 317 height 36
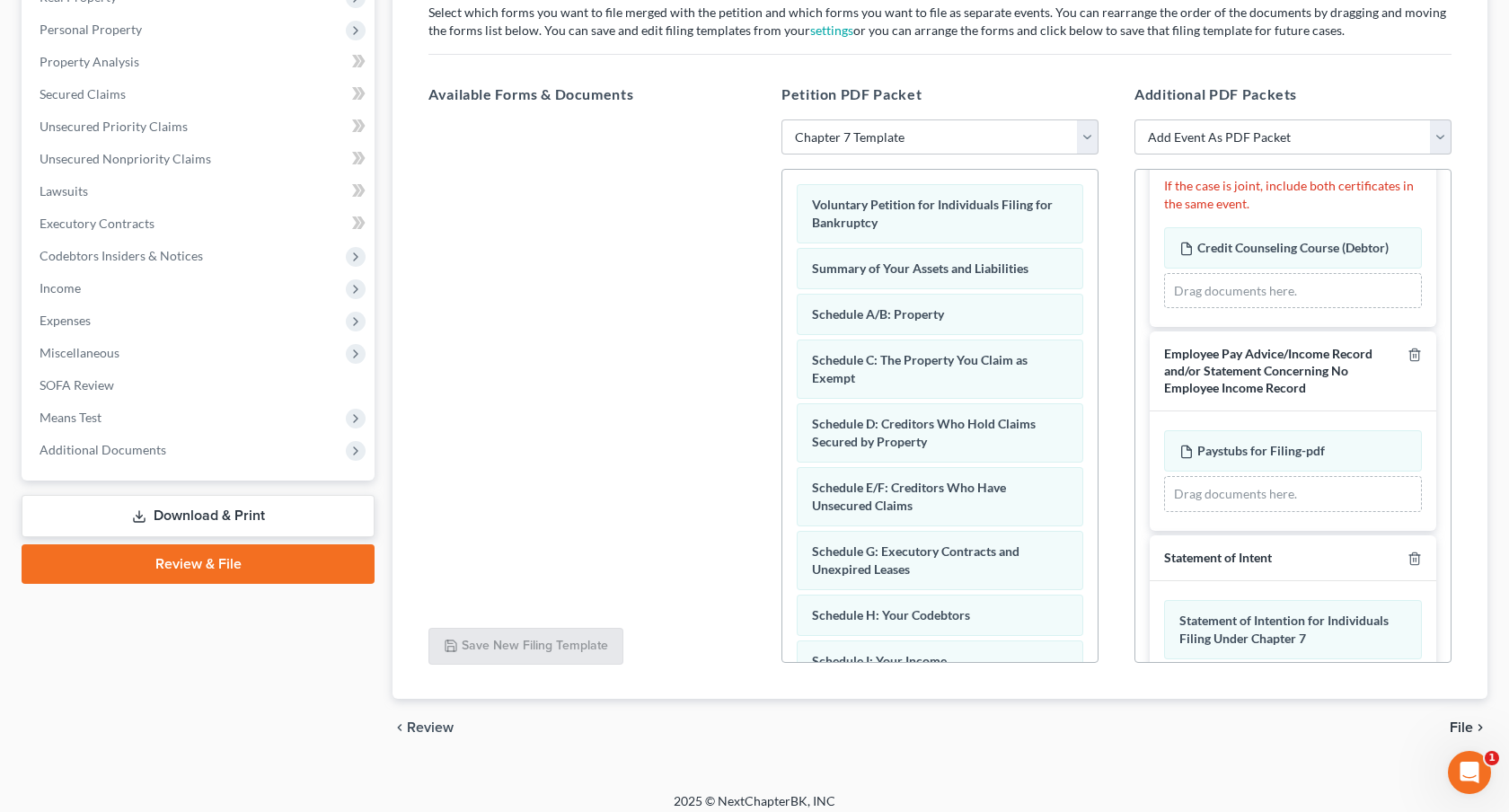
click at [1463, 721] on span "File" at bounding box center [1462, 727] width 23 height 14
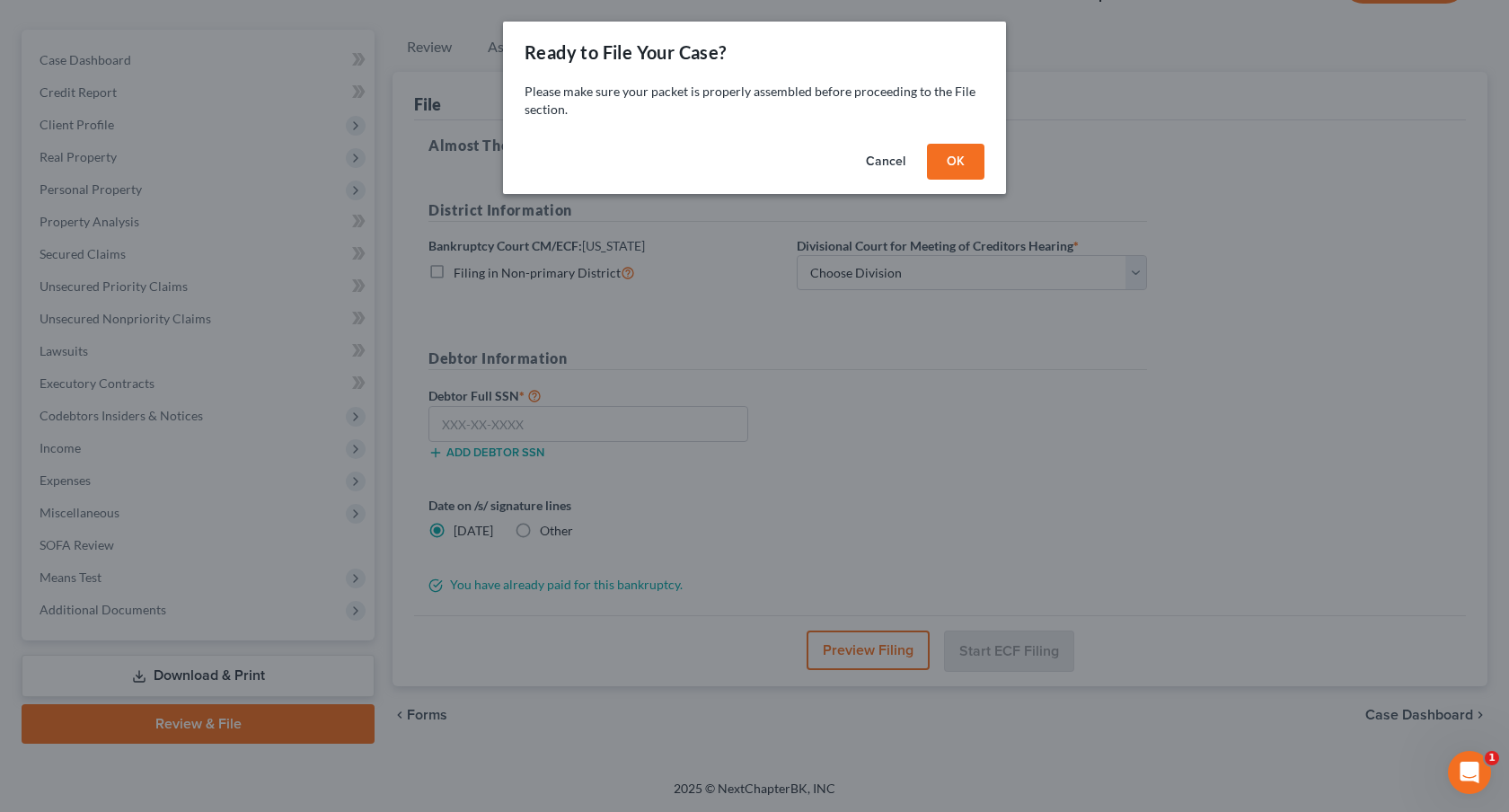
scroll to position [142, 0]
click at [950, 155] on button "OK" at bounding box center [956, 162] width 58 height 36
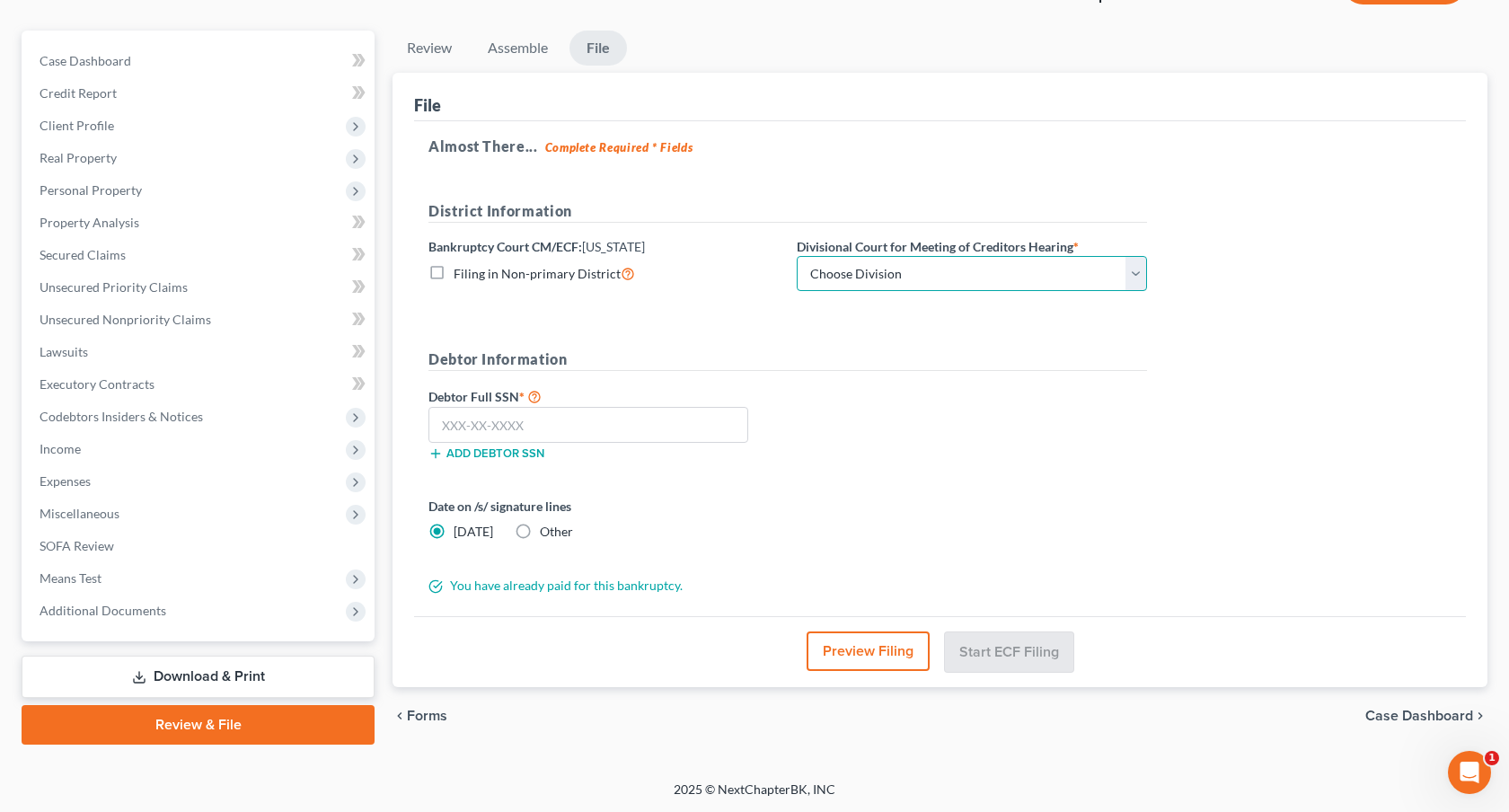
click at [941, 276] on select "Choose Division [GEOGRAPHIC_DATA]" at bounding box center [972, 274] width 351 height 36
select select "0"
click at [797, 256] on select "Choose Division [GEOGRAPHIC_DATA]" at bounding box center [972, 274] width 351 height 36
click at [726, 420] on input "text" at bounding box center [588, 425] width 320 height 36
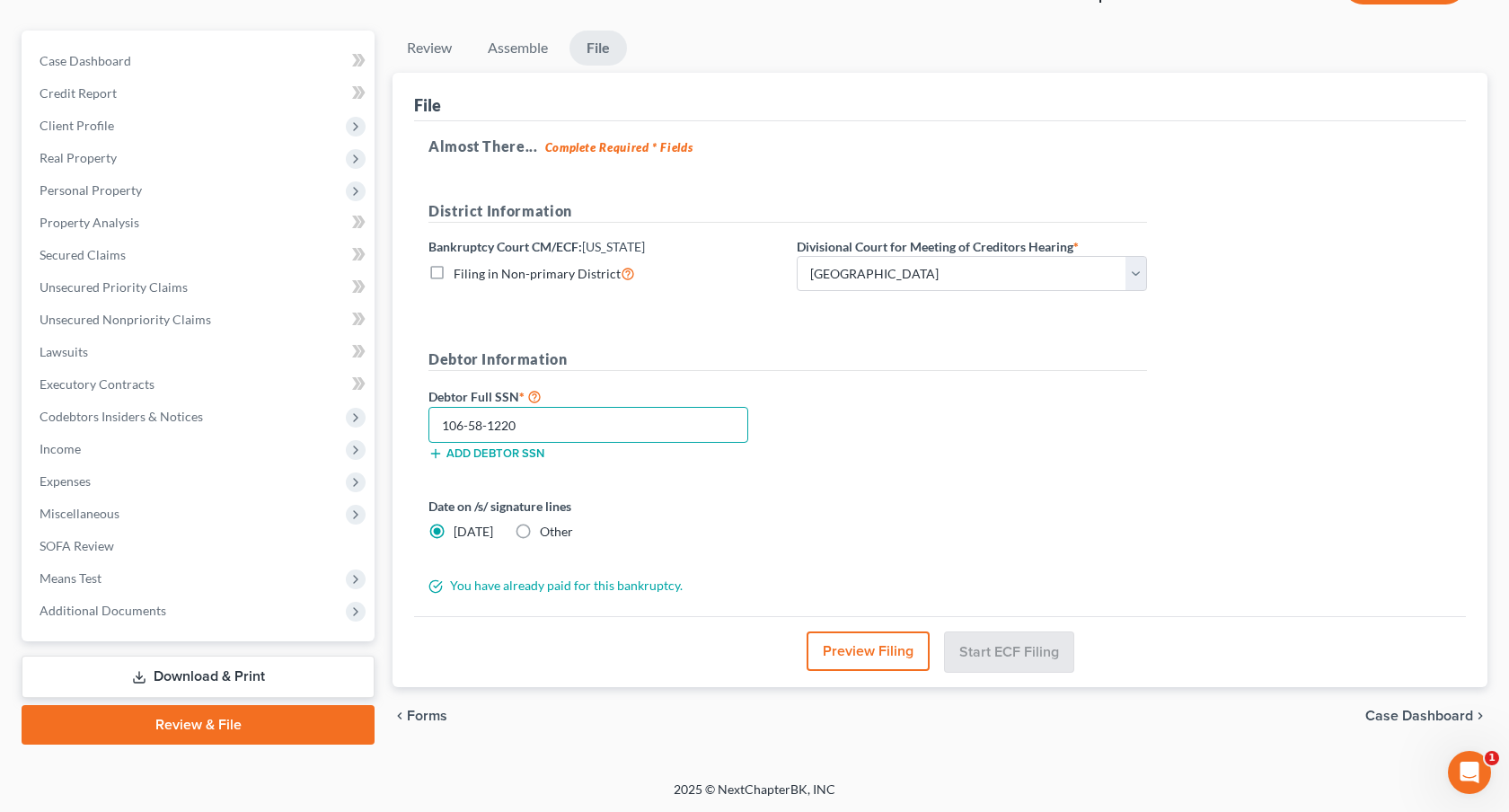
scroll to position [141, 0]
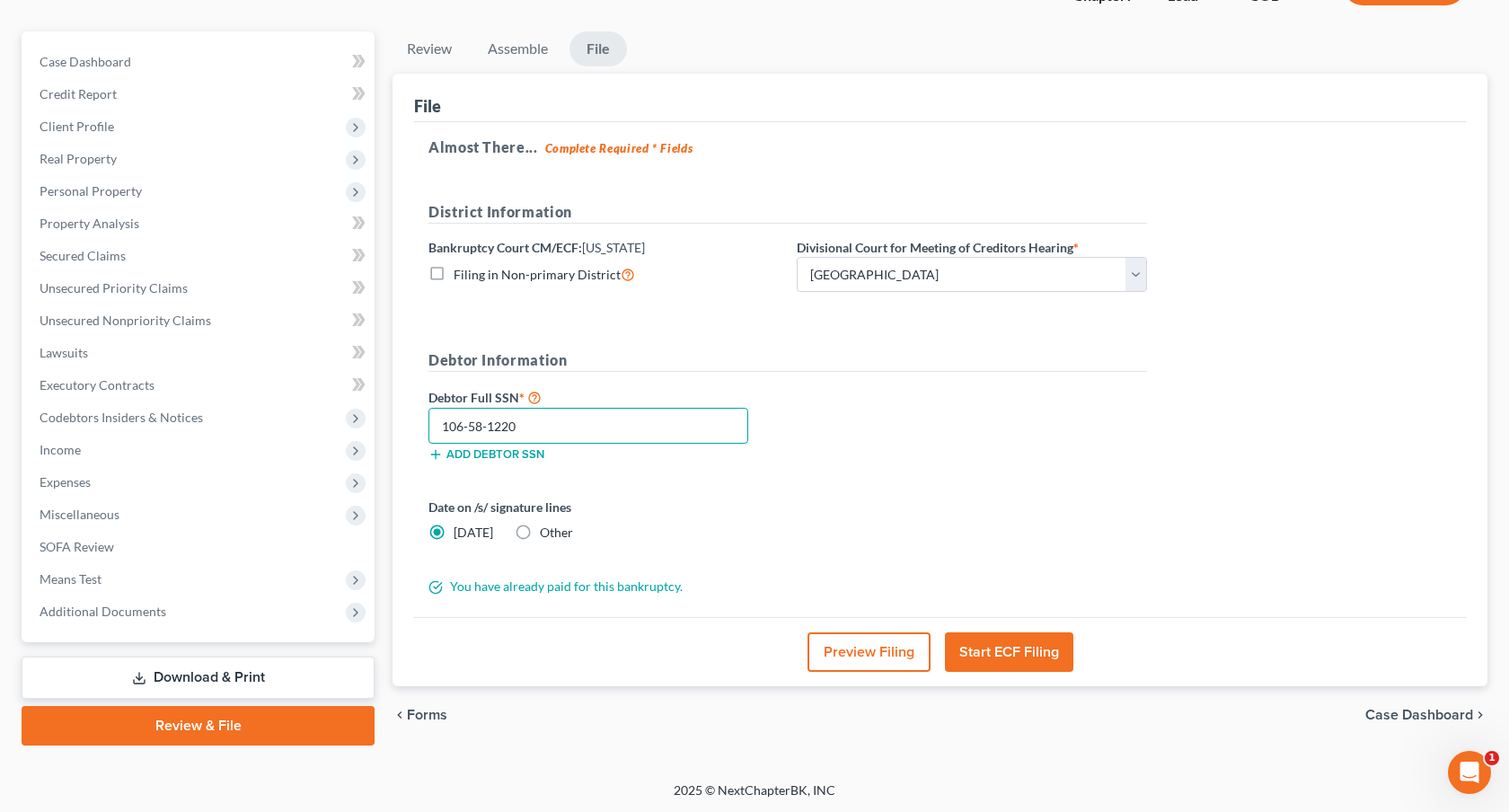
type input "106-58-1220"
click at [1021, 649] on button "Start ECF Filing" at bounding box center [1009, 652] width 128 height 40
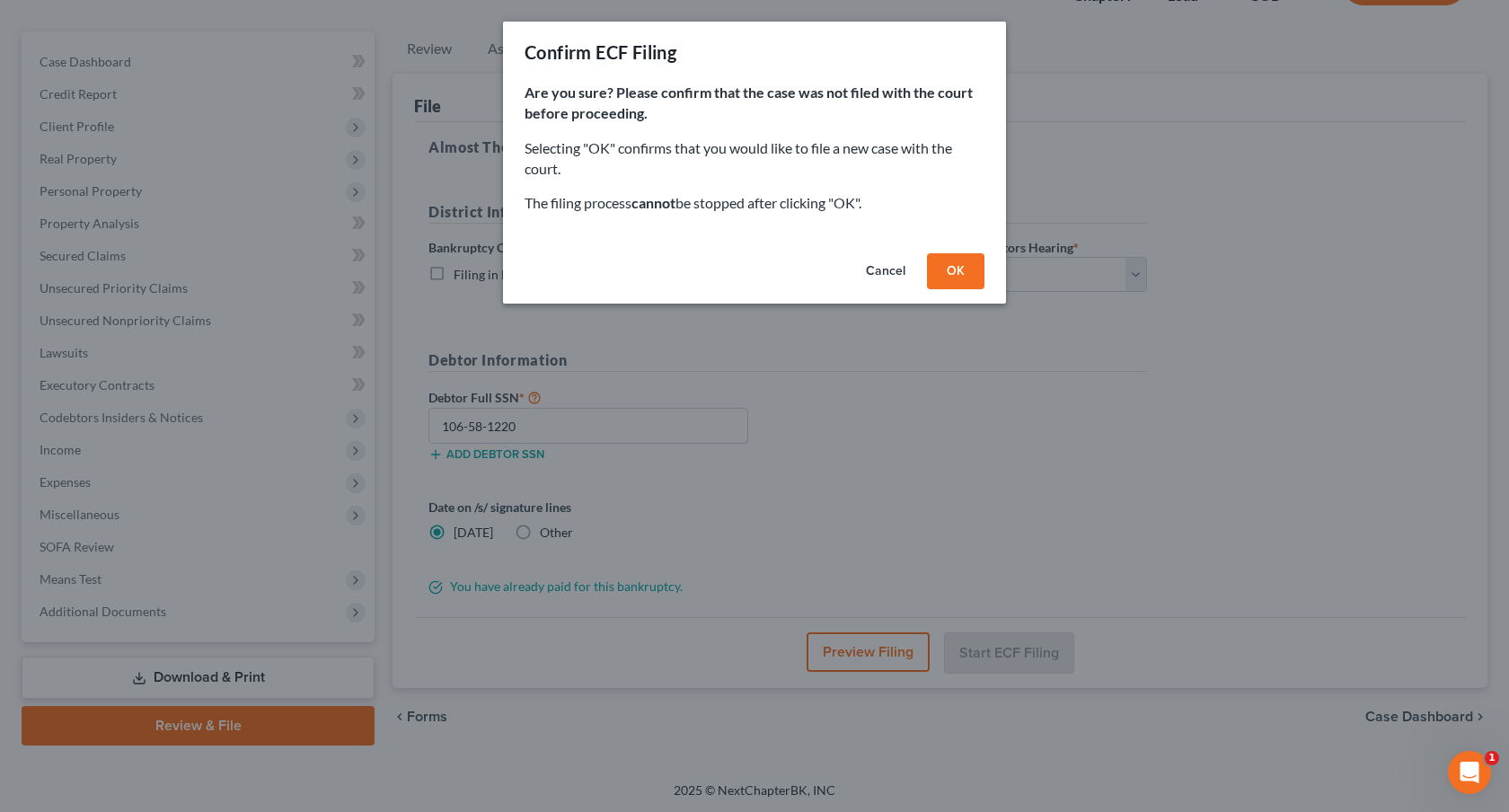
click at [961, 265] on button "OK" at bounding box center [956, 271] width 58 height 36
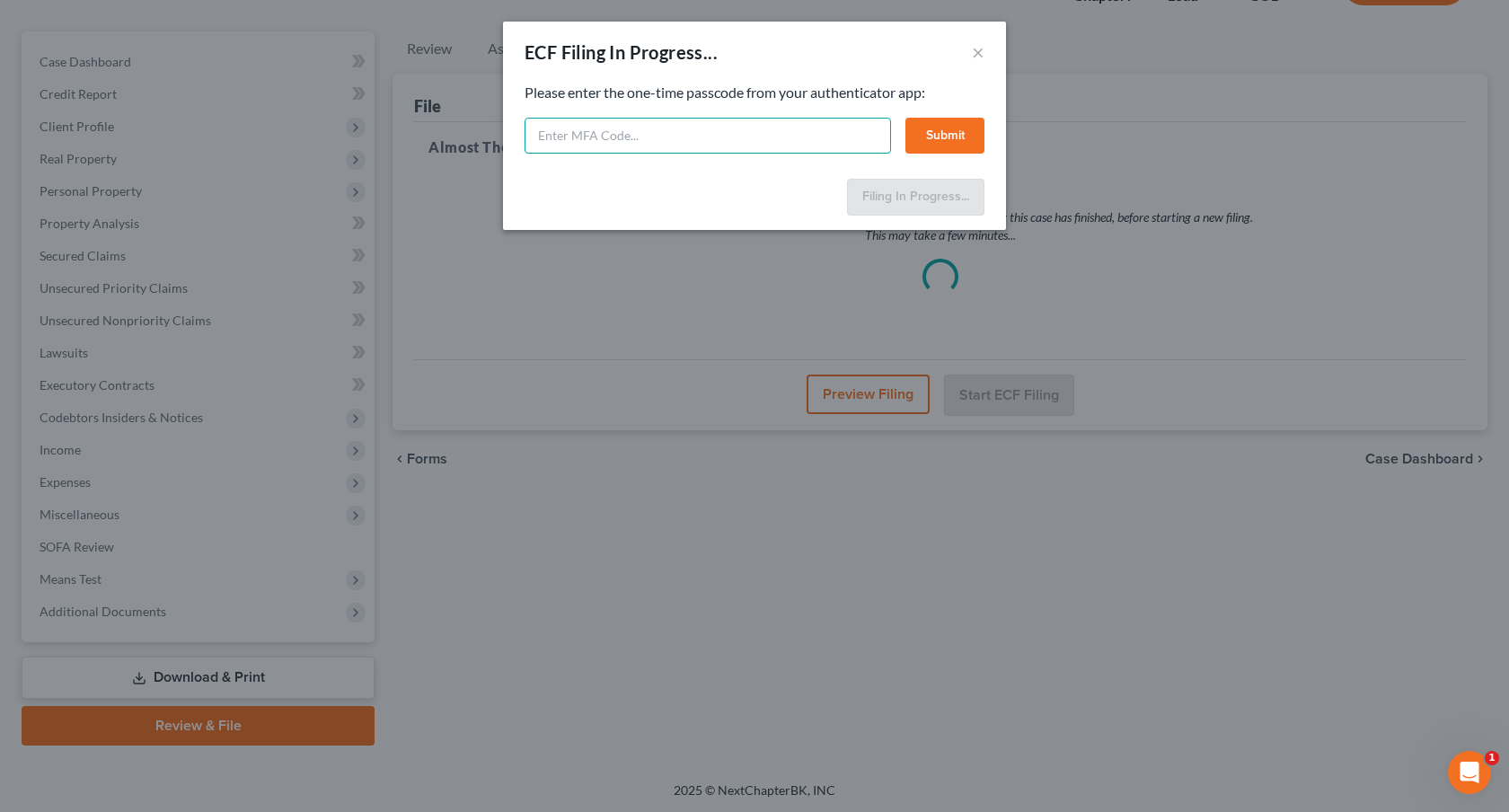
click at [773, 137] on input "text" at bounding box center [708, 135] width 367 height 36
type input "992111"
click at [931, 128] on button "Submit" at bounding box center [944, 135] width 79 height 36
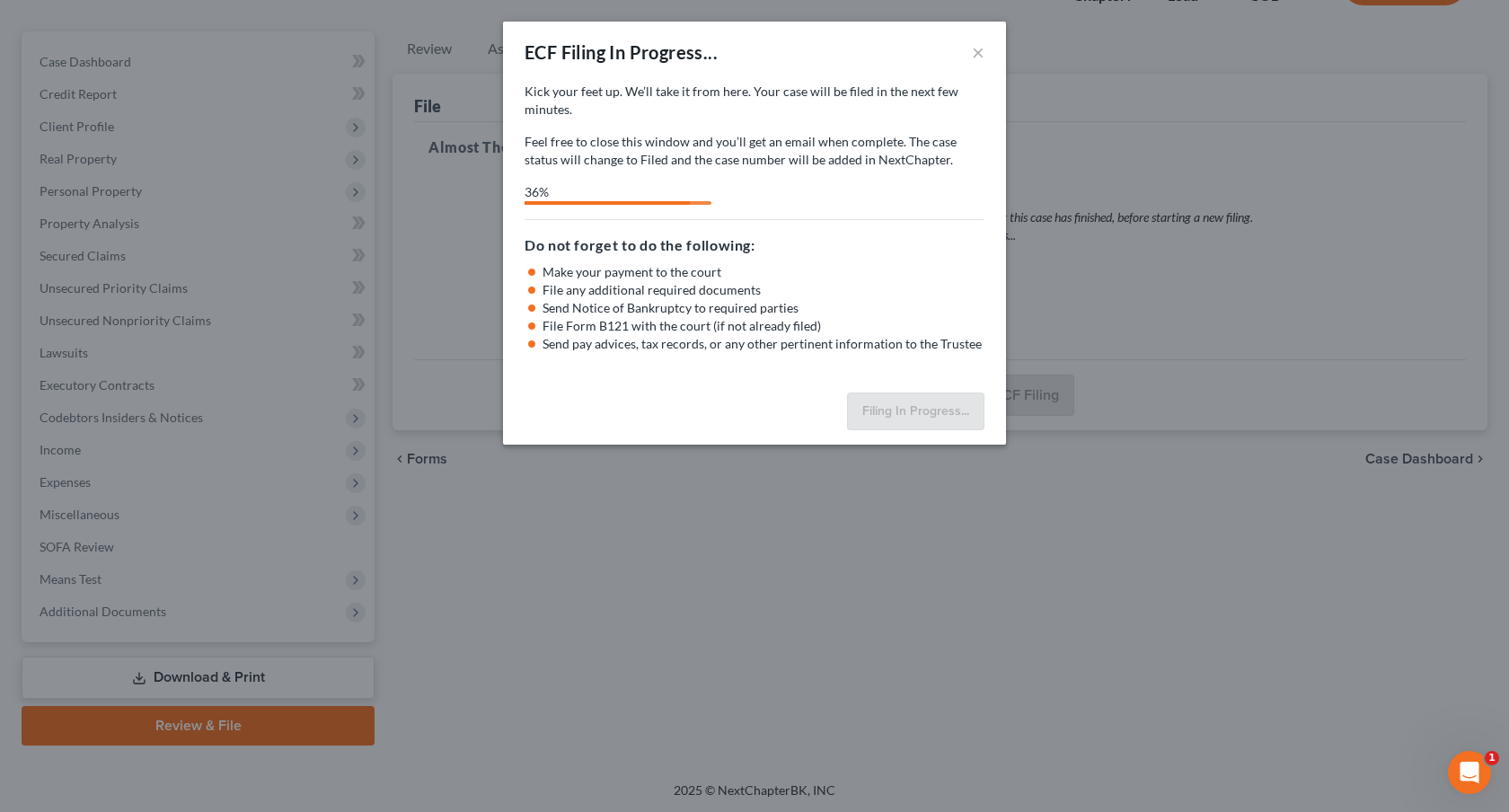
select select "0"
